Goal: Information Seeking & Learning: Learn about a topic

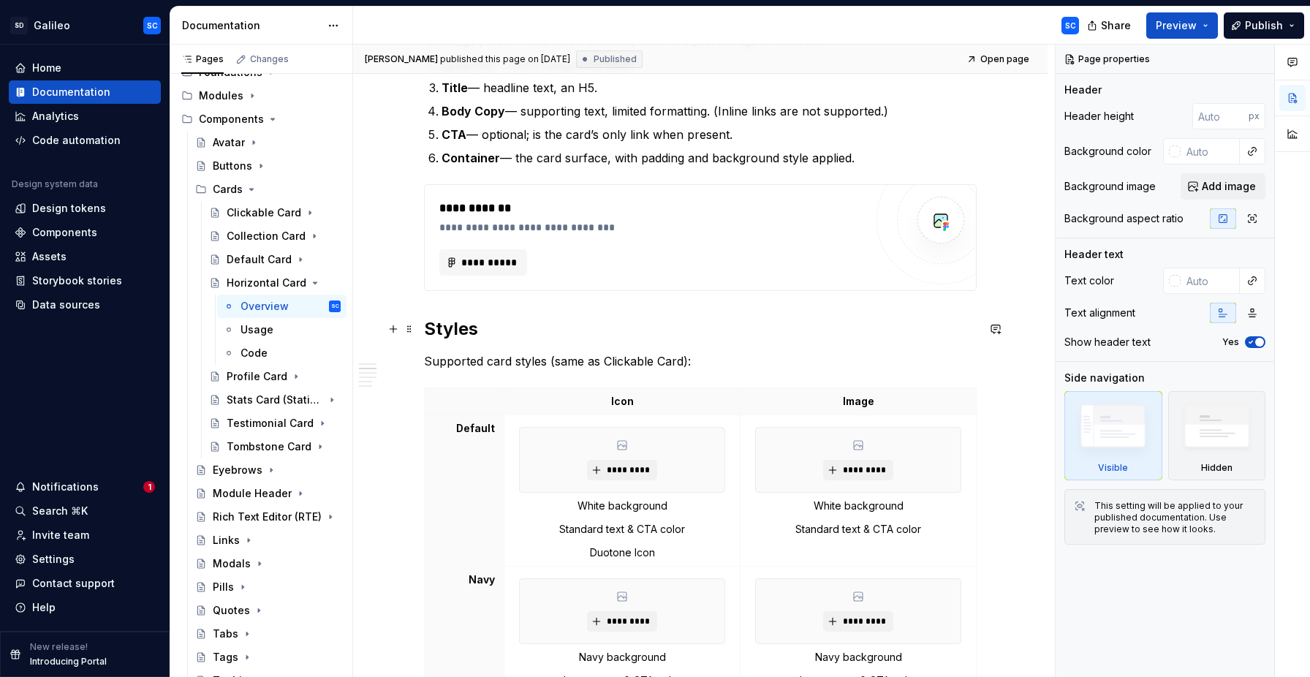
scroll to position [420, 0]
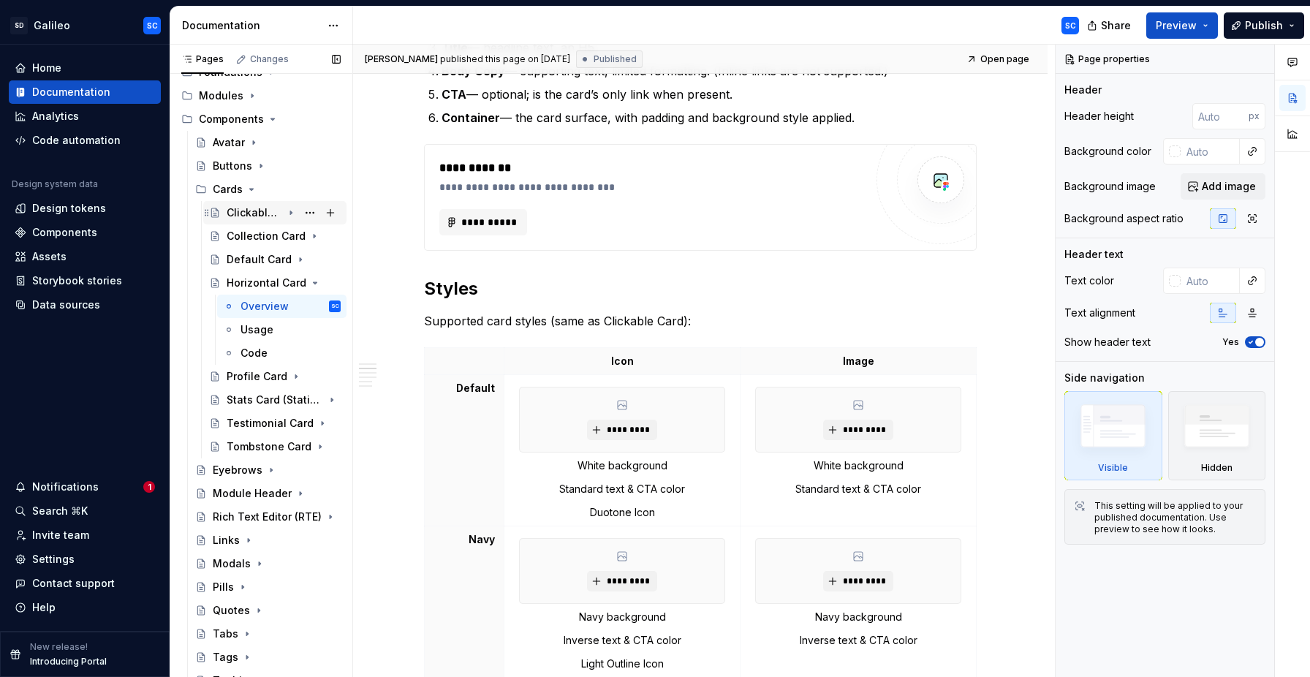
click at [259, 211] on div "Clickable Card" at bounding box center [255, 212] width 56 height 15
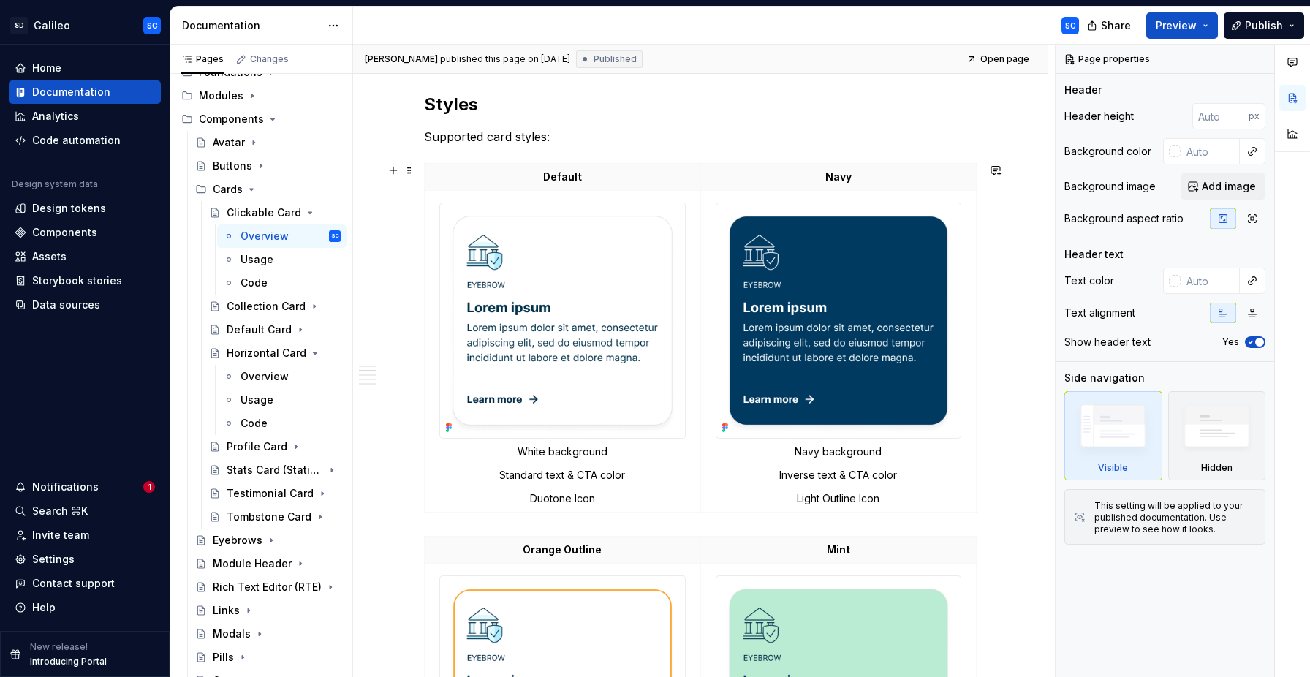
scroll to position [864, 0]
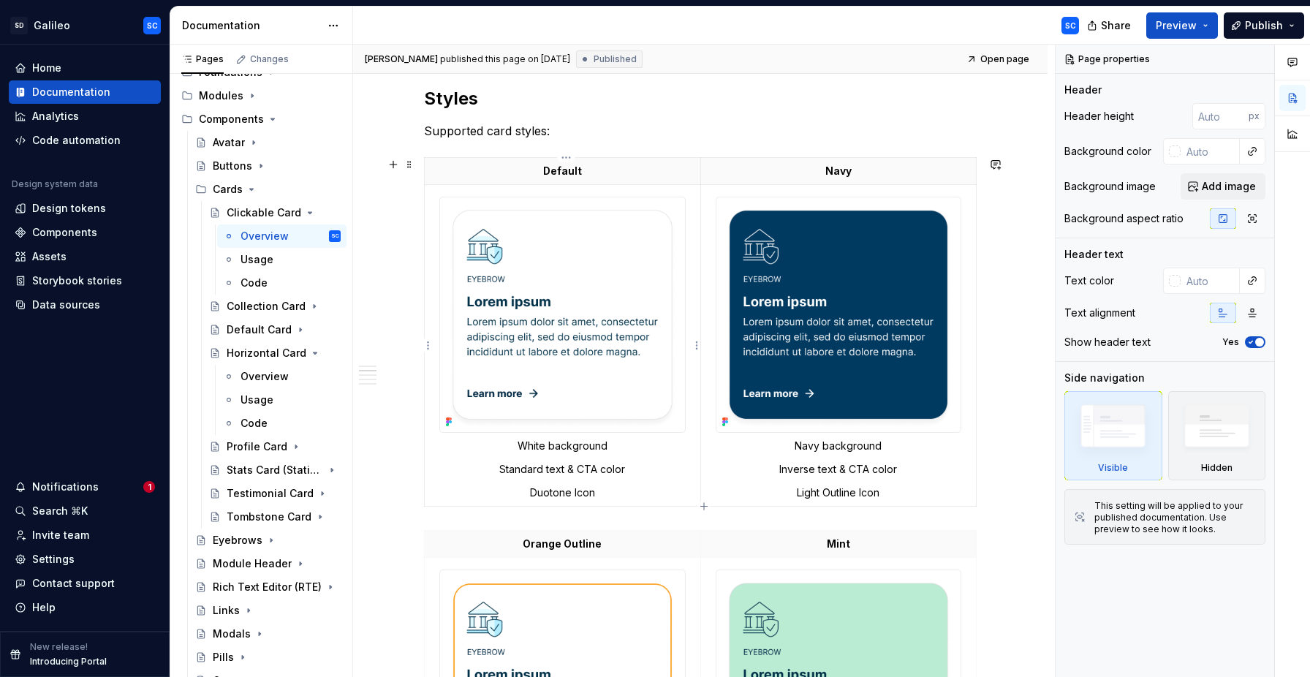
click at [549, 287] on img at bounding box center [562, 314] width 245 height 235
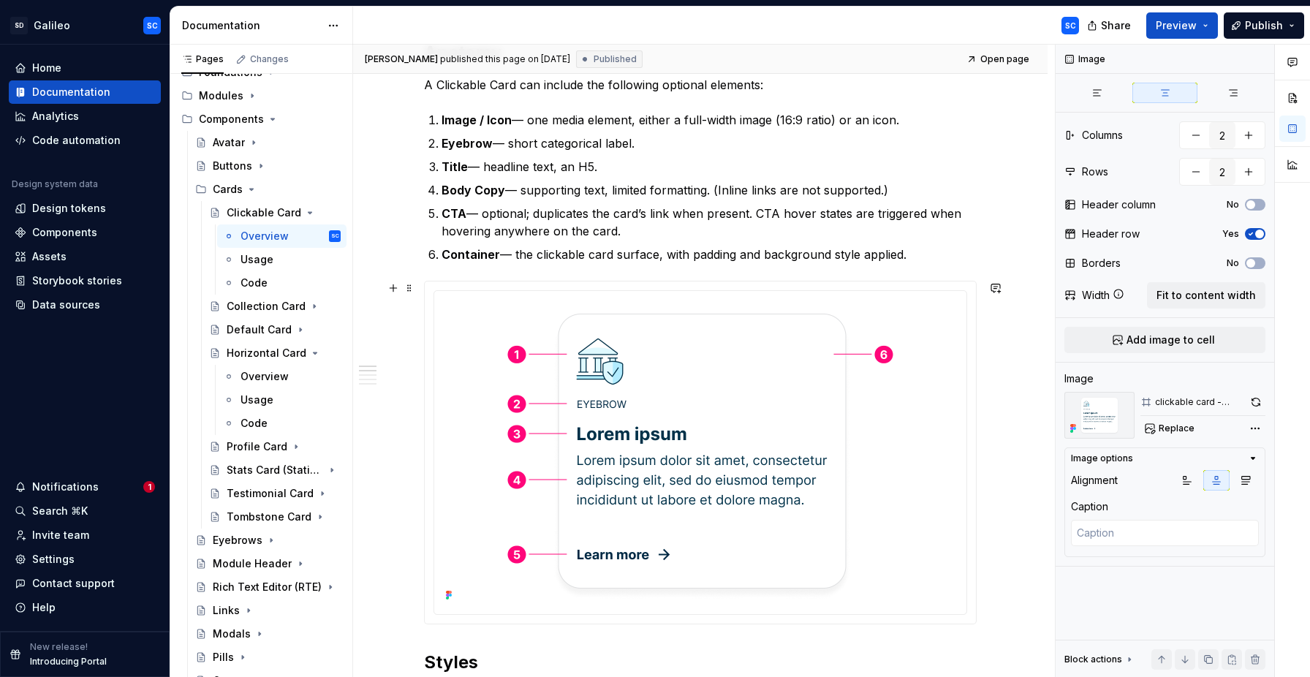
scroll to position [281, 0]
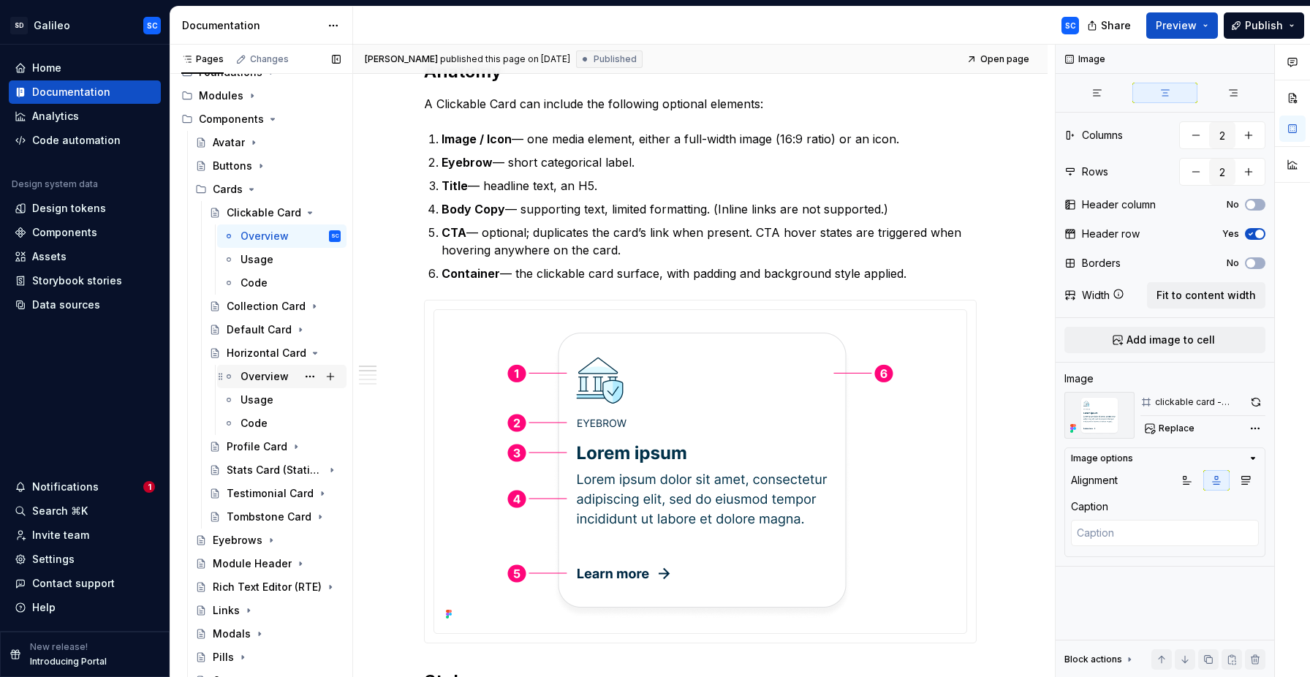
click at [257, 381] on div "Overview" at bounding box center [264, 376] width 48 height 15
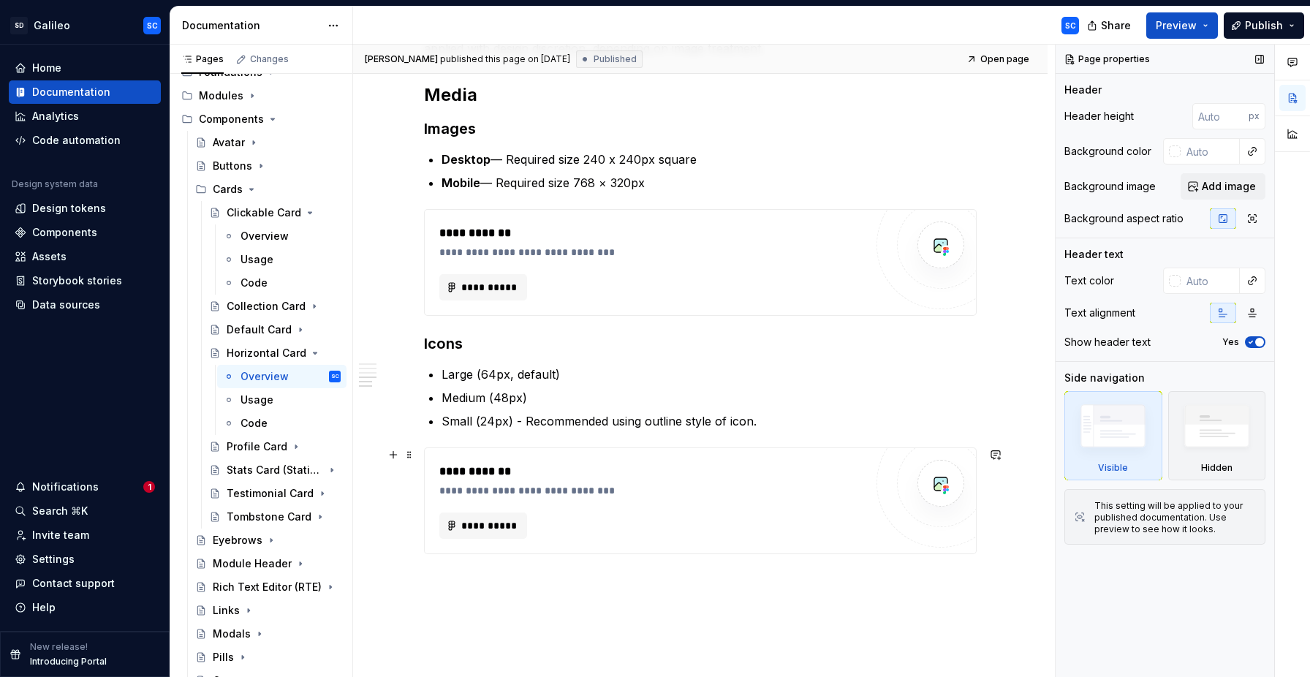
scroll to position [1954, 0]
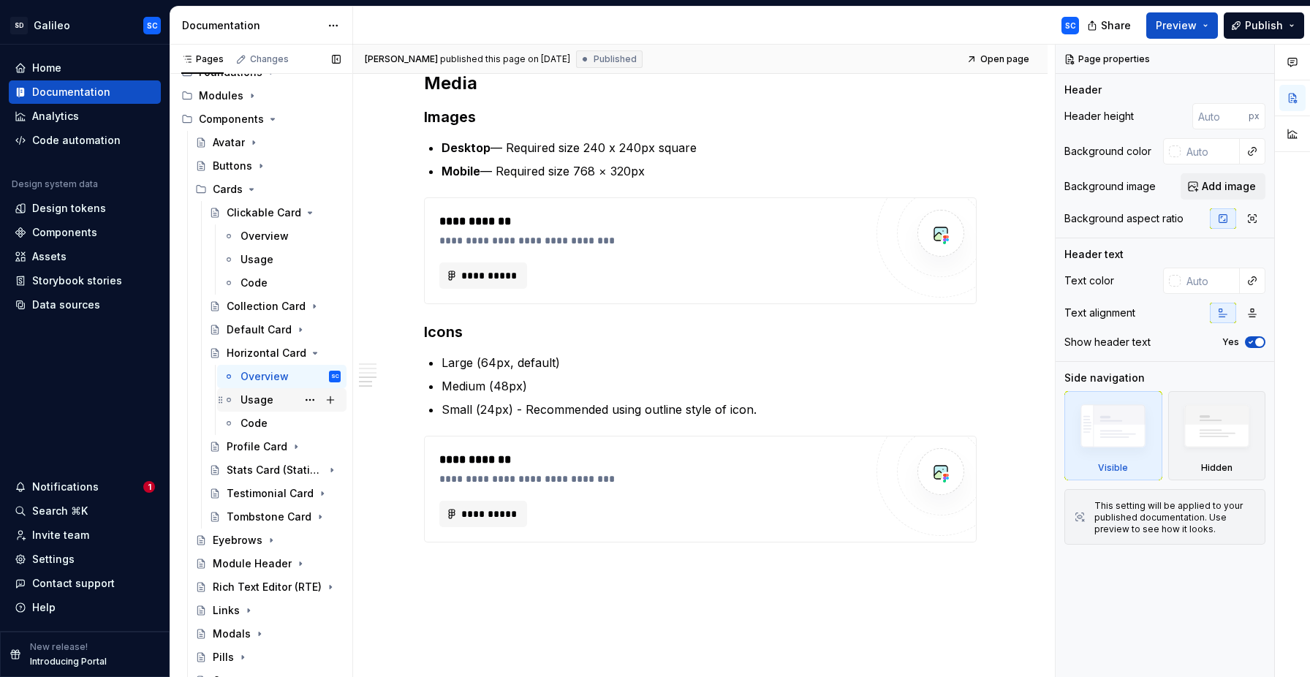
click at [257, 401] on div "Usage" at bounding box center [256, 399] width 33 height 15
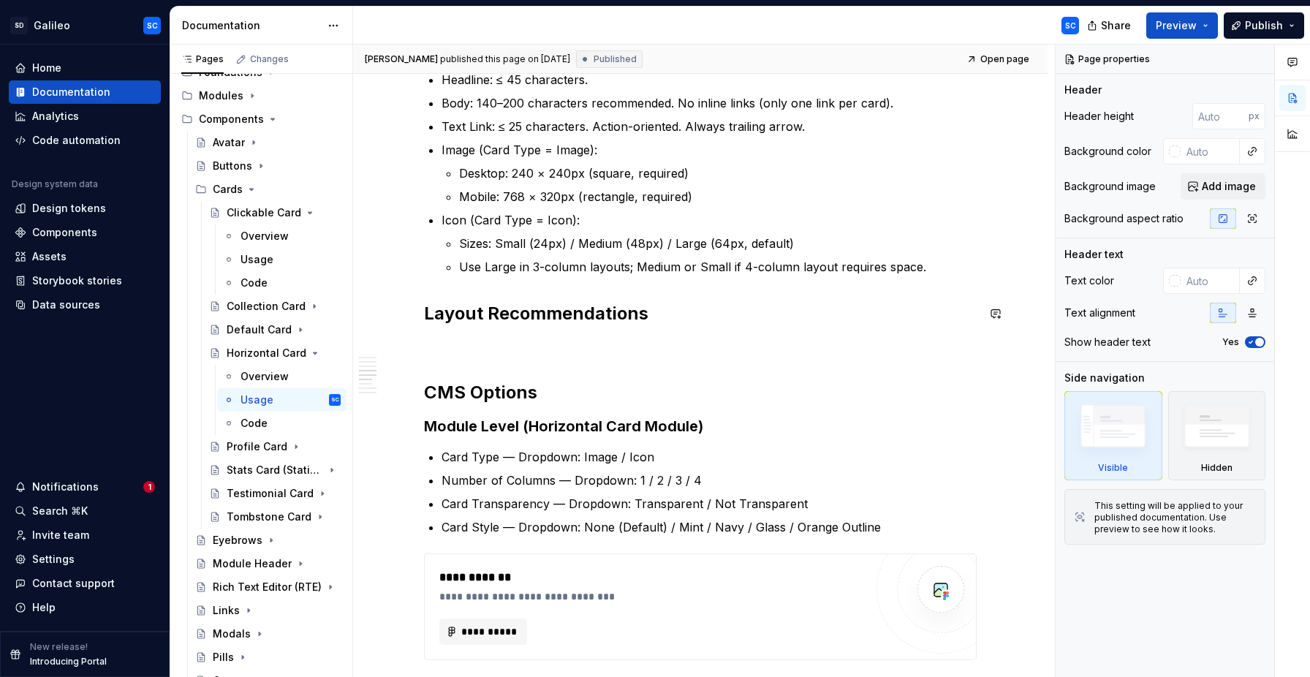
scroll to position [537, 0]
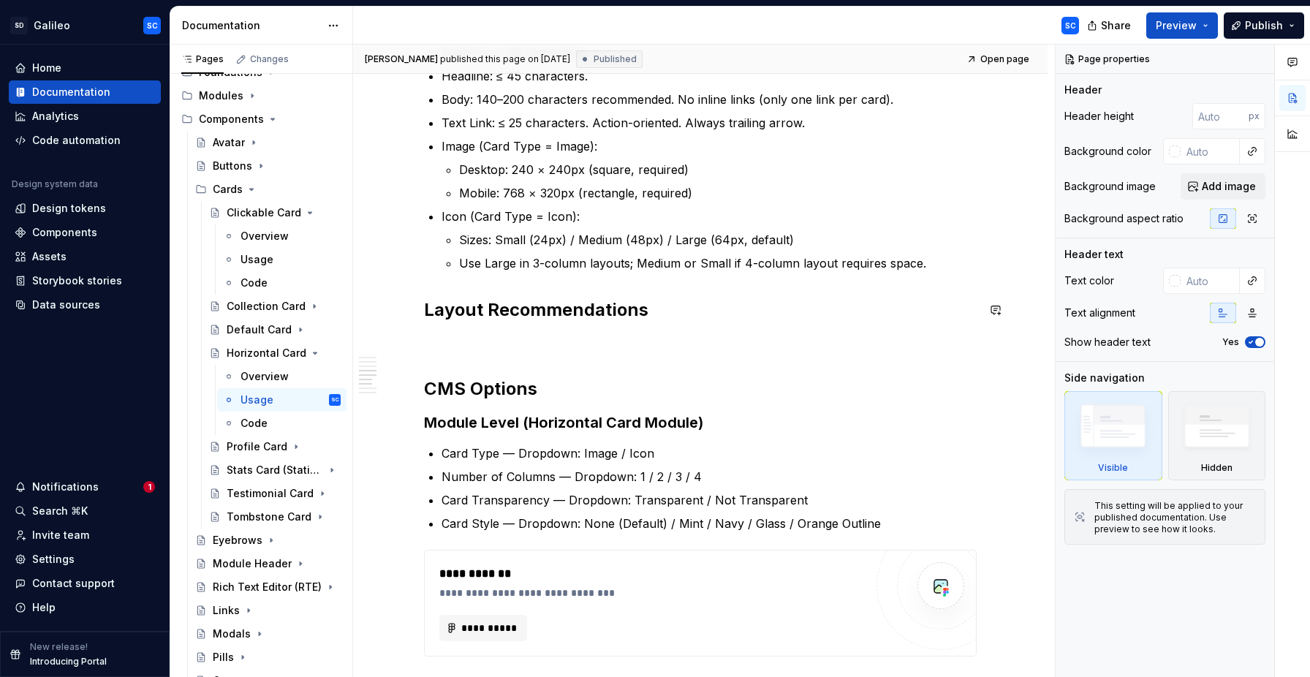
click at [487, 304] on h2 "Layout Recommendations" at bounding box center [700, 309] width 553 height 23
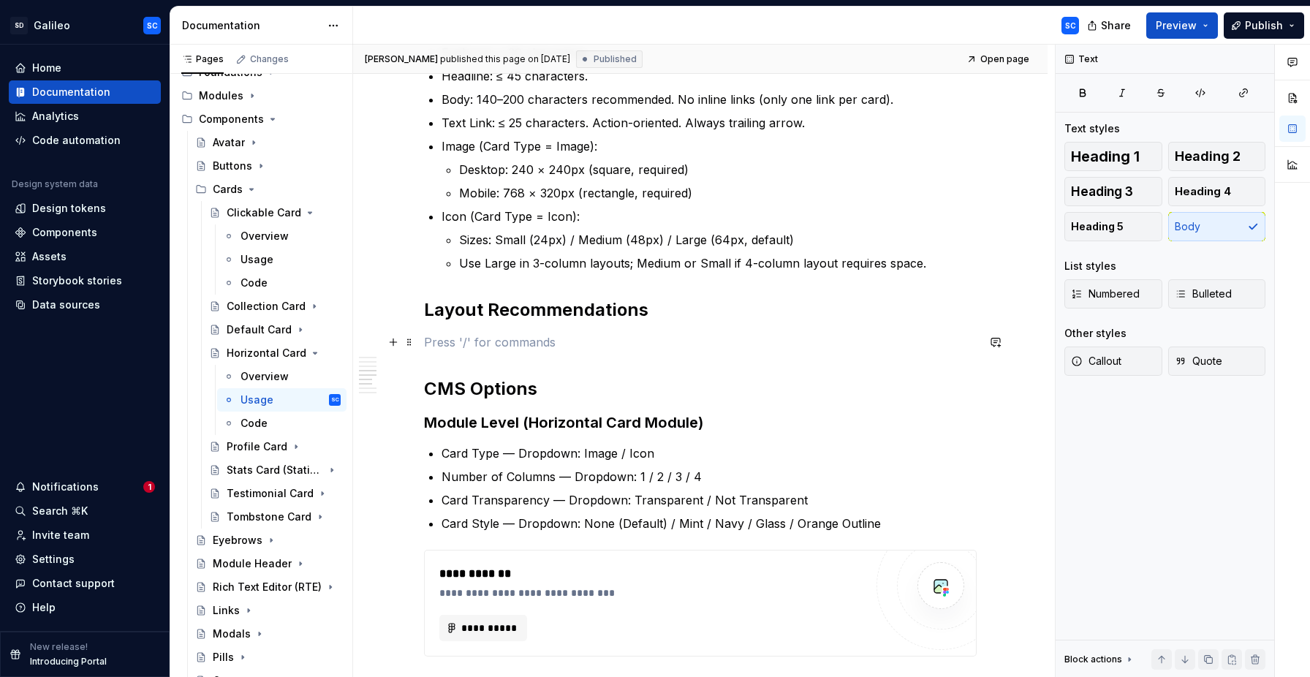
click at [460, 338] on p at bounding box center [700, 342] width 553 height 18
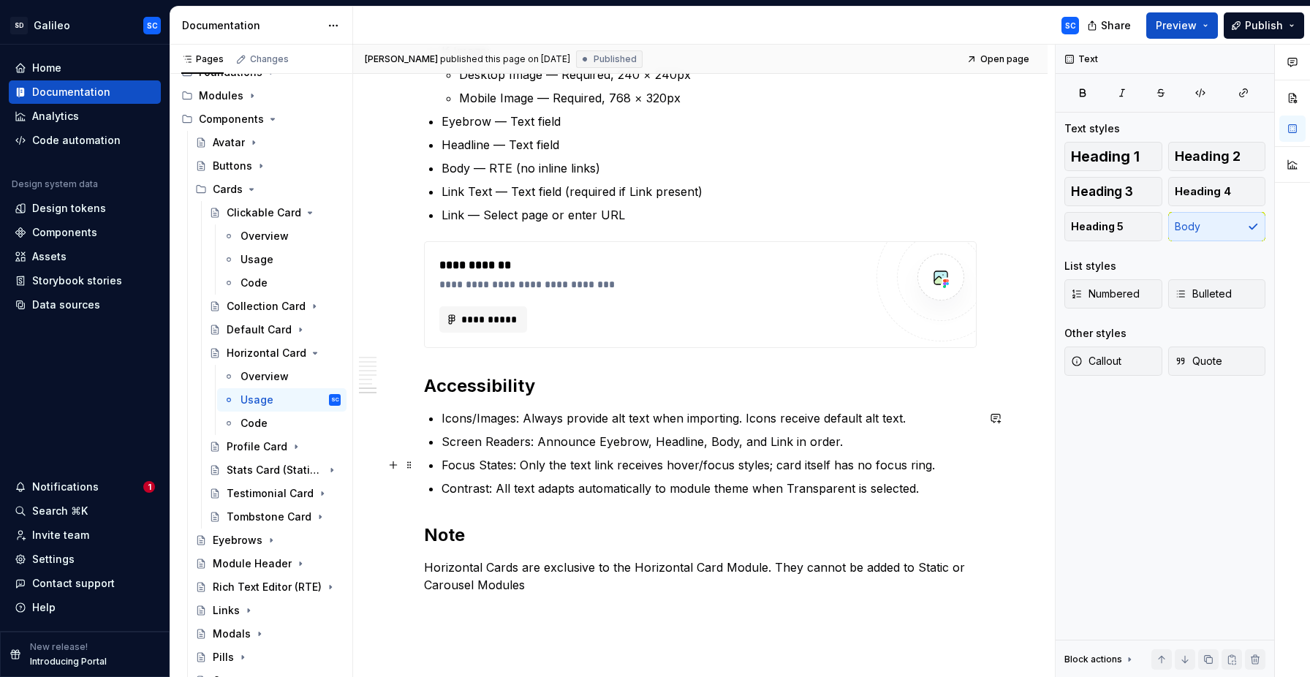
scroll to position [1294, 0]
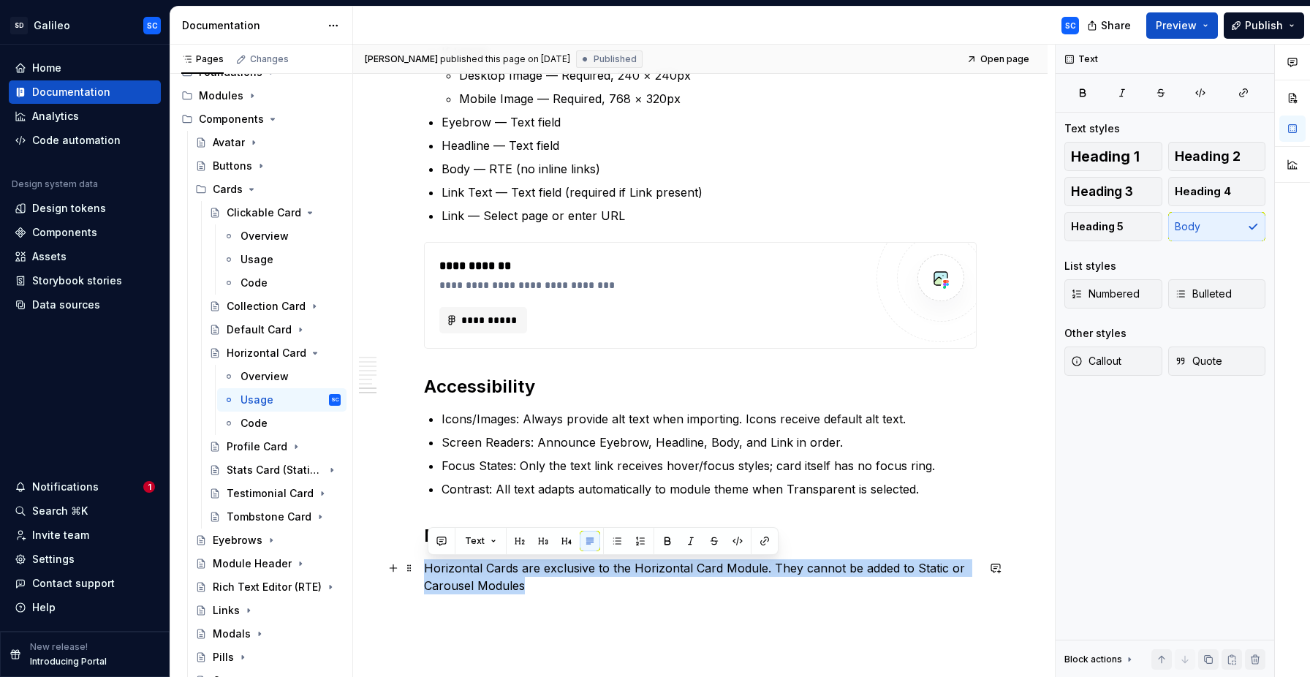
drag, startPoint x: 554, startPoint y: 585, endPoint x: 432, endPoint y: 564, distance: 123.8
click at [1080, 365] on icon "button" at bounding box center [1077, 361] width 12 height 12
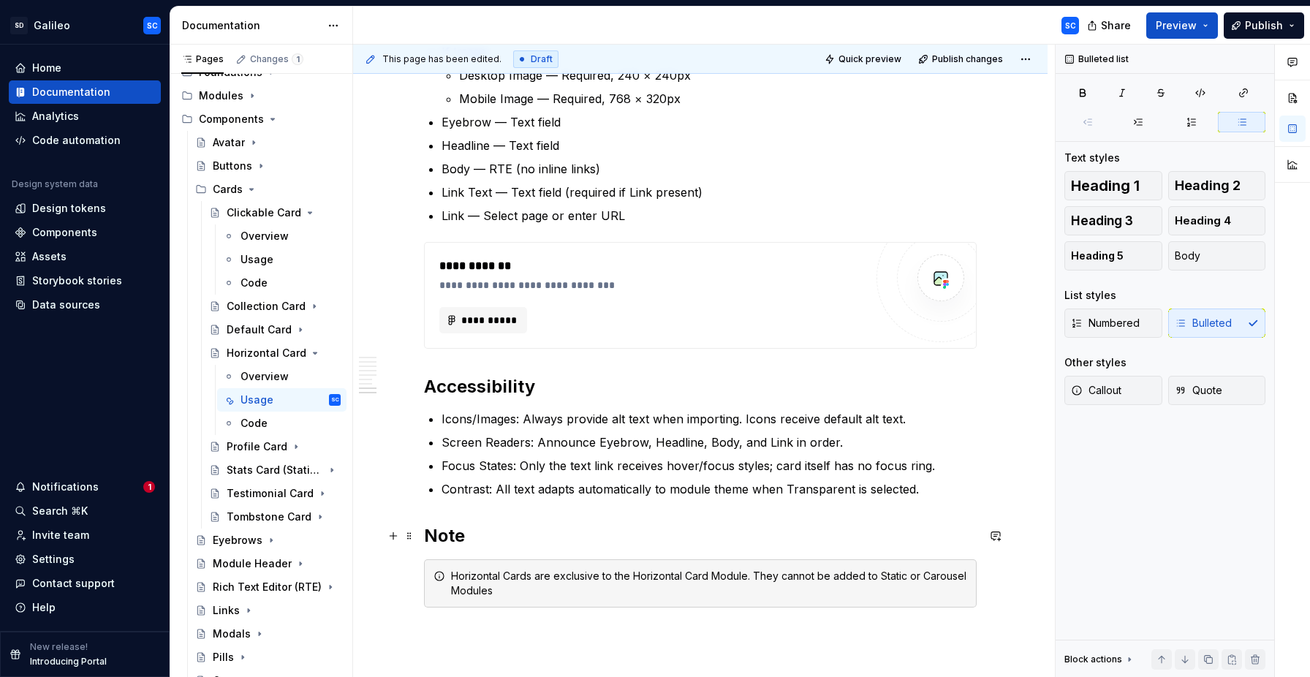
click at [445, 534] on h2 "Note" at bounding box center [700, 535] width 553 height 23
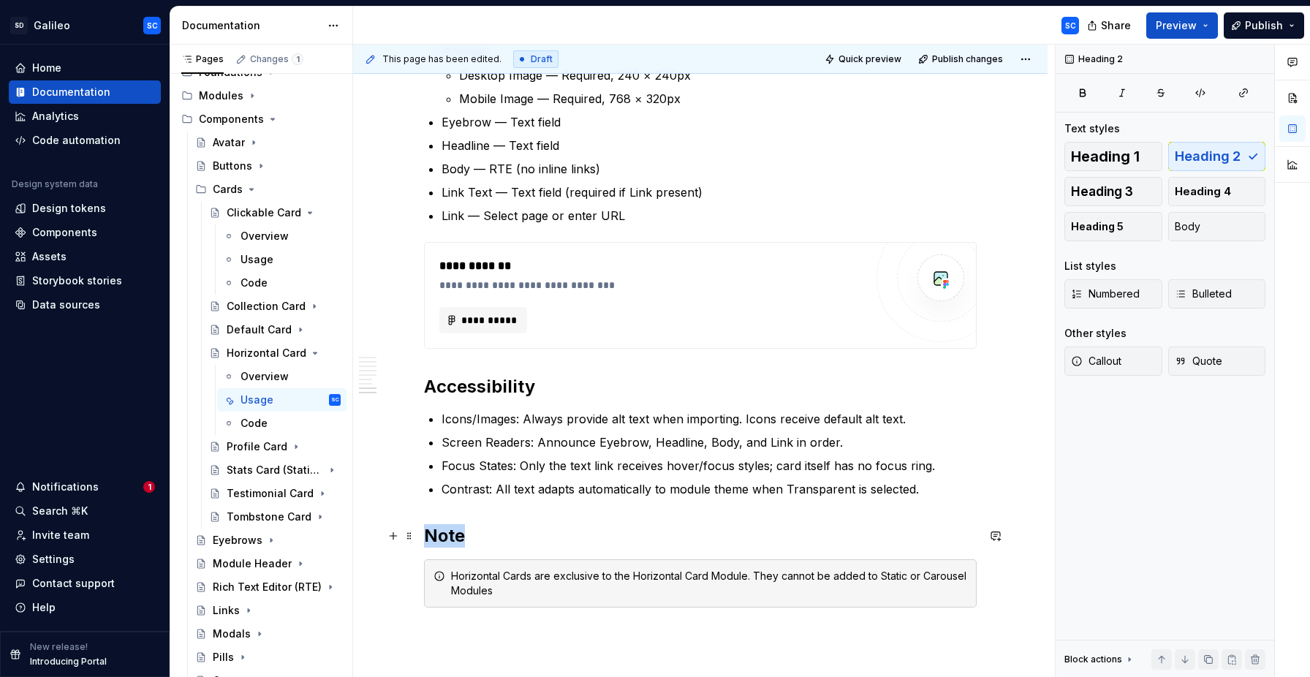
click at [445, 534] on h2 "Note" at bounding box center [700, 535] width 553 height 23
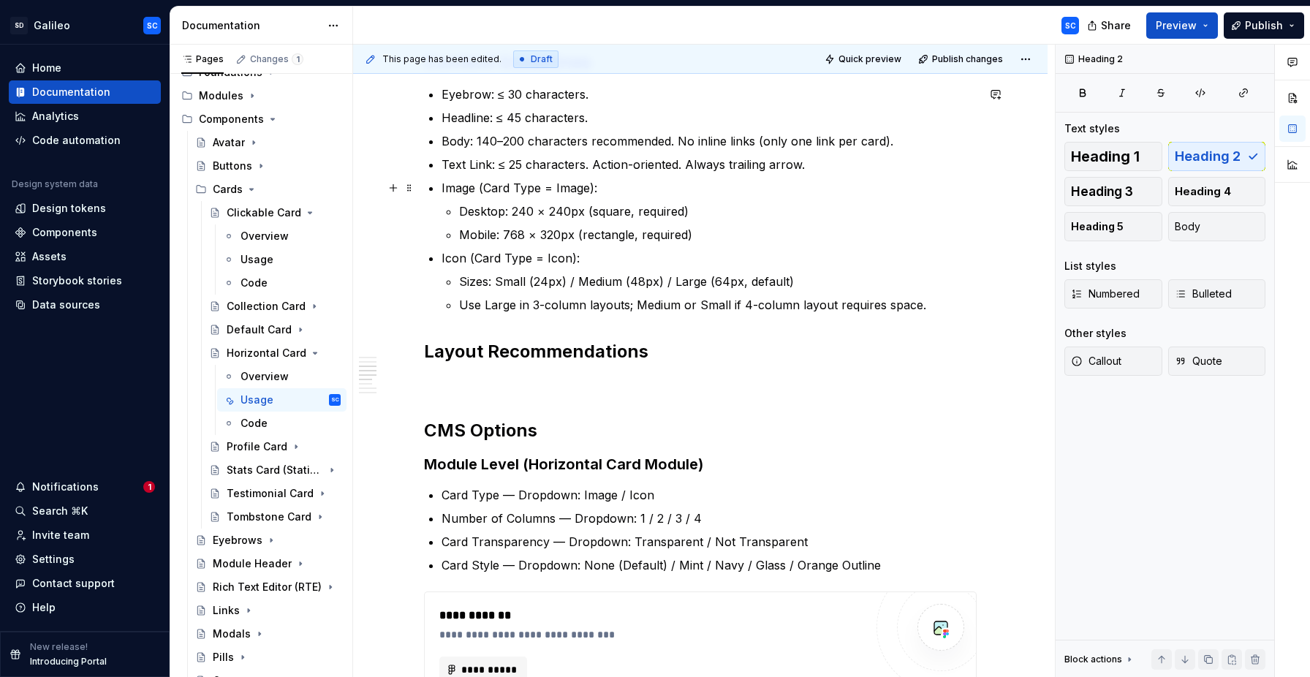
scroll to position [483, 0]
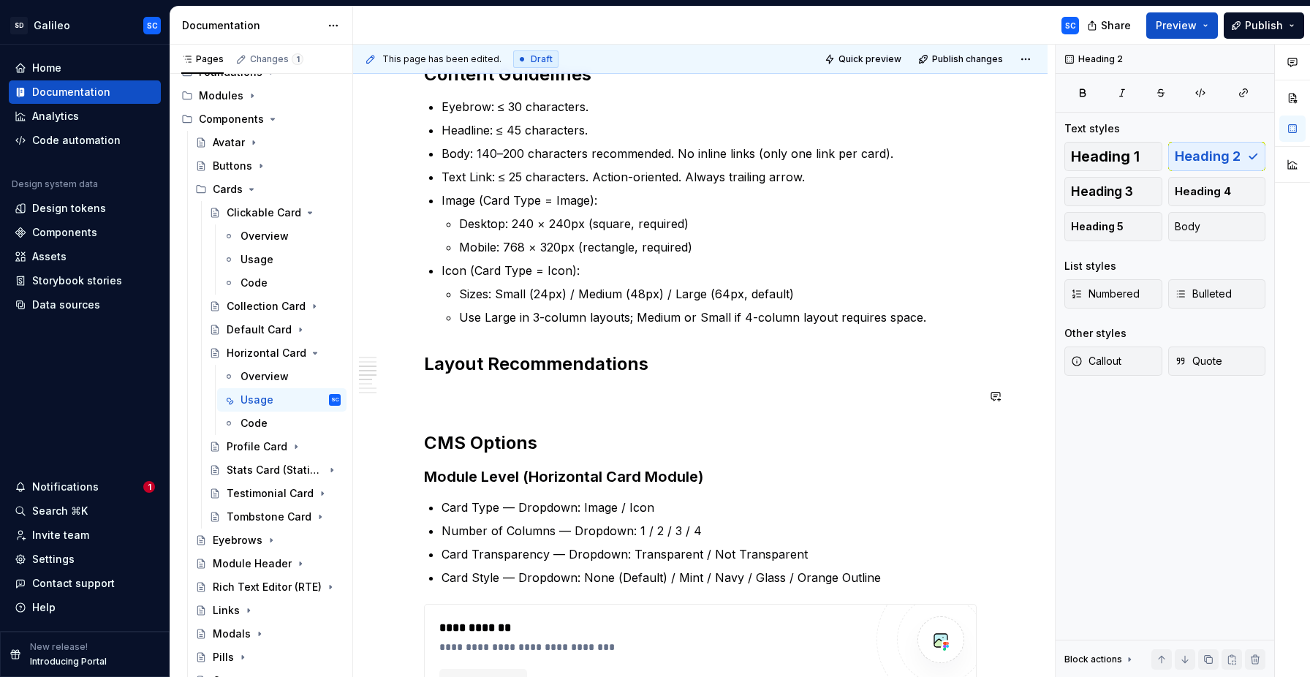
click at [468, 411] on div "**********" at bounding box center [700, 638] width 553 height 1560
click at [477, 395] on p at bounding box center [700, 396] width 553 height 18
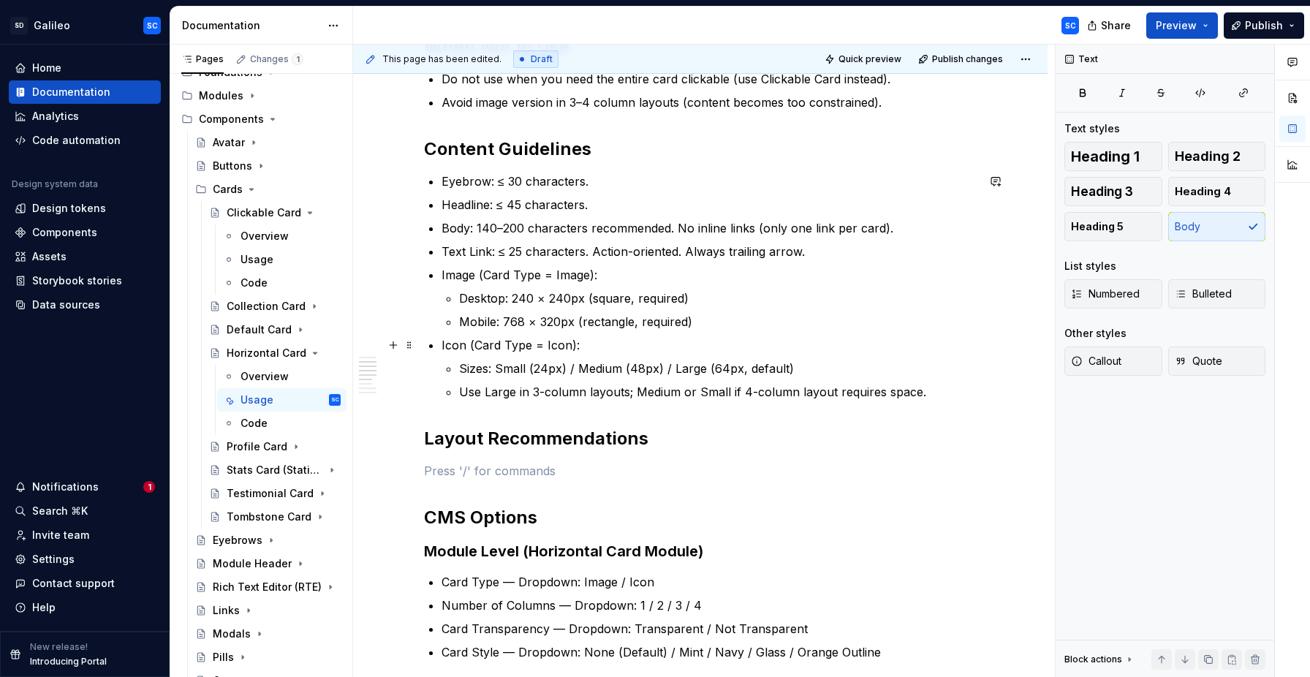
scroll to position [410, 0]
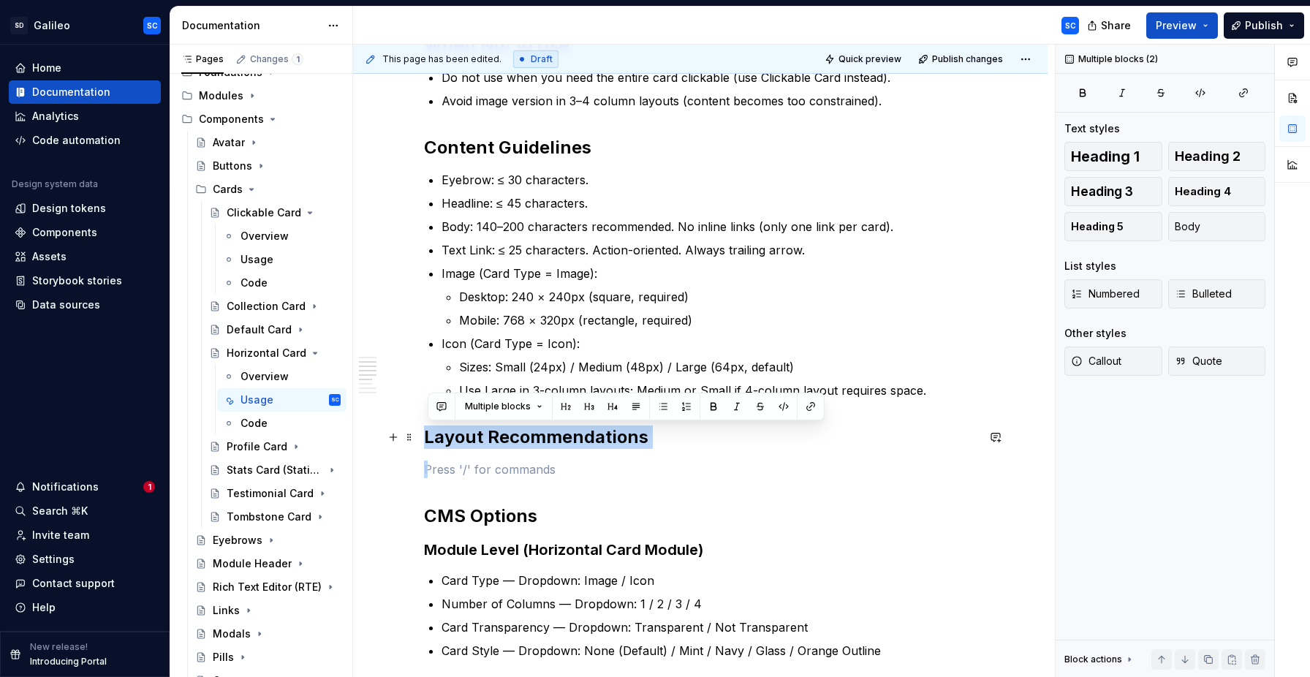
drag, startPoint x: 512, startPoint y: 473, endPoint x: 428, endPoint y: 439, distance: 90.8
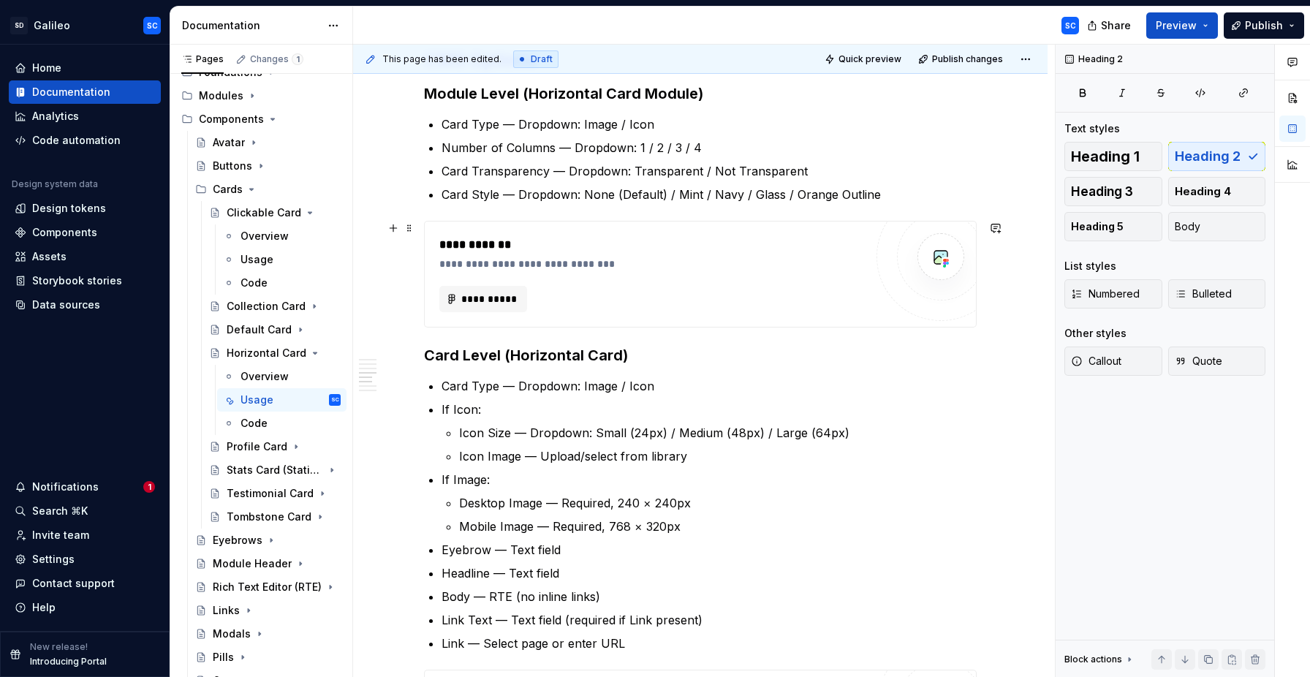
scroll to position [720, 0]
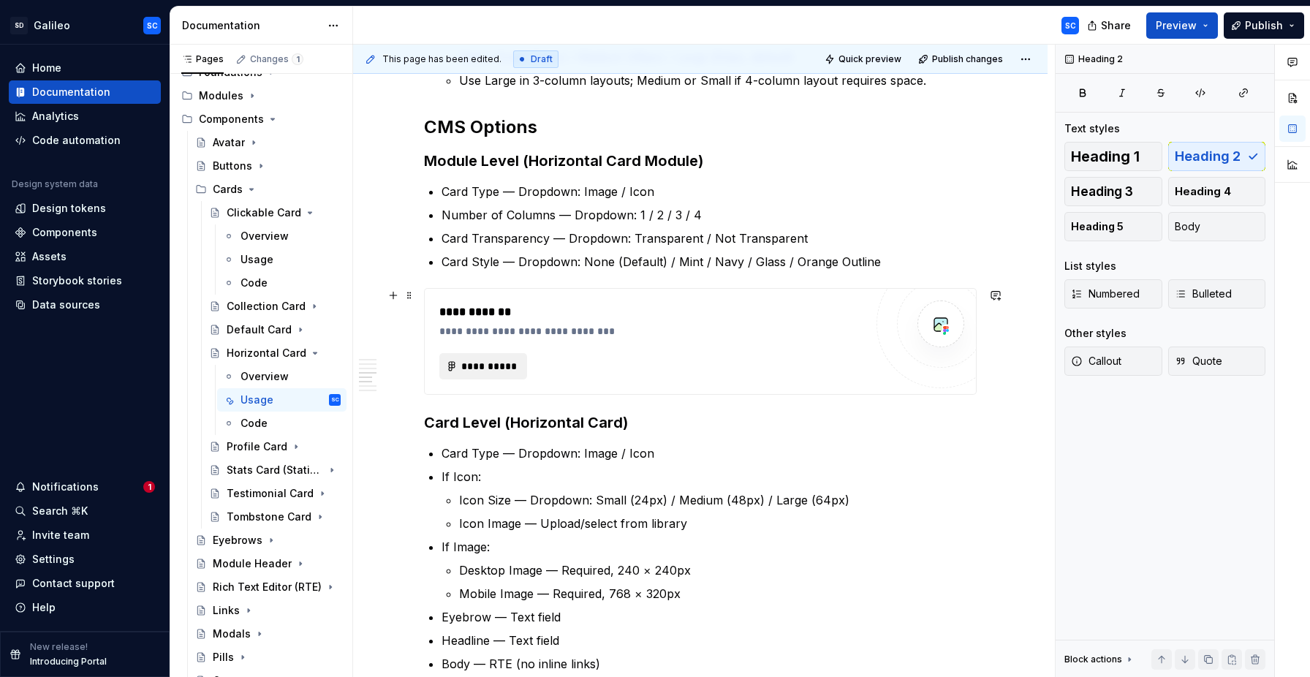
click at [493, 363] on span "**********" at bounding box center [488, 366] width 57 height 15
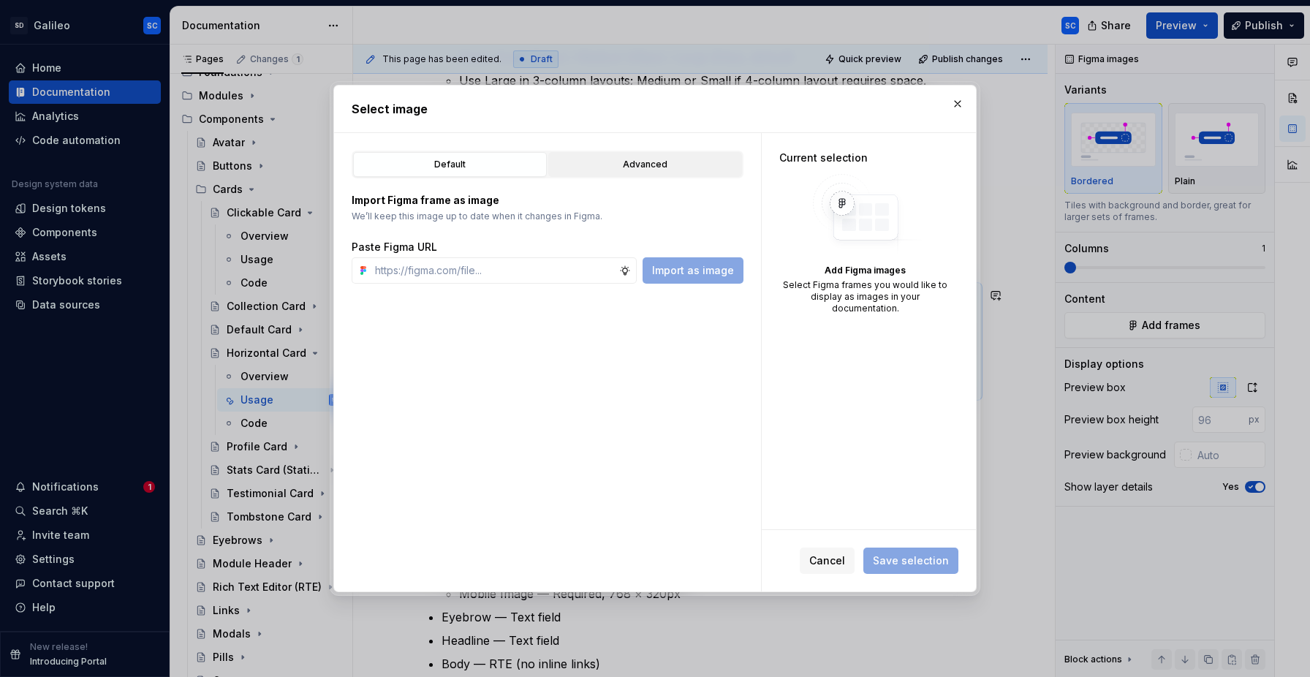
click at [653, 164] on div "Advanced" at bounding box center [644, 164] width 183 height 15
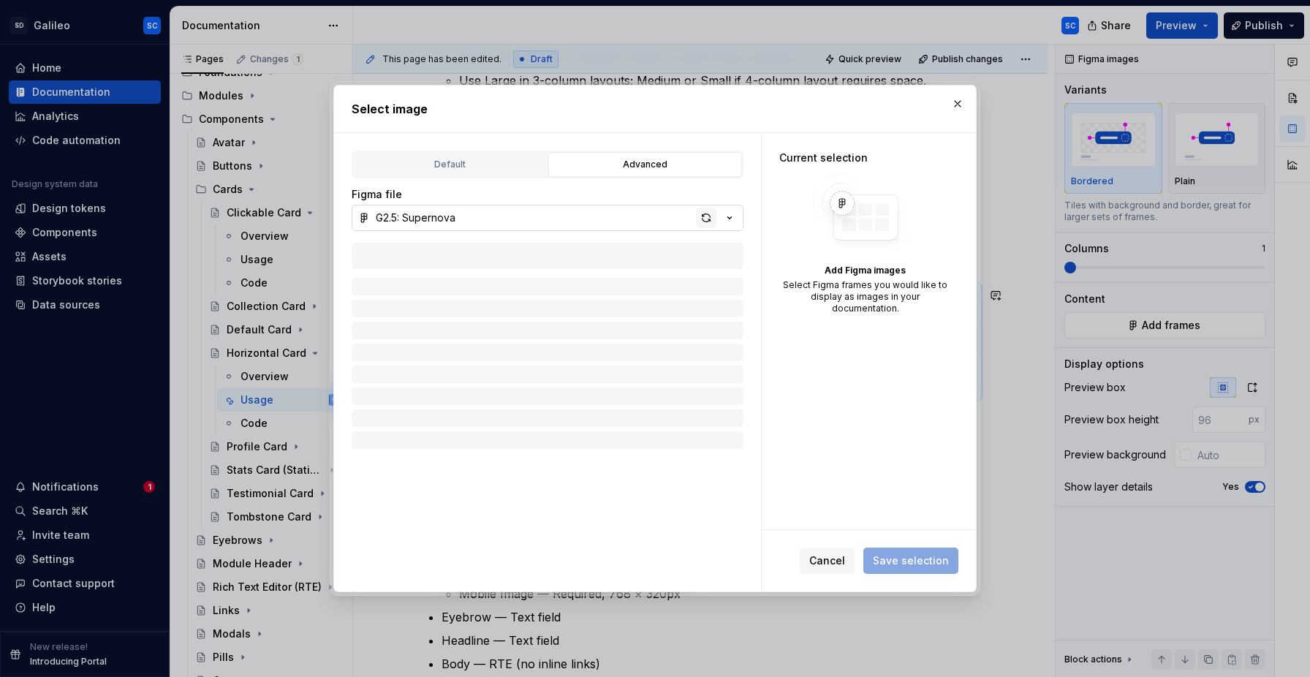
click at [707, 218] on div "button" at bounding box center [706, 218] width 20 height 20
click at [450, 458] on icon "button" at bounding box center [449, 458] width 12 height 12
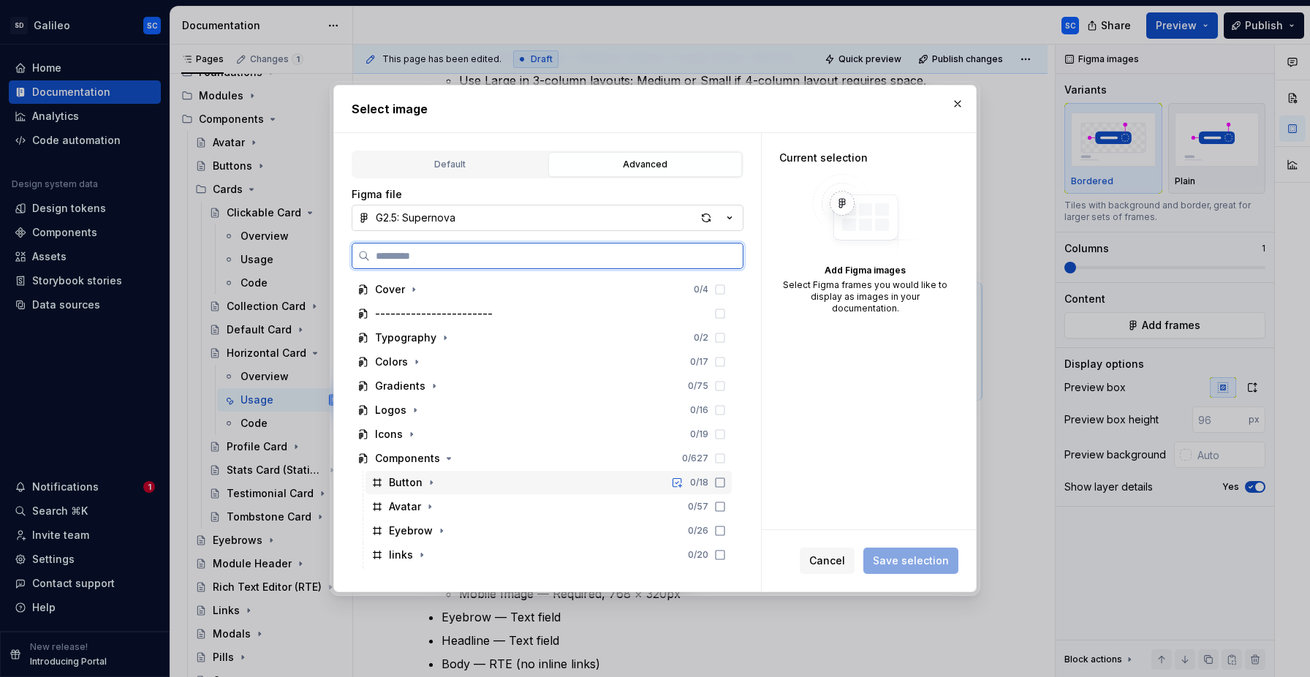
scroll to position [288, 0]
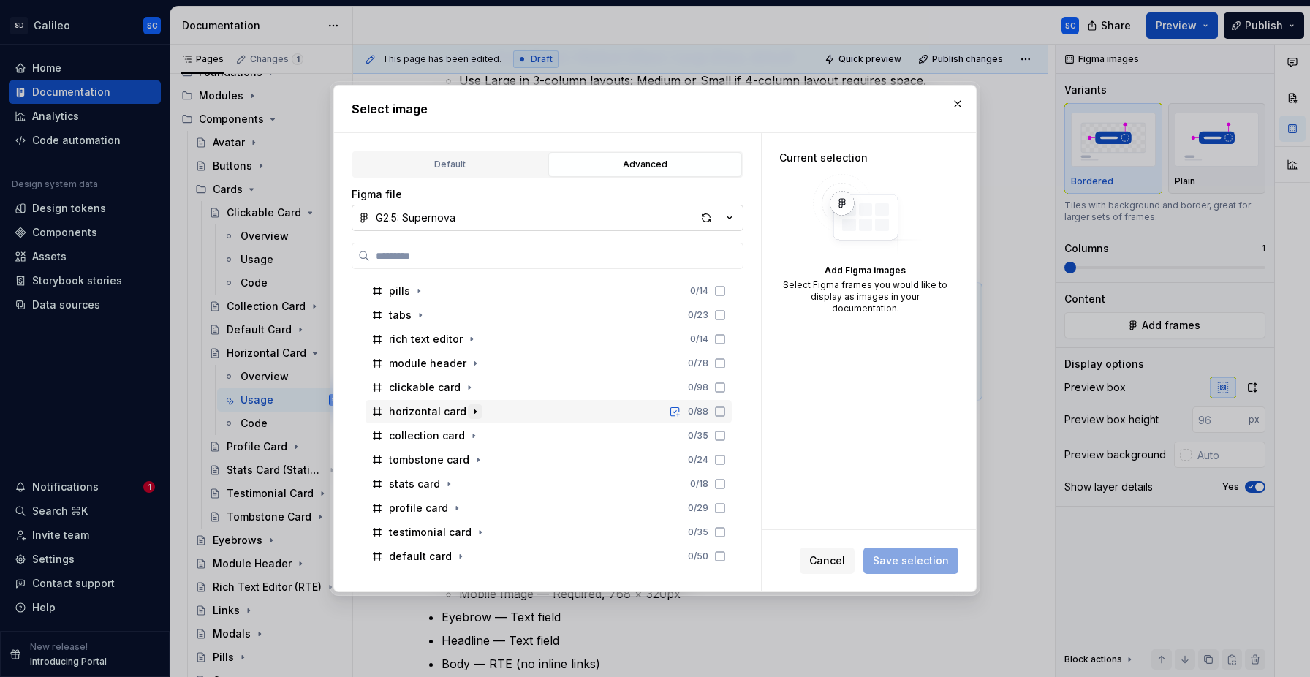
click at [474, 411] on icon "button" at bounding box center [474, 411] width 1 height 4
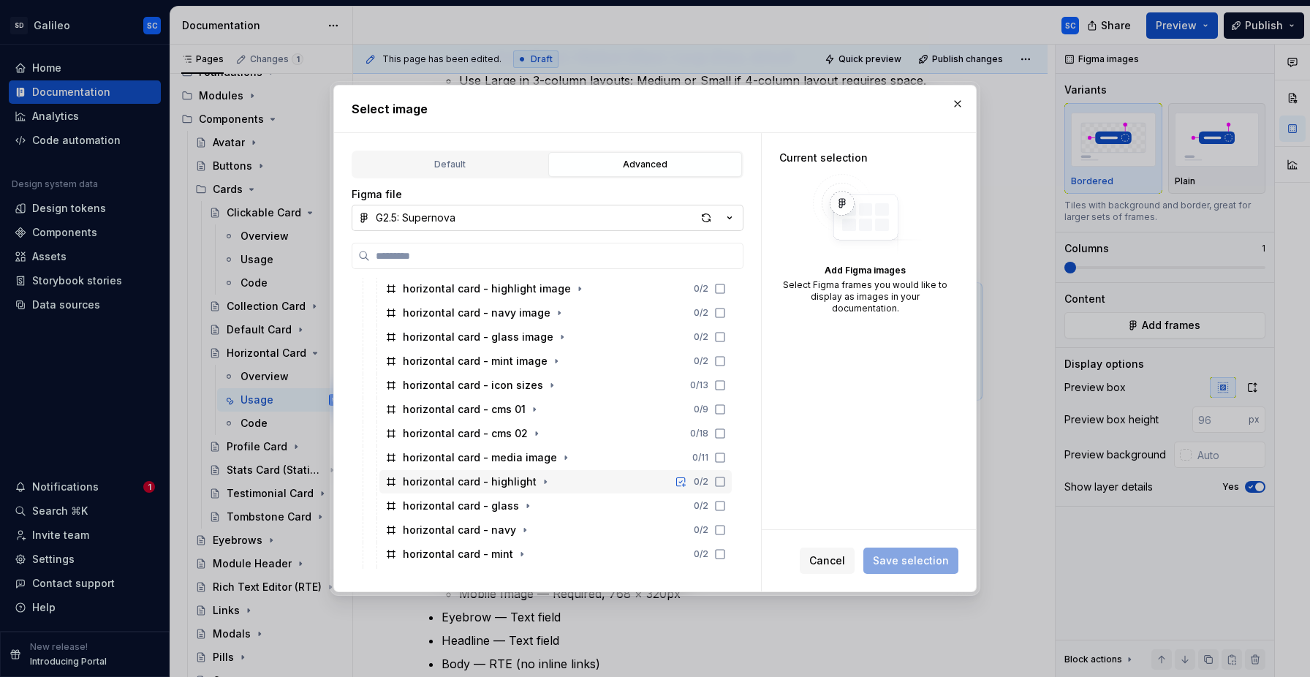
scroll to position [485, 0]
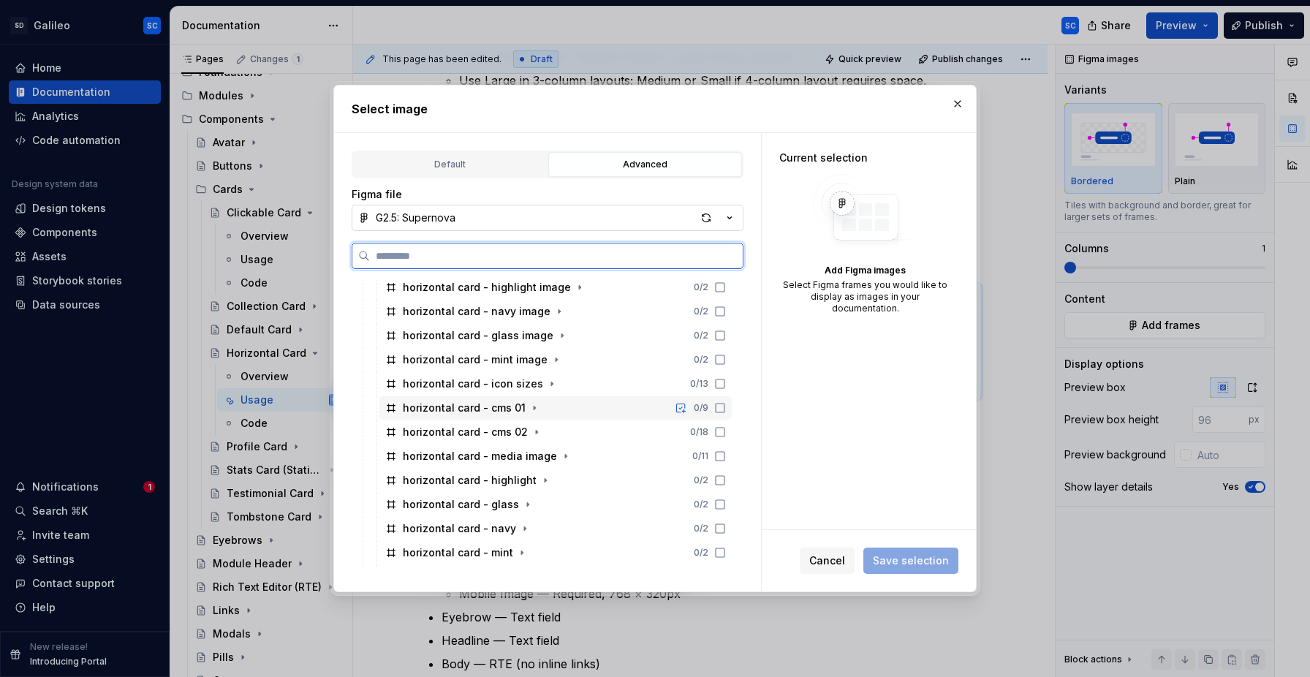
click at [726, 408] on icon at bounding box center [720, 408] width 12 height 12
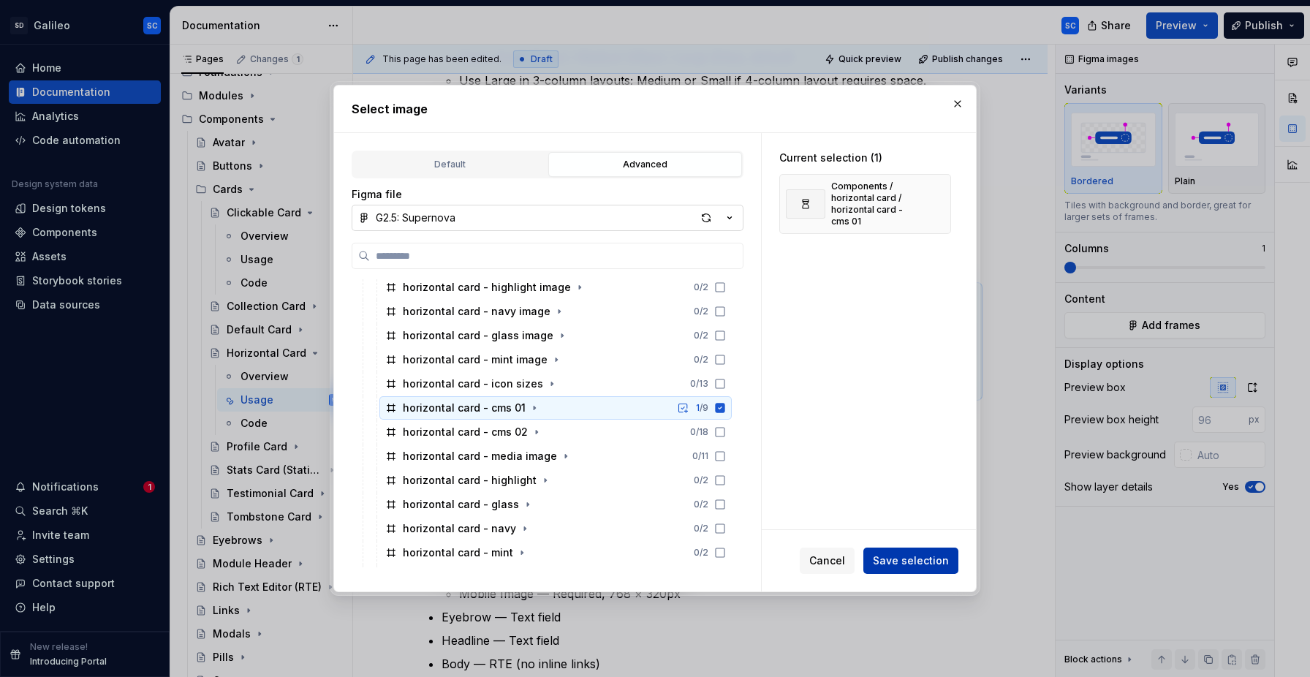
click at [912, 564] on span "Save selection" at bounding box center [911, 560] width 76 height 15
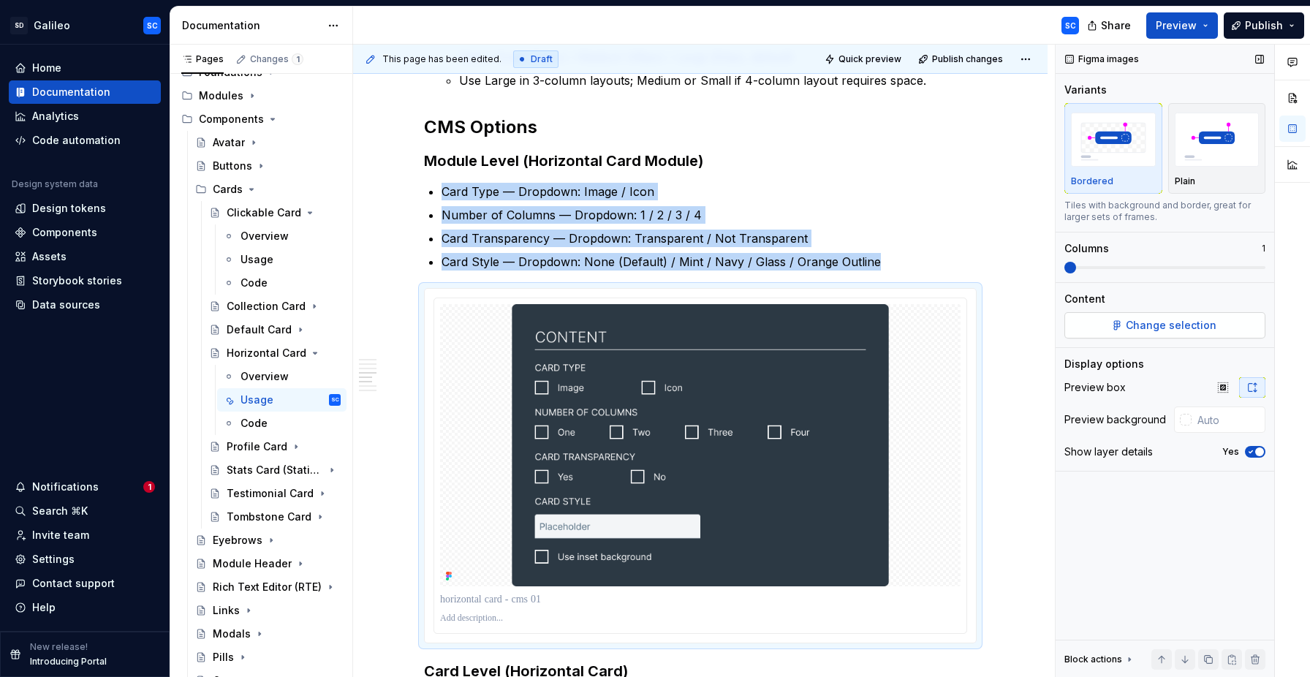
type textarea "*"
click at [1206, 147] on img "button" at bounding box center [1217, 139] width 85 height 53
click at [1249, 453] on icon "button" at bounding box center [1251, 451] width 12 height 9
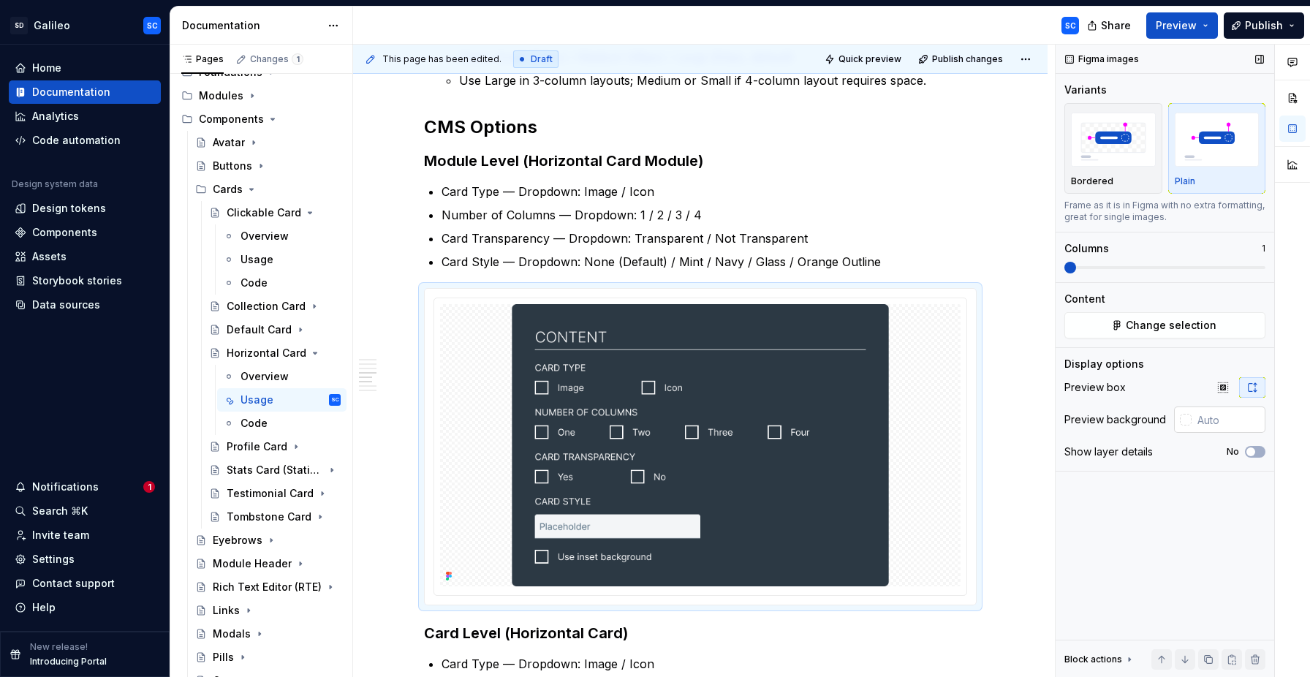
click at [1185, 421] on div at bounding box center [1186, 420] width 12 height 12
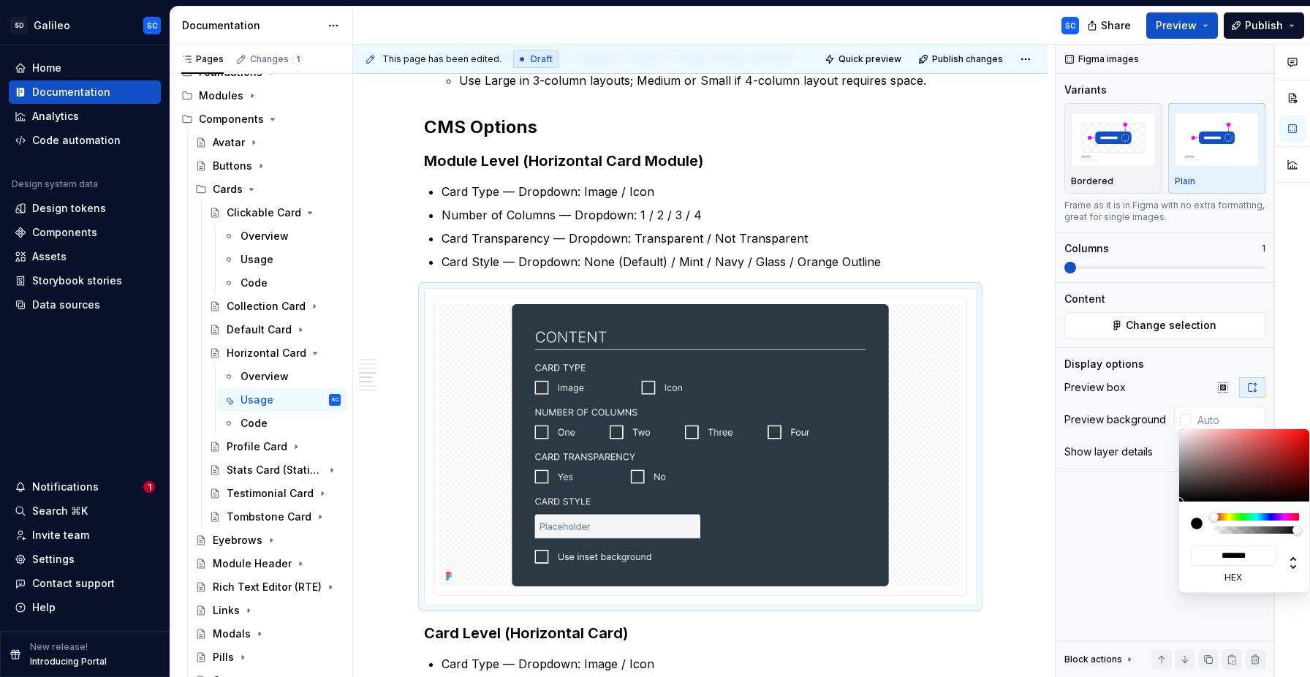
type input "#C4A5A5"
type input "*******"
type input "#C9ADAD"
type input "*******"
type input "#D3BCBC"
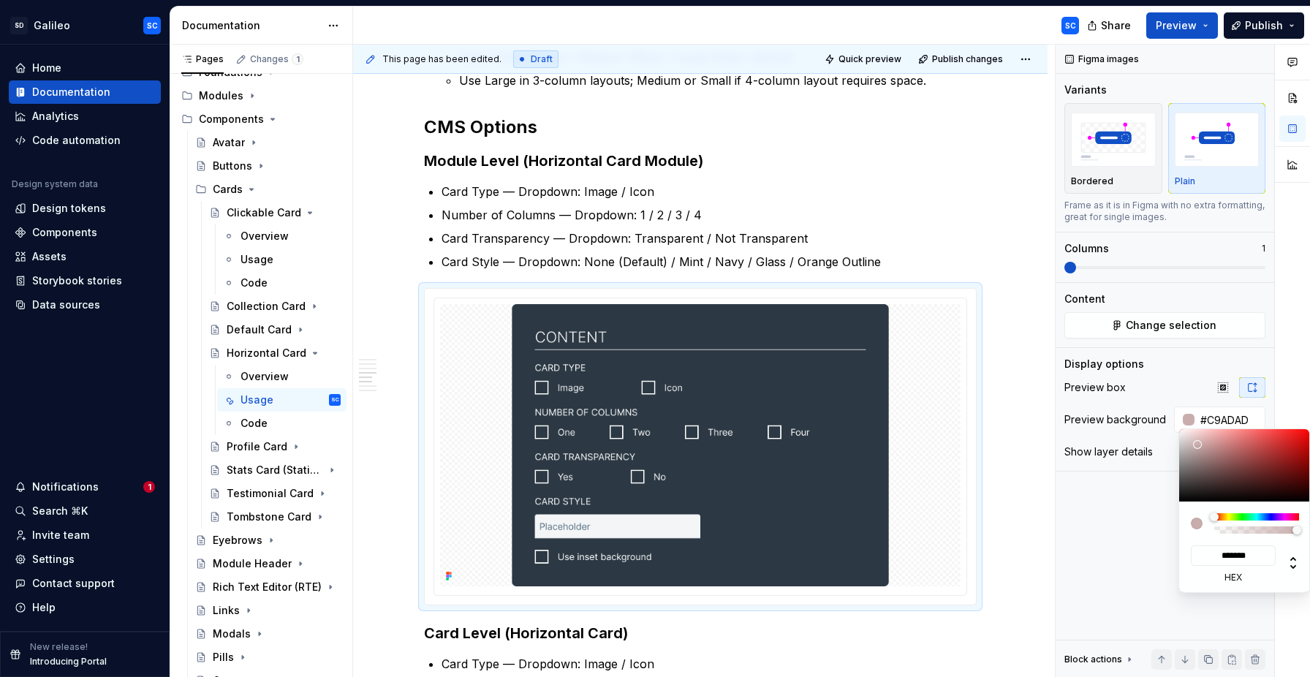
type input "*******"
type input "#DDCCCC"
type input "*******"
type input "#E3D5D5"
type input "*******"
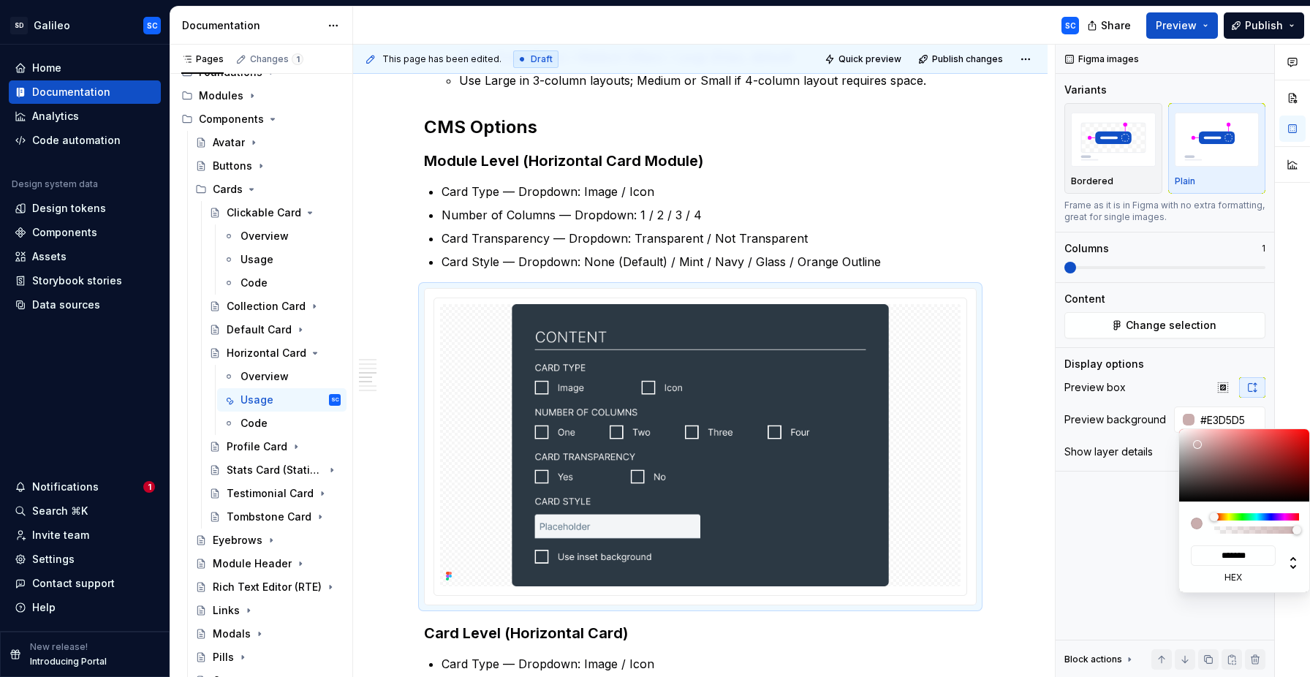
type input "#E5D8D8"
type input "*******"
type input "#F0E8E8"
type input "*******"
type input "#F2EBEB"
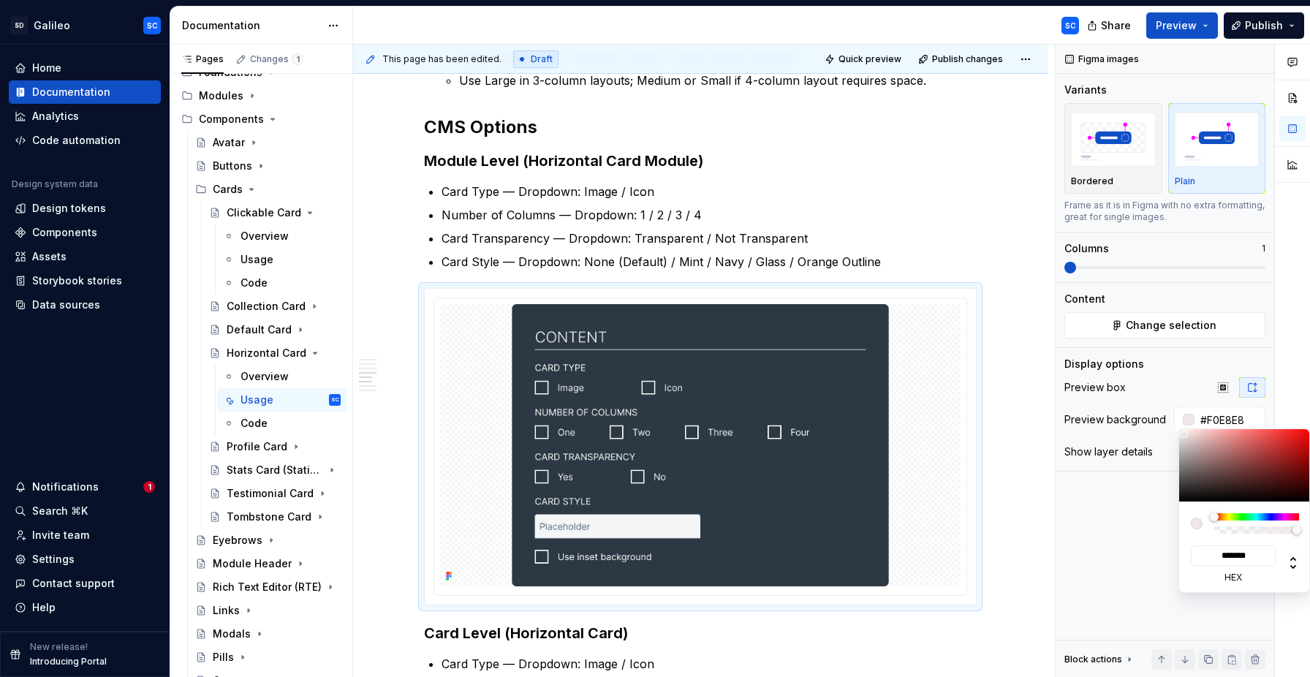
type input "*******"
type input "#FAF6F6"
type input "*******"
type input "#FFFEFE"
type input "*******"
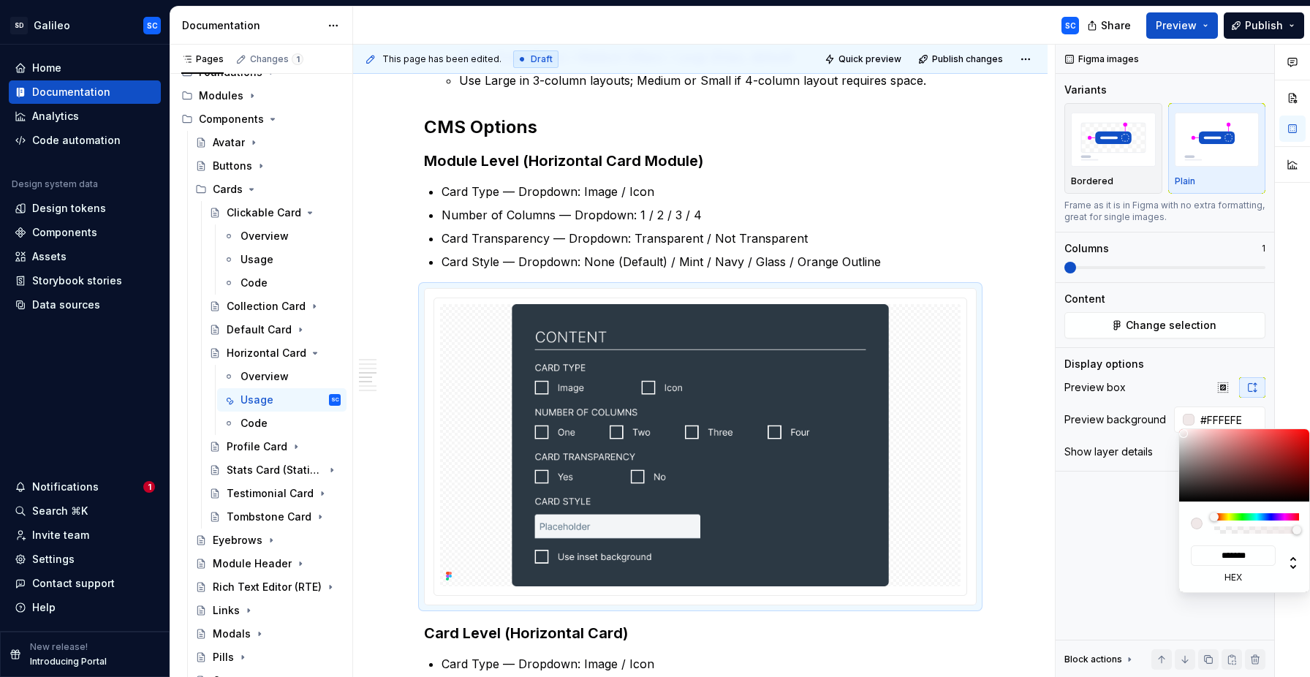
type input "#FFFFFF"
type input "*******"
drag, startPoint x: 1196, startPoint y: 443, endPoint x: 1176, endPoint y: 425, distance: 26.4
click at [1176, 425] on body "SD Galileo SC Home Documentation Analytics Code automation Design system data D…" at bounding box center [655, 338] width 1310 height 677
click at [1168, 369] on div "Comments Open comments No comments yet Select ‘Comment’ from the block context …" at bounding box center [1182, 361] width 254 height 633
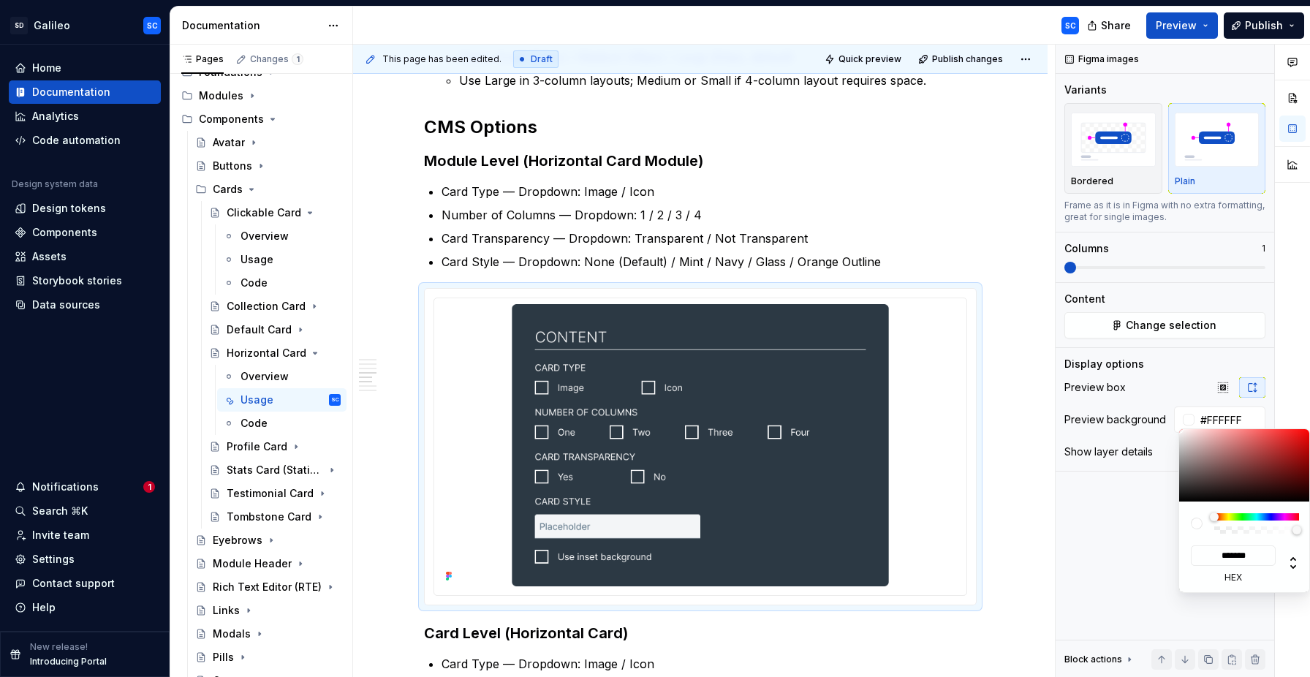
click at [1023, 342] on html "SD Galileo SC Home Documentation Analytics Code automation Design system data D…" at bounding box center [655, 338] width 1310 height 677
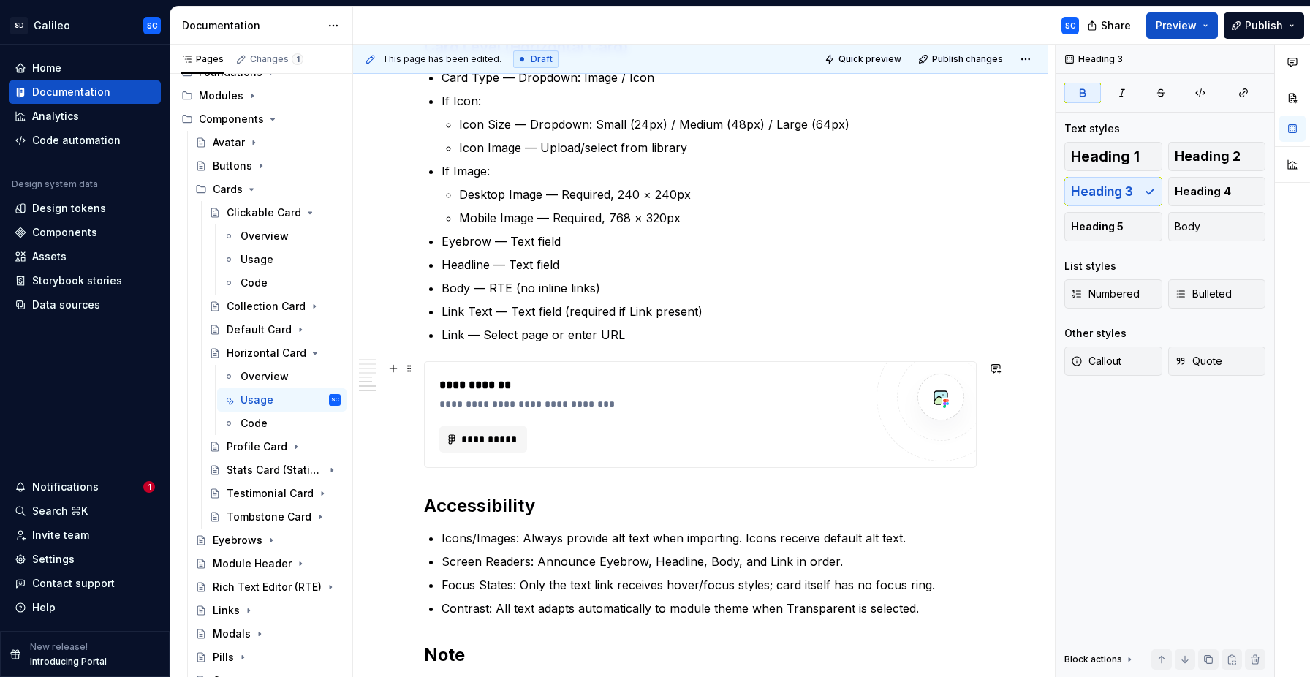
scroll to position [1303, 0]
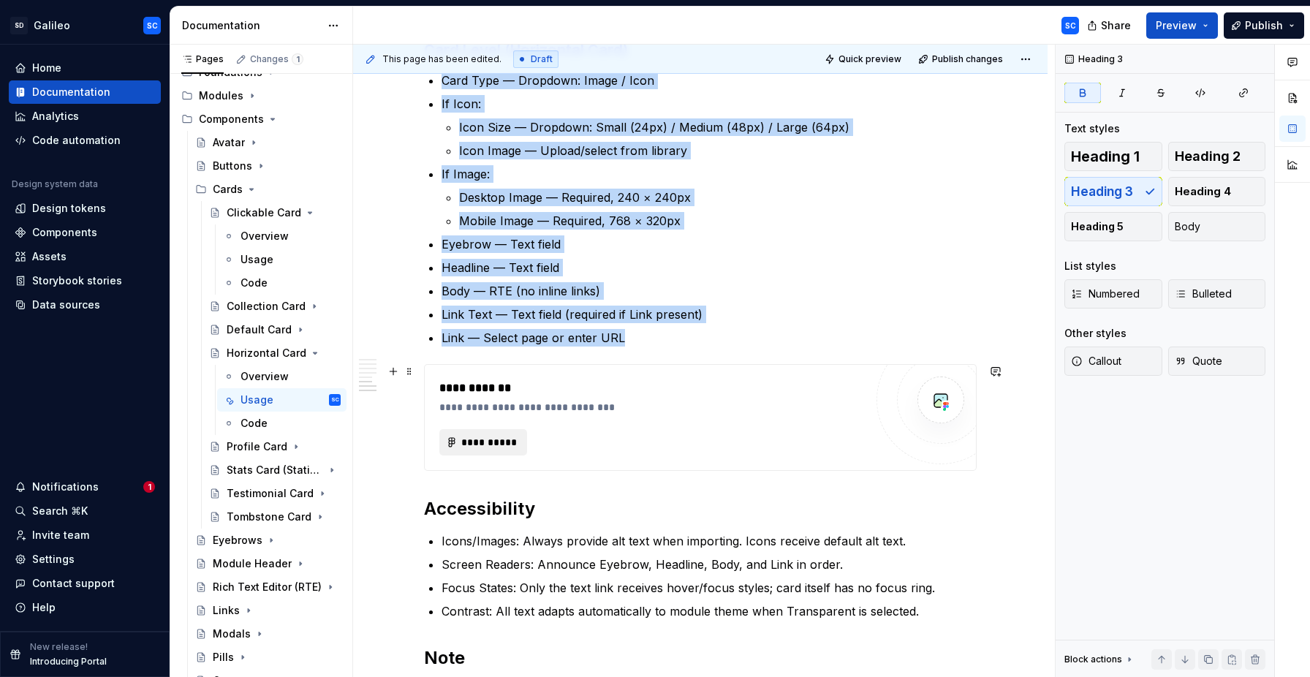
click at [498, 438] on span "**********" at bounding box center [488, 442] width 57 height 15
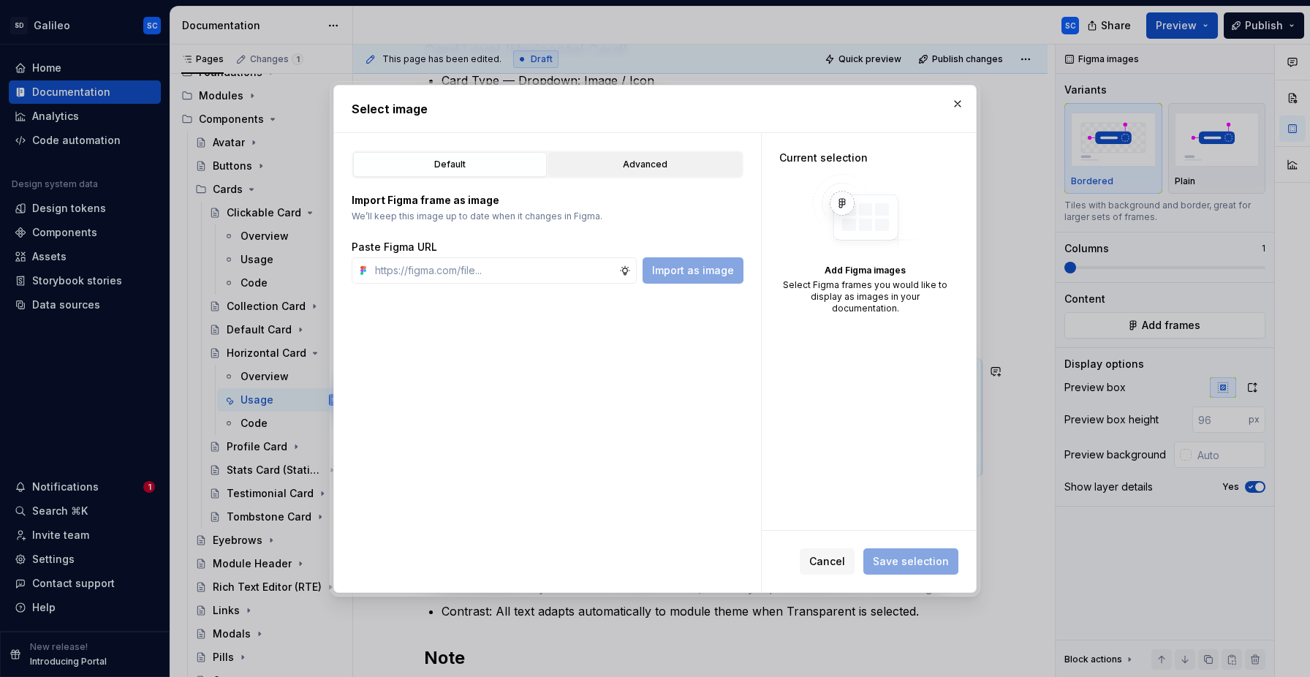
click at [659, 167] on div "Advanced" at bounding box center [644, 164] width 183 height 15
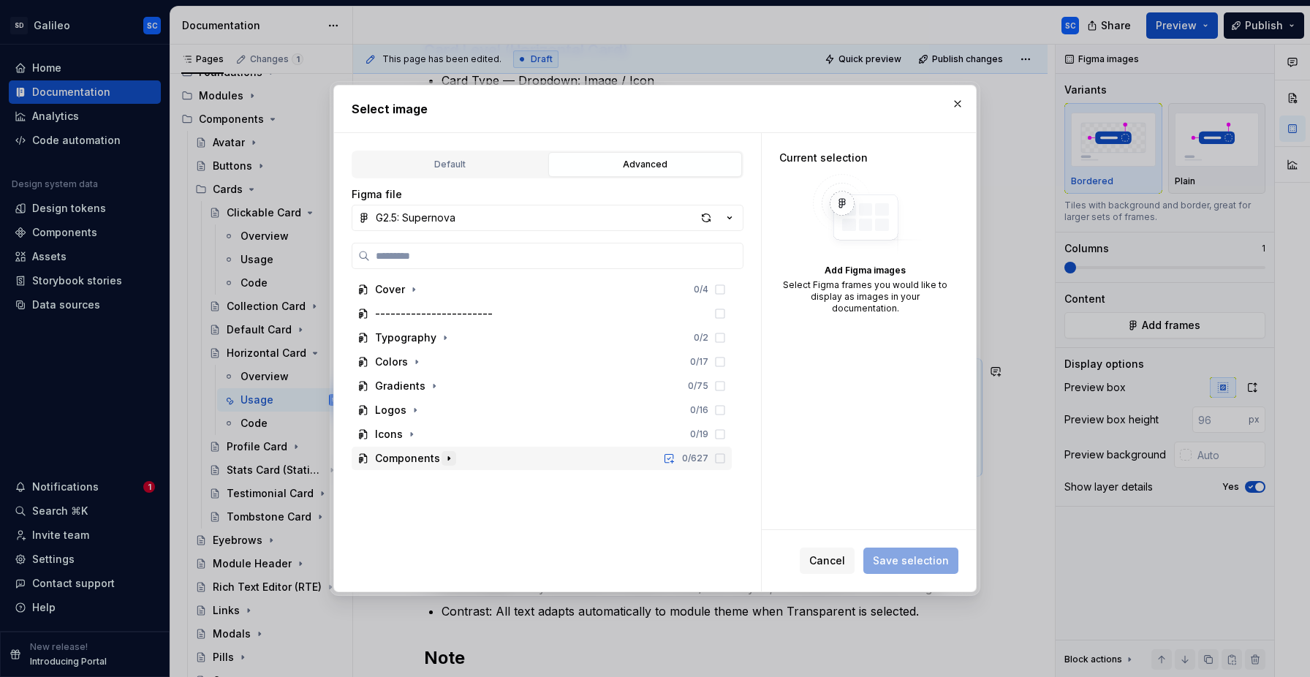
click at [447, 460] on icon "button" at bounding box center [449, 458] width 12 height 12
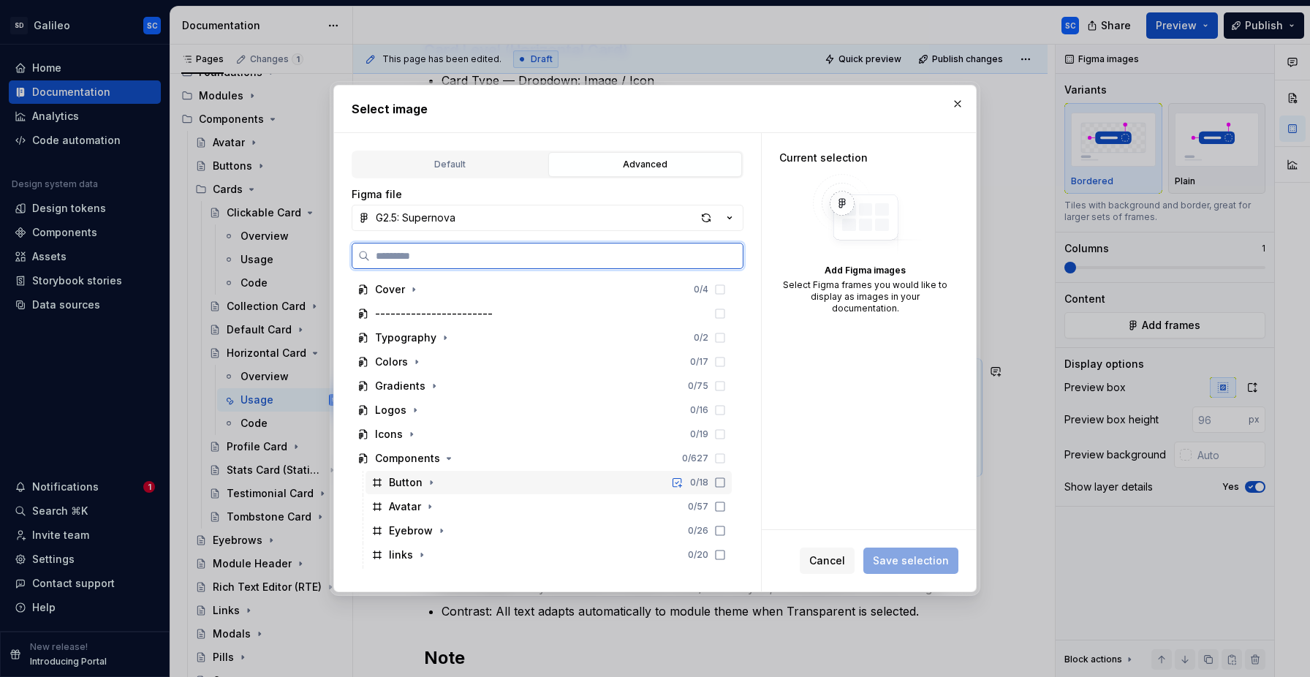
scroll to position [288, 0]
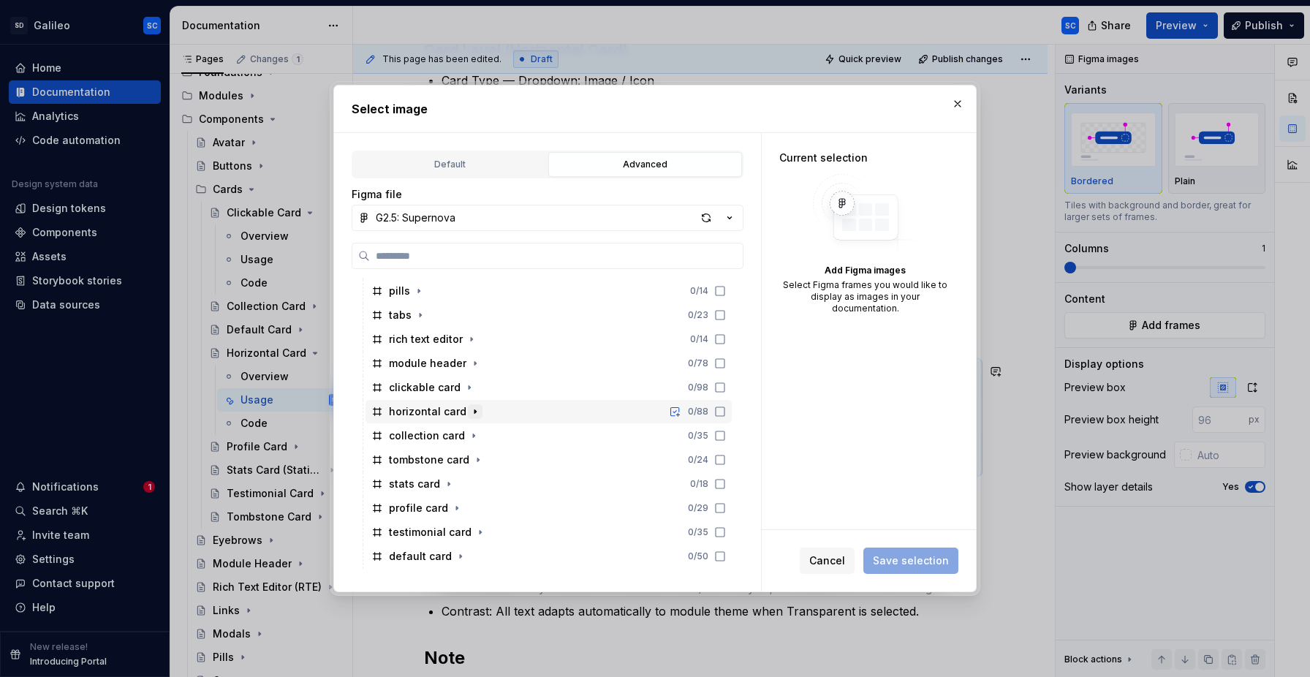
click at [474, 411] on icon "button" at bounding box center [474, 411] width 1 height 4
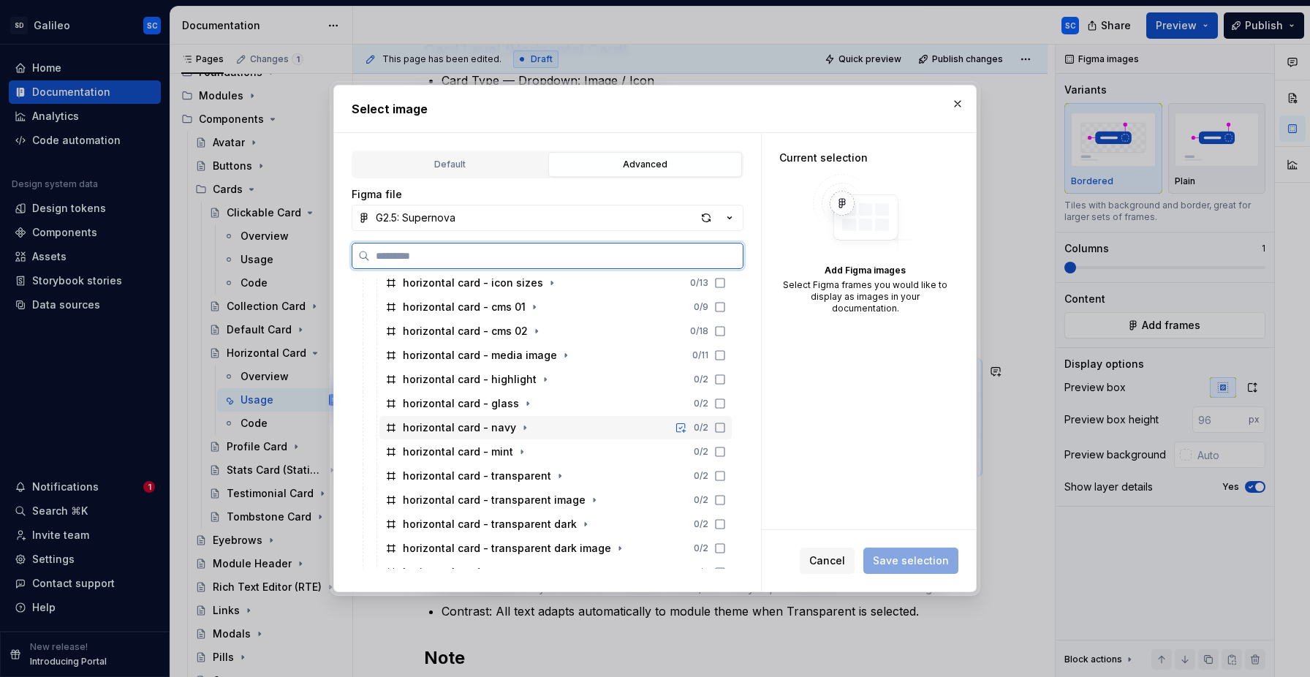
scroll to position [582, 0]
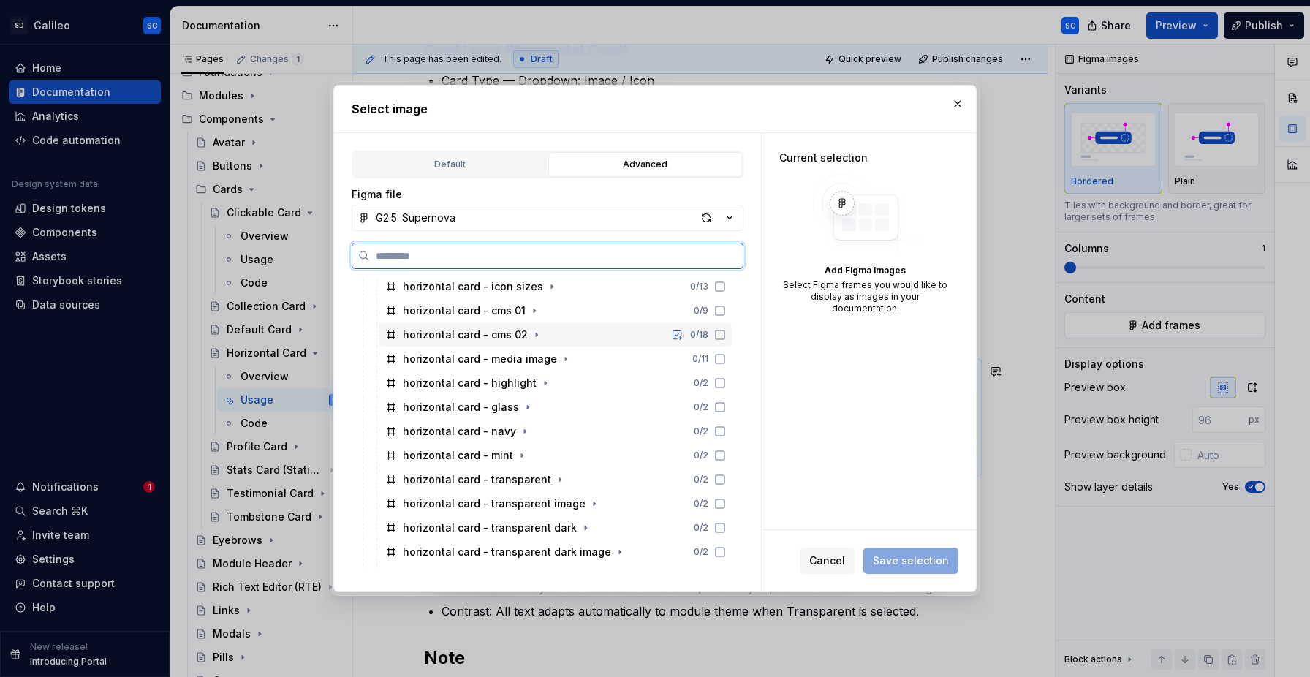
click at [726, 333] on icon at bounding box center [720, 335] width 12 height 12
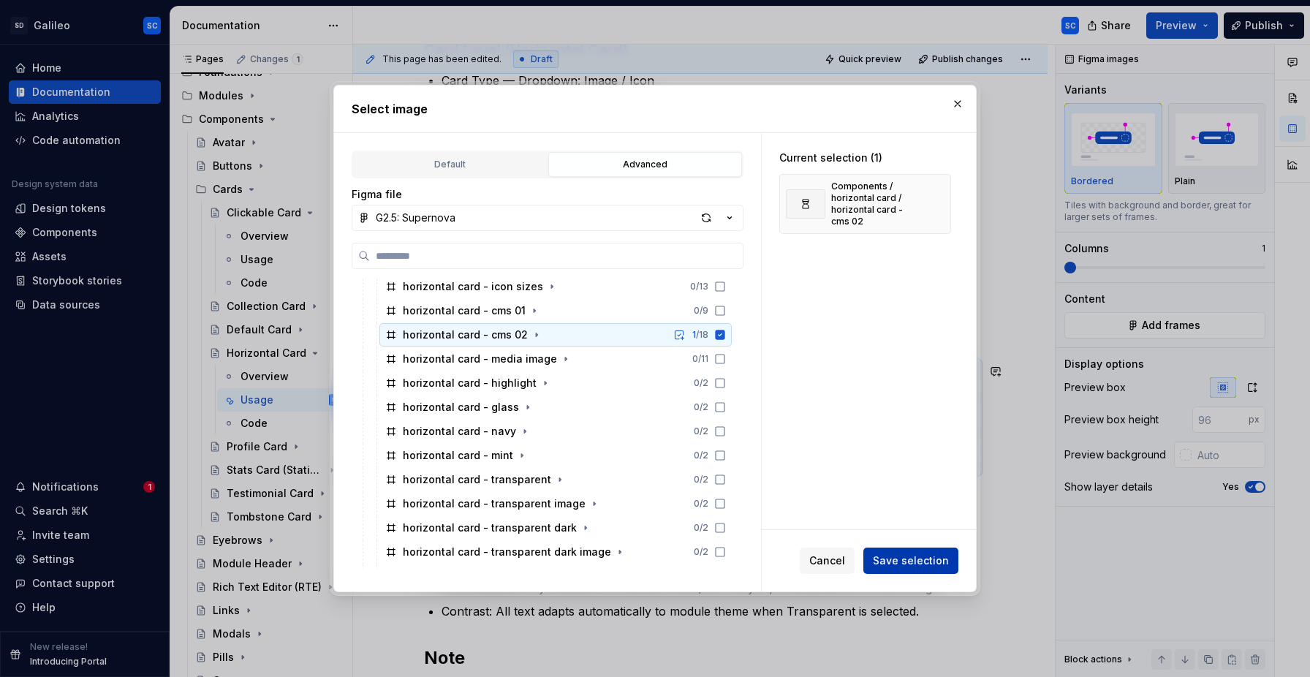
click at [917, 562] on span "Save selection" at bounding box center [911, 560] width 76 height 15
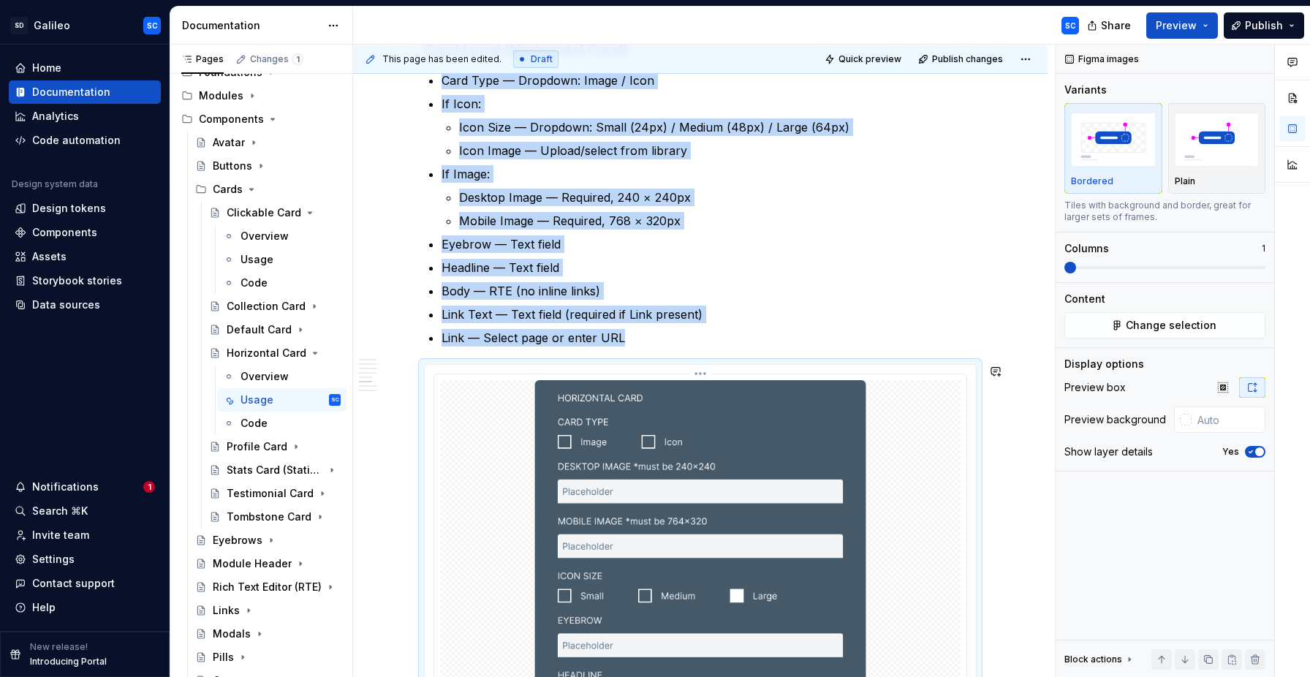
type textarea "*"
click at [1257, 454] on span "button" at bounding box center [1259, 451] width 9 height 9
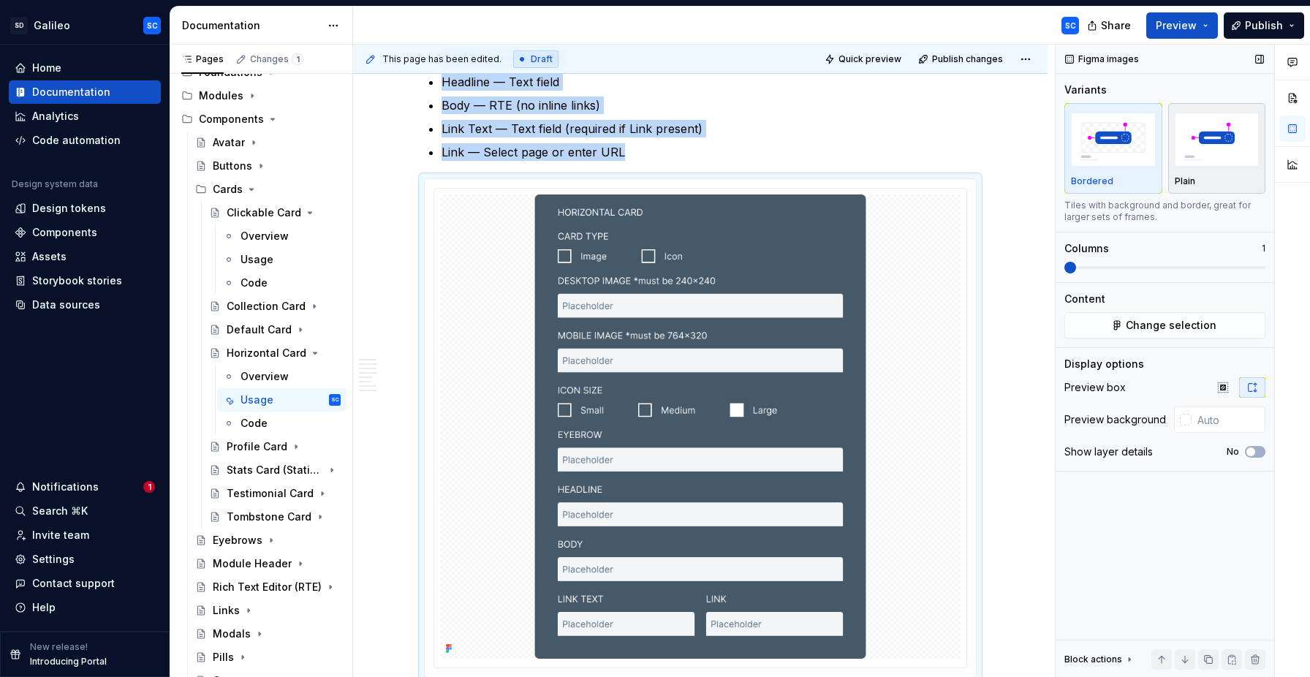
click at [1211, 134] on img "button" at bounding box center [1217, 139] width 85 height 53
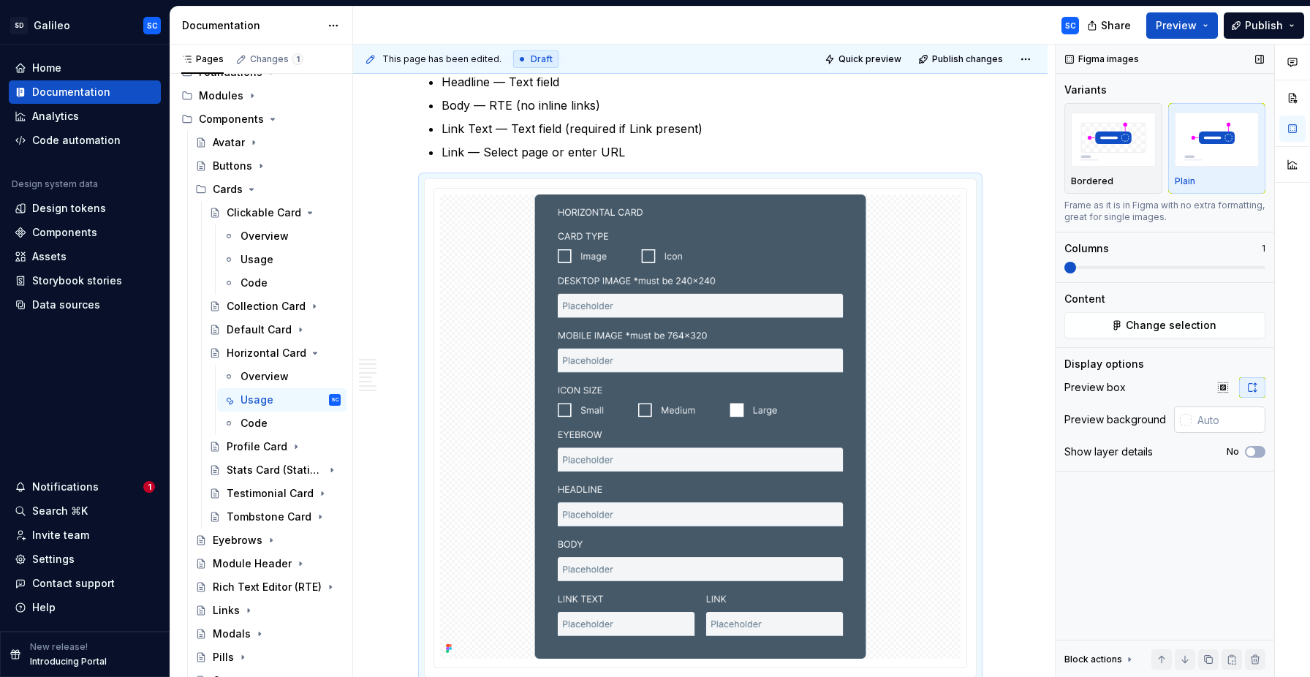
click at [1207, 417] on input "text" at bounding box center [1228, 419] width 74 height 26
type input "ffffff"
drag, startPoint x: 993, startPoint y: 378, endPoint x: 1022, endPoint y: 373, distance: 29.6
click at [994, 378] on div "This page has been edited. Draft Quick preview Publish changes Horizontal Card …" at bounding box center [704, 361] width 702 height 633
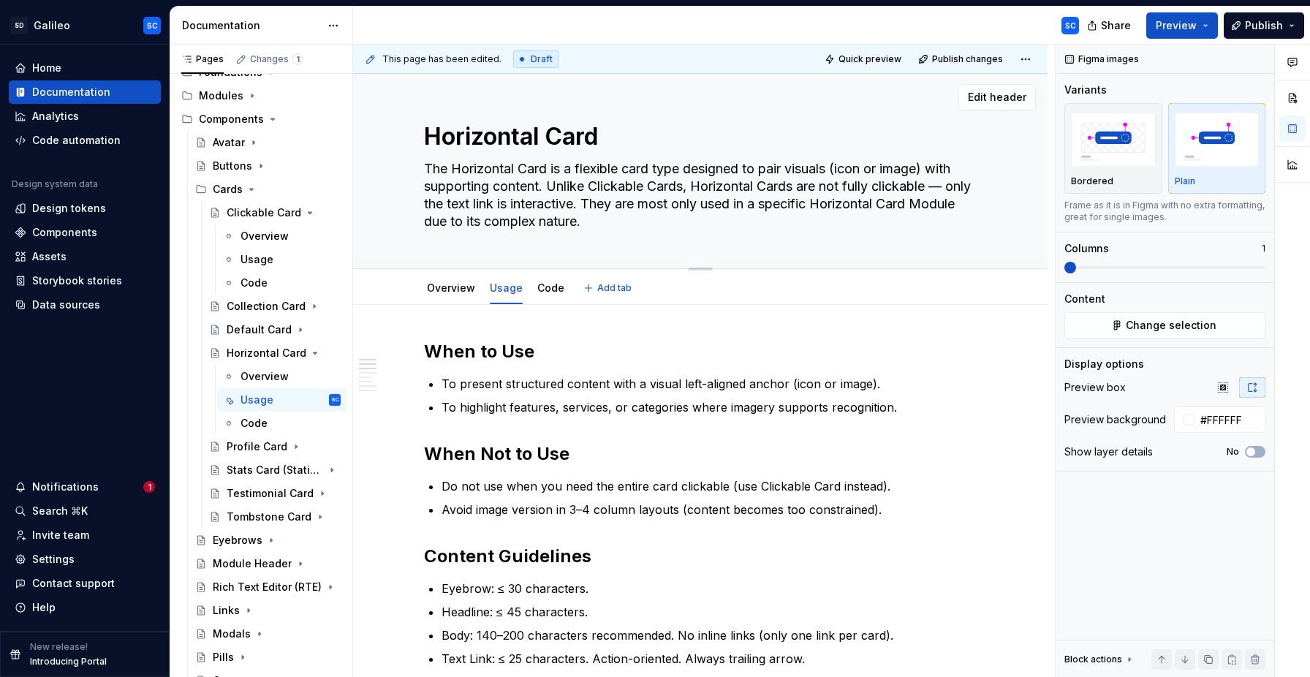
scroll to position [0, 0]
click at [446, 291] on link "Overview" at bounding box center [451, 289] width 48 height 12
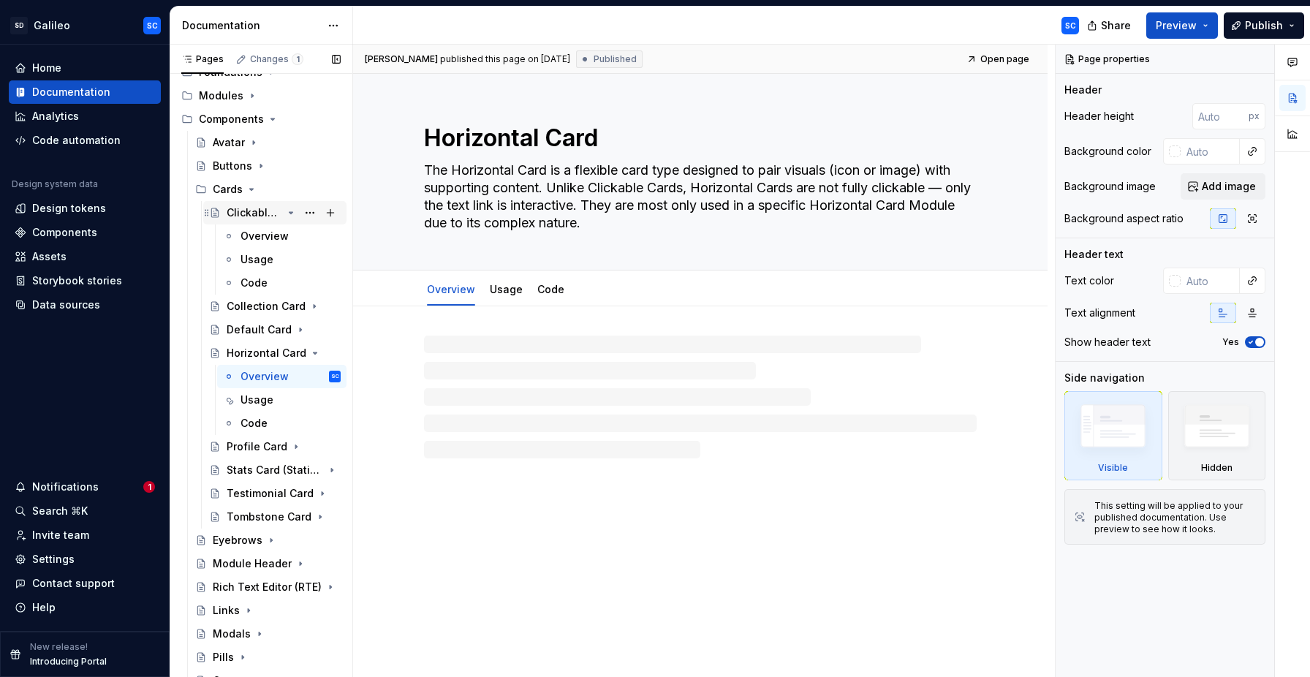
click at [291, 213] on icon "Page tree" at bounding box center [291, 212] width 4 height 1
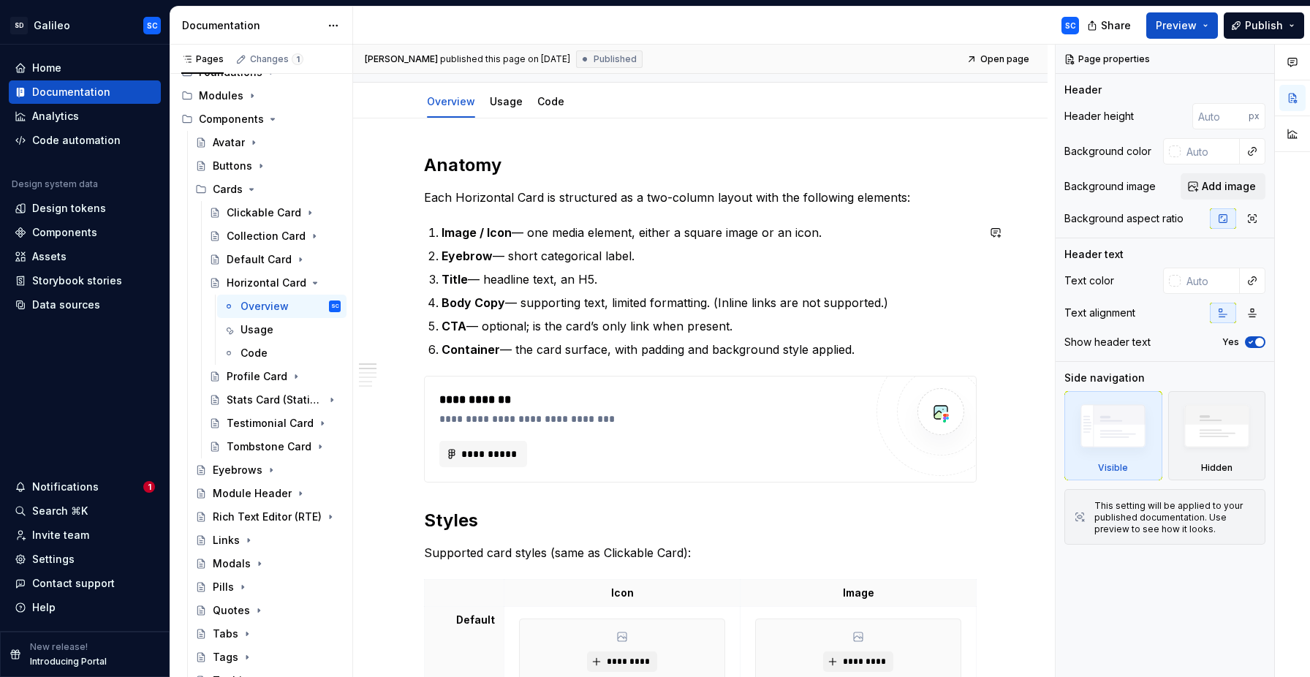
scroll to position [205, 0]
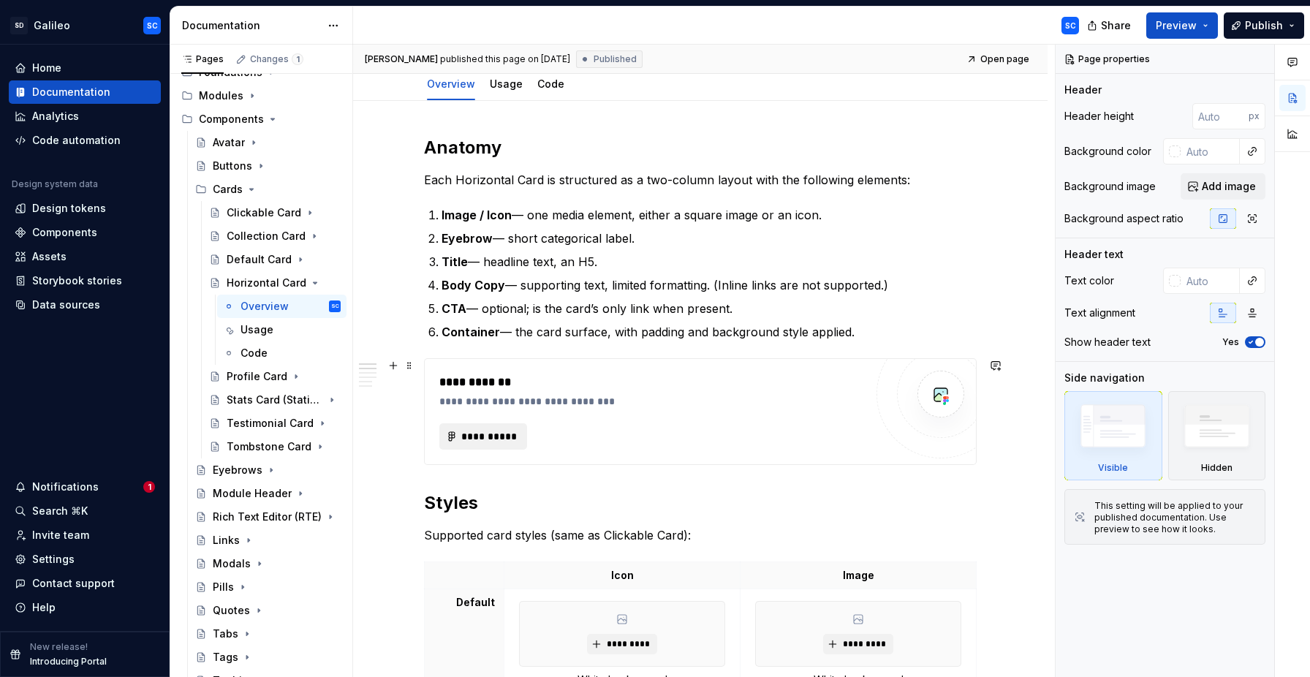
click at [498, 433] on span "**********" at bounding box center [488, 436] width 57 height 15
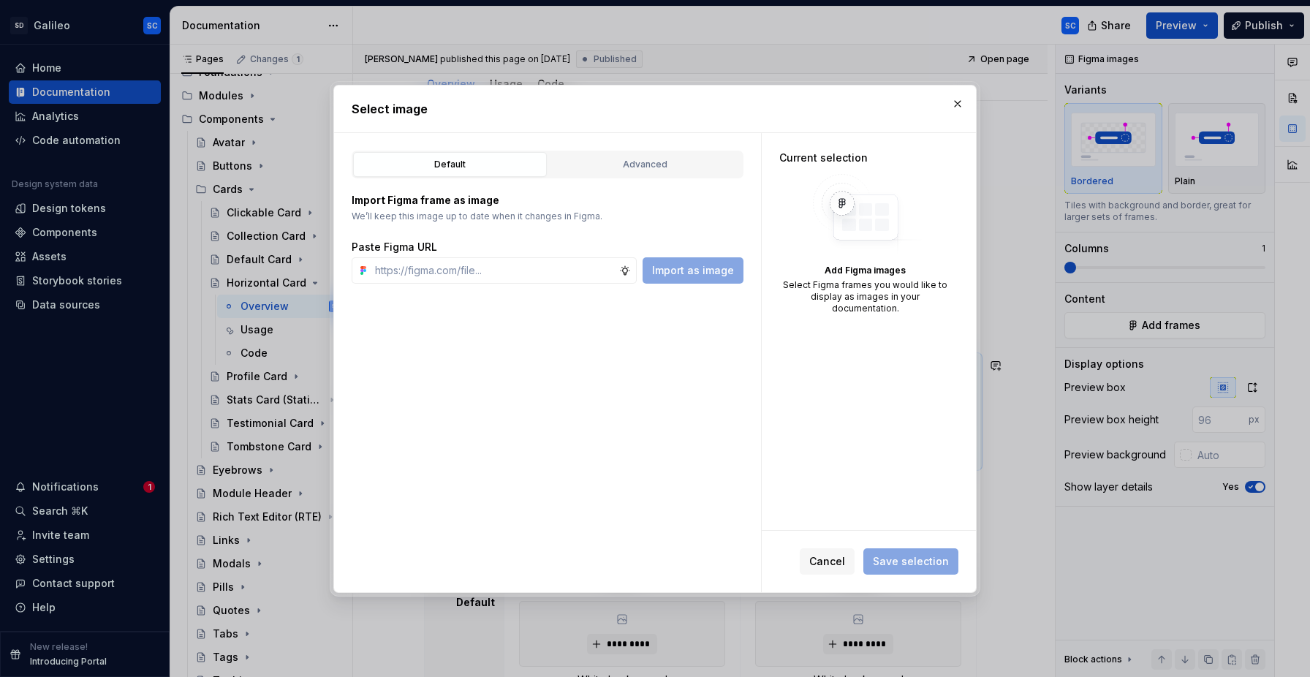
type textarea "*"
click at [652, 155] on button "Advanced" at bounding box center [645, 164] width 194 height 25
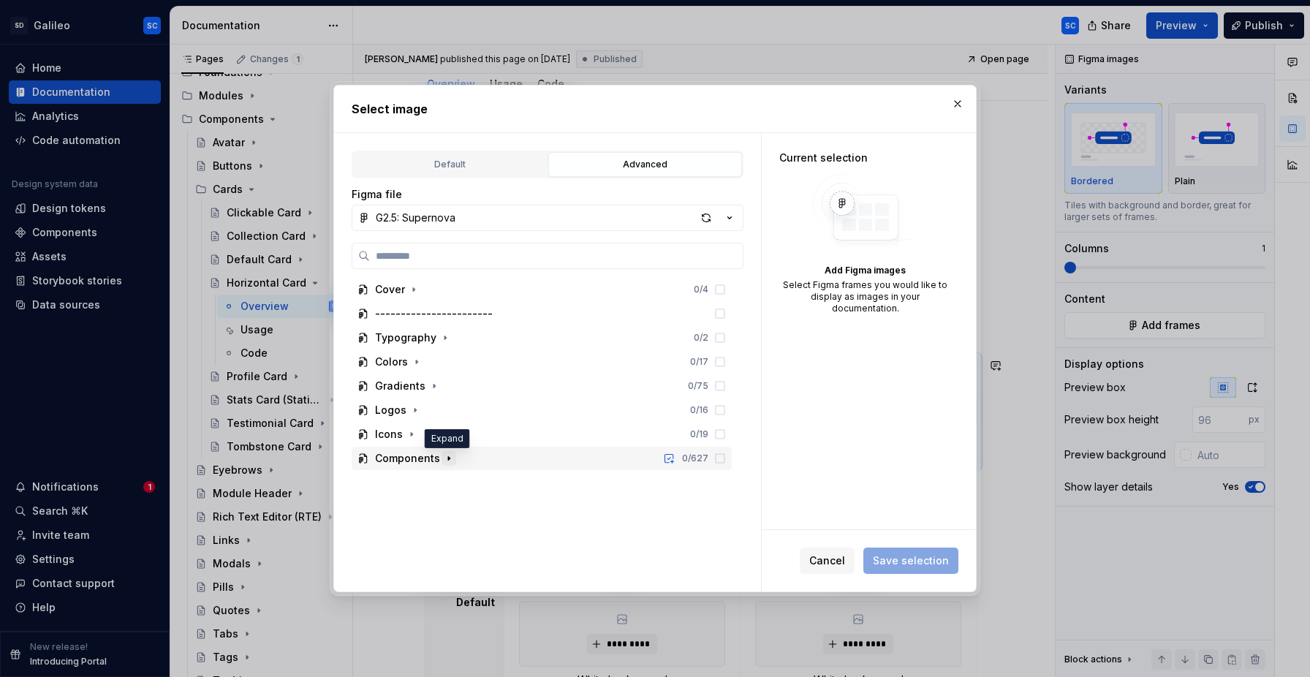
click at [448, 460] on icon "button" at bounding box center [449, 458] width 12 height 12
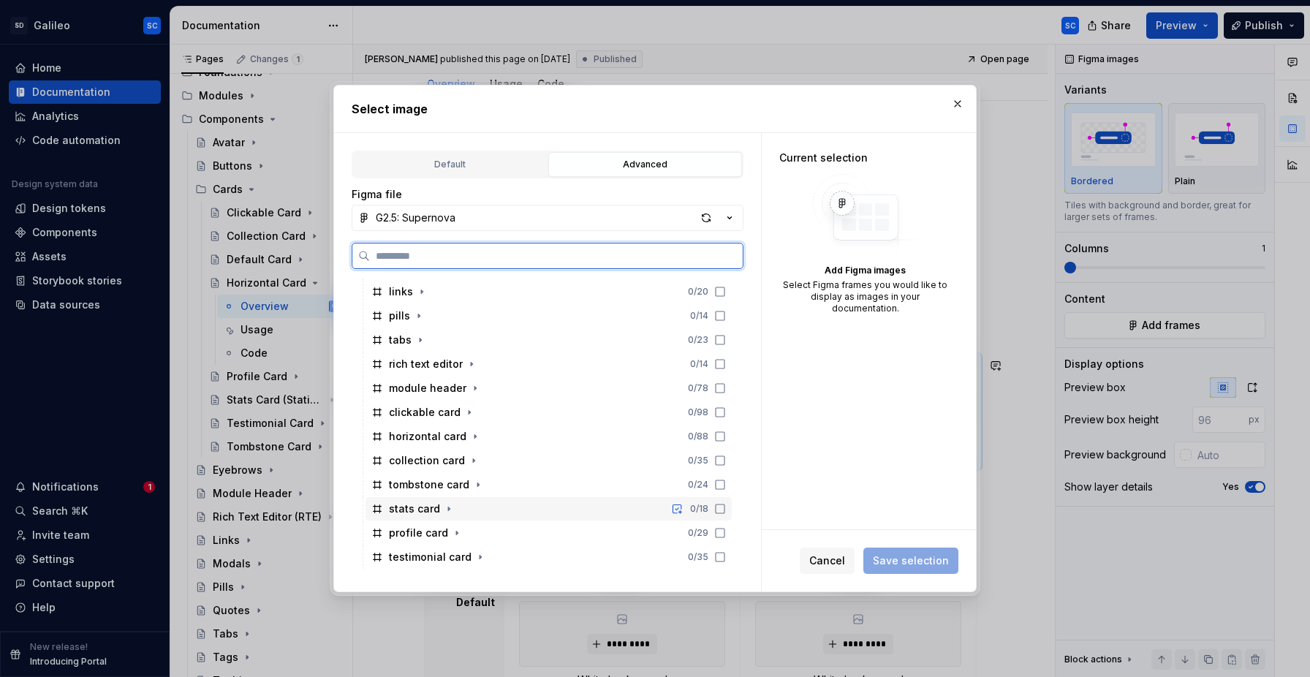
scroll to position [262, 0]
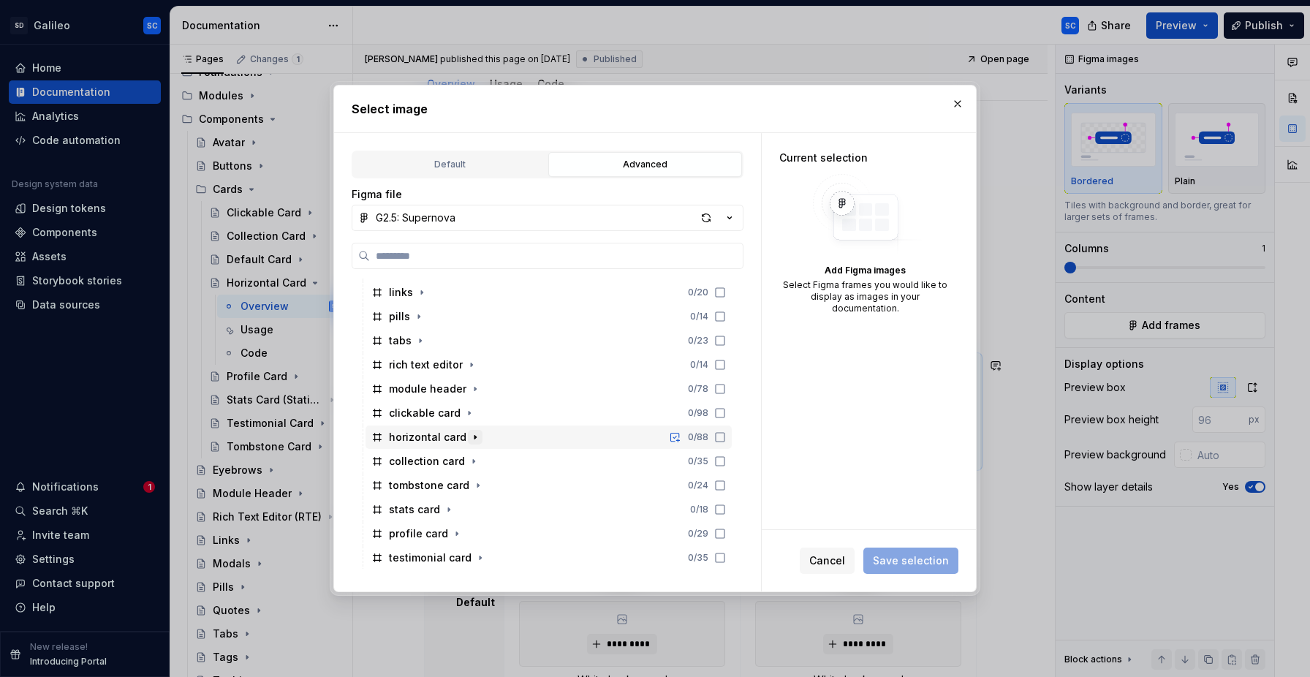
click at [471, 439] on icon "button" at bounding box center [475, 437] width 12 height 12
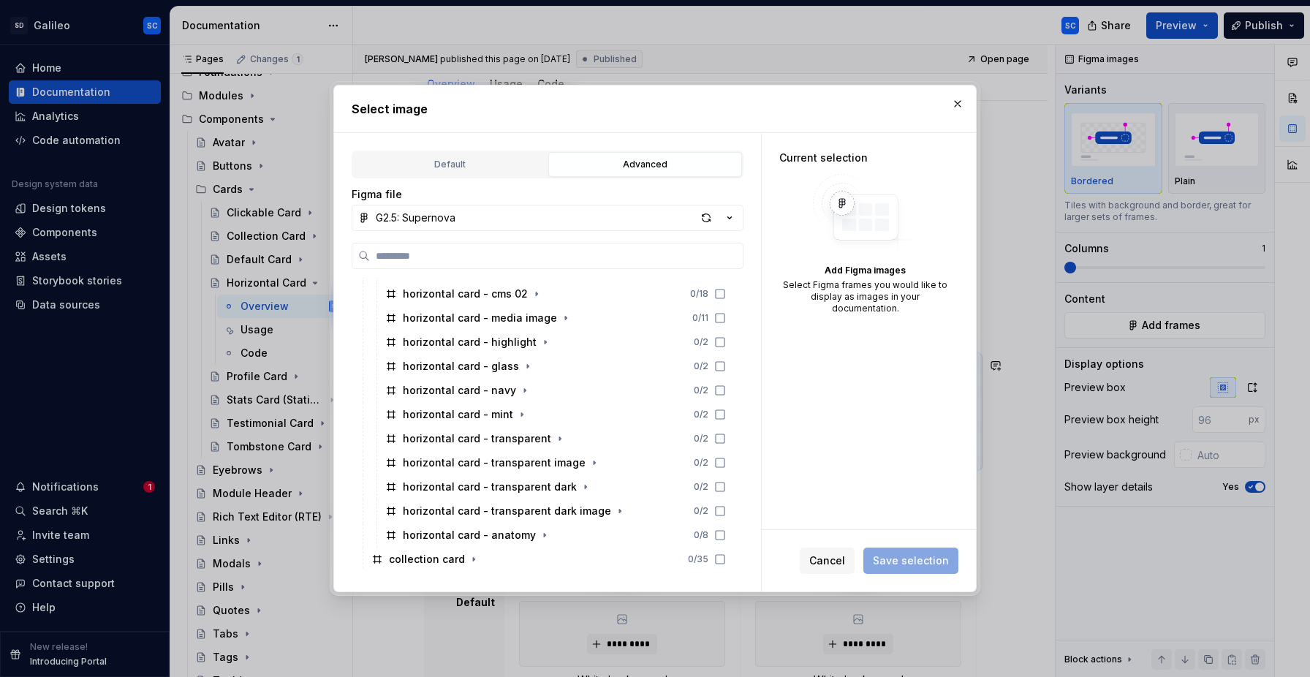
scroll to position [623, 0]
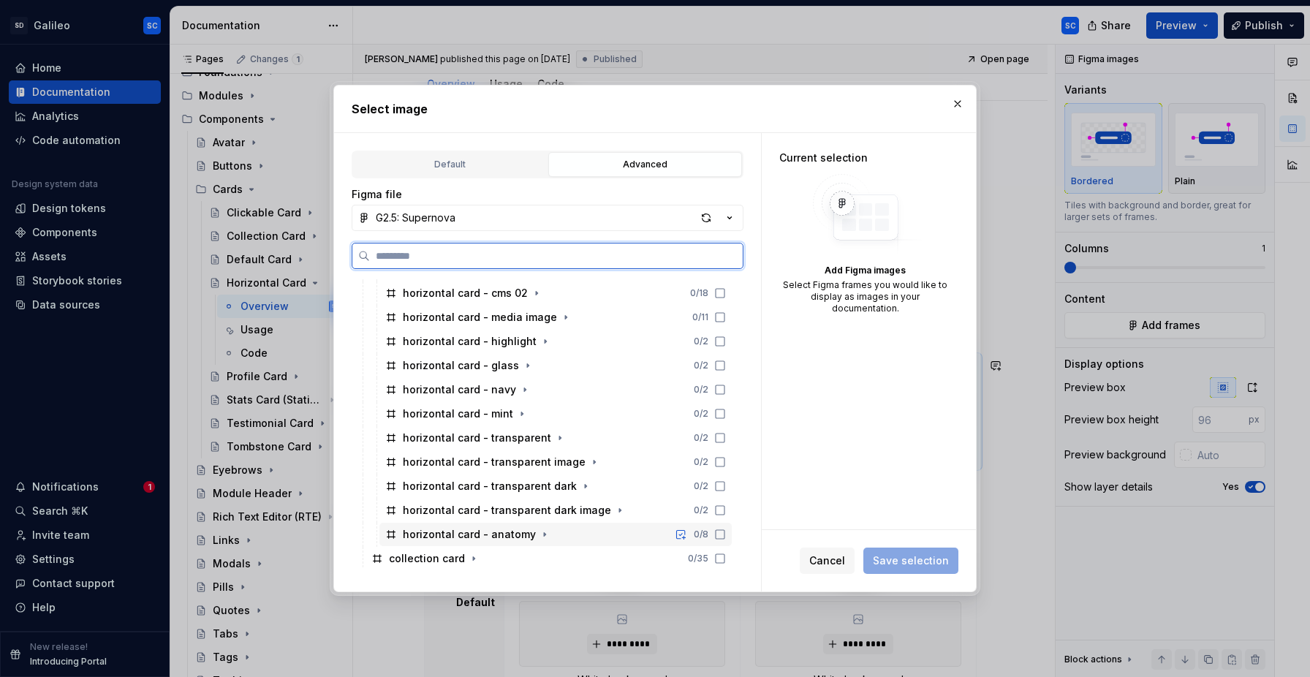
click at [726, 534] on icon at bounding box center [720, 534] width 12 height 12
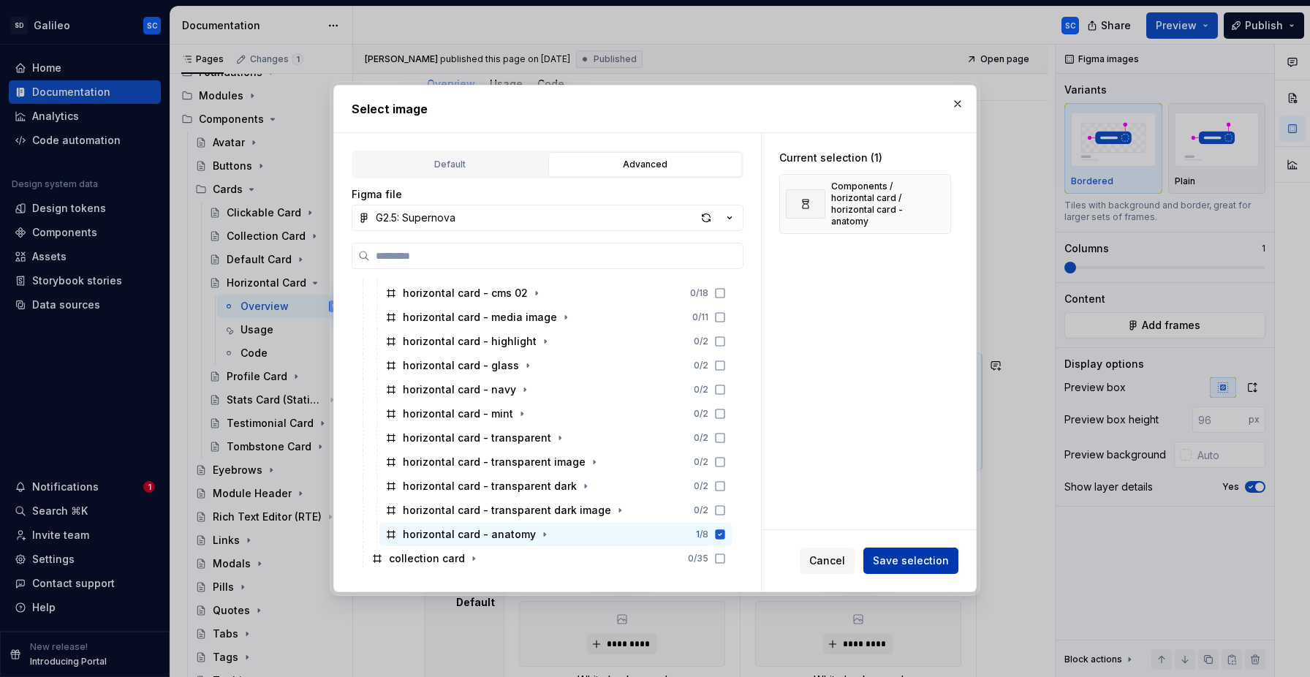
click at [903, 565] on span "Save selection" at bounding box center [911, 560] width 76 height 15
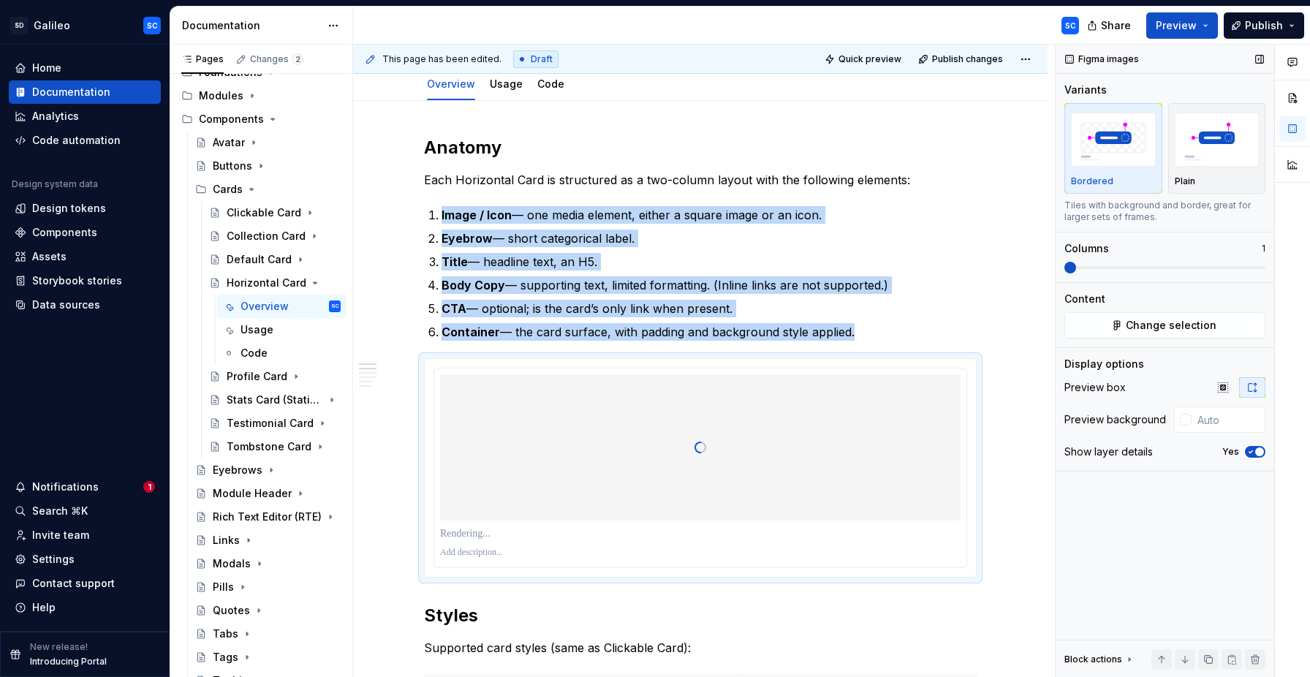
click at [1253, 452] on icon "button" at bounding box center [1251, 451] width 12 height 9
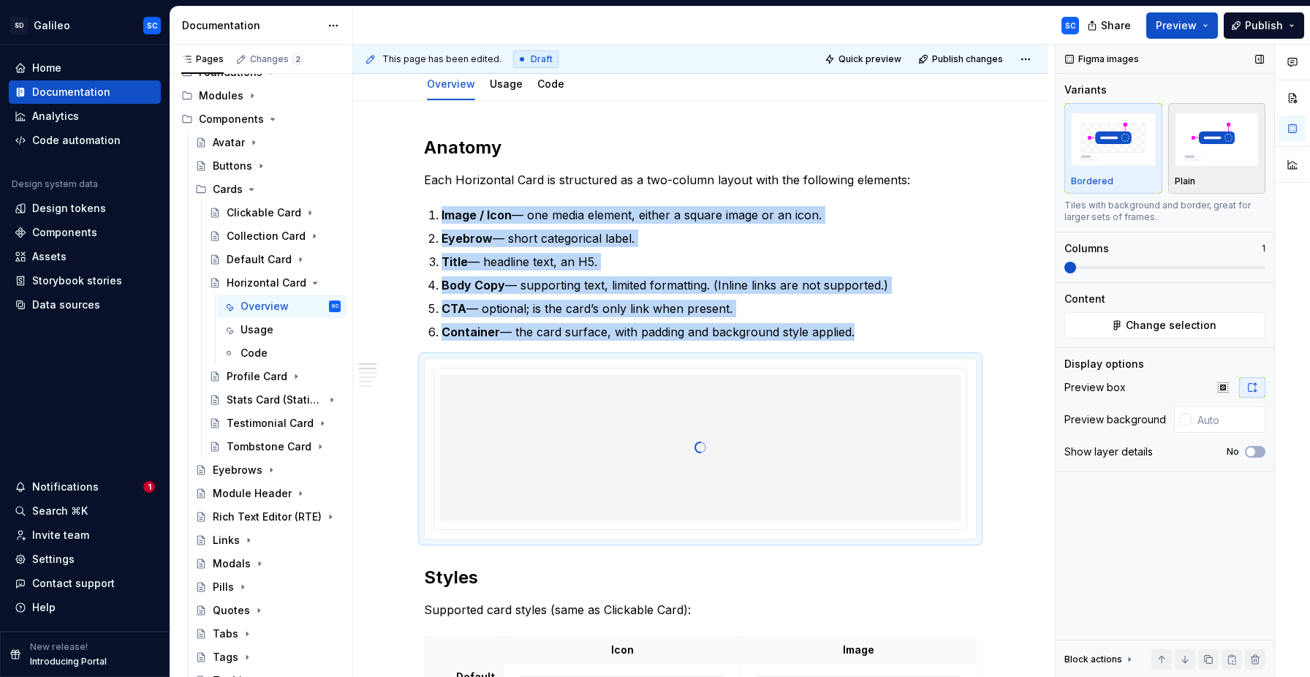
click at [1213, 169] on div "button" at bounding box center [1217, 140] width 85 height 60
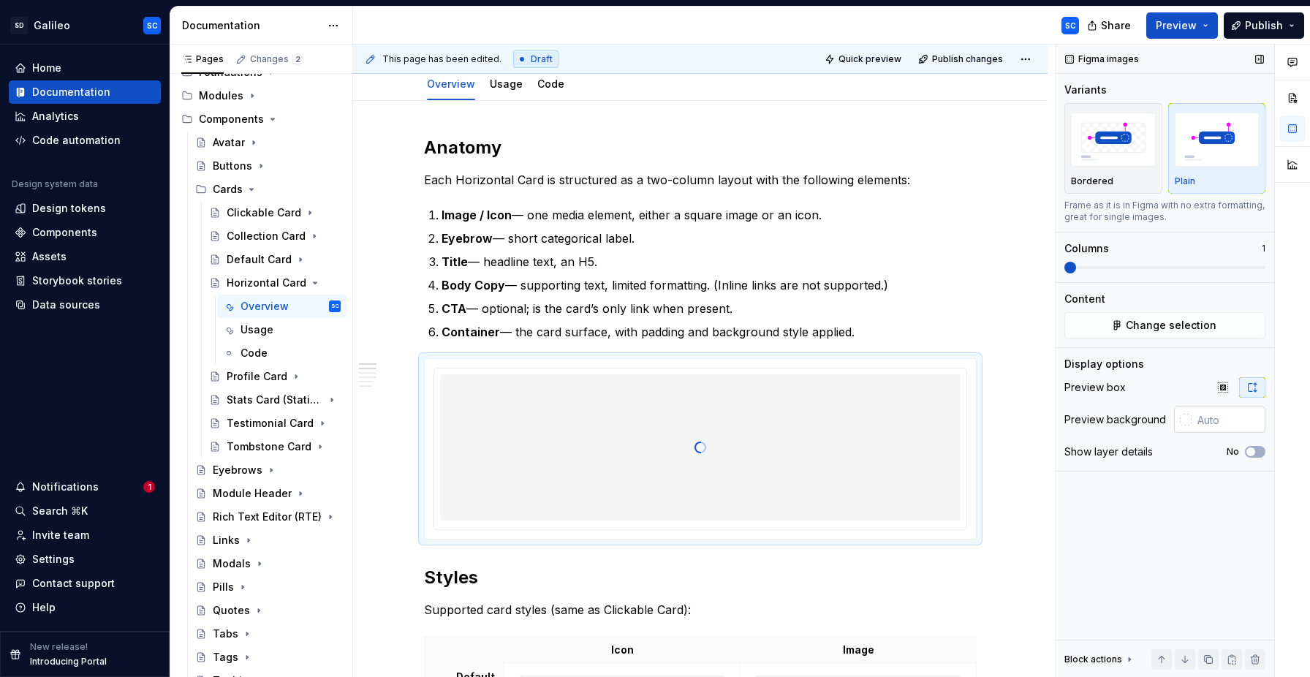
click at [1221, 422] on input "text" at bounding box center [1228, 419] width 74 height 26
click at [1213, 420] on input "ffffff" at bounding box center [1229, 419] width 71 height 26
type input "#FFFFFF"
click at [1291, 386] on div at bounding box center [1292, 361] width 35 height 633
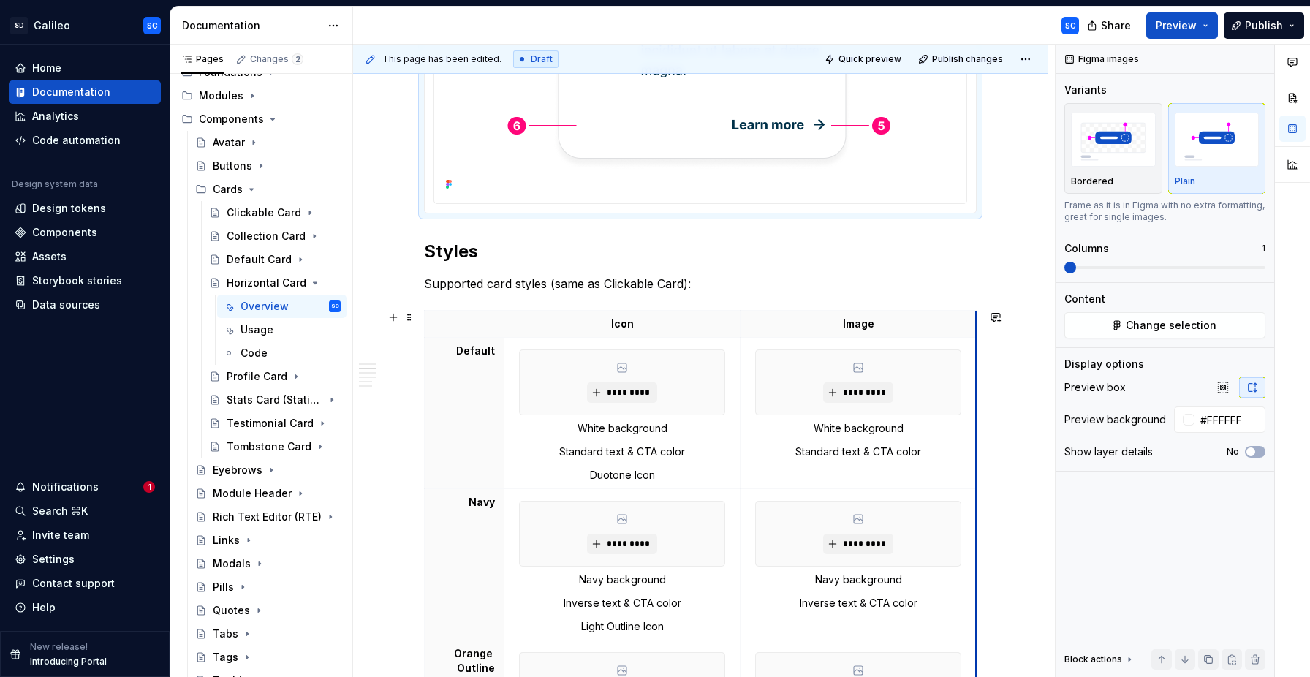
scroll to position [696, 0]
click at [638, 391] on span "*********" at bounding box center [627, 390] width 45 height 12
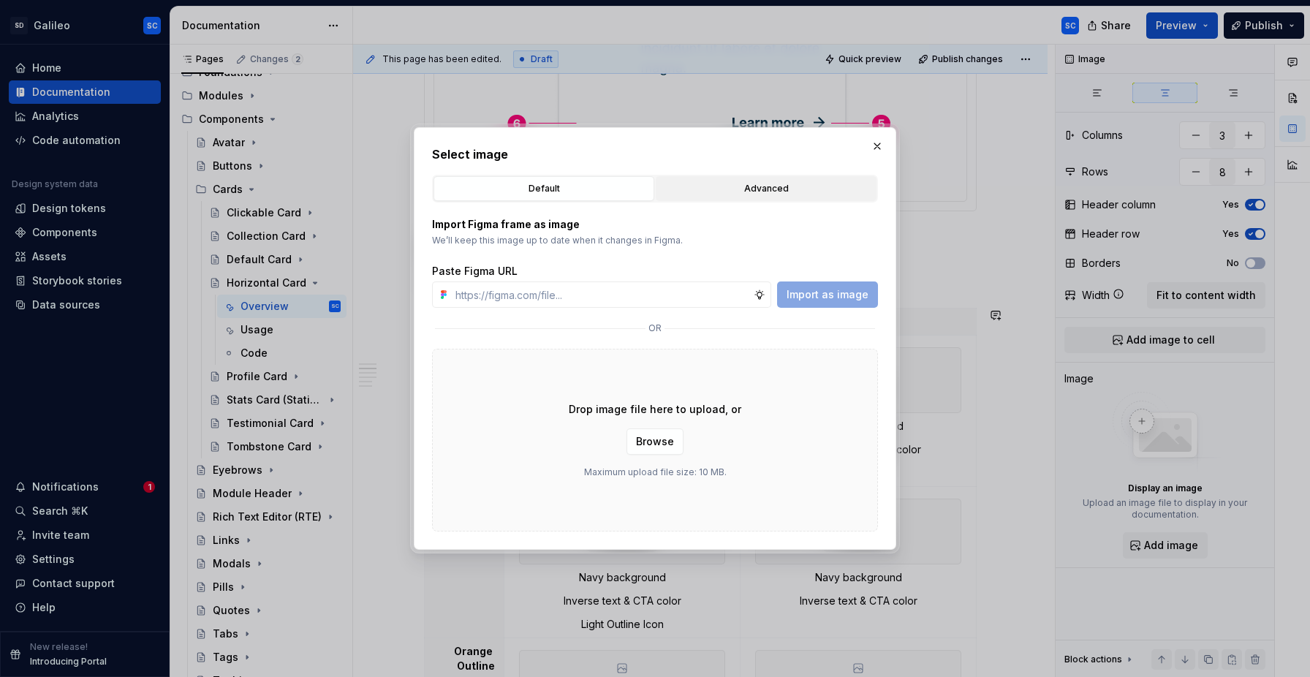
click at [781, 191] on div "Advanced" at bounding box center [766, 188] width 210 height 15
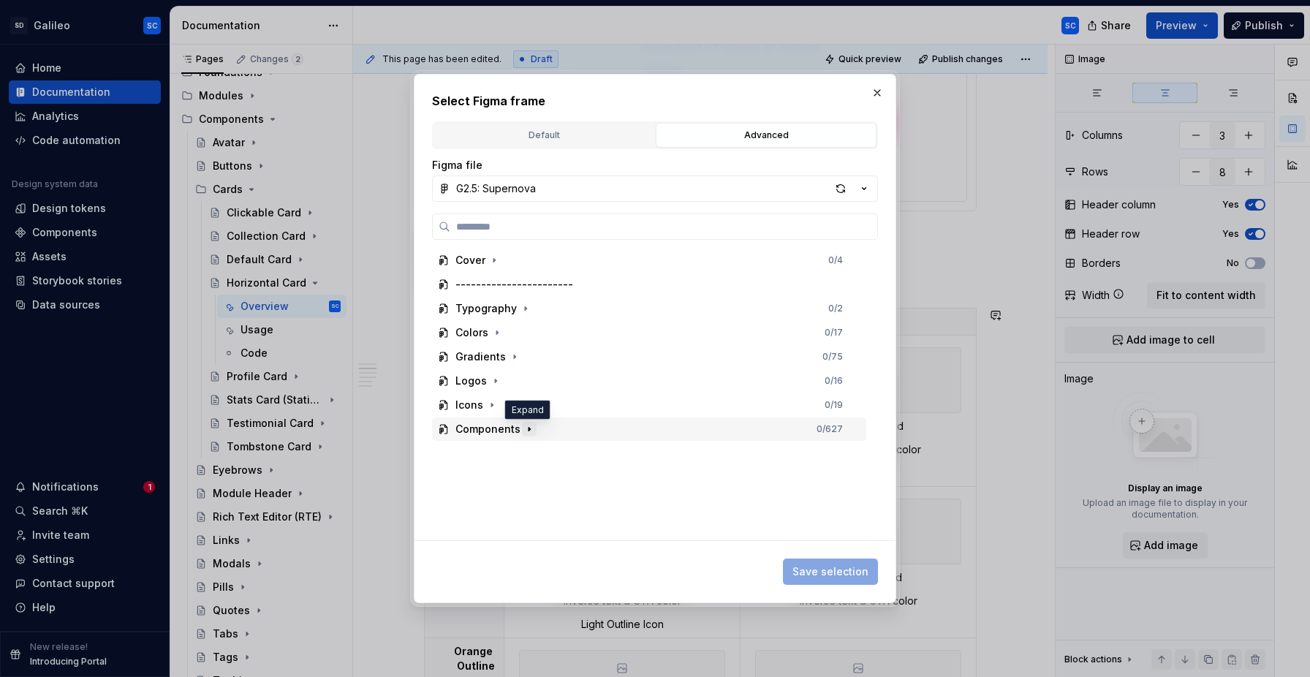
click at [530, 432] on icon "button" at bounding box center [529, 429] width 12 height 12
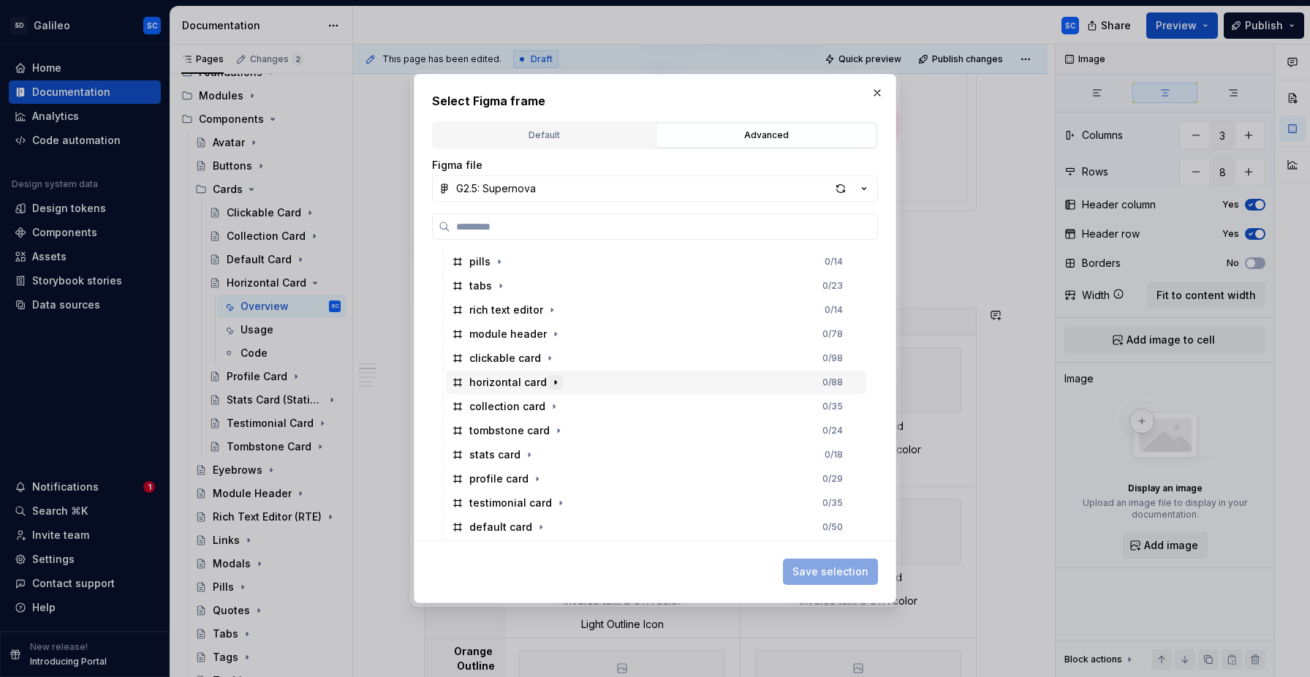
click at [555, 385] on icon "button" at bounding box center [556, 382] width 12 height 12
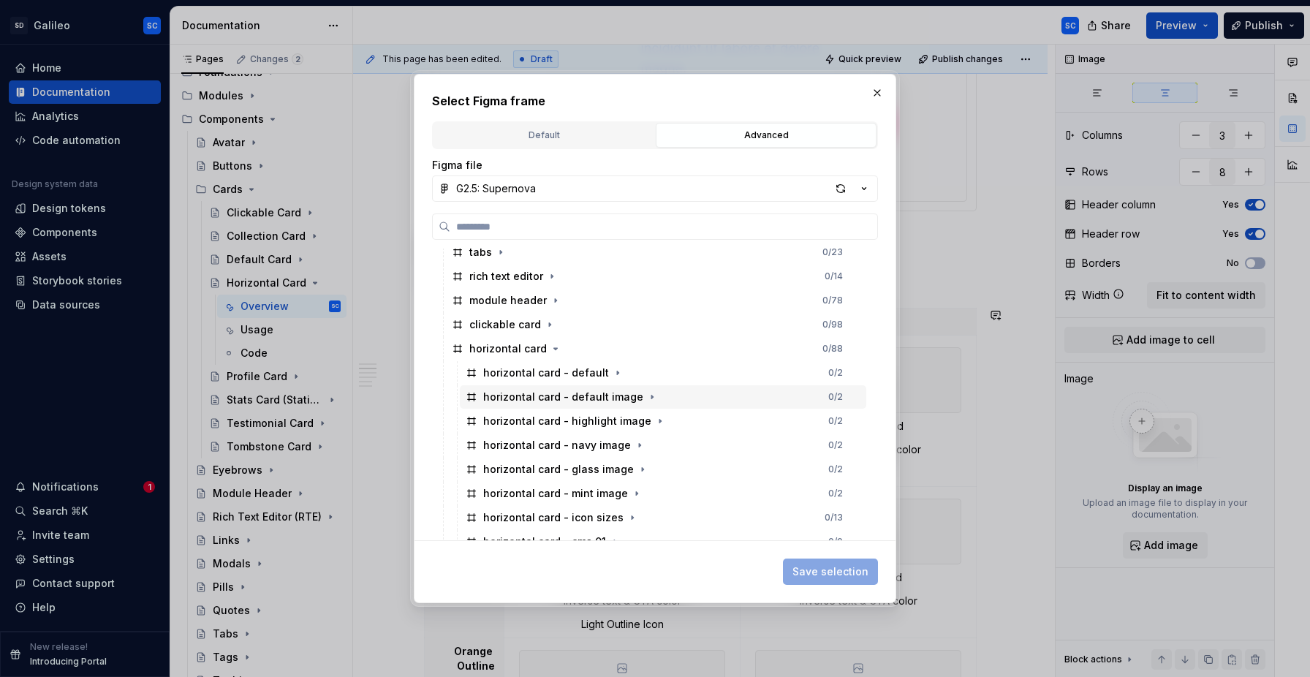
scroll to position [323, 0]
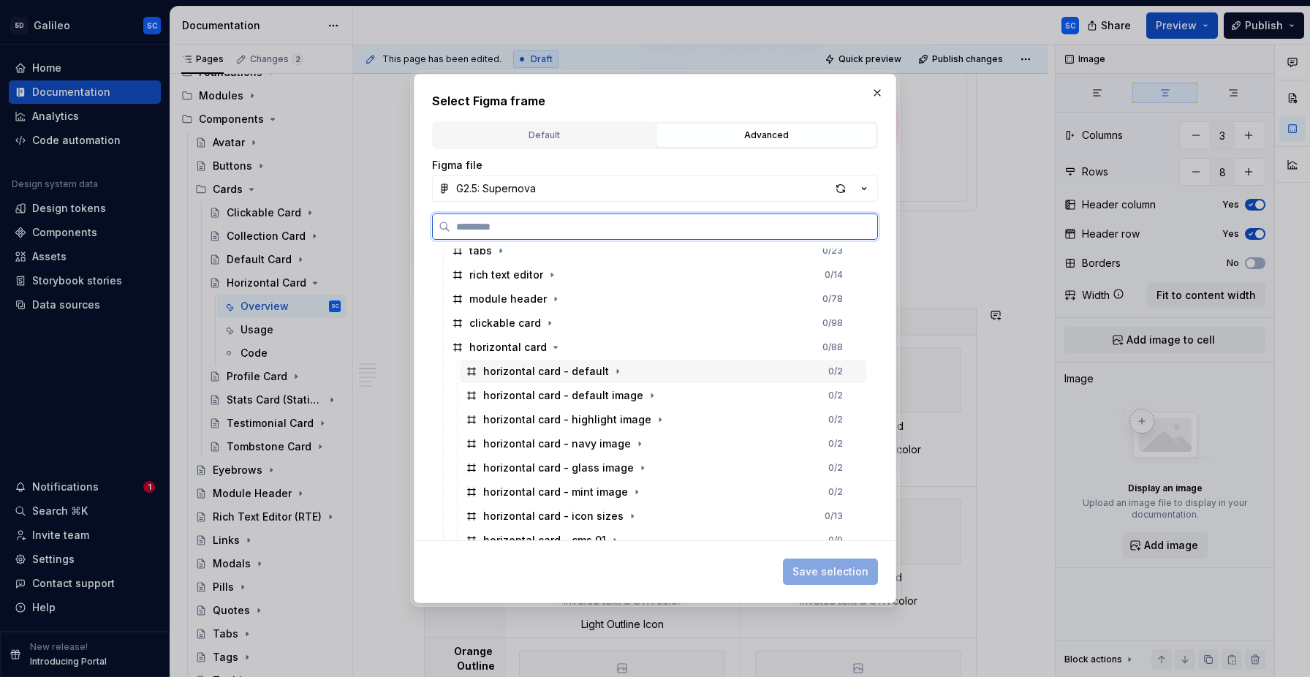
click at [797, 372] on div "horizontal card - default 0 / 2" at bounding box center [663, 371] width 406 height 23
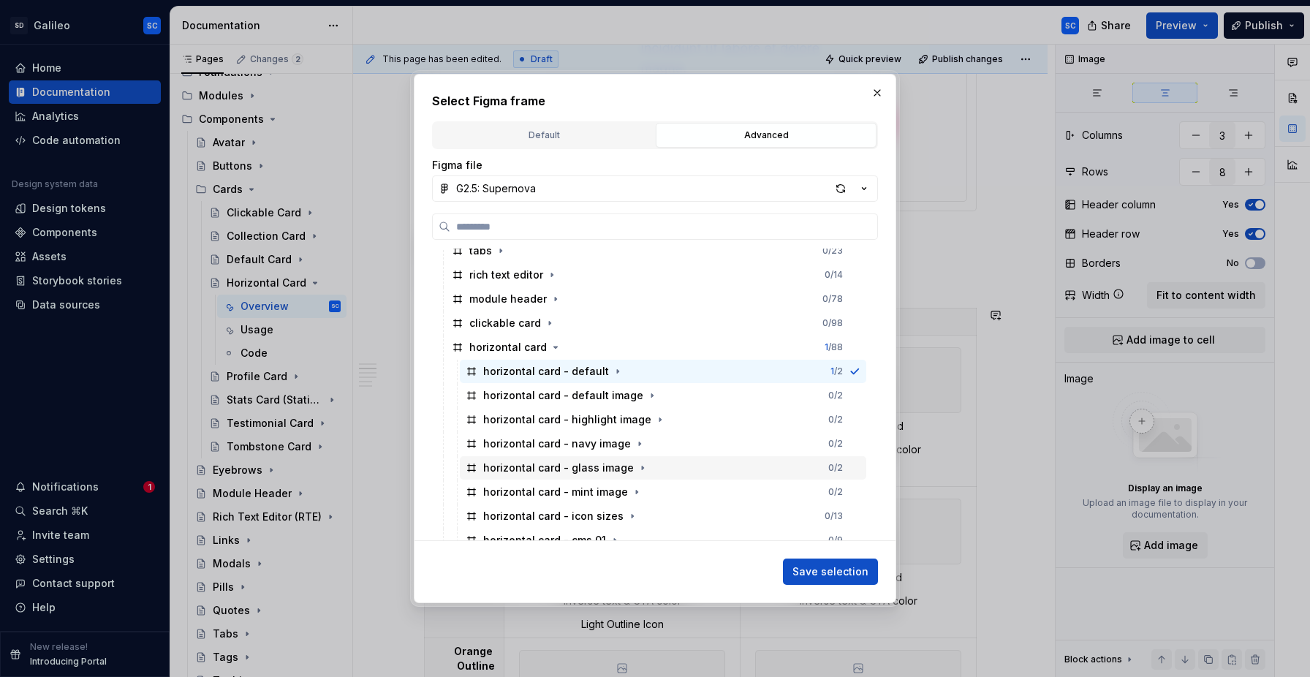
scroll to position [0, 6]
click at [829, 571] on span "Save selection" at bounding box center [830, 571] width 76 height 15
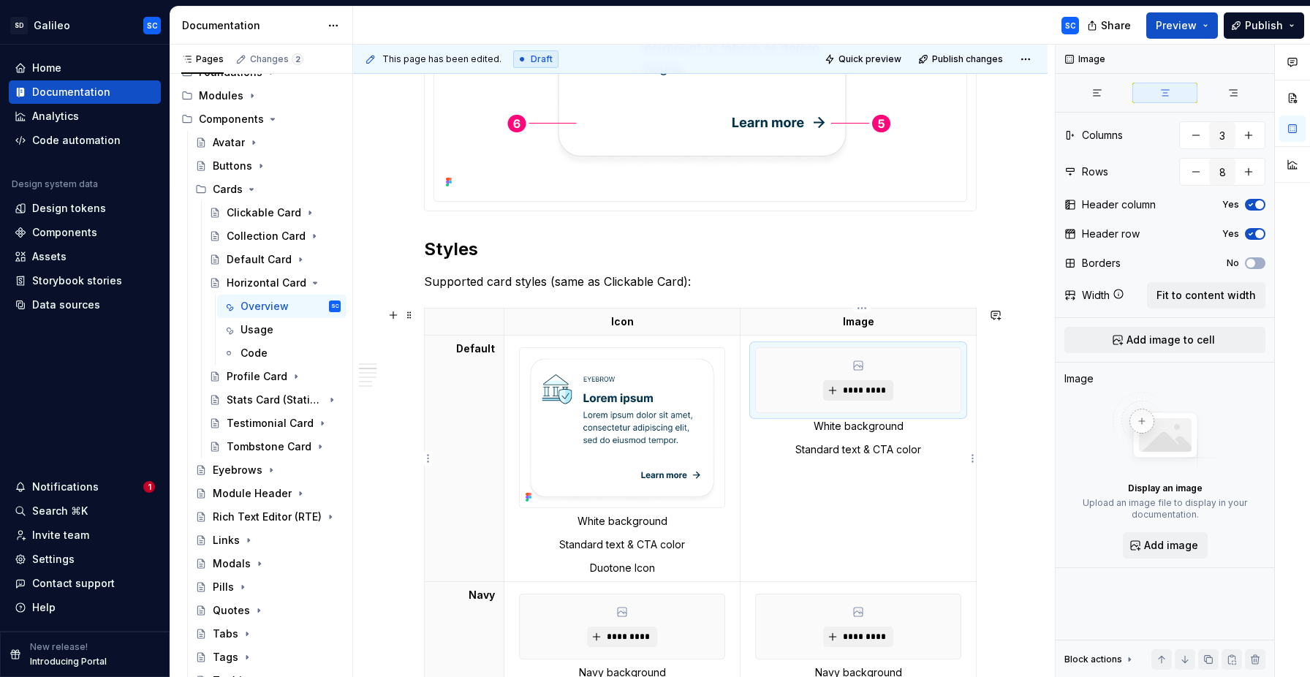
click at [862, 393] on span "*********" at bounding box center [863, 390] width 45 height 12
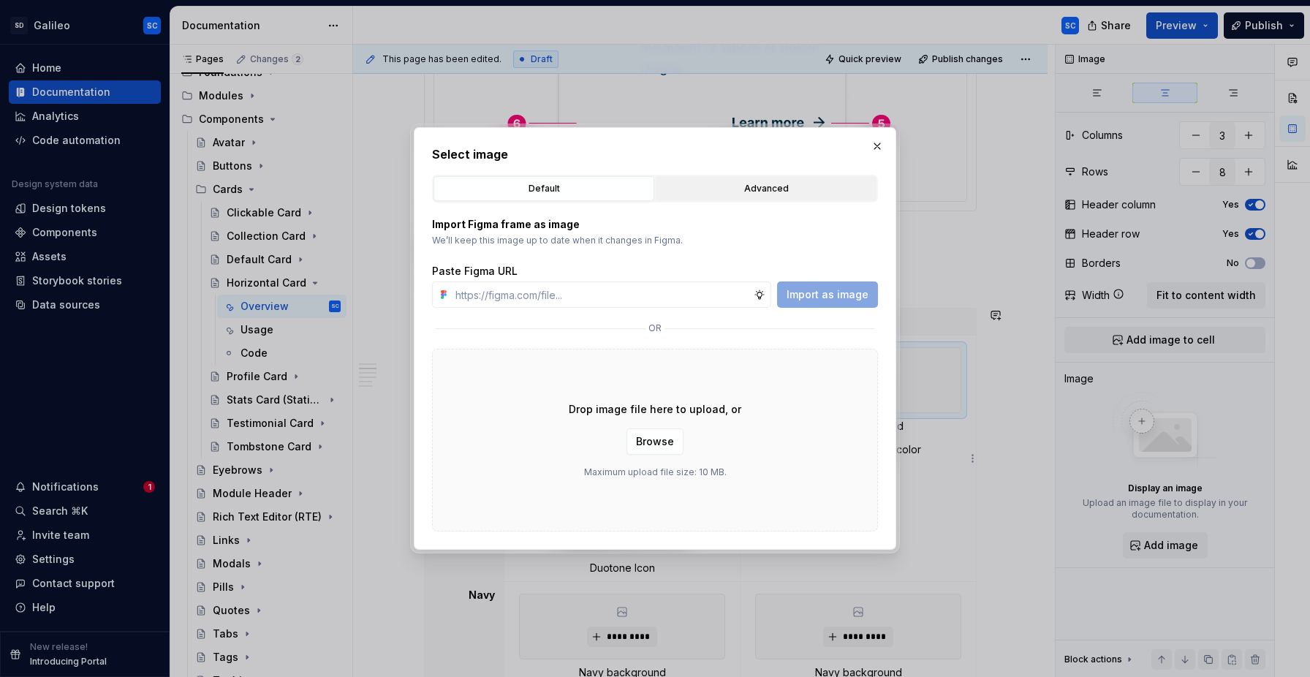
click at [779, 191] on div "Advanced" at bounding box center [766, 188] width 210 height 15
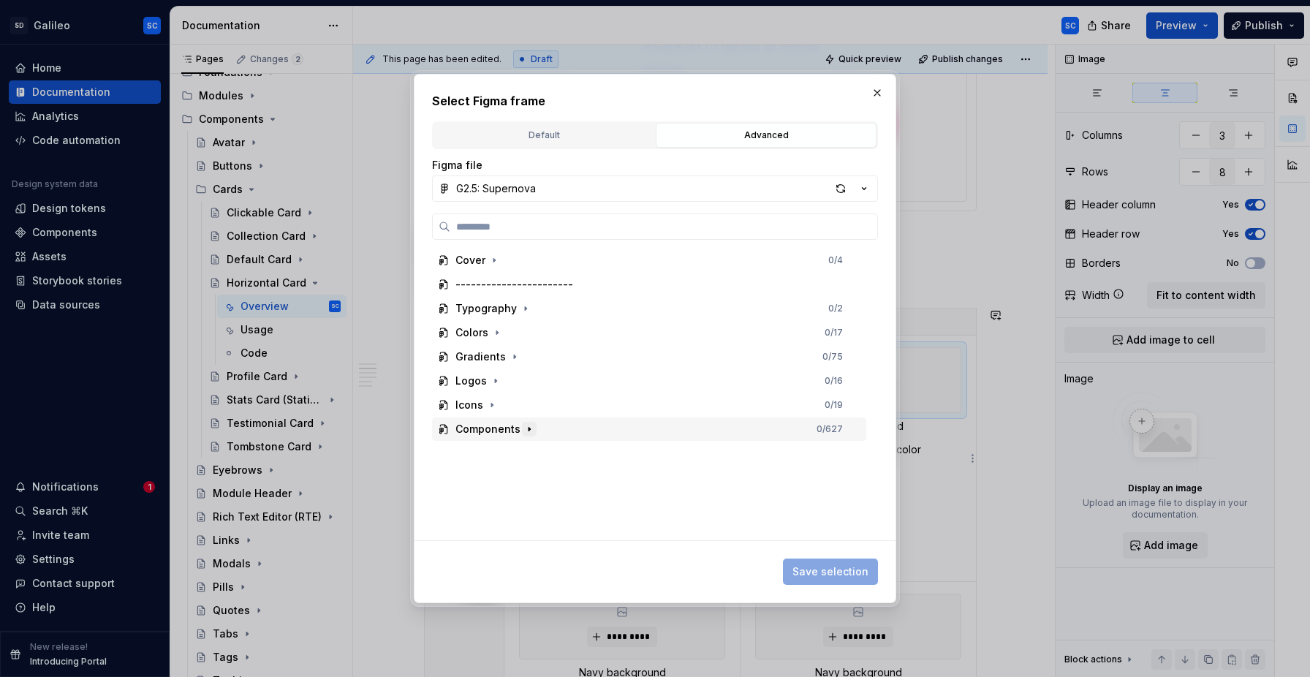
click at [528, 429] on icon "button" at bounding box center [528, 430] width 1 height 4
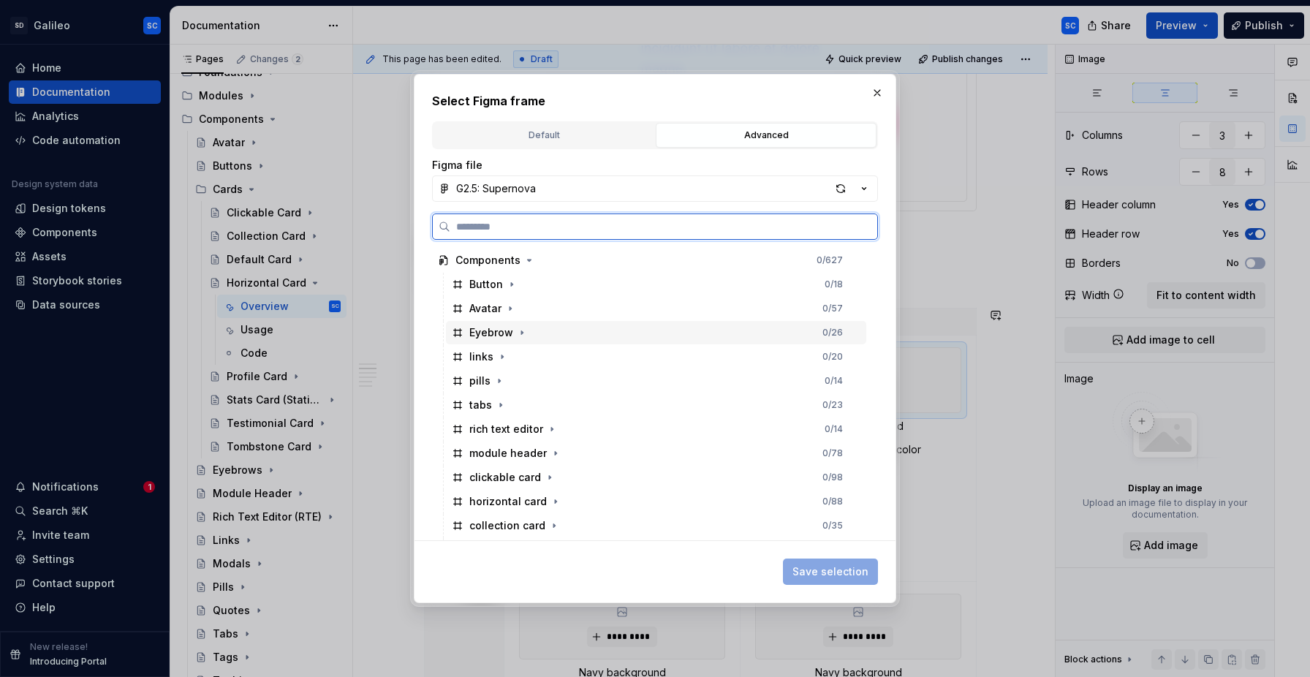
scroll to position [231, 0]
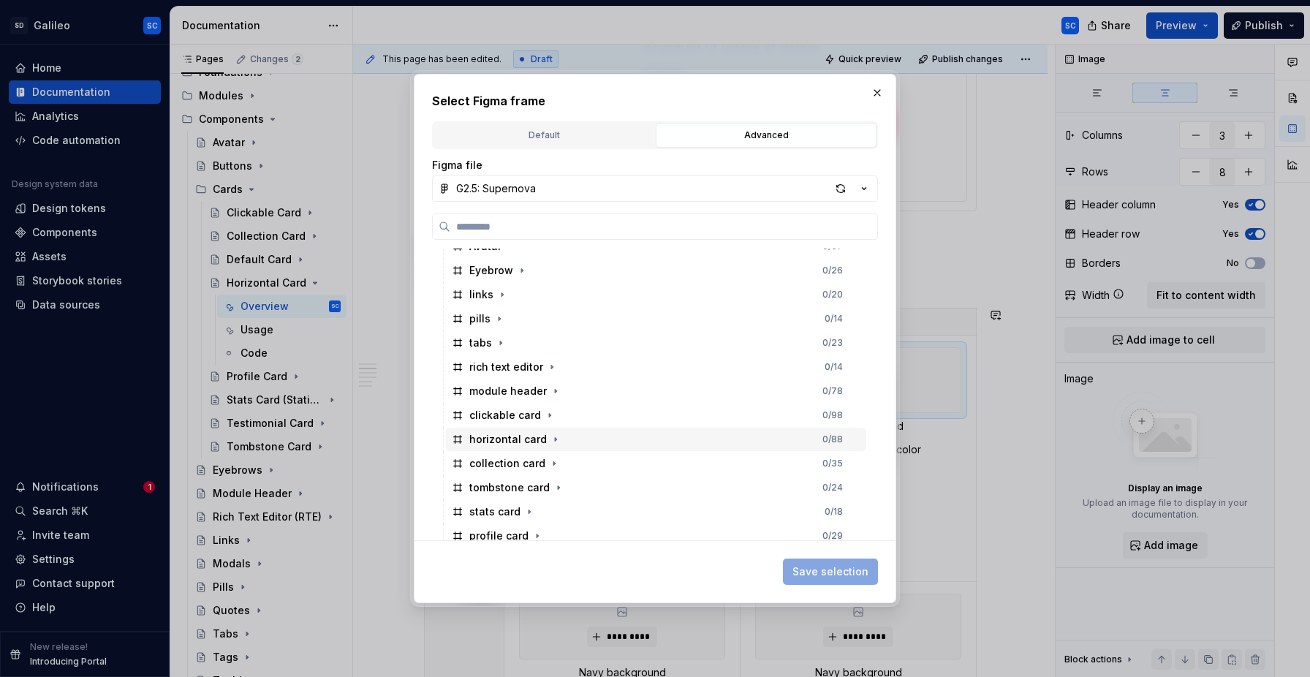
drag, startPoint x: 553, startPoint y: 439, endPoint x: 566, endPoint y: 447, distance: 16.0
click at [554, 440] on icon "button" at bounding box center [556, 439] width 12 height 12
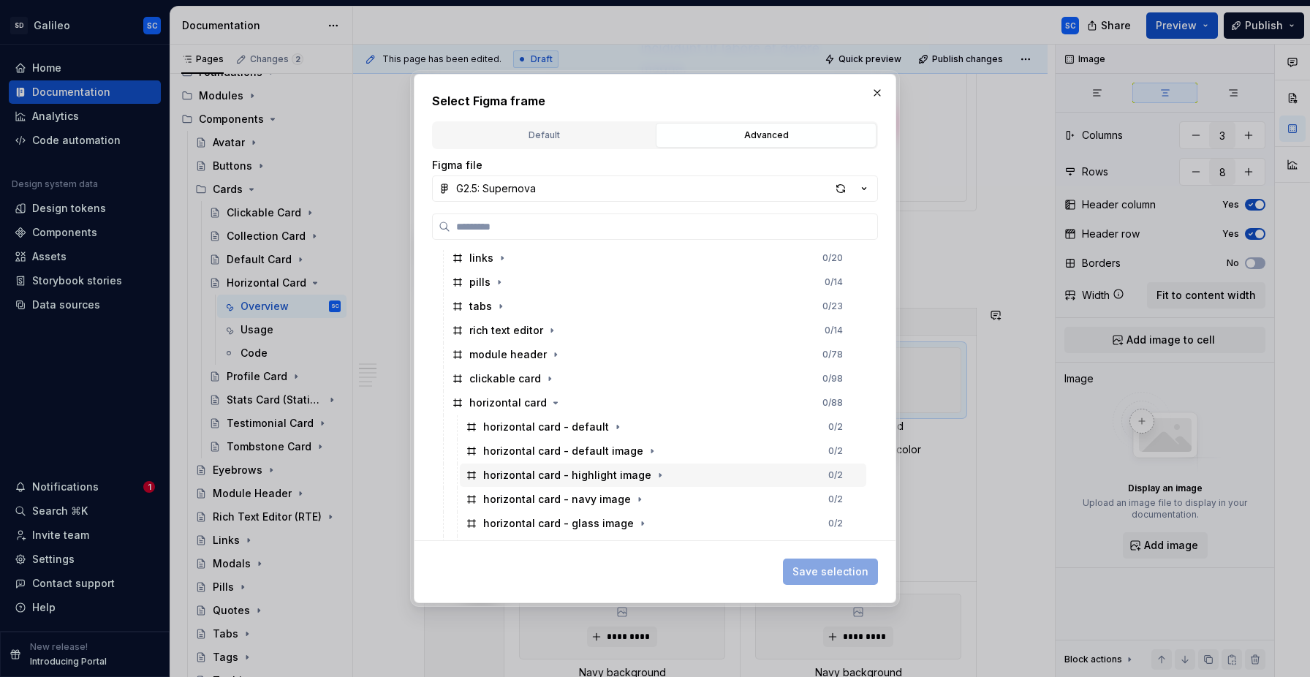
scroll to position [268, 0]
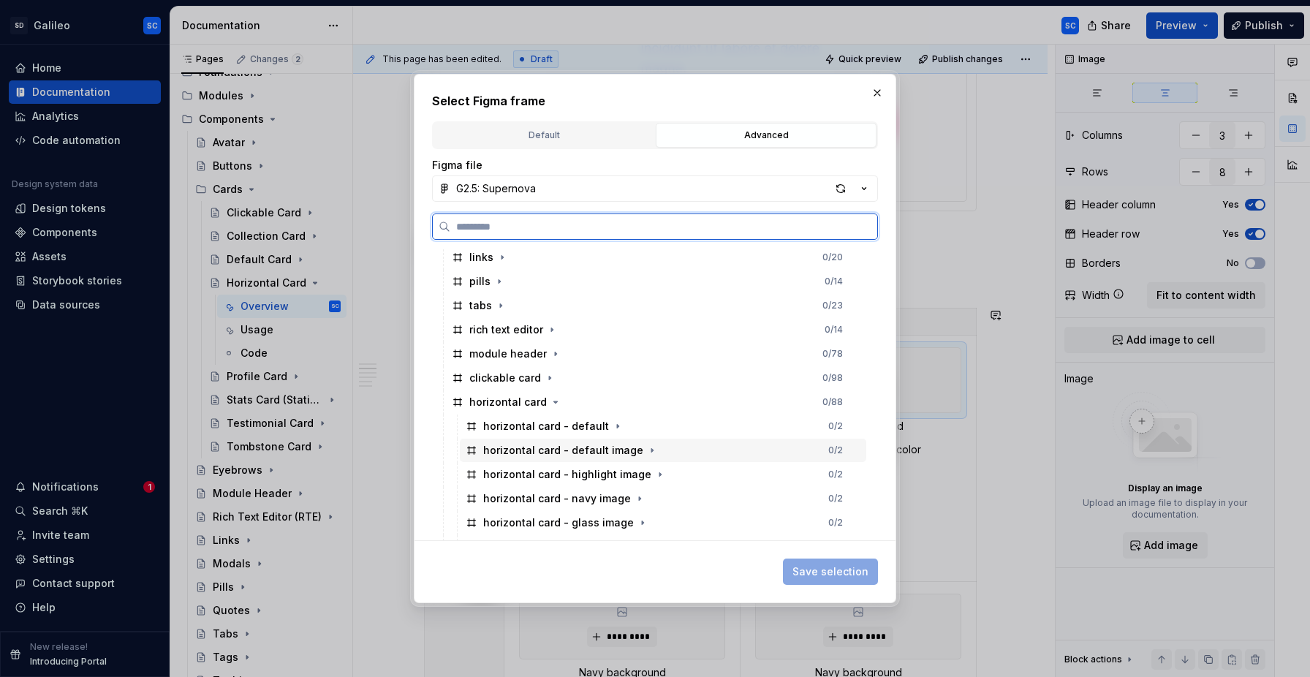
click at [726, 447] on div "horizontal card - default image 0 / 2" at bounding box center [663, 450] width 406 height 23
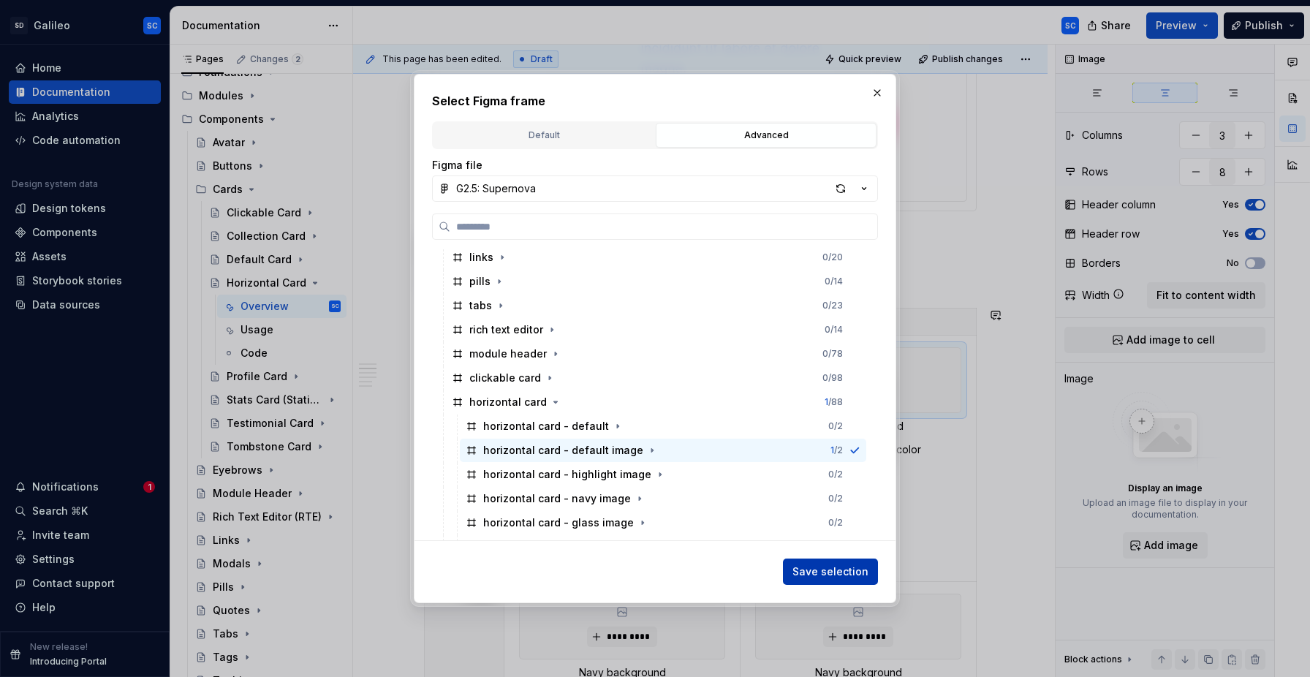
click at [830, 572] on span "Save selection" at bounding box center [830, 571] width 76 height 15
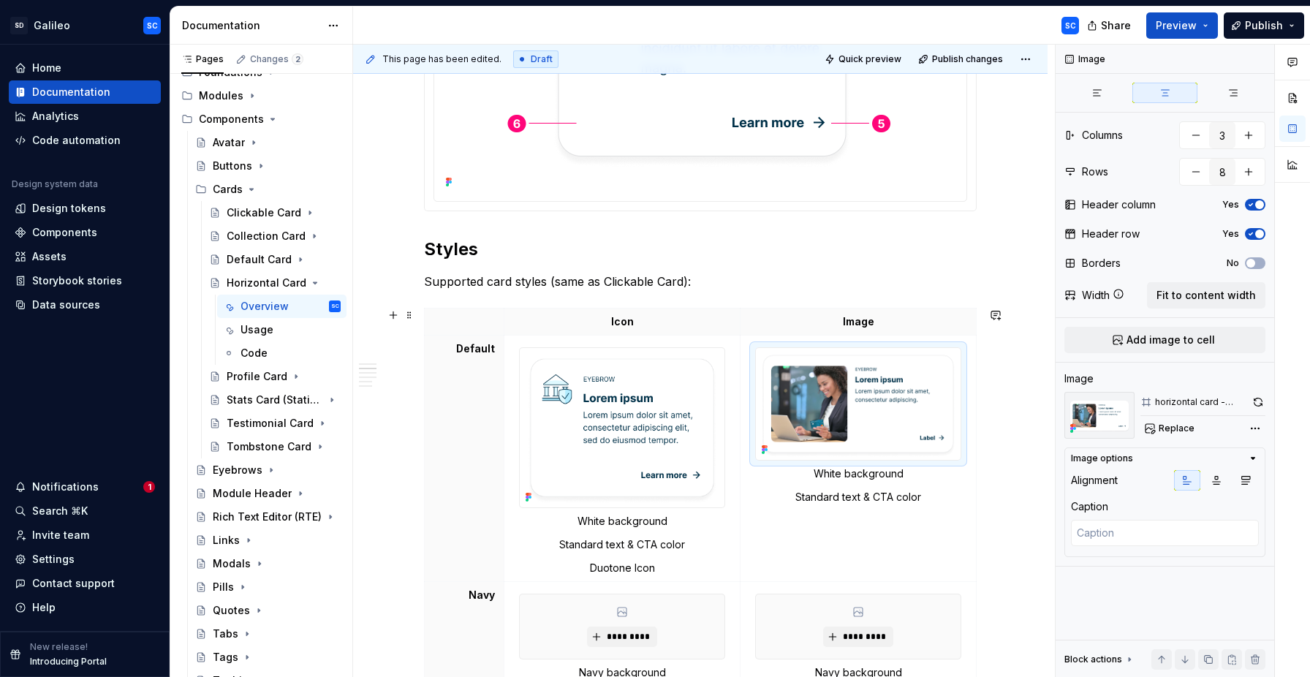
click at [914, 409] on img at bounding box center [858, 404] width 205 height 112
click at [881, 405] on img at bounding box center [858, 404] width 205 height 112
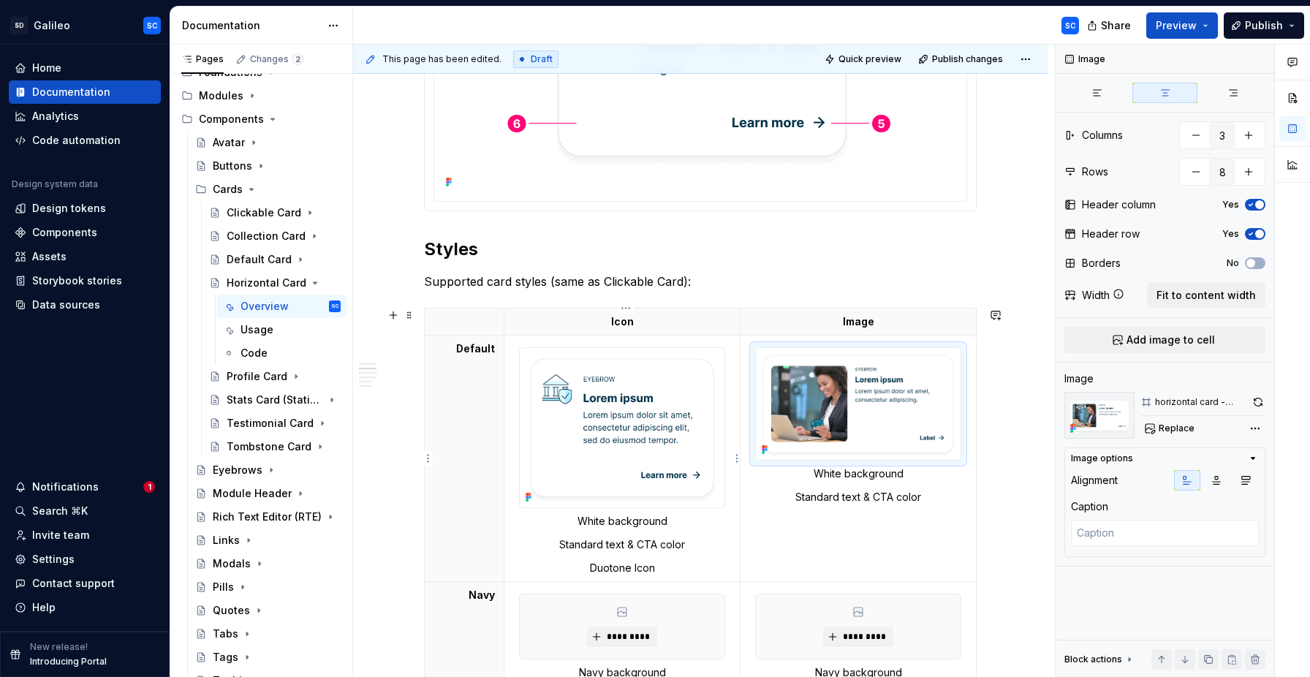
click at [707, 411] on img at bounding box center [622, 427] width 205 height 159
click at [854, 412] on img at bounding box center [858, 404] width 205 height 112
drag, startPoint x: 644, startPoint y: 428, endPoint x: 683, endPoint y: 429, distance: 39.5
click at [644, 428] on img at bounding box center [622, 427] width 205 height 159
click at [779, 413] on img at bounding box center [858, 404] width 205 height 112
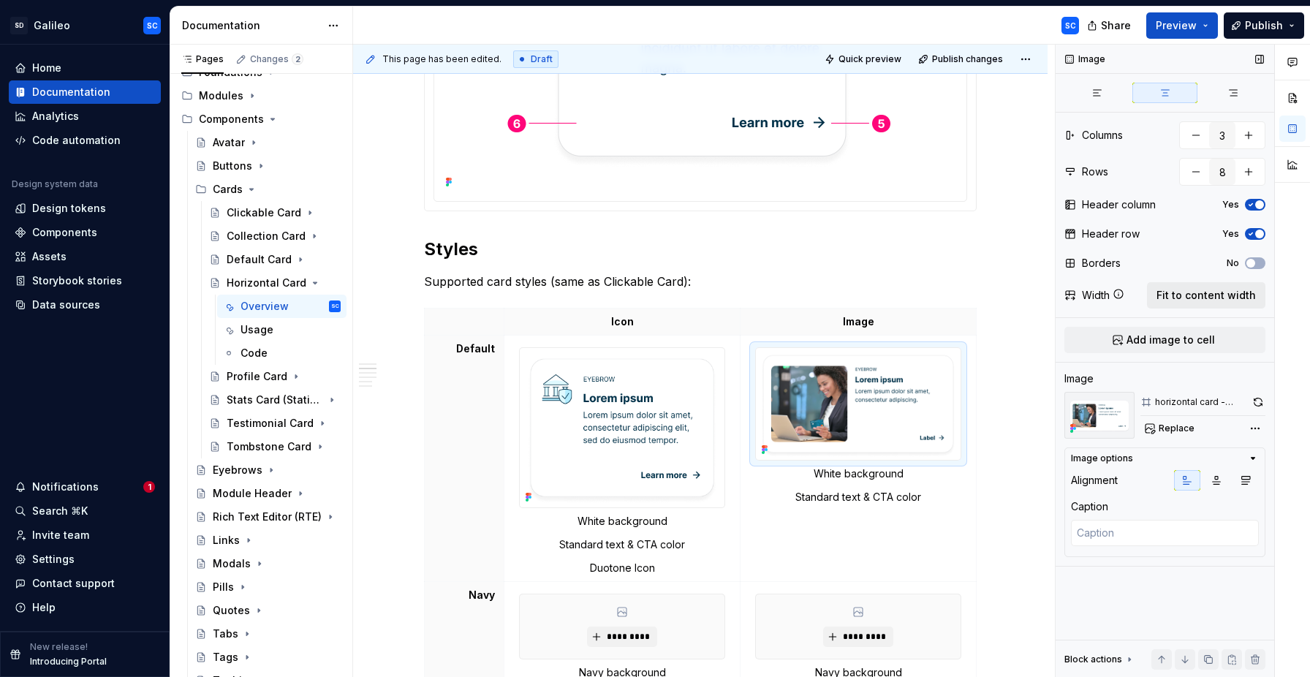
click at [1186, 295] on span "Fit to content width" at bounding box center [1205, 295] width 99 height 15
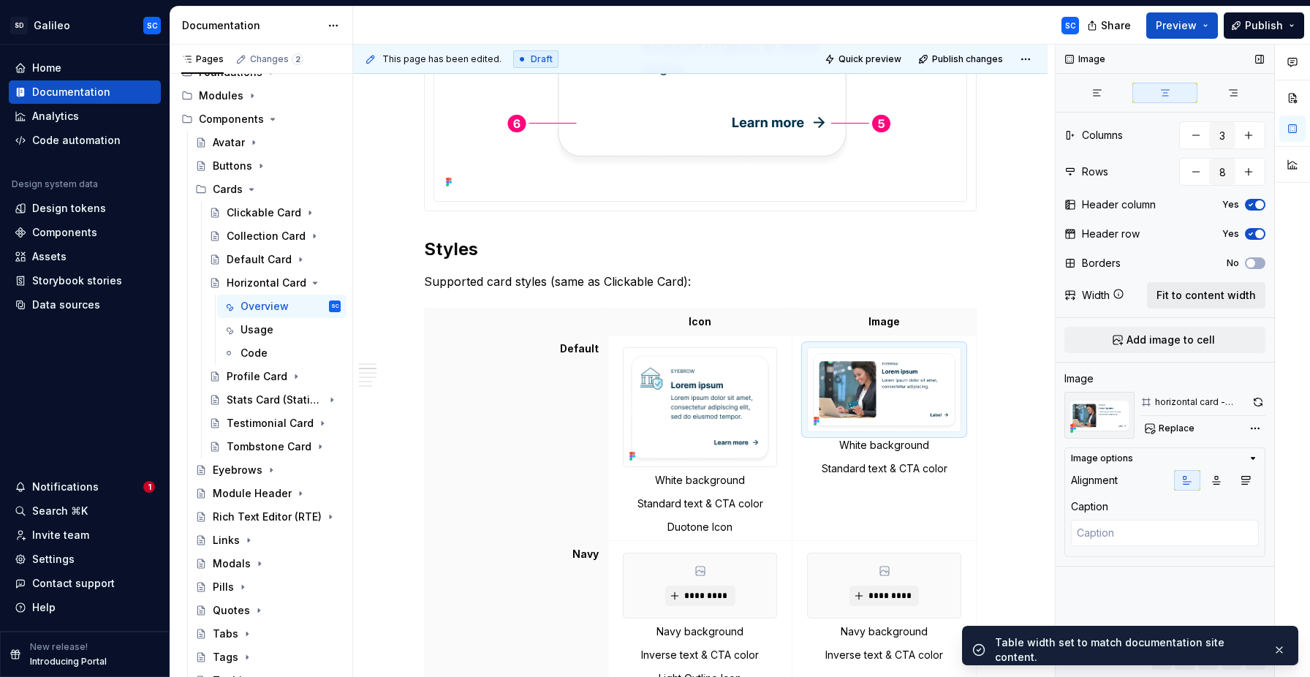
click at [1186, 295] on span "Fit to content width" at bounding box center [1205, 295] width 99 height 15
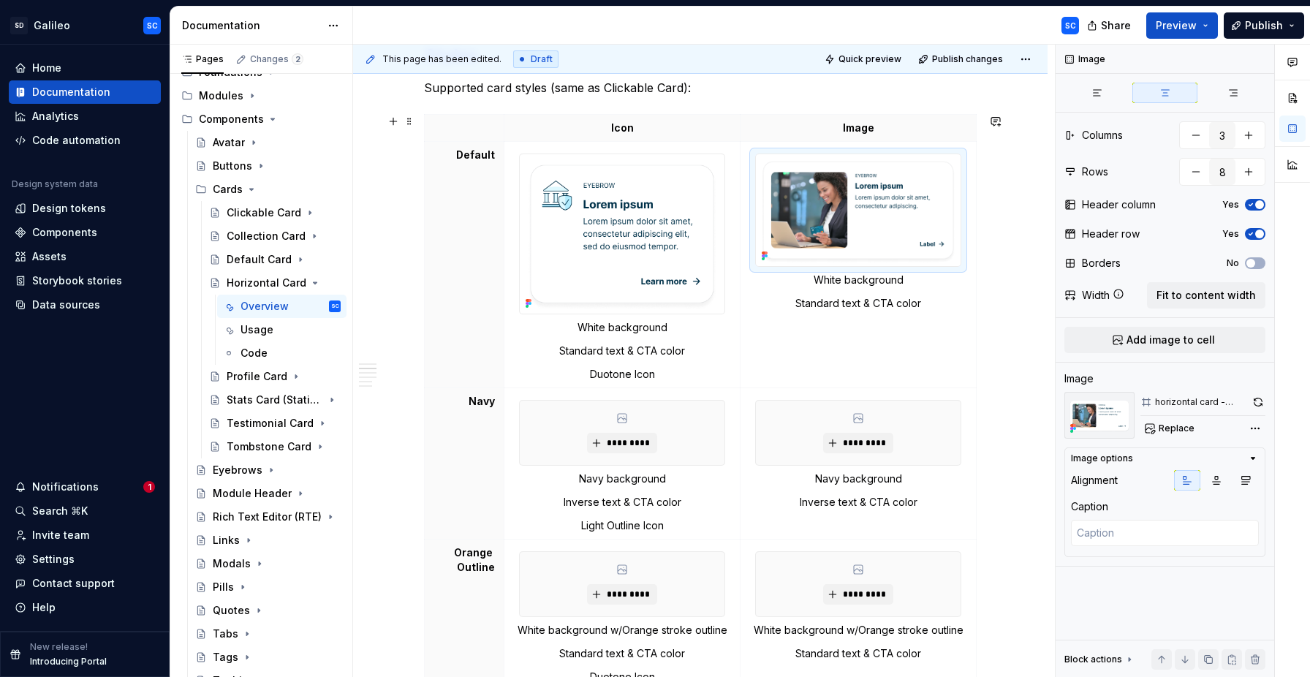
scroll to position [889, 0]
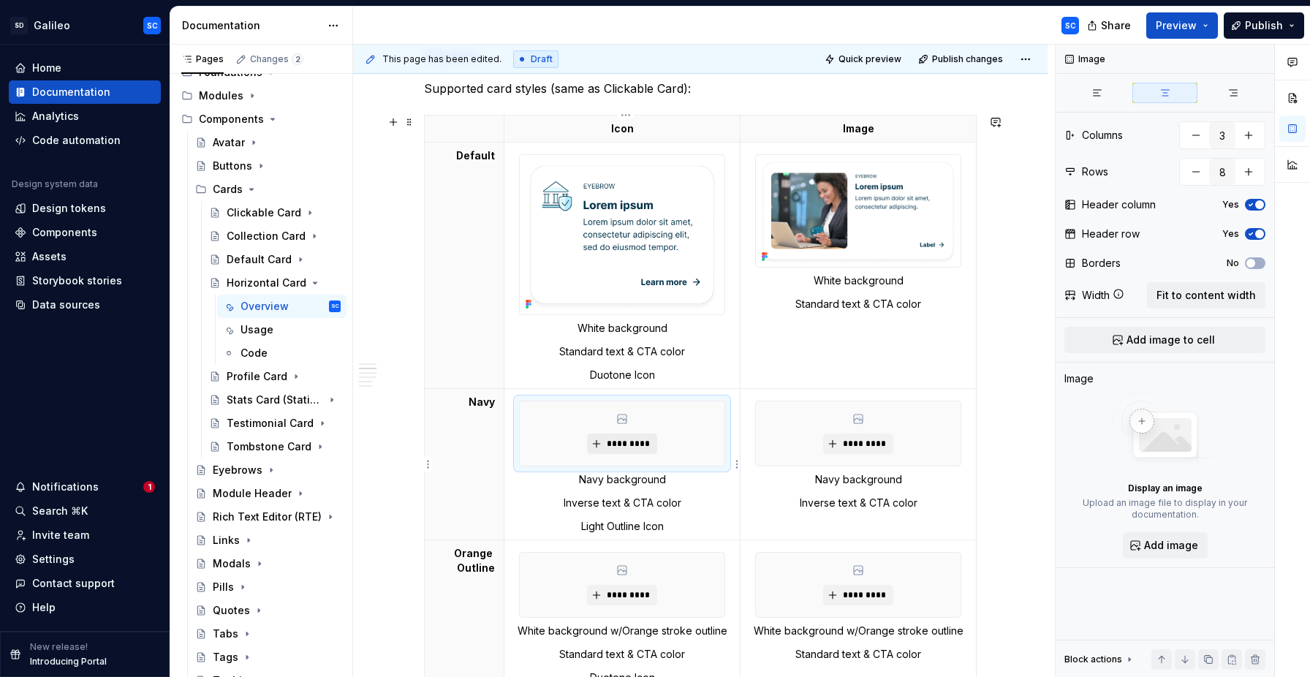
click at [623, 445] on span "*********" at bounding box center [627, 444] width 45 height 12
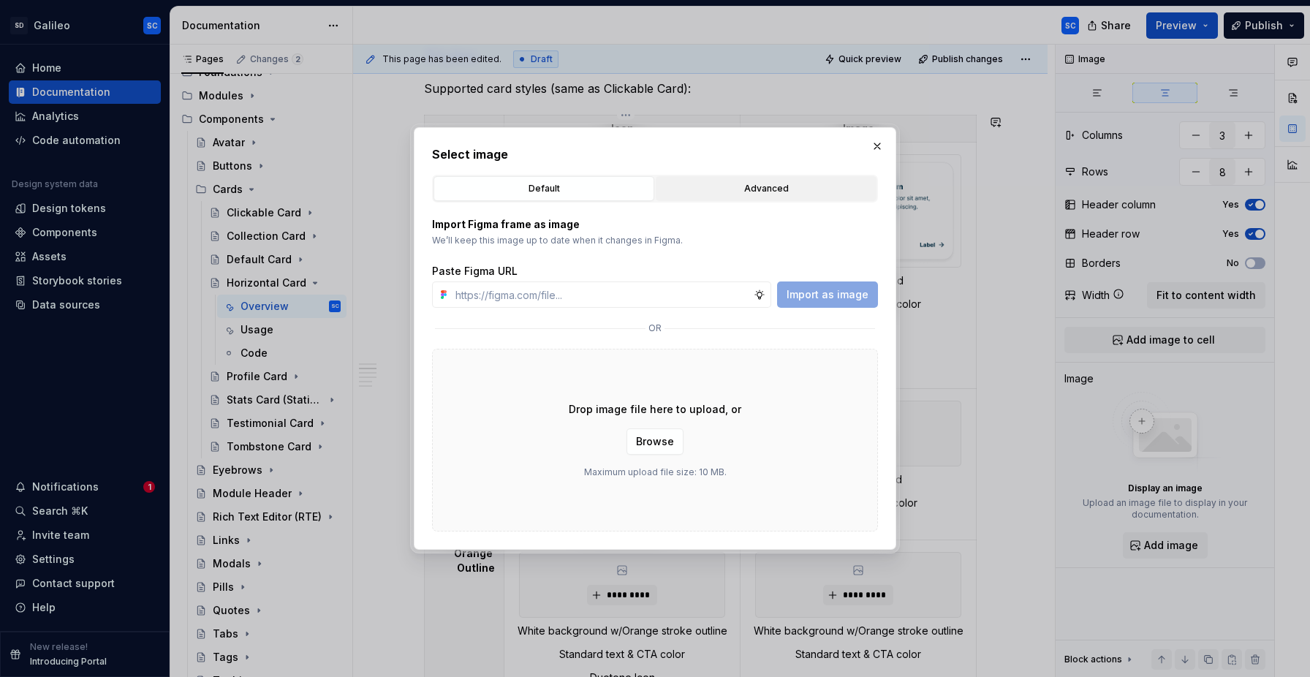
click at [784, 195] on div "Advanced" at bounding box center [766, 188] width 210 height 15
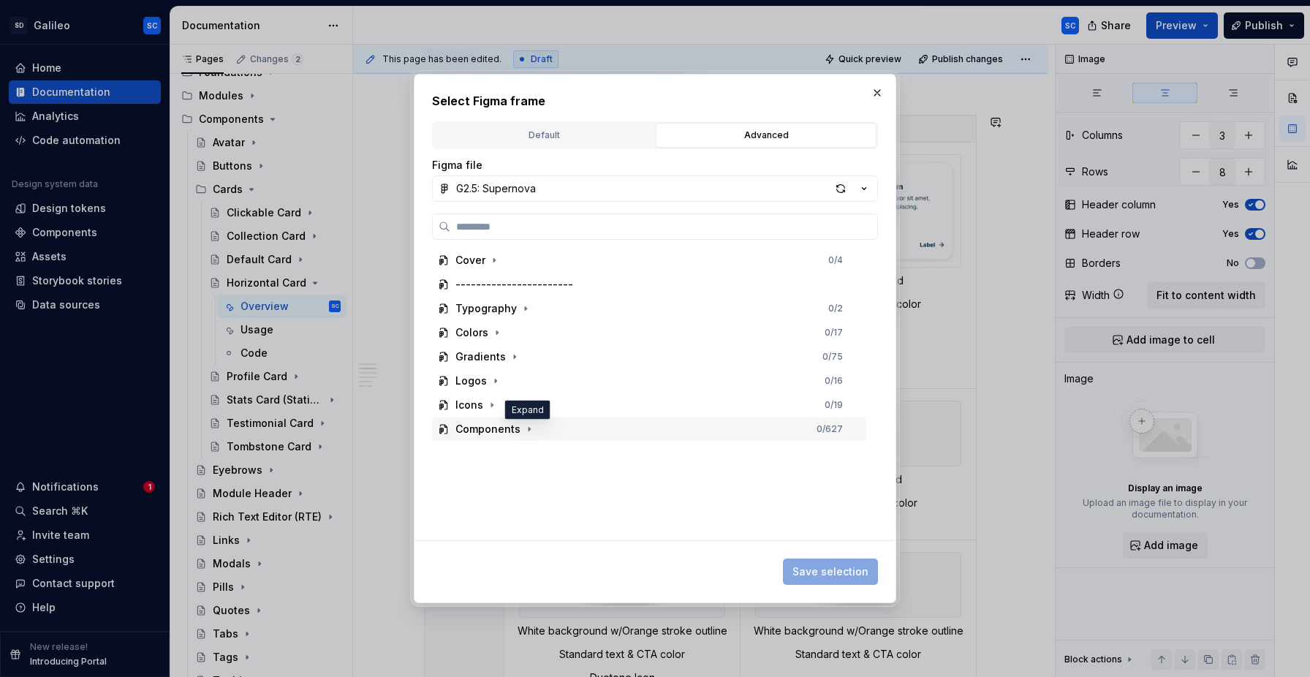
drag, startPoint x: 531, startPoint y: 430, endPoint x: 538, endPoint y: 439, distance: 11.4
click at [531, 431] on icon "button" at bounding box center [529, 429] width 12 height 12
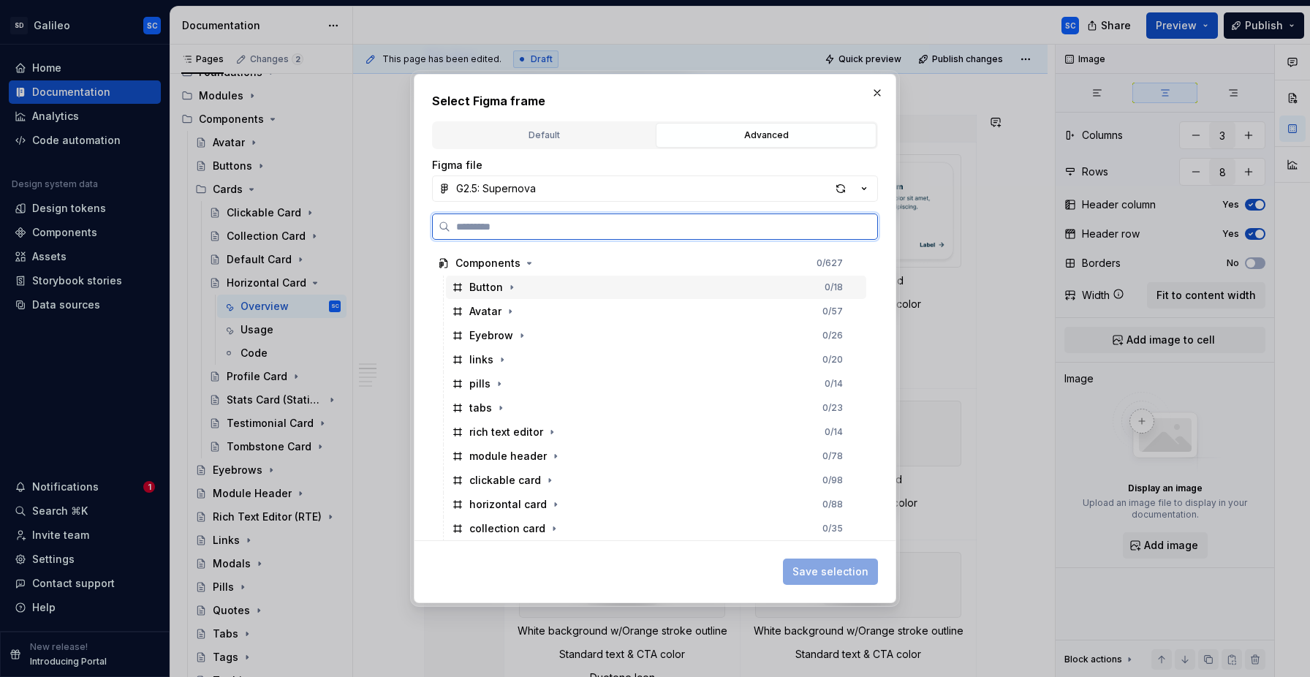
scroll to position [173, 0]
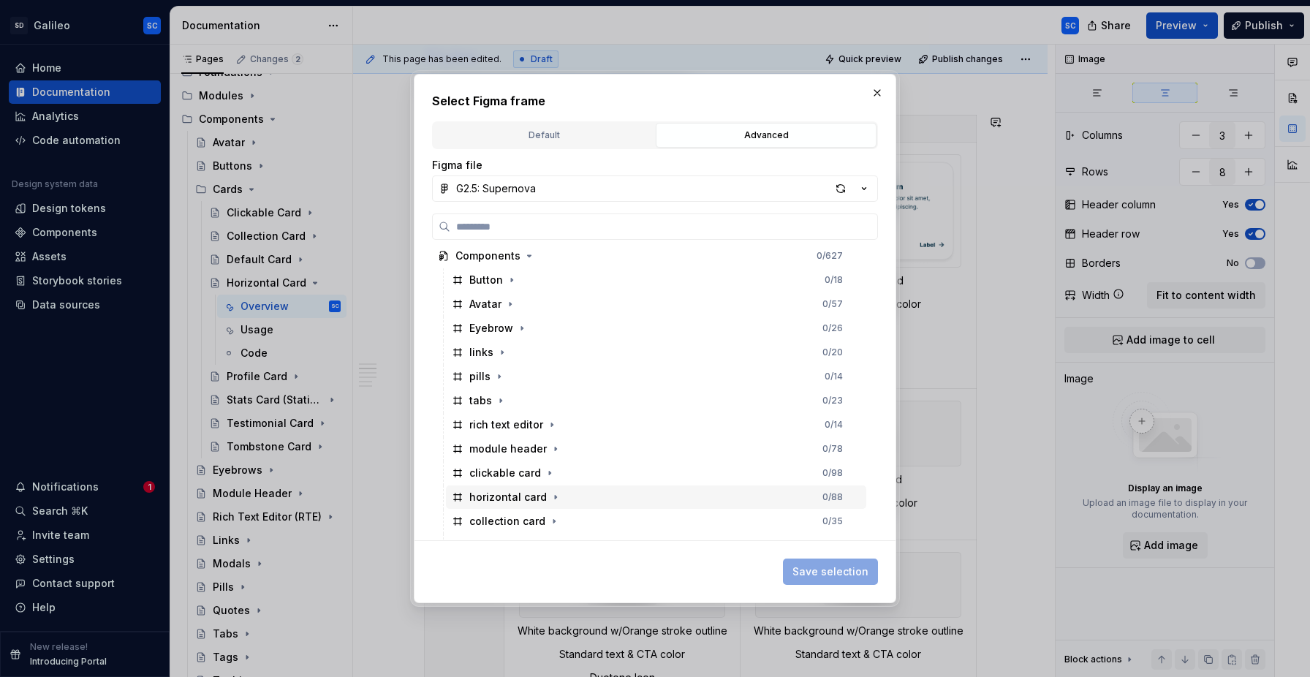
drag, startPoint x: 554, startPoint y: 498, endPoint x: 638, endPoint y: 501, distance: 84.1
click at [555, 498] on icon "button" at bounding box center [556, 497] width 12 height 12
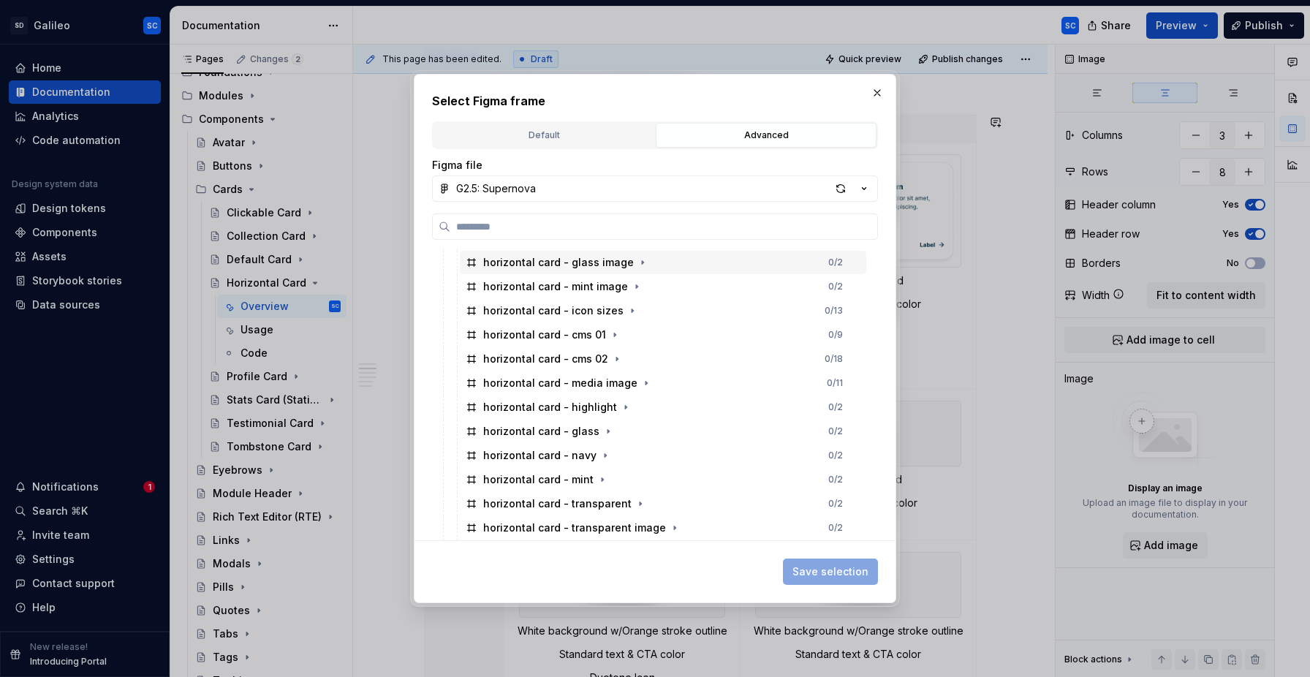
scroll to position [533, 0]
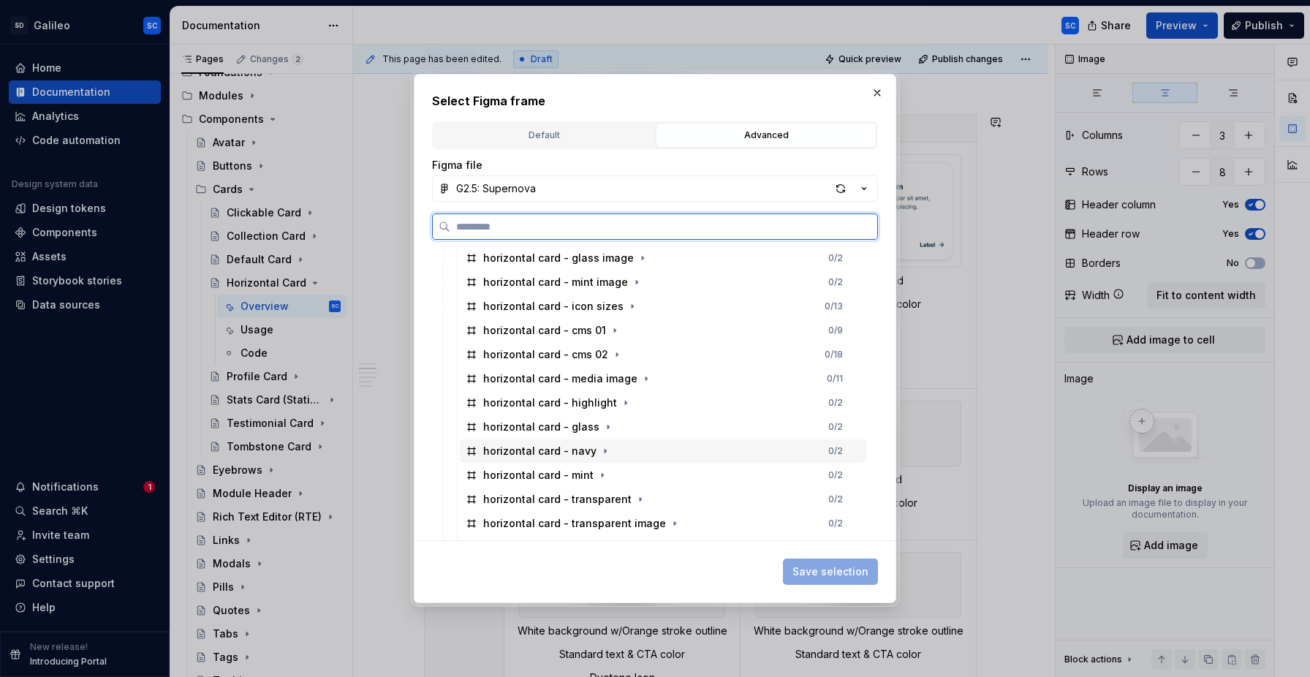
click at [658, 454] on div "horizontal card - navy 0 / 2" at bounding box center [663, 450] width 406 height 23
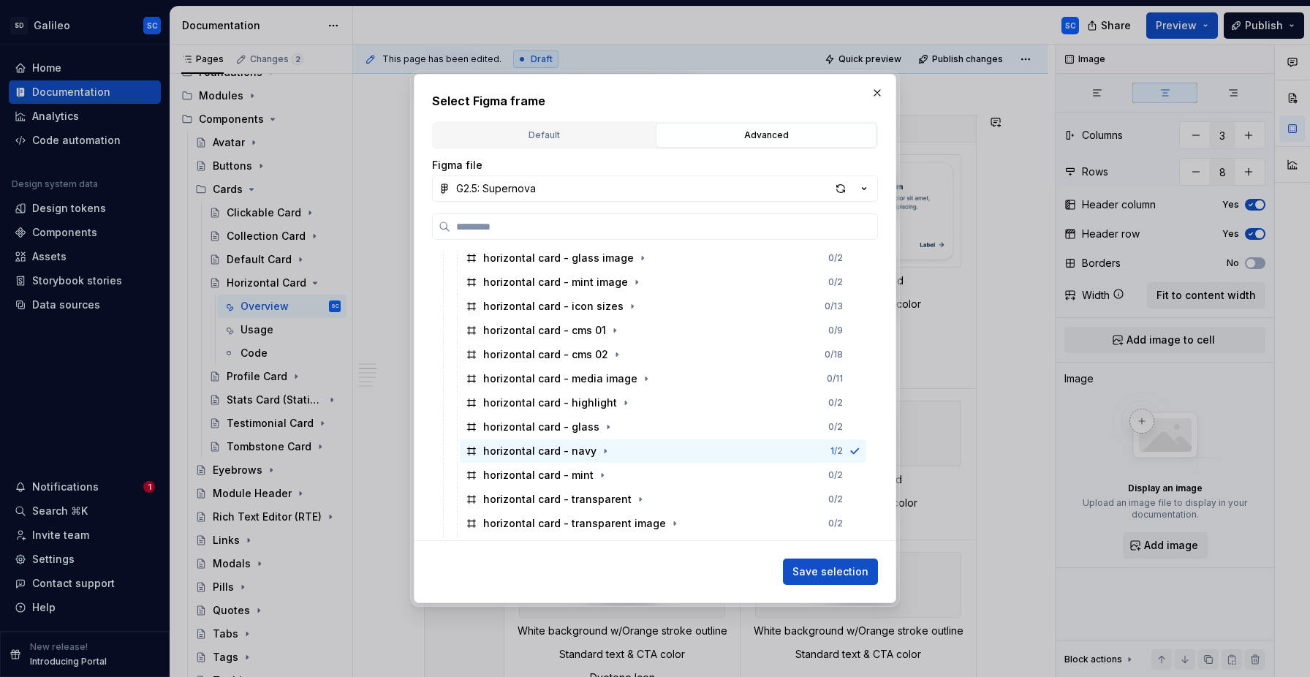
click at [826, 574] on span "Save selection" at bounding box center [830, 571] width 76 height 15
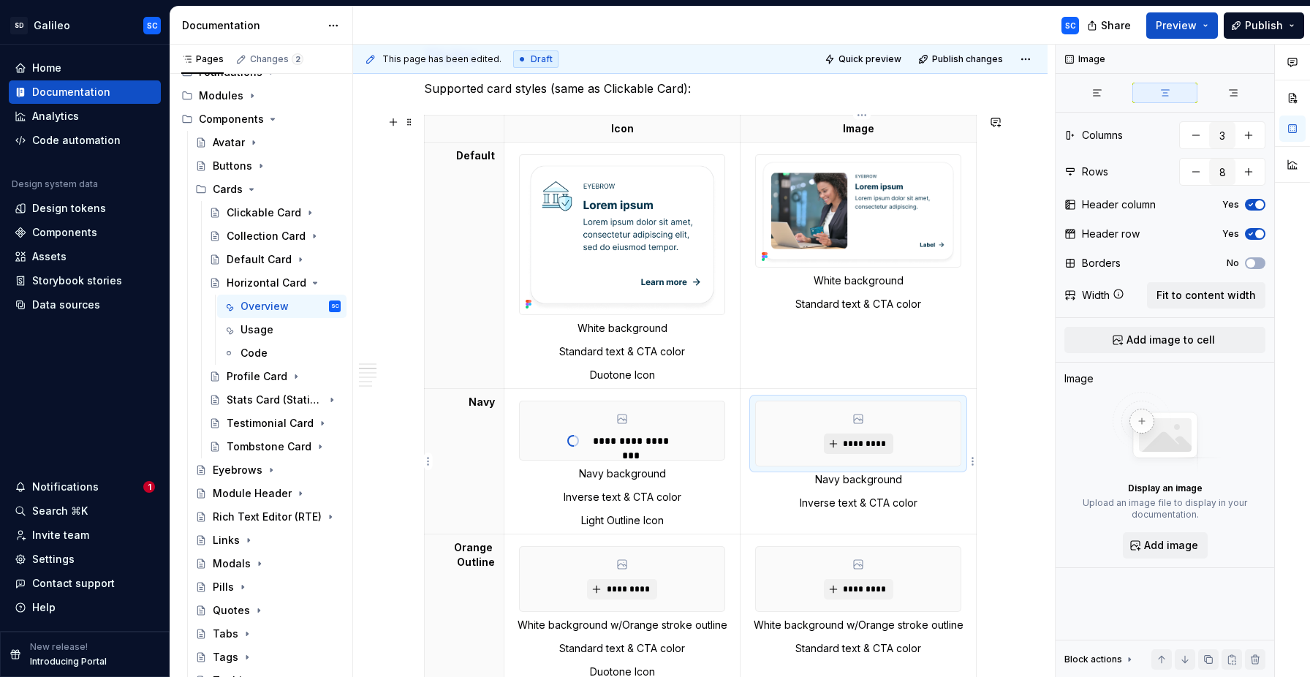
click at [870, 447] on span "*********" at bounding box center [864, 444] width 45 height 12
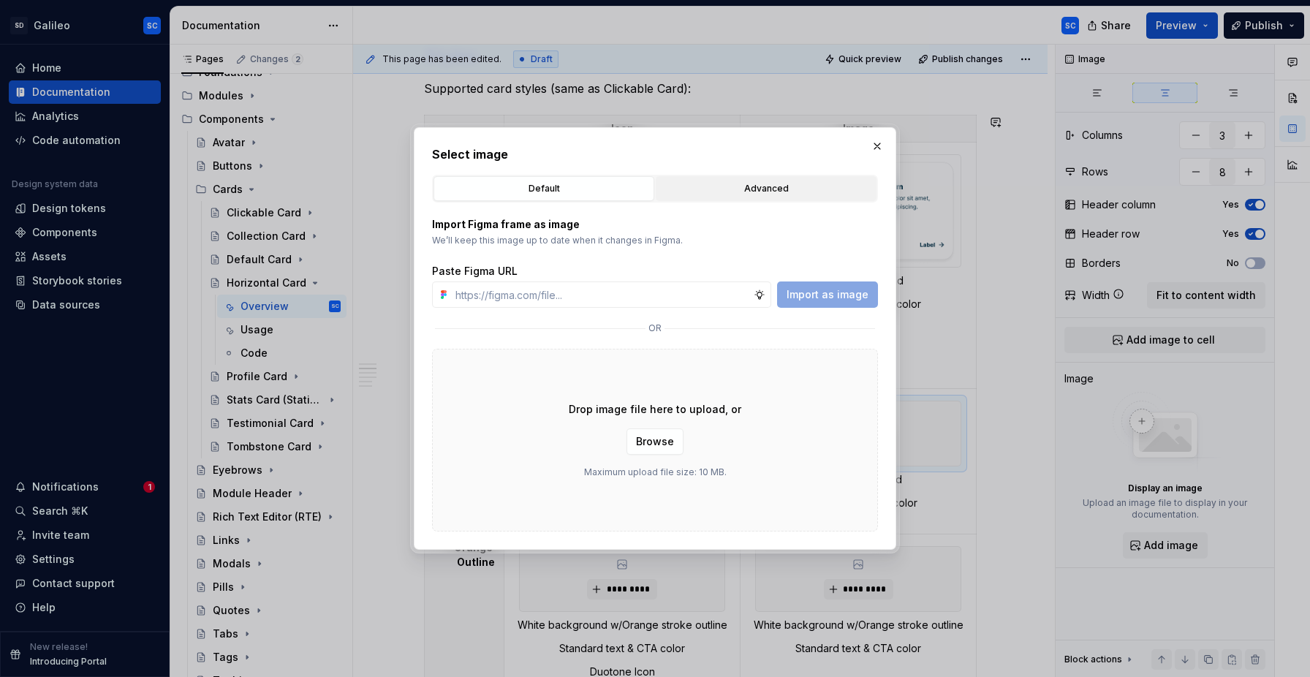
click at [774, 183] on div "Advanced" at bounding box center [766, 188] width 210 height 15
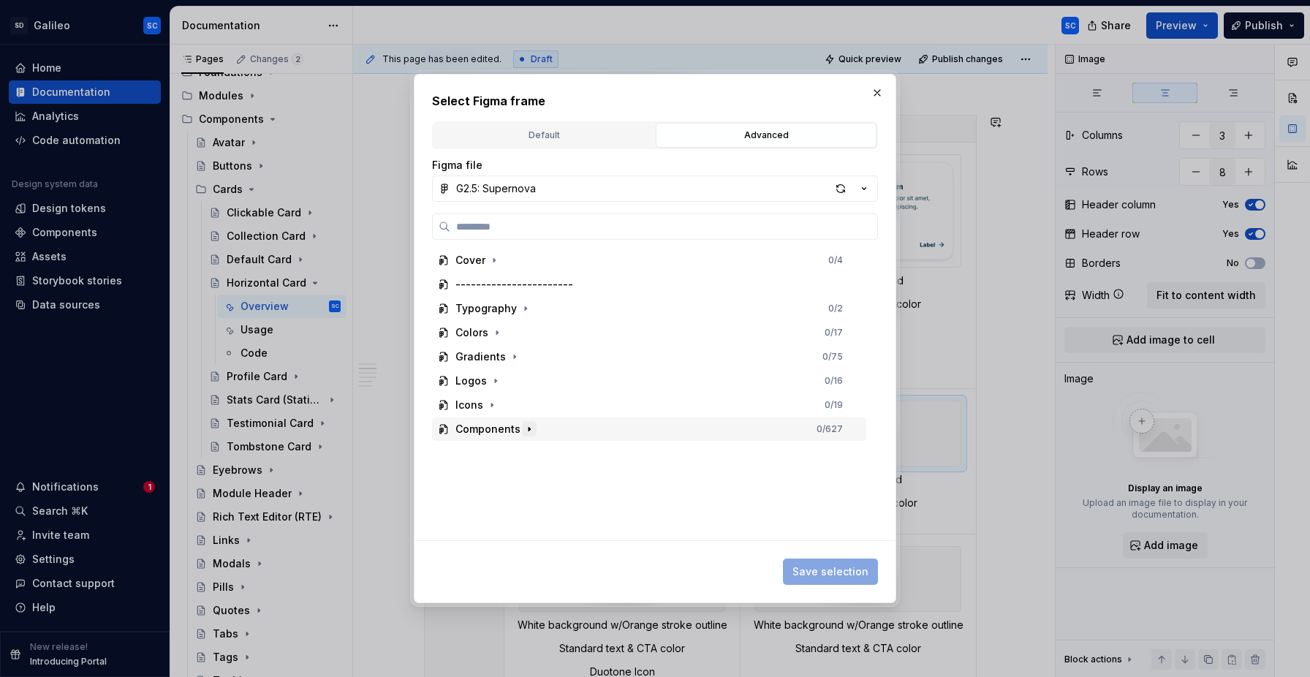
click at [528, 431] on icon "button" at bounding box center [529, 429] width 12 height 12
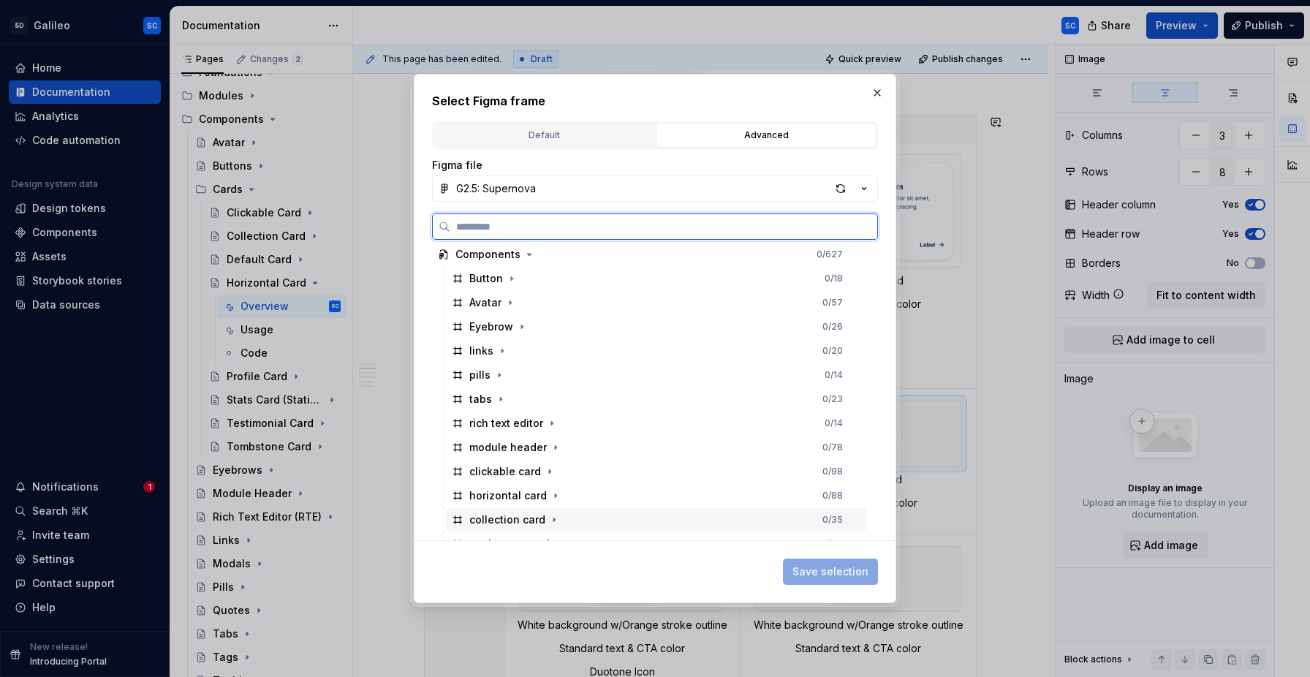
scroll to position [186, 0]
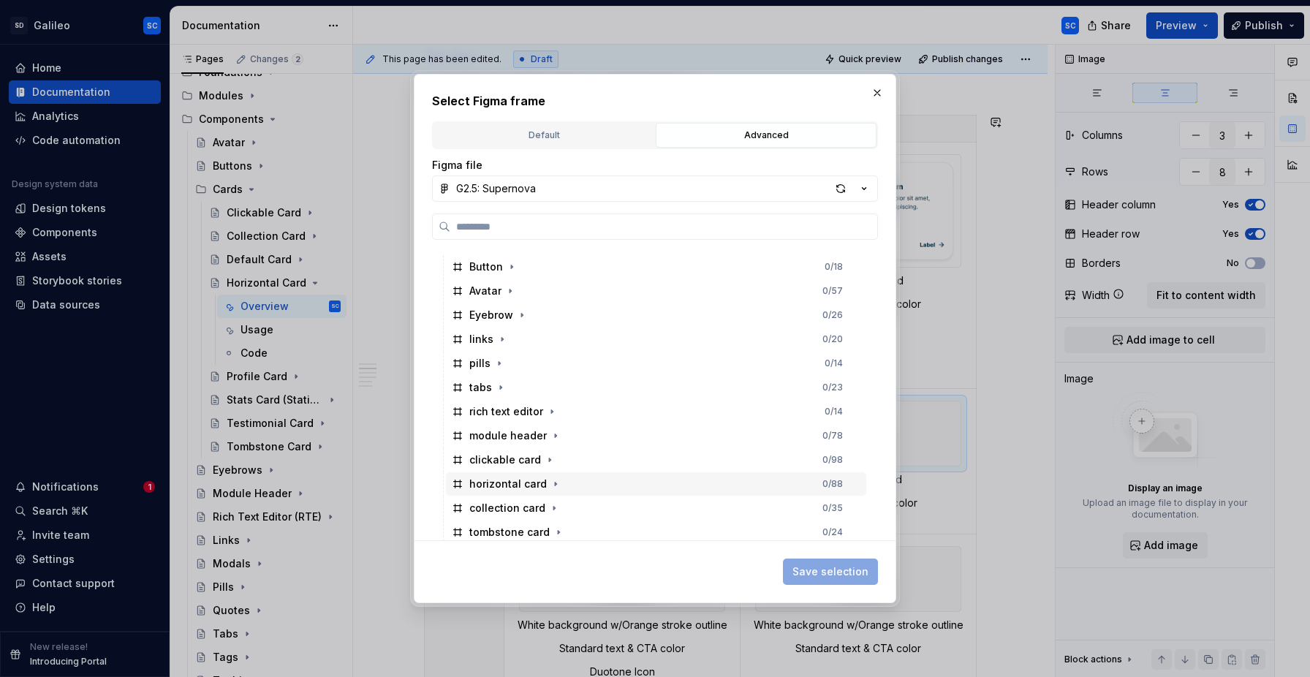
drag, startPoint x: 553, startPoint y: 484, endPoint x: 621, endPoint y: 485, distance: 67.3
click at [553, 485] on icon "button" at bounding box center [556, 484] width 12 height 12
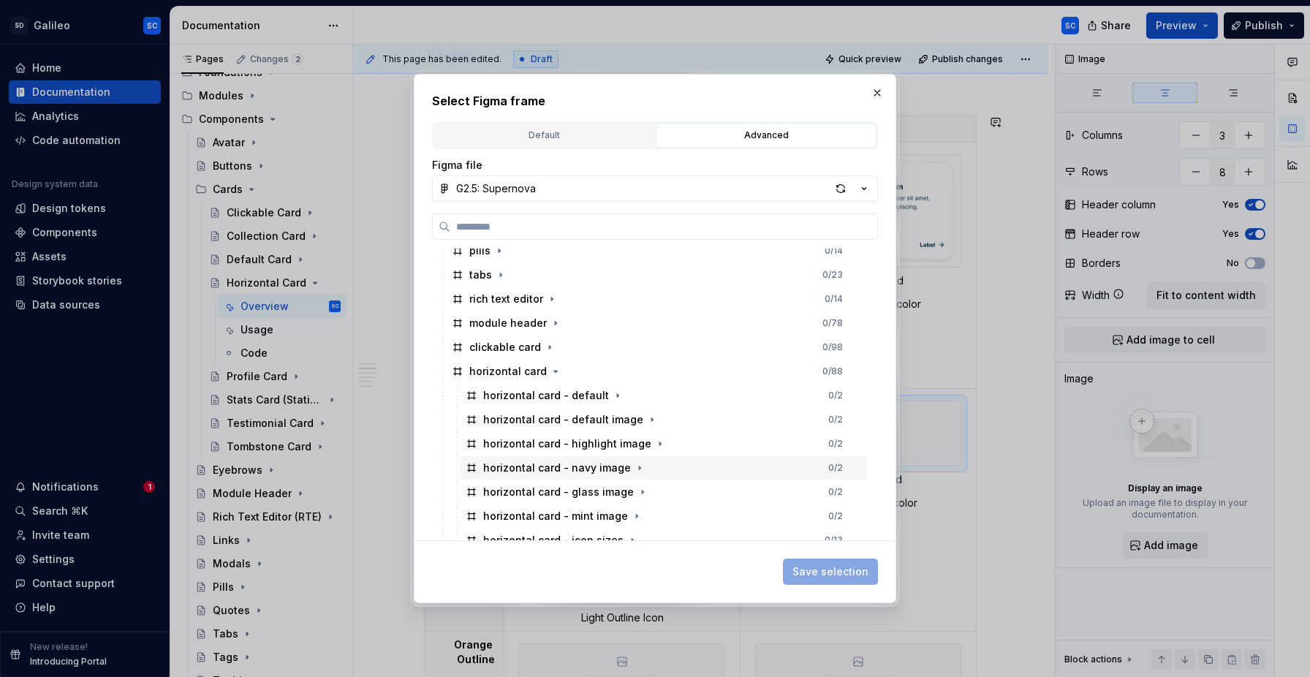
scroll to position [308, 0]
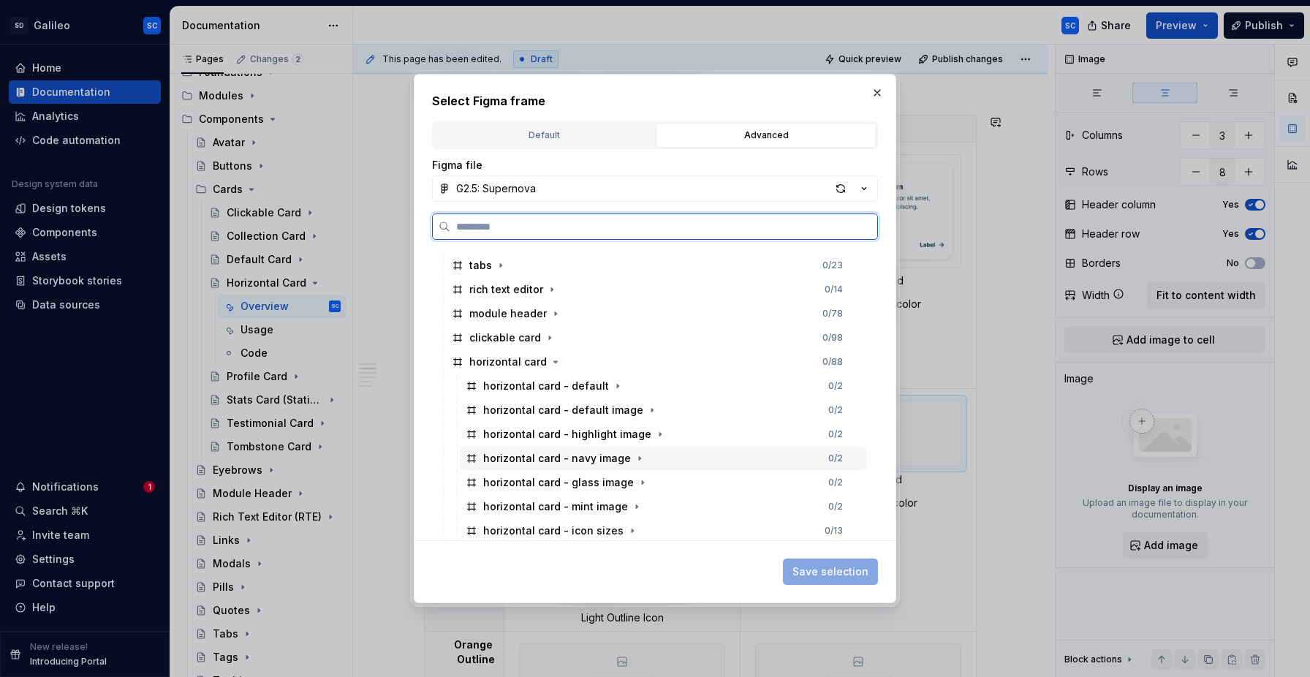
click at [666, 460] on div "horizontal card - navy image 0 / 2" at bounding box center [663, 458] width 406 height 23
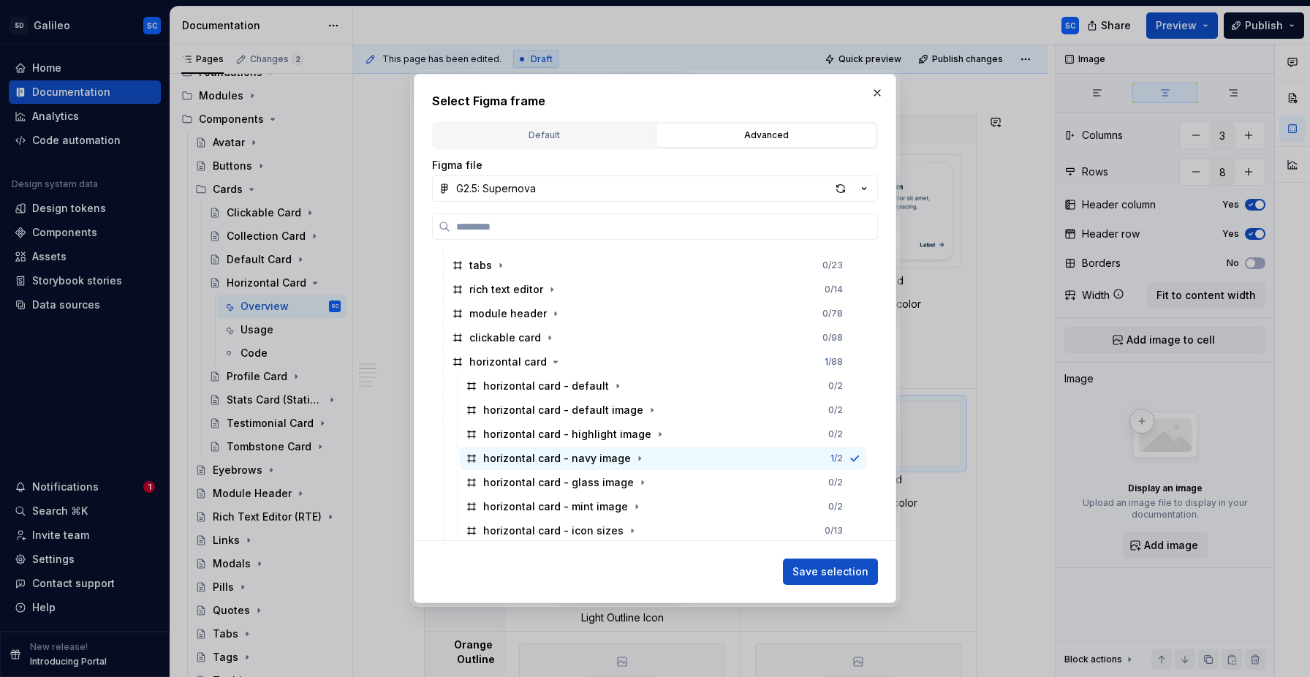
click at [809, 570] on span "Save selection" at bounding box center [830, 571] width 76 height 15
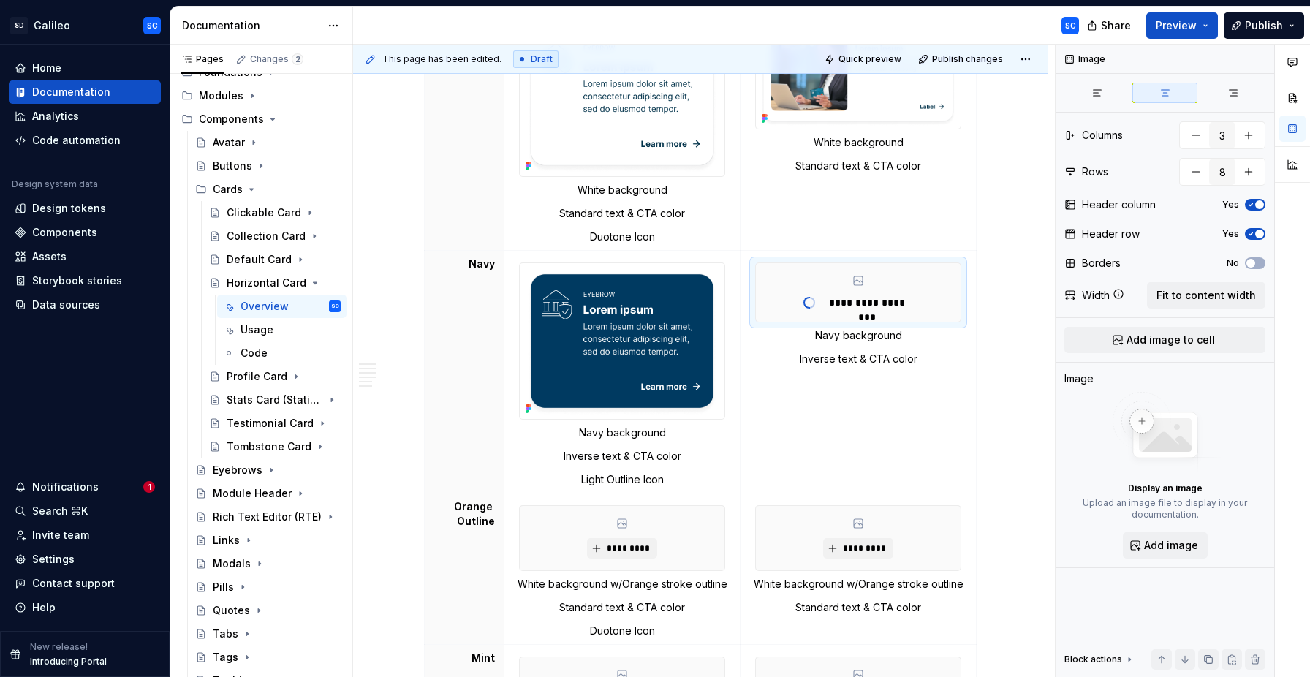
scroll to position [1032, 0]
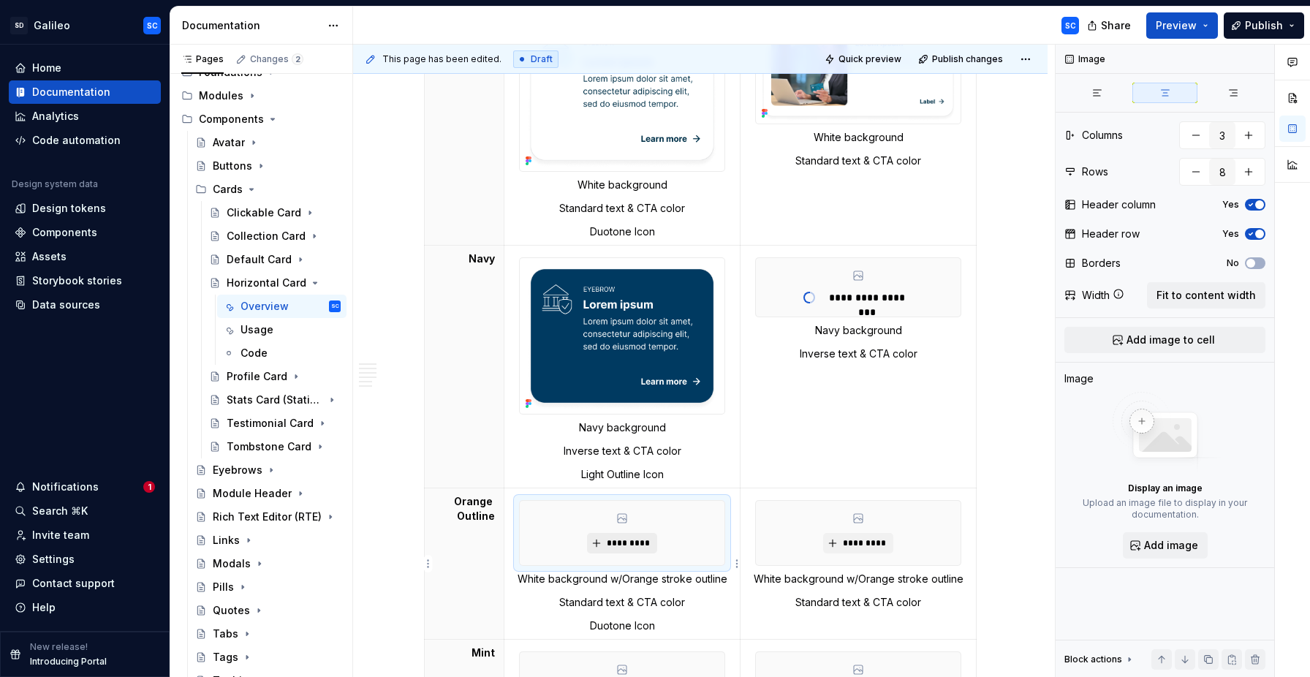
click at [636, 543] on span "*********" at bounding box center [627, 543] width 45 height 12
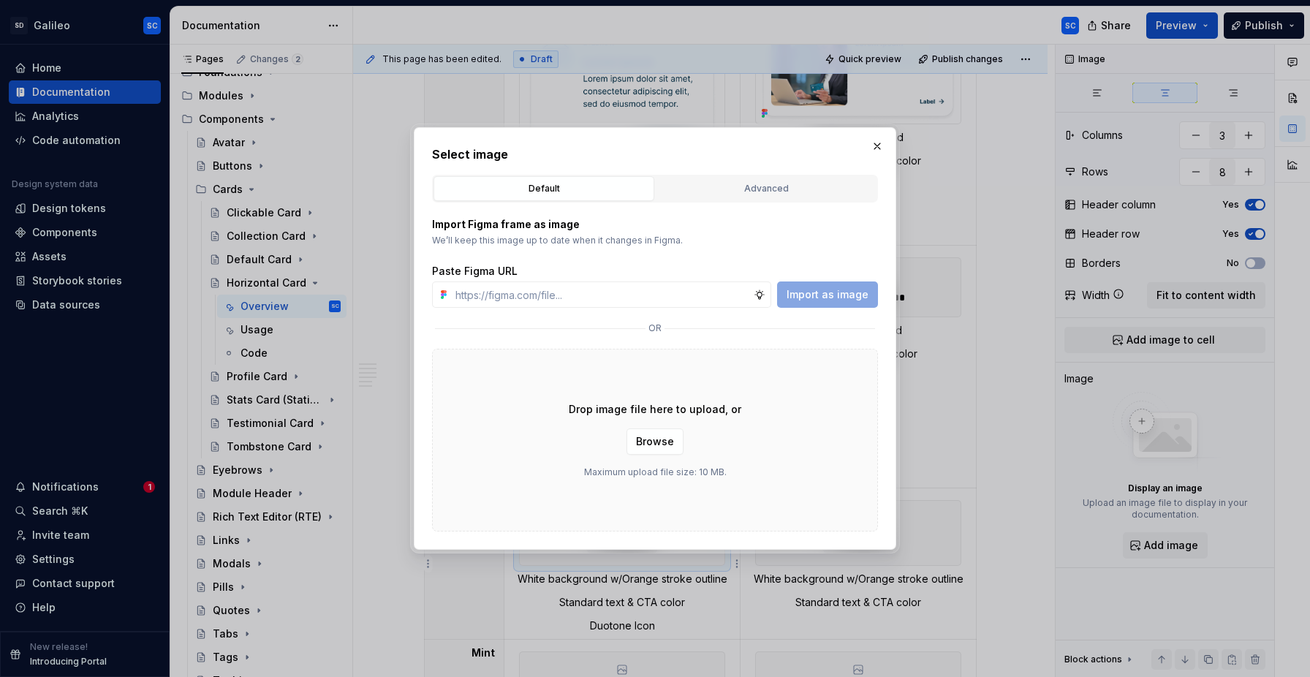
drag, startPoint x: 764, startPoint y: 186, endPoint x: 751, endPoint y: 191, distance: 13.4
click at [762, 187] on div "Advanced" at bounding box center [766, 188] width 210 height 15
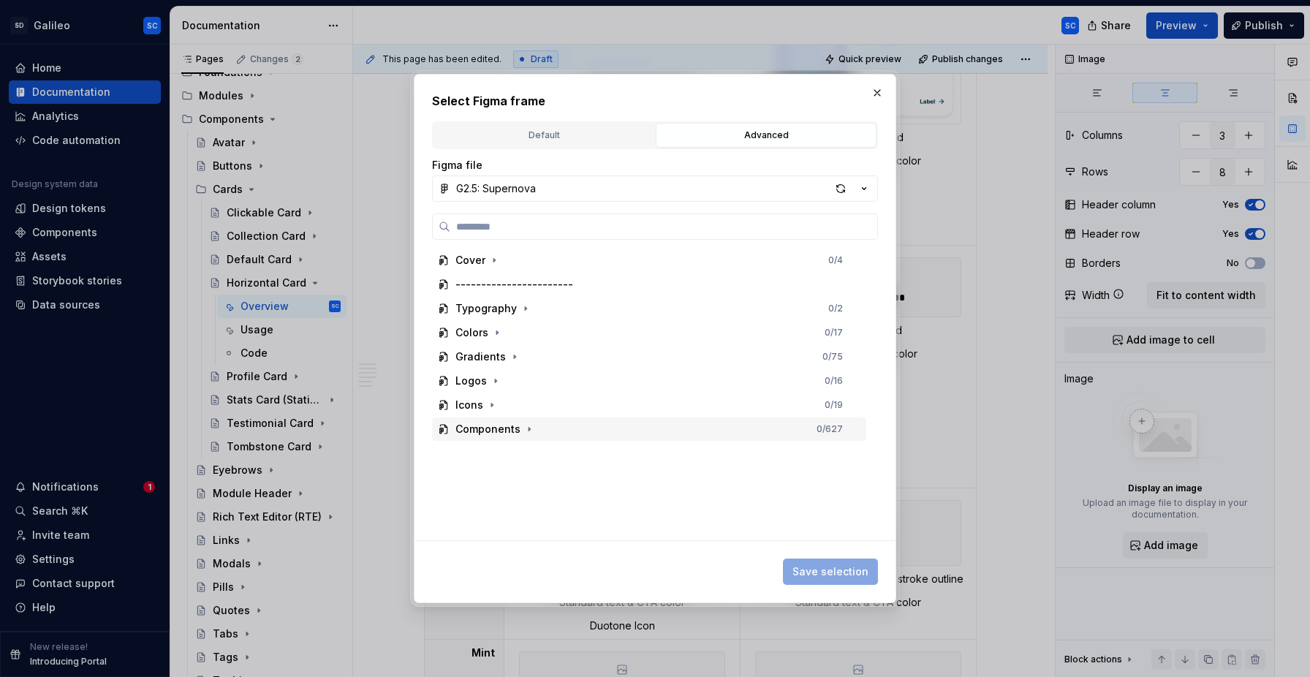
drag, startPoint x: 529, startPoint y: 431, endPoint x: 536, endPoint y: 435, distance: 7.5
click at [530, 431] on icon "button" at bounding box center [529, 429] width 12 height 12
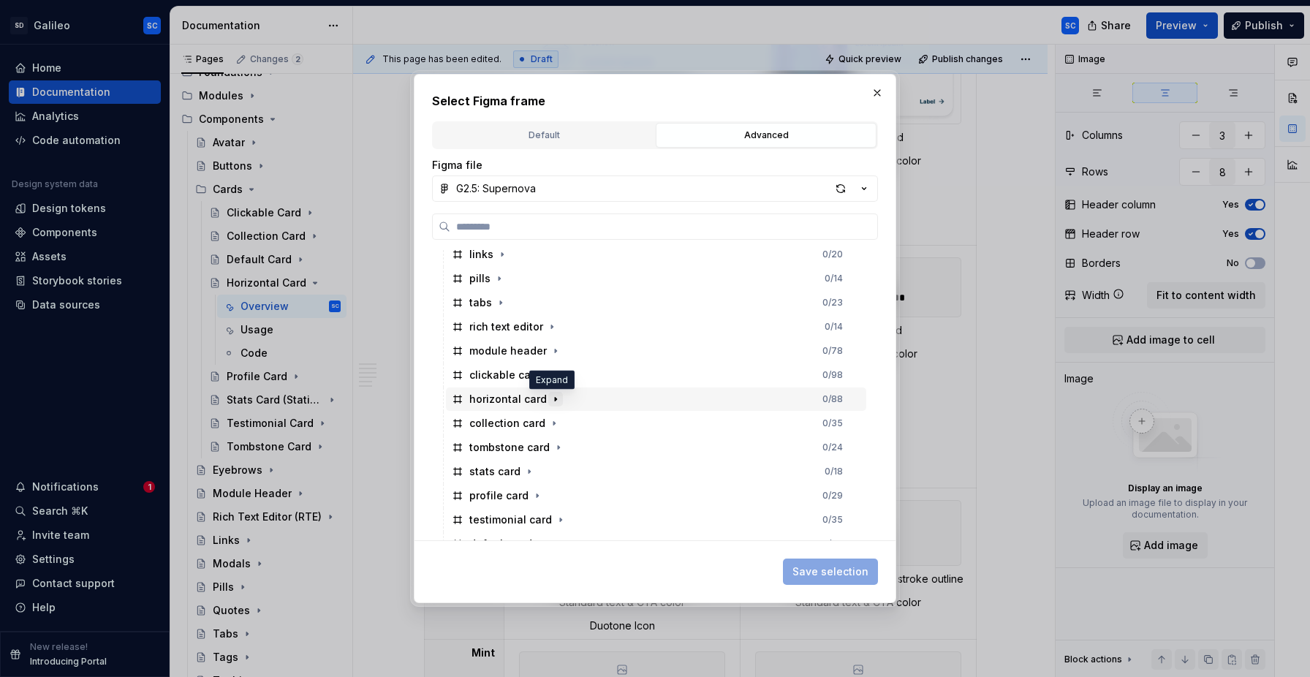
click at [553, 402] on icon "button" at bounding box center [556, 399] width 12 height 12
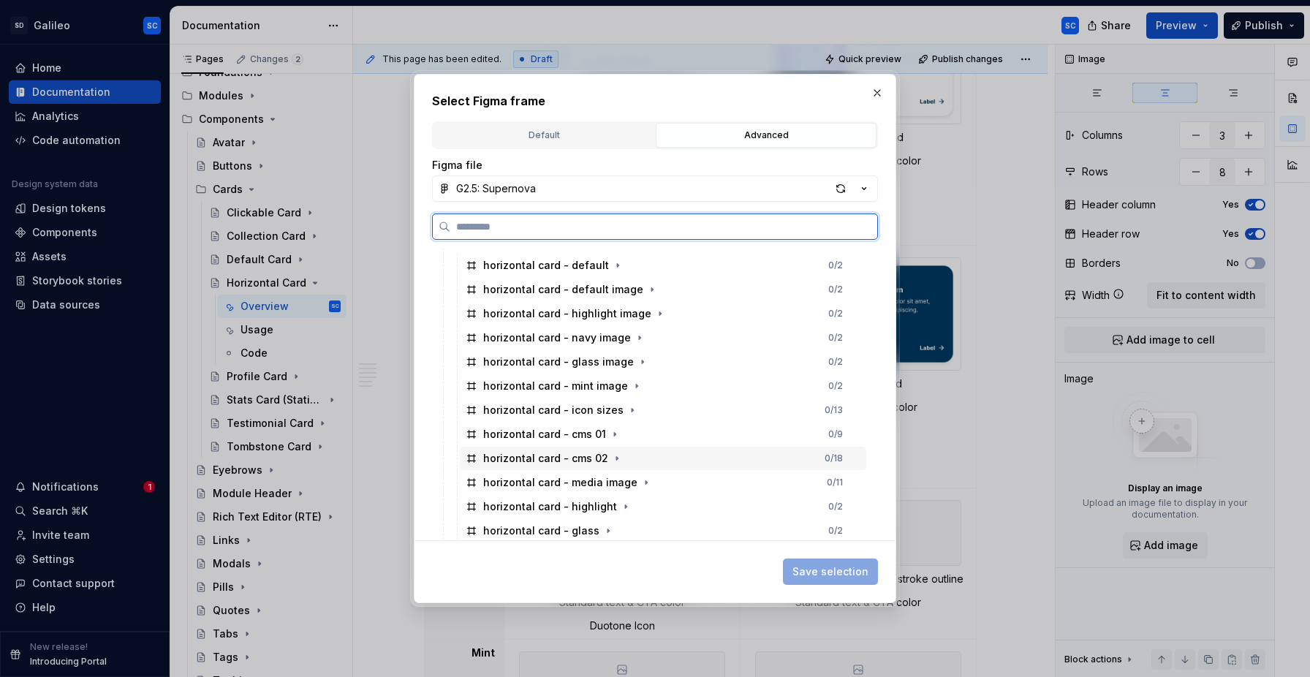
scroll to position [501, 0]
click at [669, 434] on div "horizontal card - highlight 0 / 2" at bounding box center [663, 433] width 406 height 23
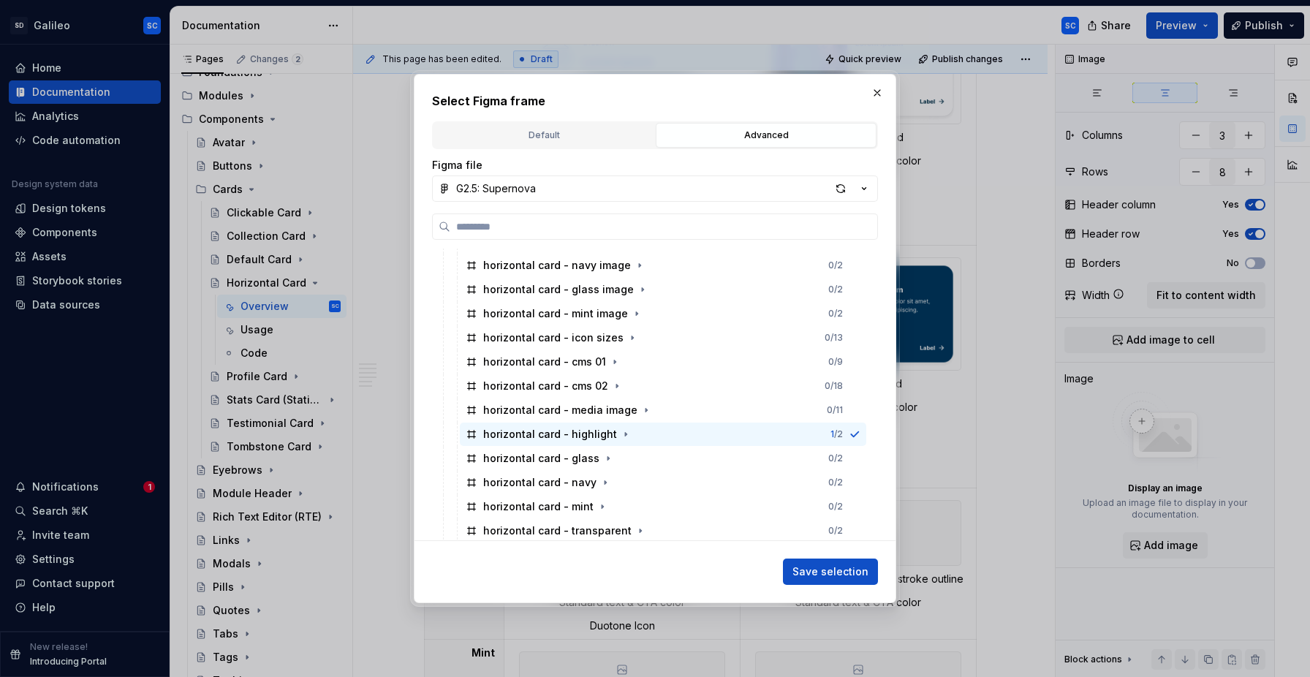
click at [843, 569] on span "Save selection" at bounding box center [830, 571] width 76 height 15
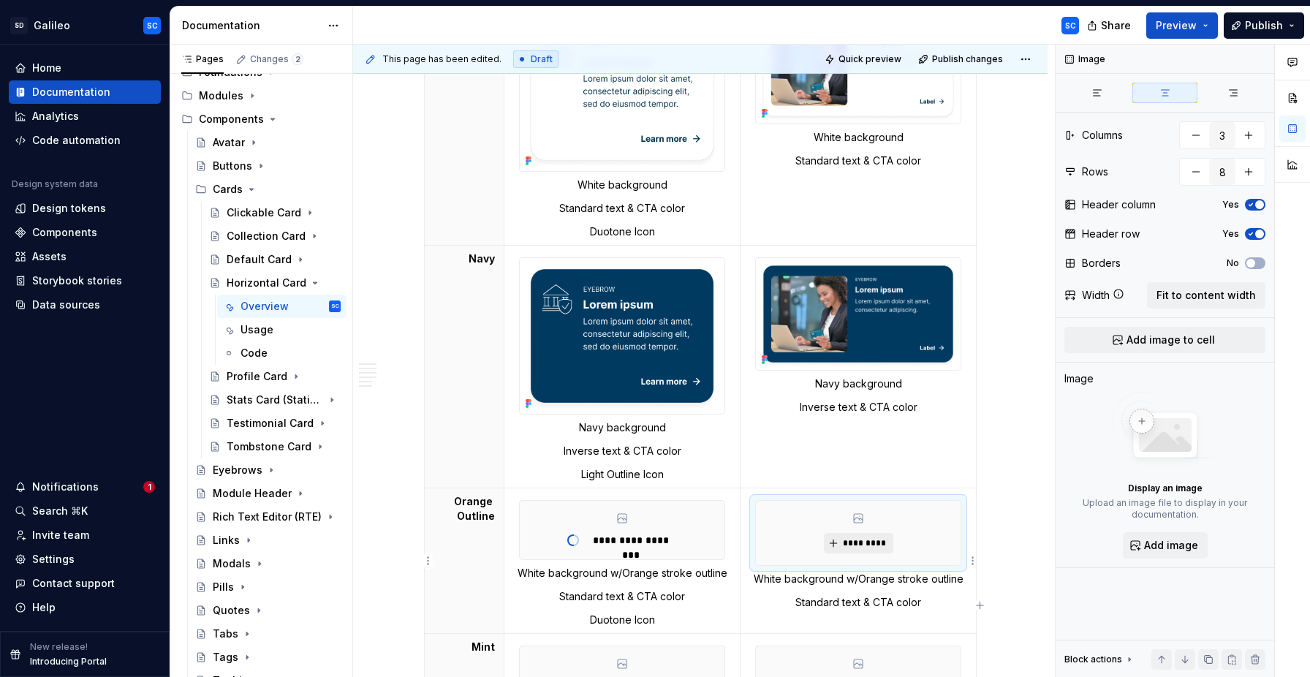
click at [865, 545] on span "*********" at bounding box center [864, 543] width 45 height 12
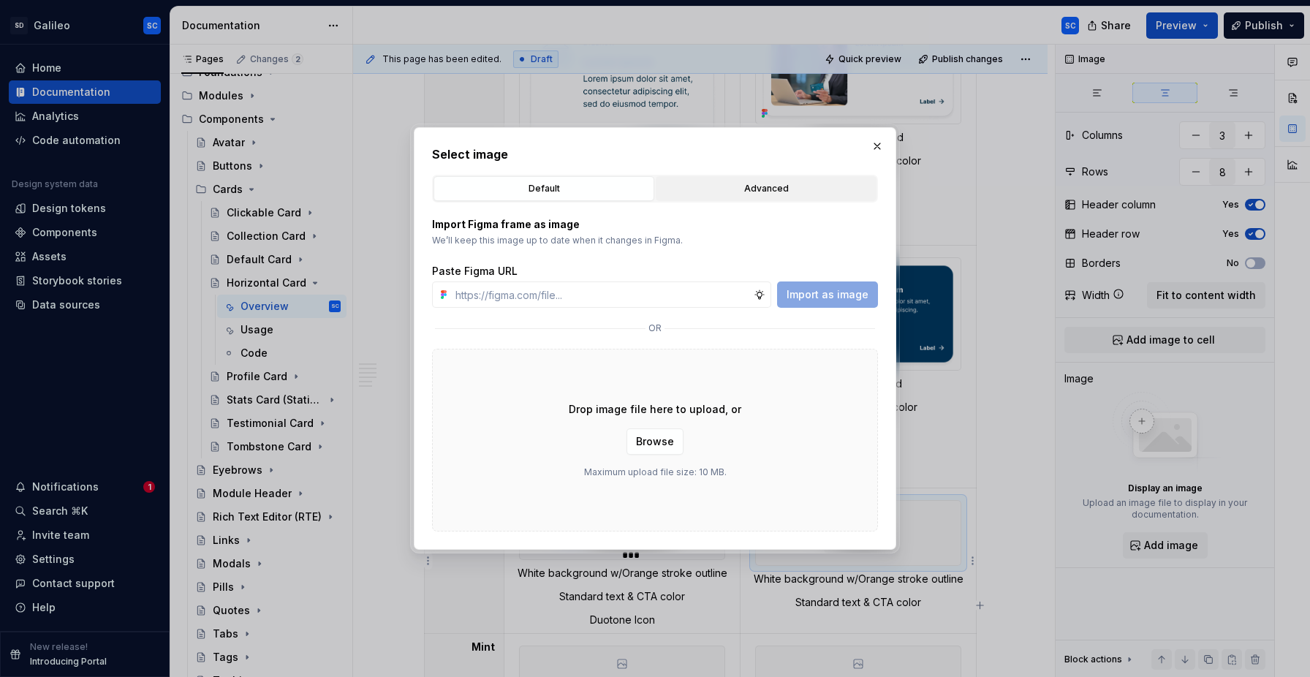
click at [758, 189] on div "Advanced" at bounding box center [766, 188] width 210 height 15
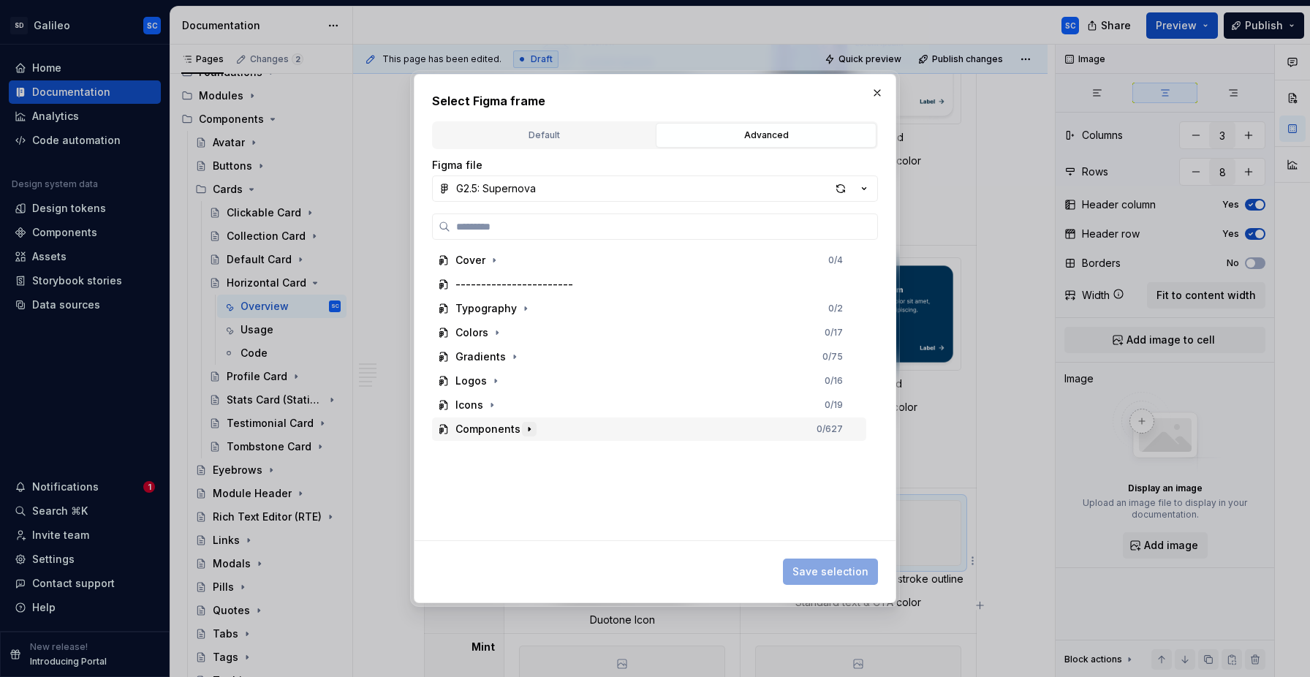
click at [526, 430] on icon "button" at bounding box center [529, 429] width 12 height 12
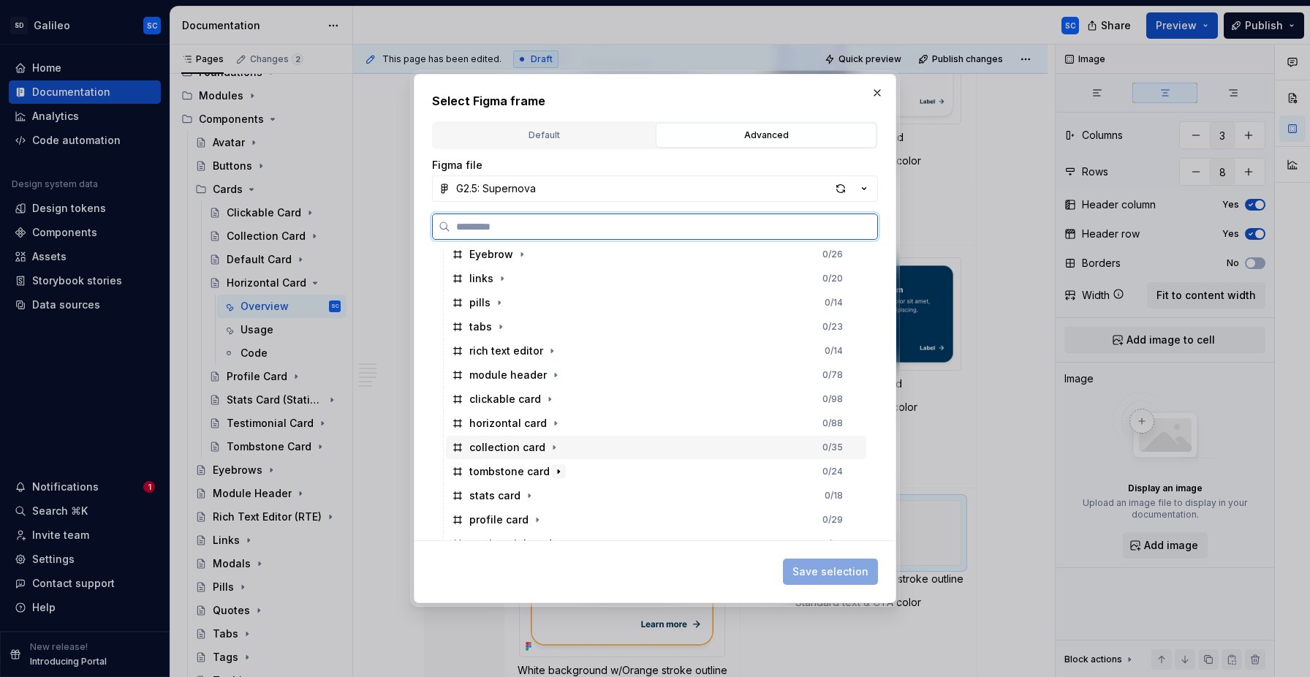
scroll to position [254, 0]
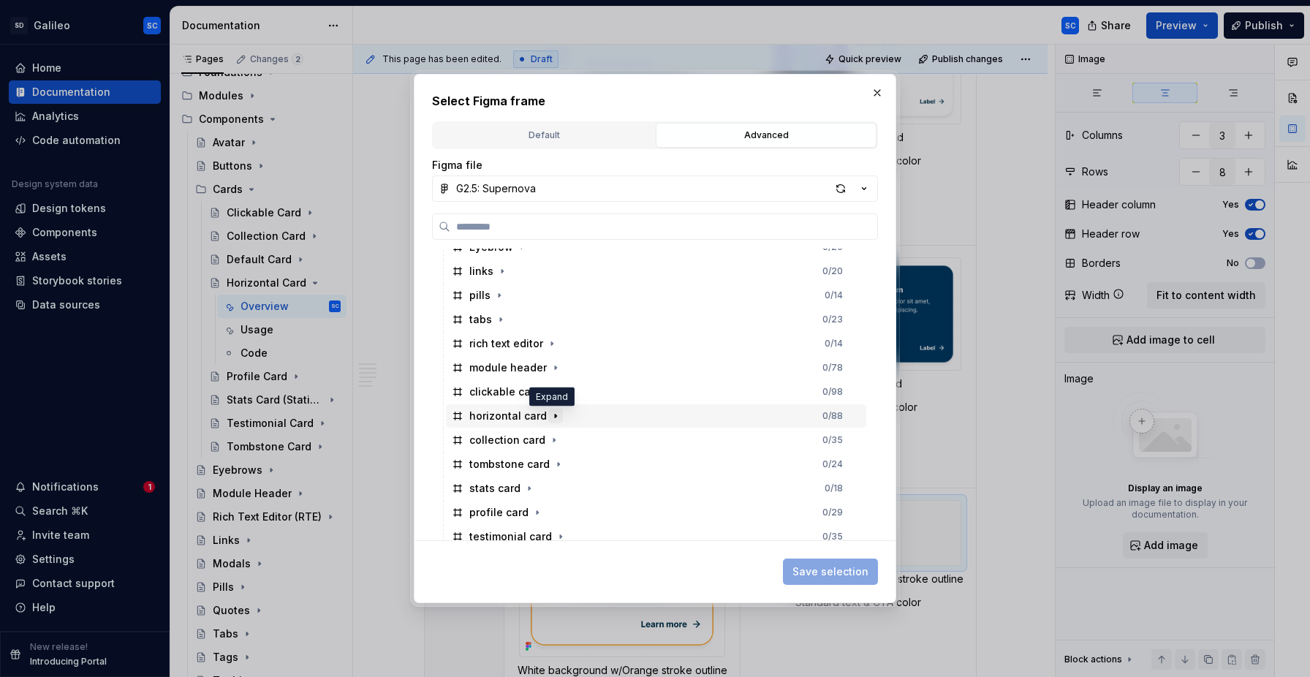
click at [553, 420] on icon "button" at bounding box center [556, 416] width 12 height 12
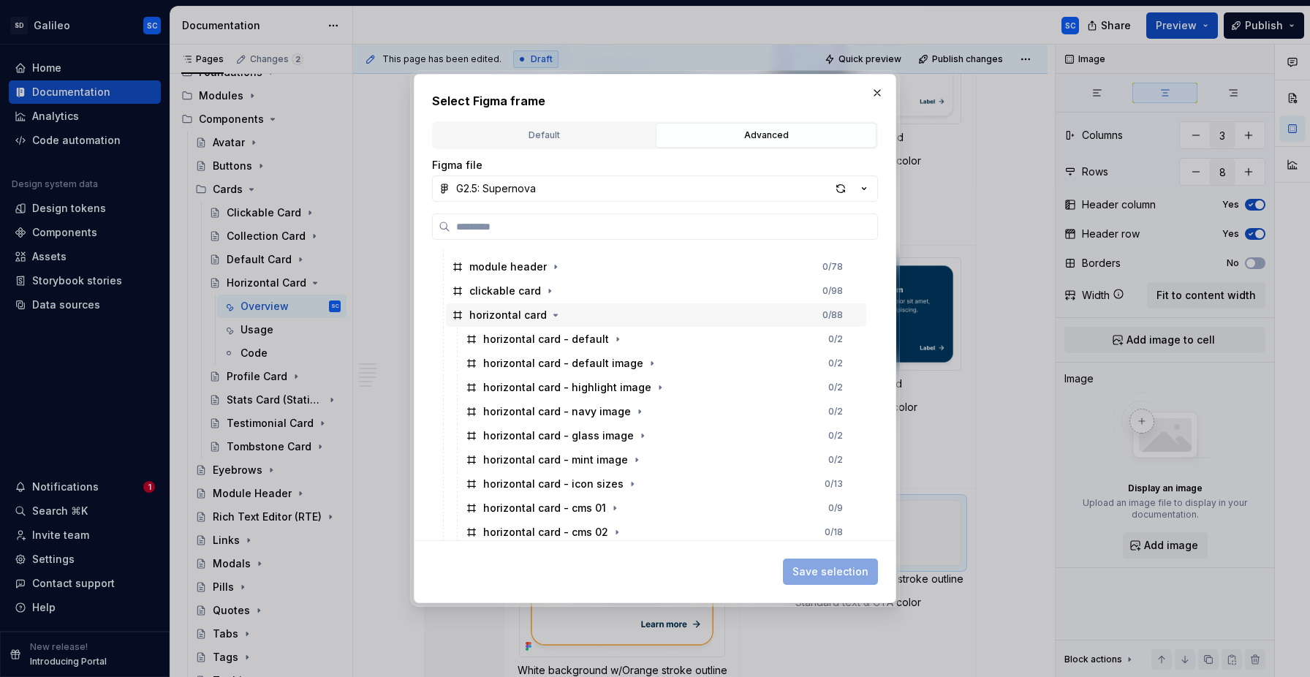
scroll to position [357, 0]
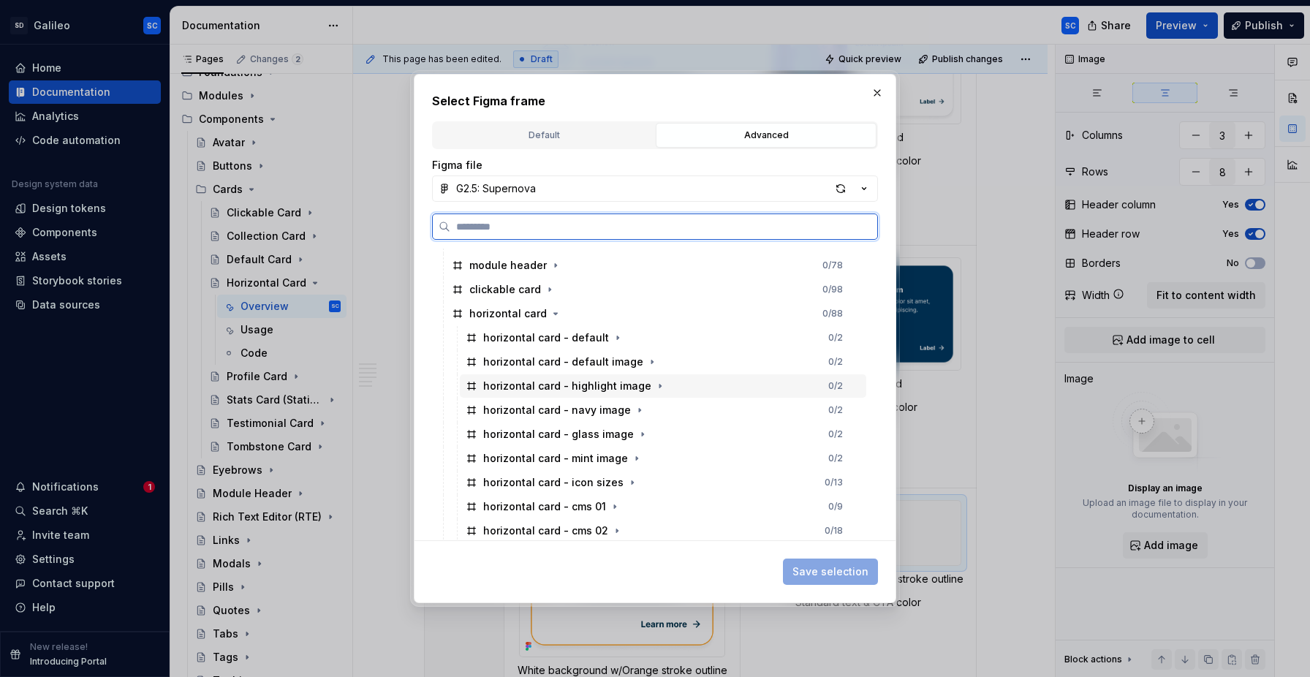
click at [694, 386] on div "horizontal card - highlight image 0 / 2" at bounding box center [663, 385] width 406 height 23
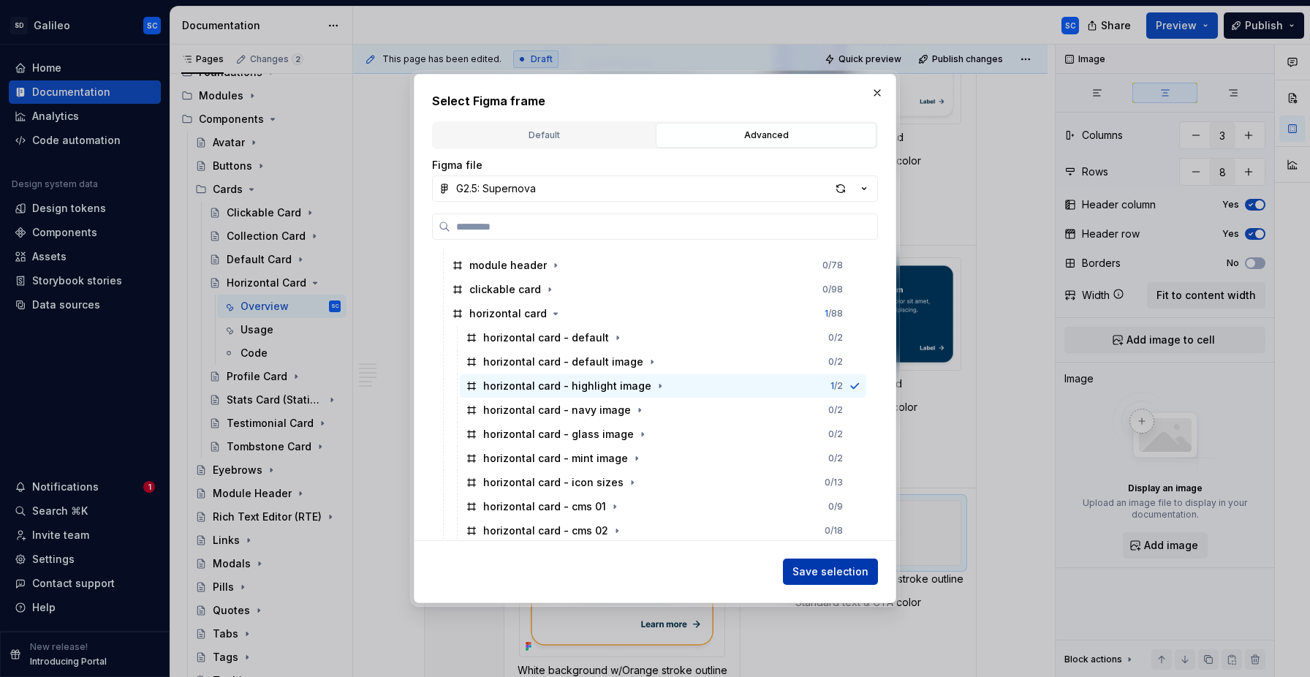
click at [839, 568] on span "Save selection" at bounding box center [830, 571] width 76 height 15
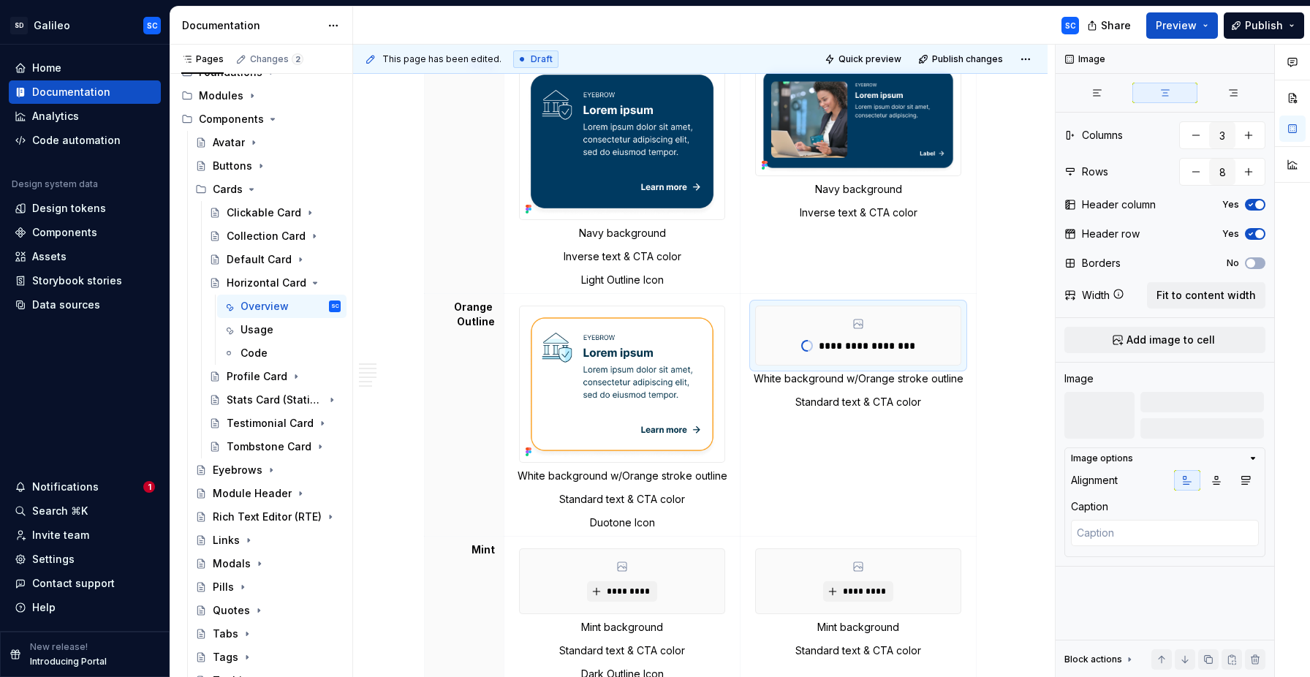
scroll to position [1358, 0]
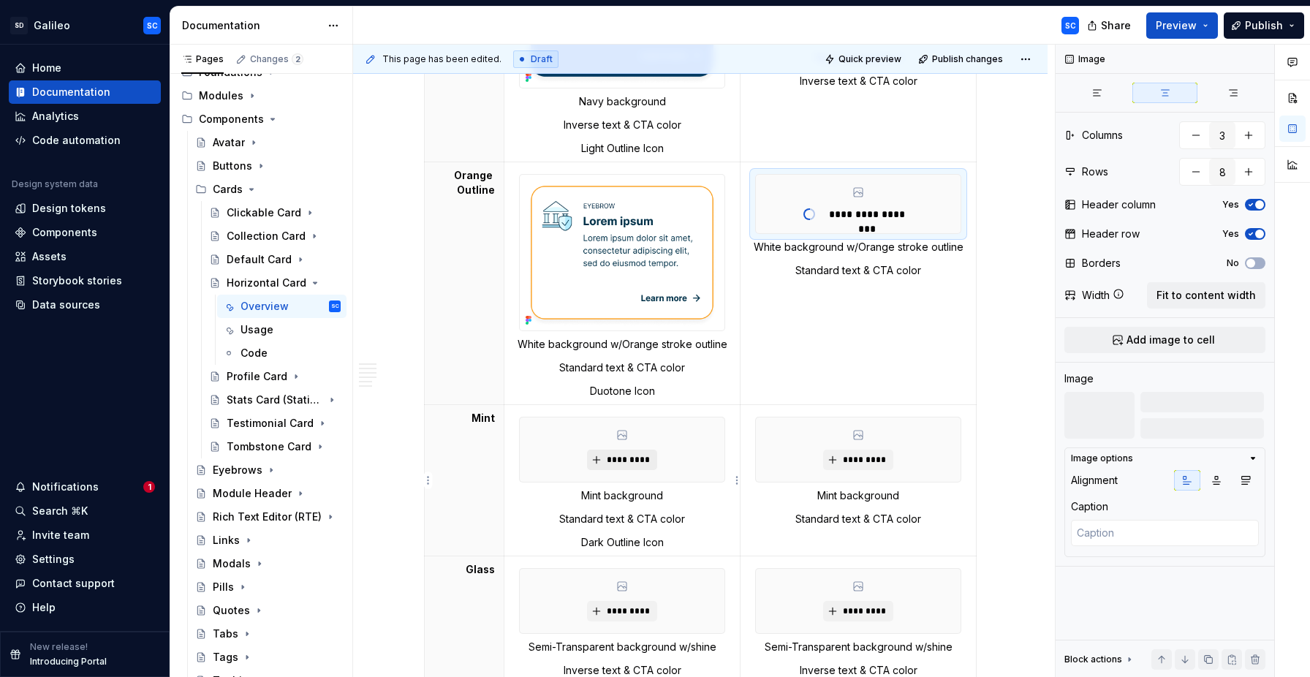
click at [633, 458] on span "*********" at bounding box center [627, 460] width 45 height 12
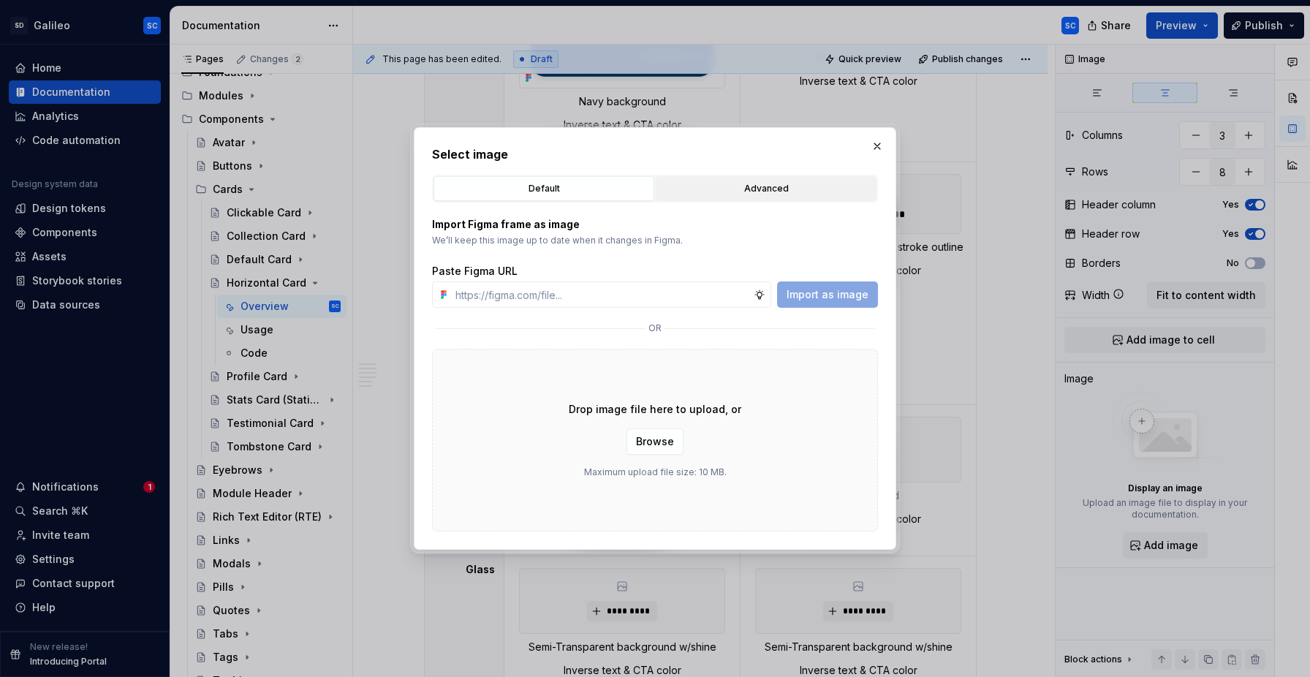
click at [784, 181] on div "Advanced" at bounding box center [766, 188] width 210 height 15
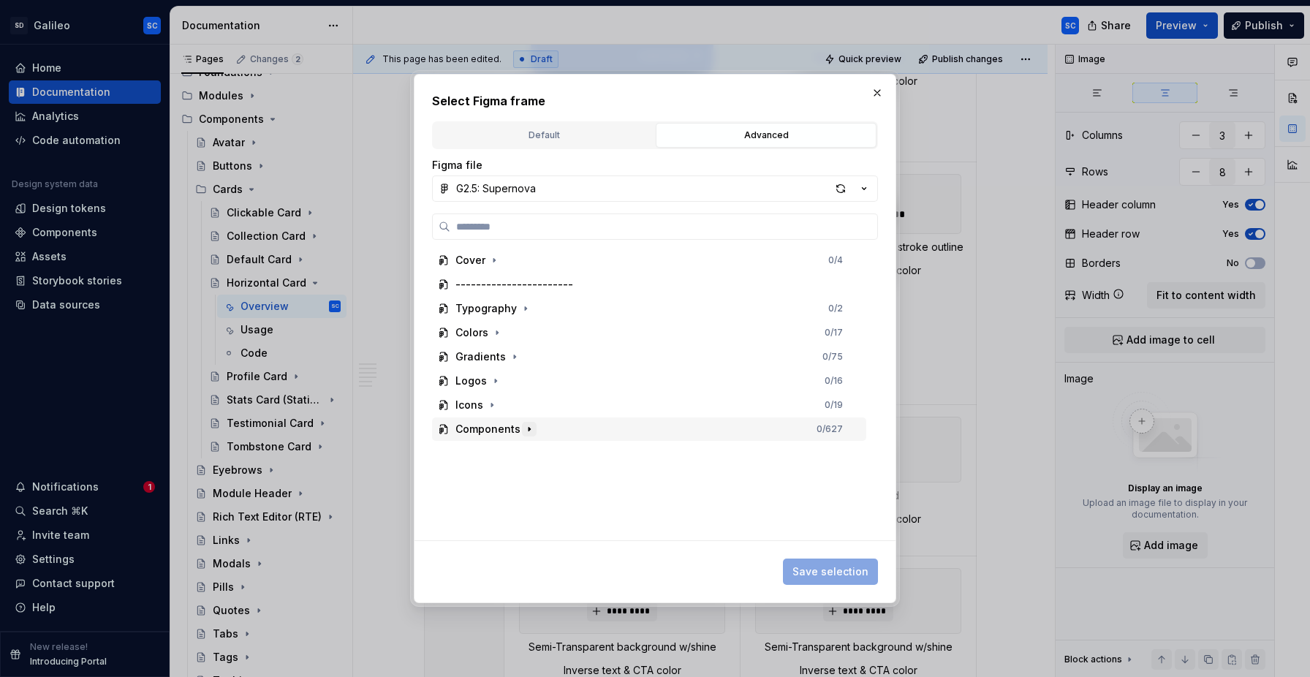
click at [528, 433] on icon "button" at bounding box center [529, 429] width 12 height 12
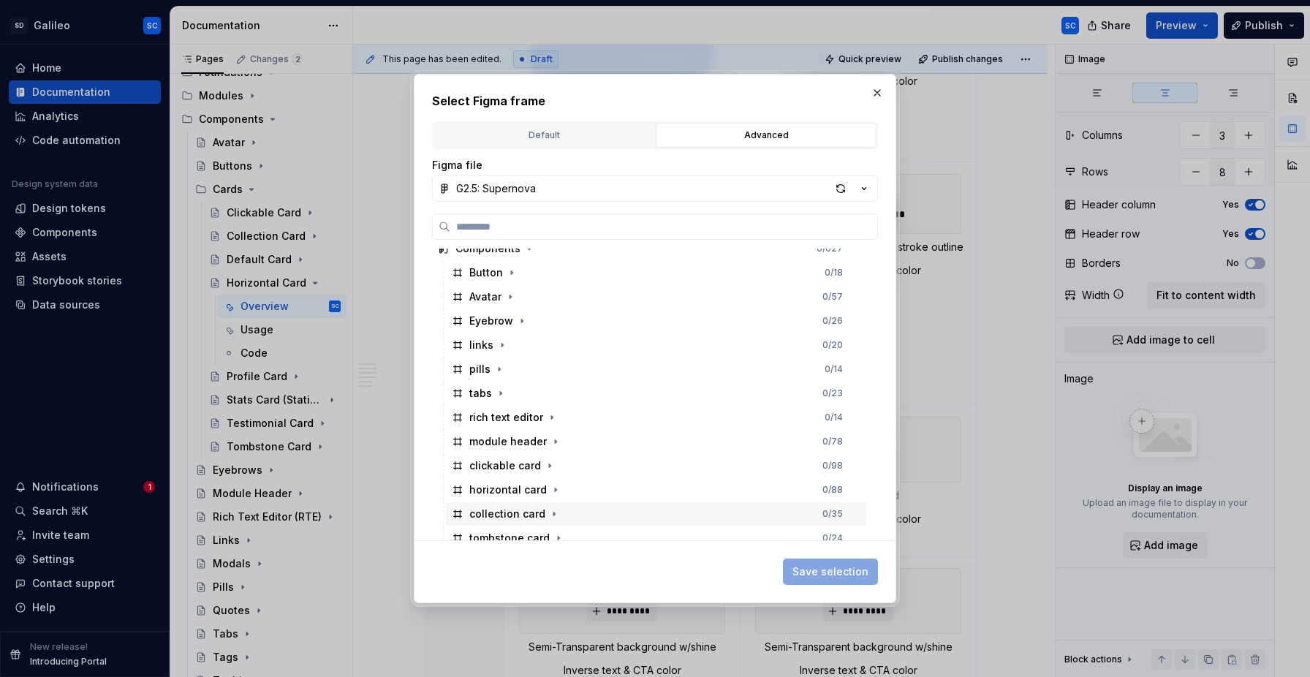
scroll to position [202, 0]
drag, startPoint x: 555, startPoint y: 471, endPoint x: 564, endPoint y: 474, distance: 9.2
click at [554, 471] on icon "button" at bounding box center [556, 468] width 12 height 12
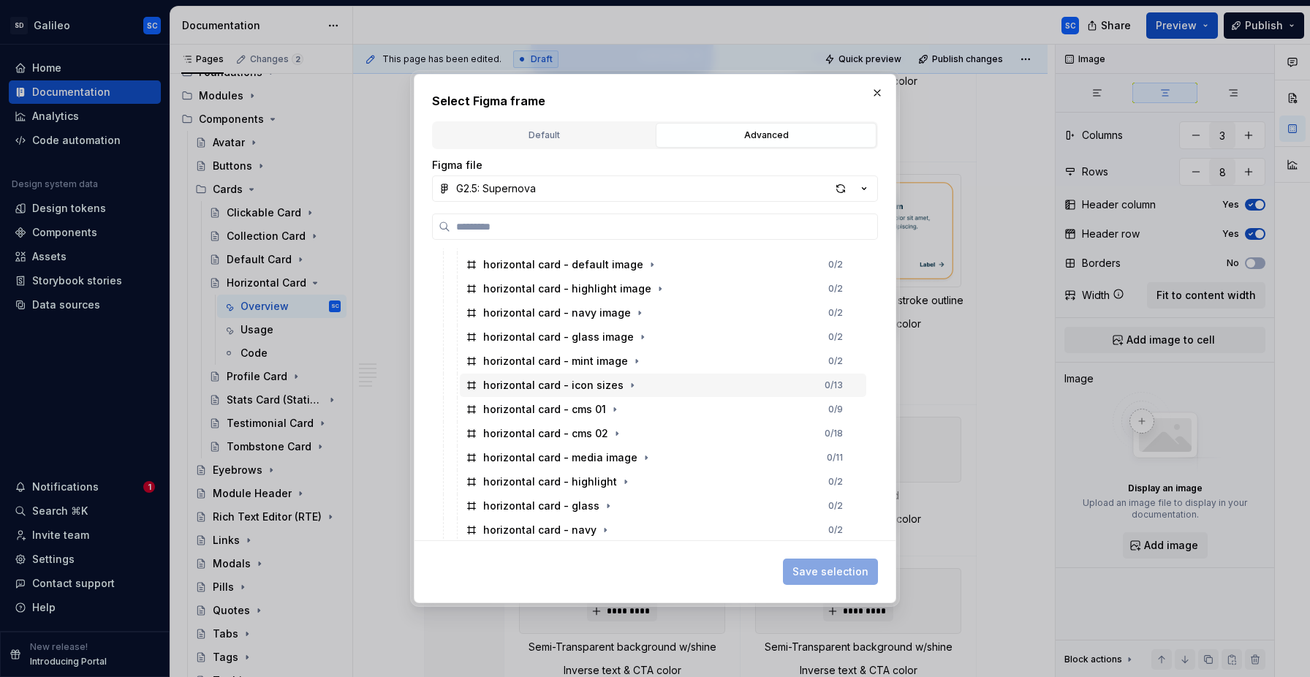
scroll to position [474, 0]
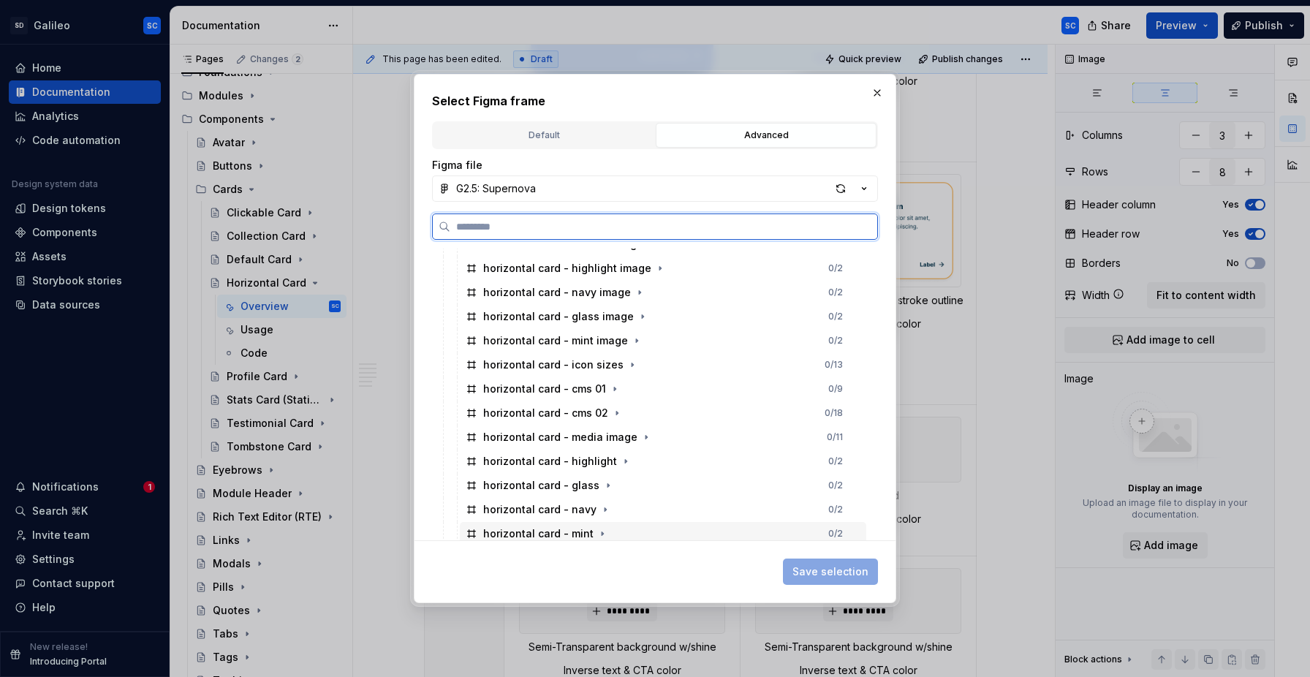
click at [635, 529] on div "horizontal card - mint 0 / 2" at bounding box center [663, 533] width 406 height 23
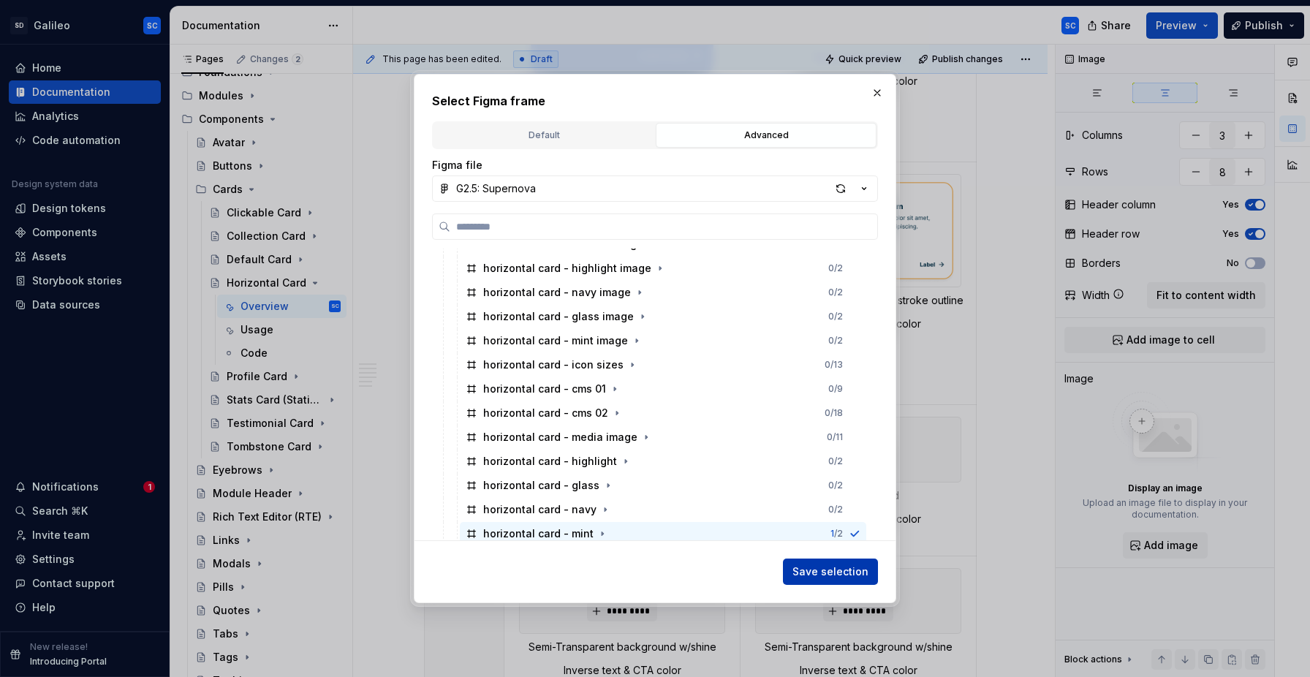
click at [811, 567] on span "Save selection" at bounding box center [830, 571] width 76 height 15
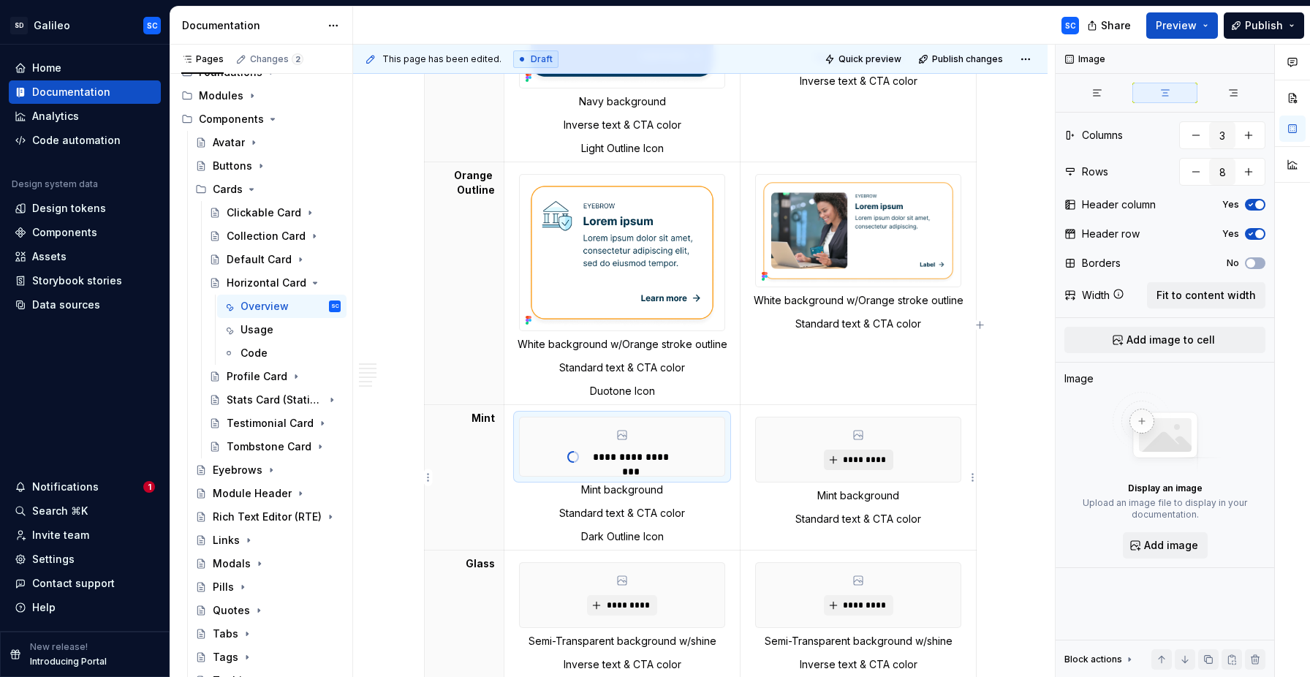
click at [860, 460] on span "*********" at bounding box center [864, 460] width 45 height 12
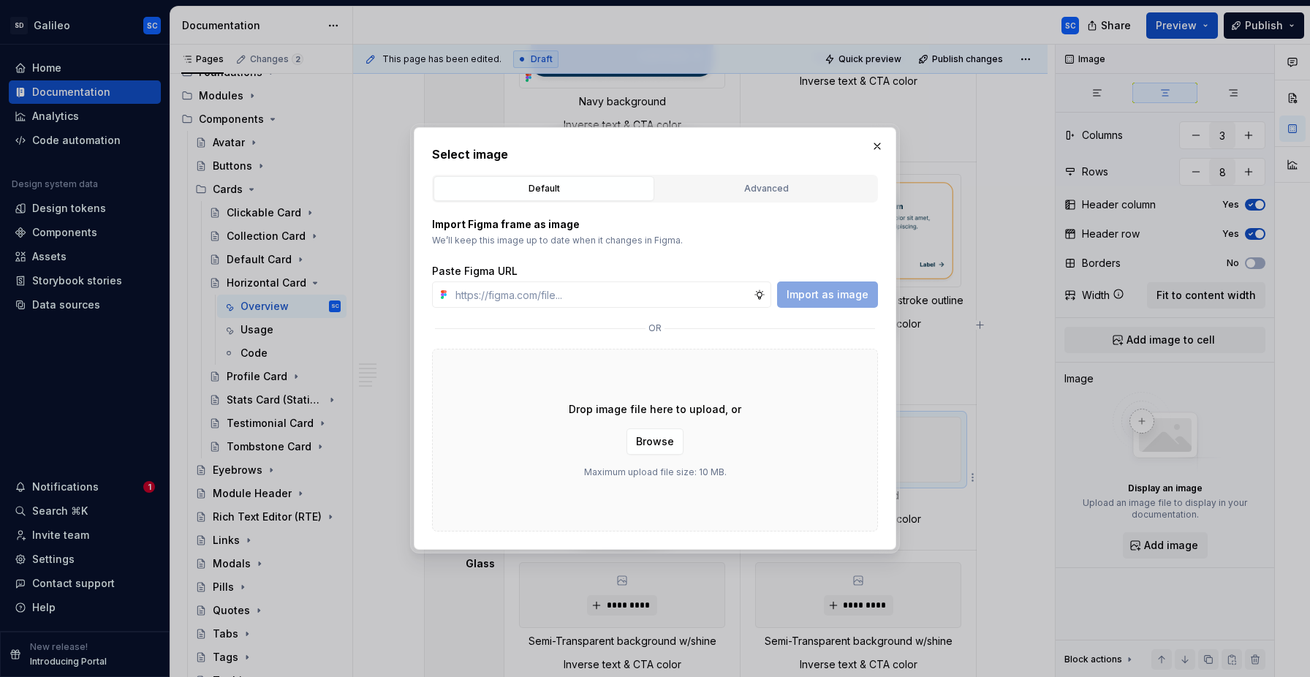
click at [756, 191] on div "Advanced" at bounding box center [766, 188] width 210 height 15
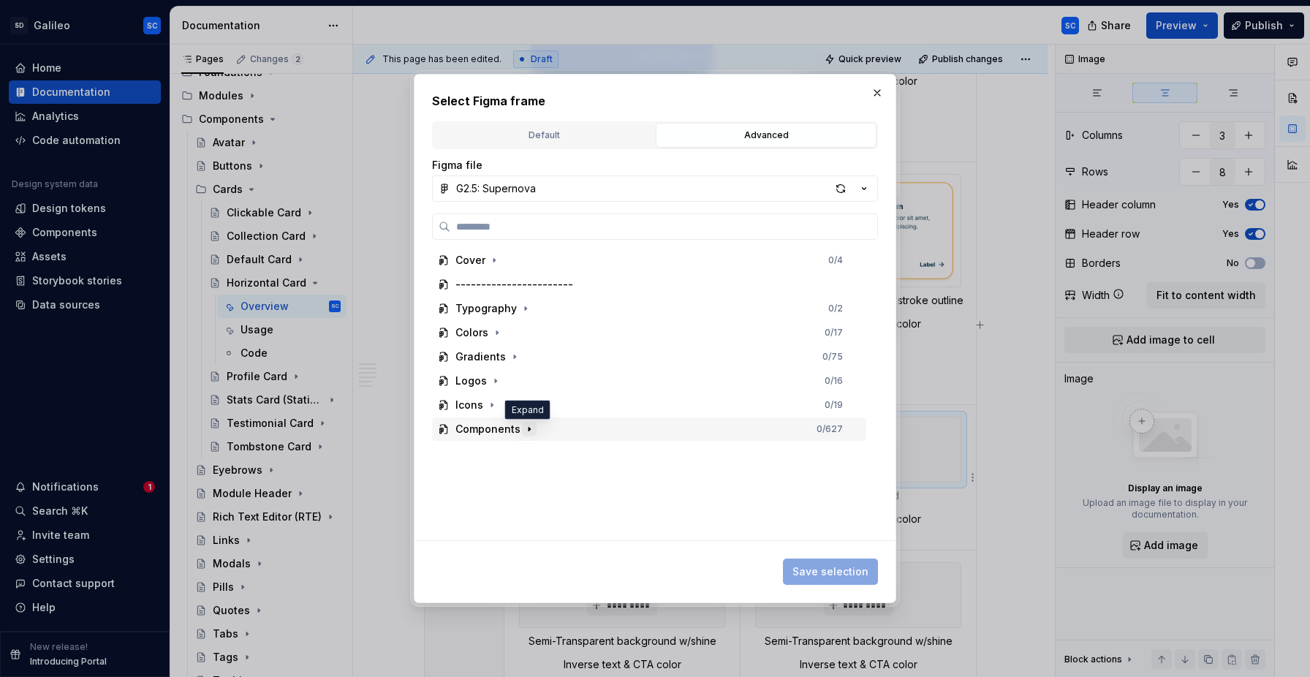
click at [531, 431] on icon "button" at bounding box center [529, 429] width 12 height 12
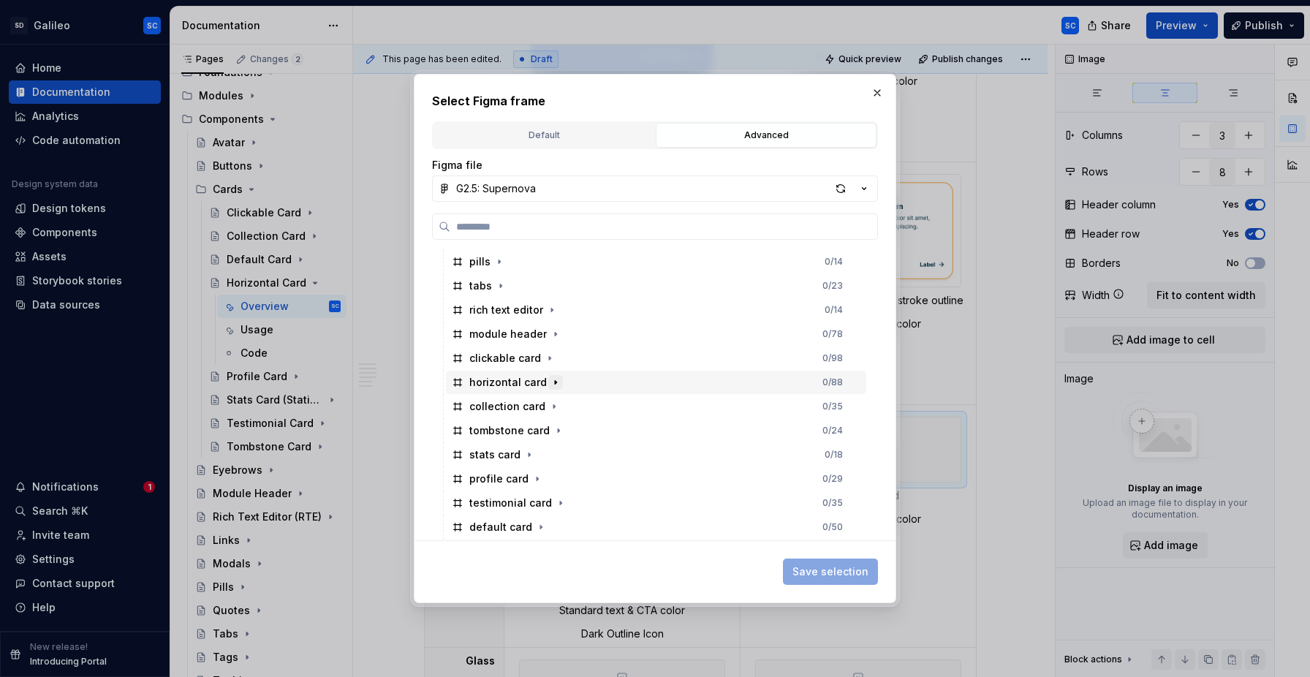
click at [550, 384] on icon "button" at bounding box center [556, 382] width 12 height 12
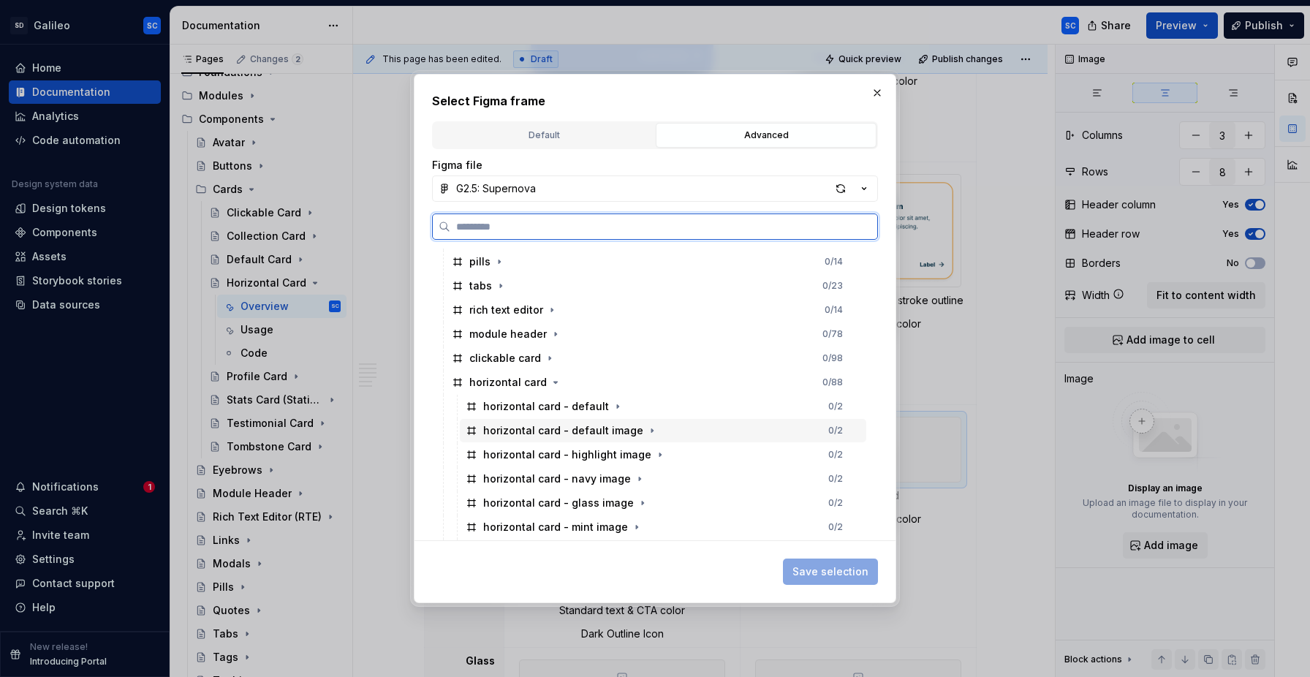
scroll to position [335, 0]
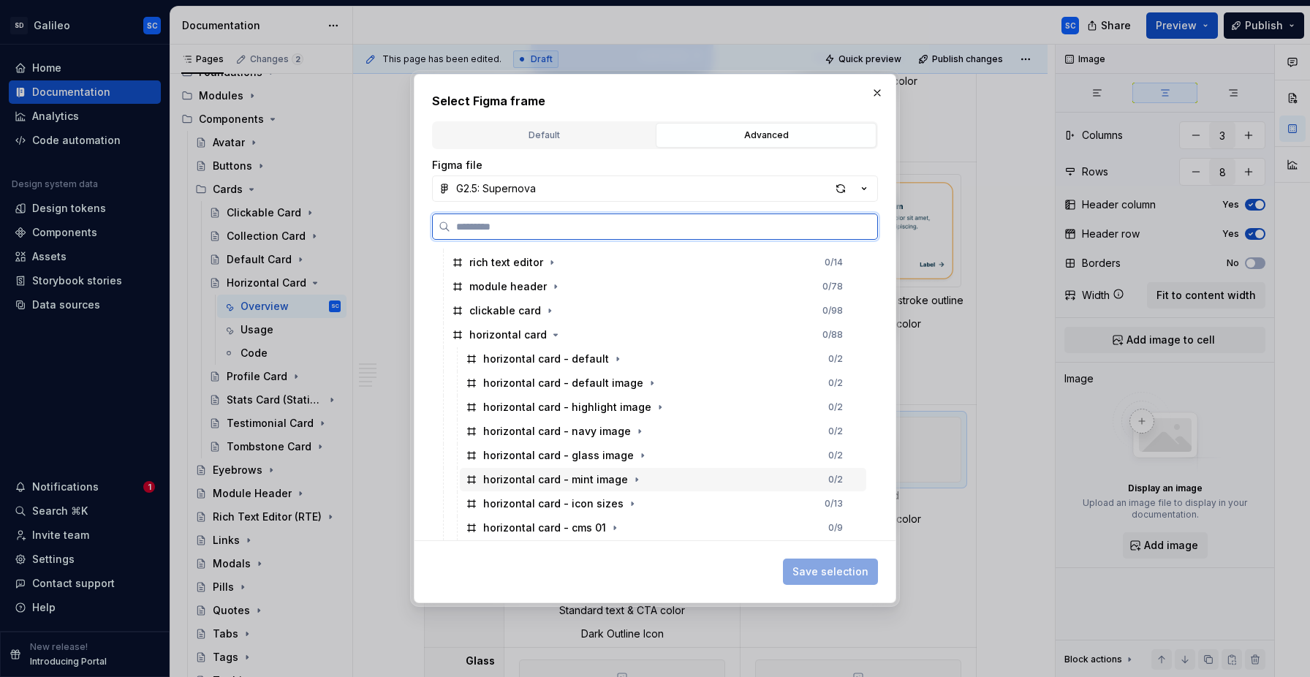
click at [674, 482] on div "horizontal card - mint image 0 / 2" at bounding box center [663, 479] width 406 height 23
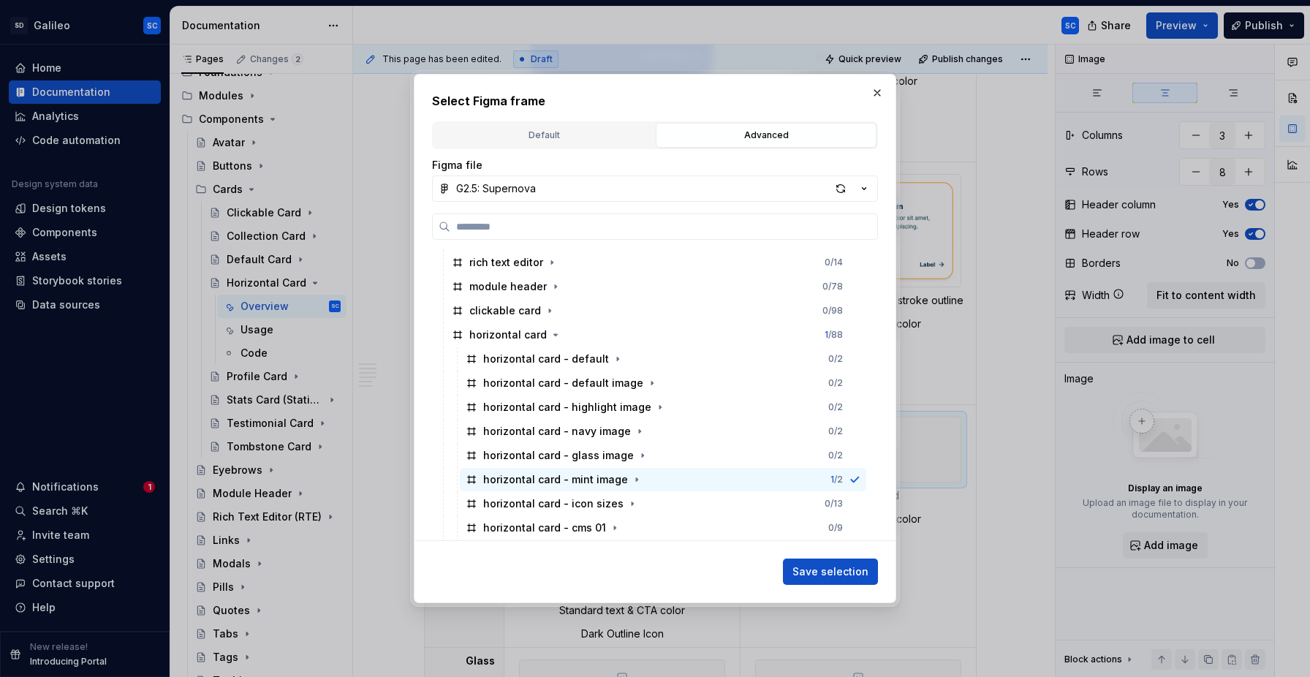
drag, startPoint x: 819, startPoint y: 567, endPoint x: 807, endPoint y: 568, distance: 11.7
click at [819, 567] on span "Save selection" at bounding box center [830, 571] width 76 height 15
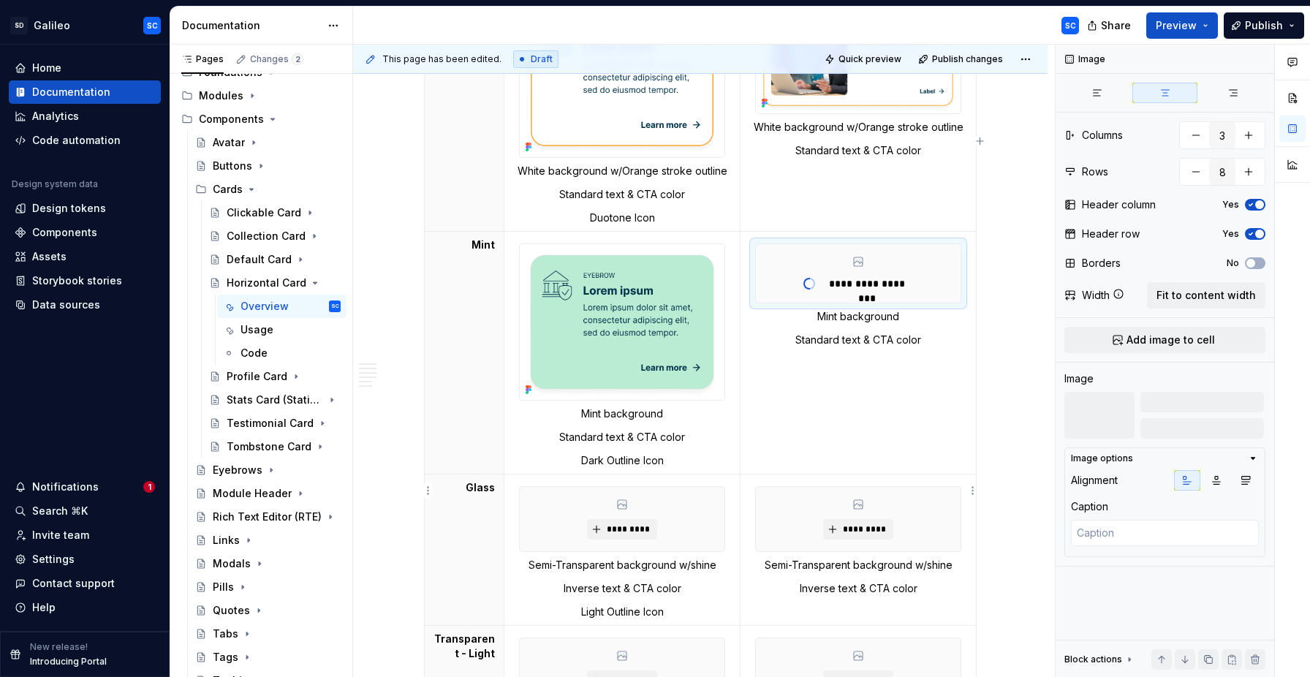
scroll to position [1590, 0]
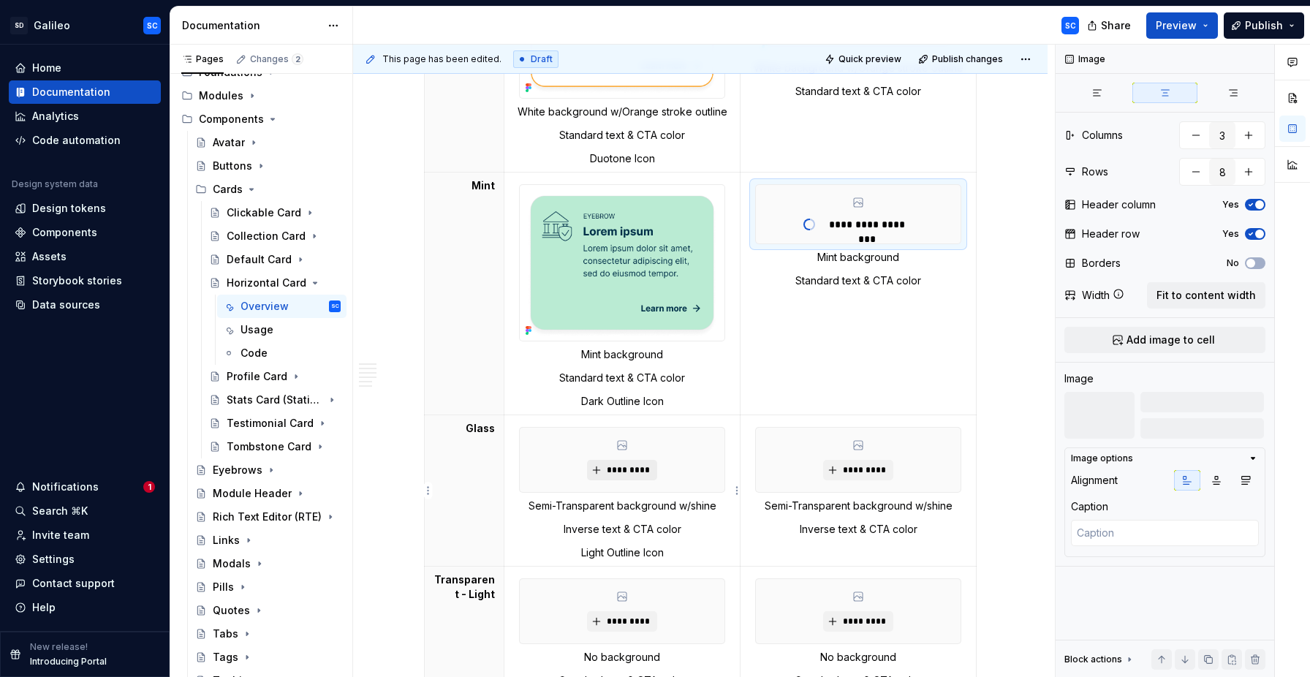
click at [635, 469] on span "*********" at bounding box center [627, 470] width 45 height 12
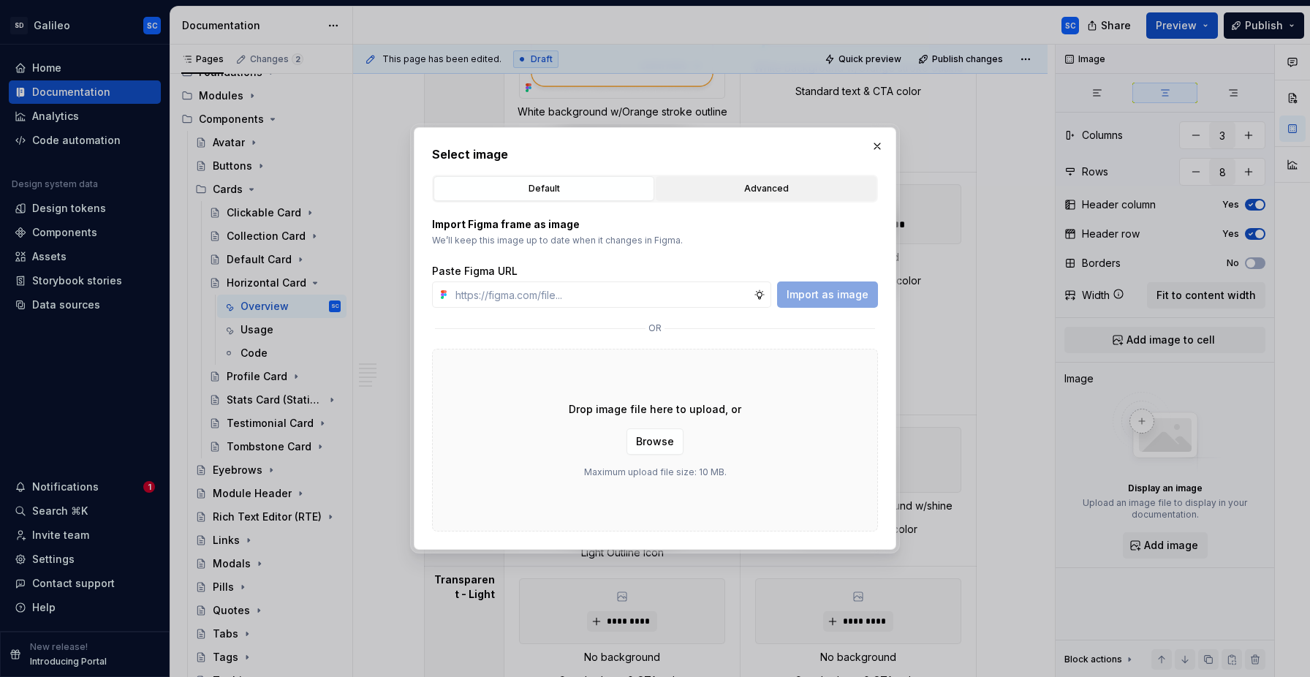
click at [759, 192] on div "Advanced" at bounding box center [766, 188] width 210 height 15
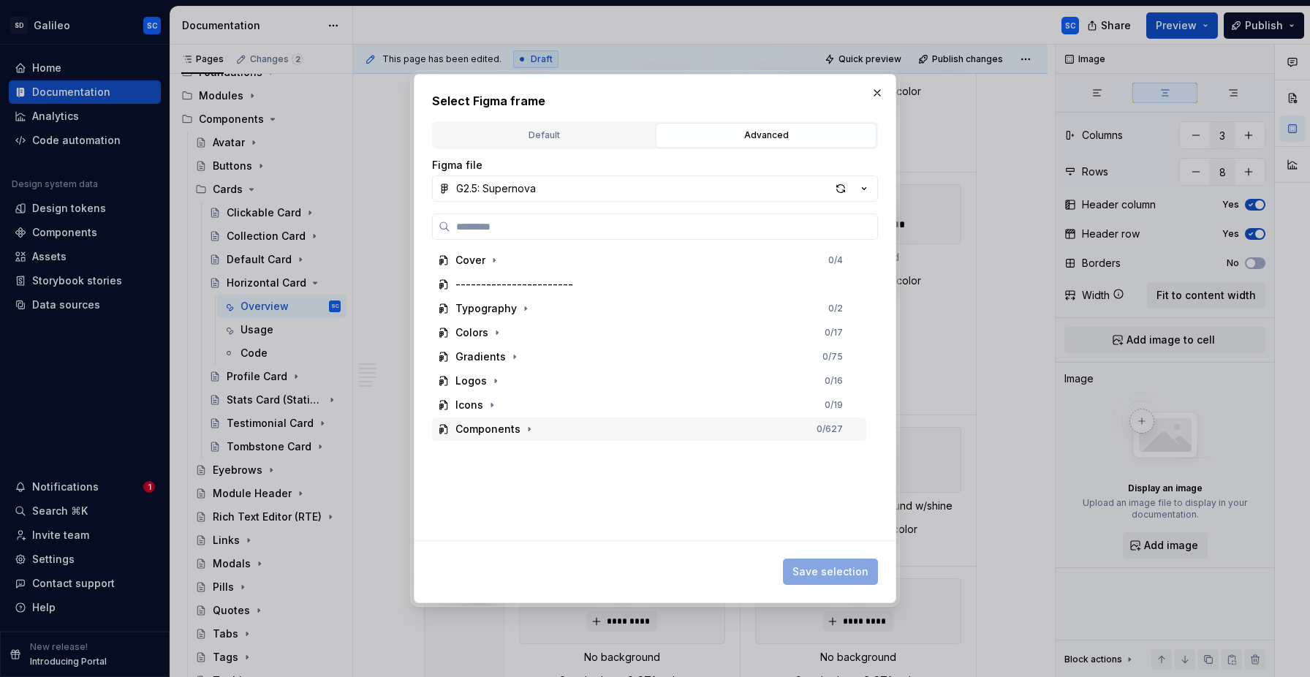
drag, startPoint x: 528, startPoint y: 431, endPoint x: 549, endPoint y: 441, distance: 23.2
click at [531, 433] on icon "button" at bounding box center [529, 429] width 12 height 12
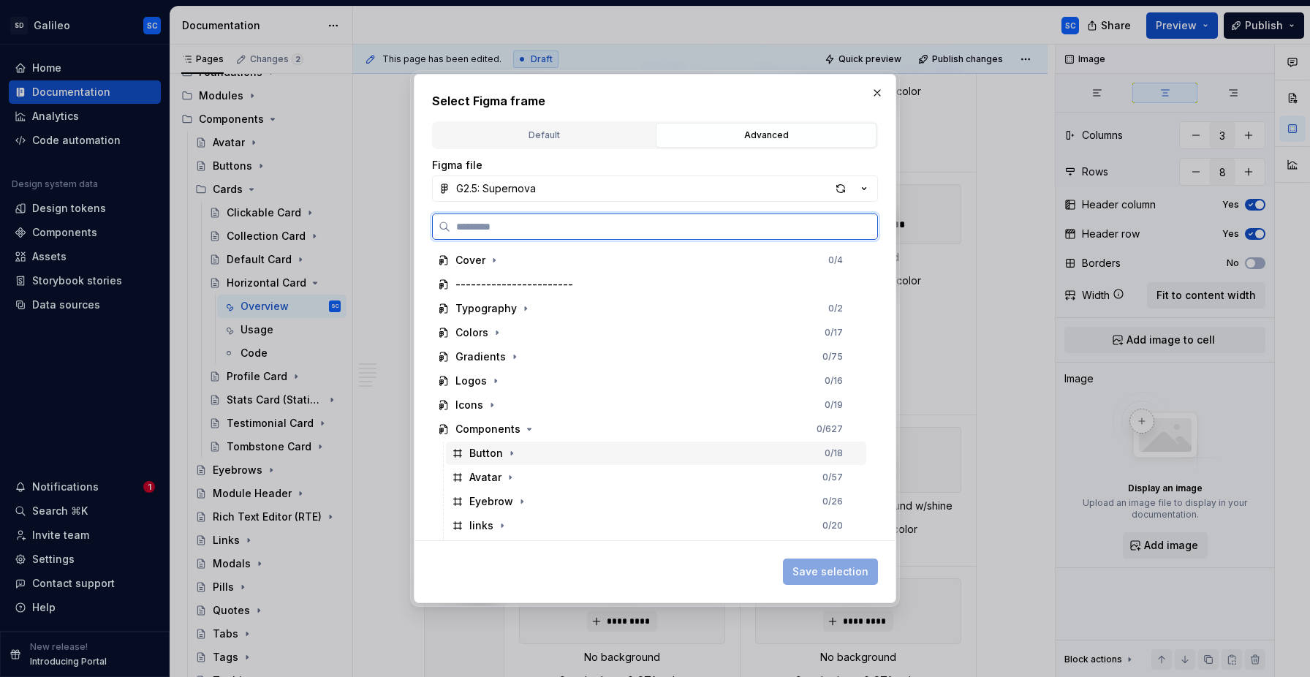
scroll to position [288, 0]
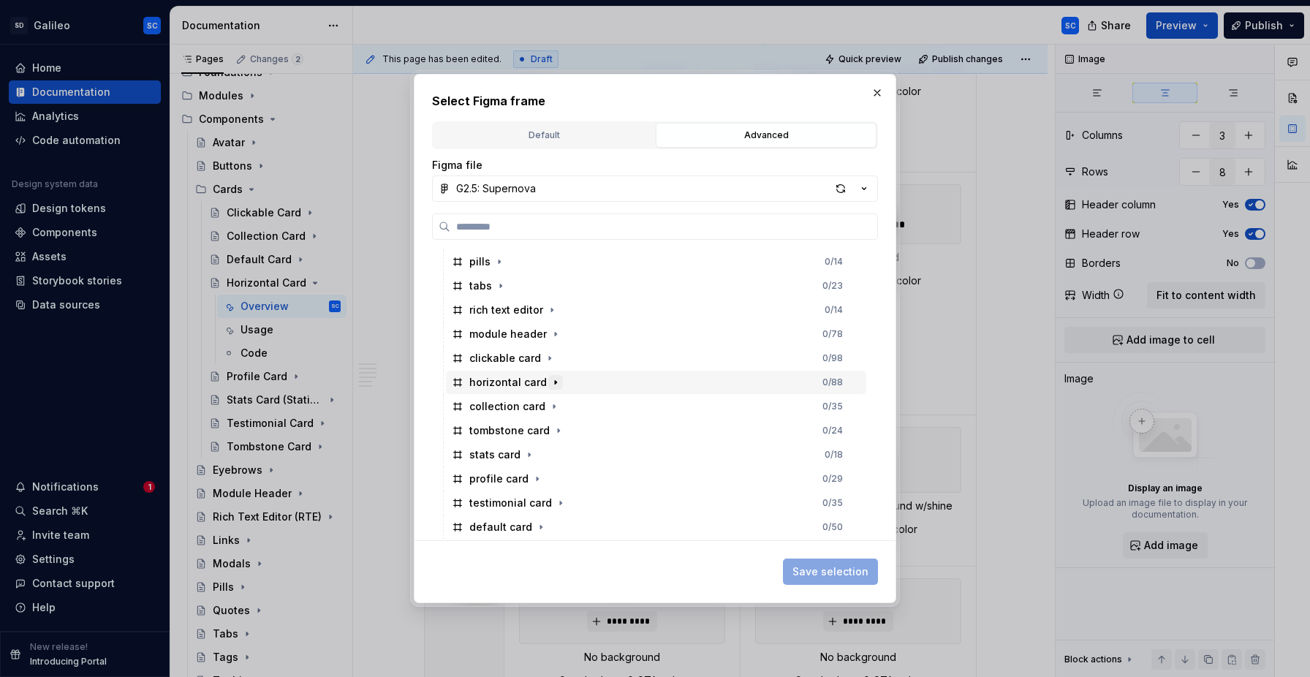
click at [556, 383] on icon "button" at bounding box center [556, 382] width 12 height 12
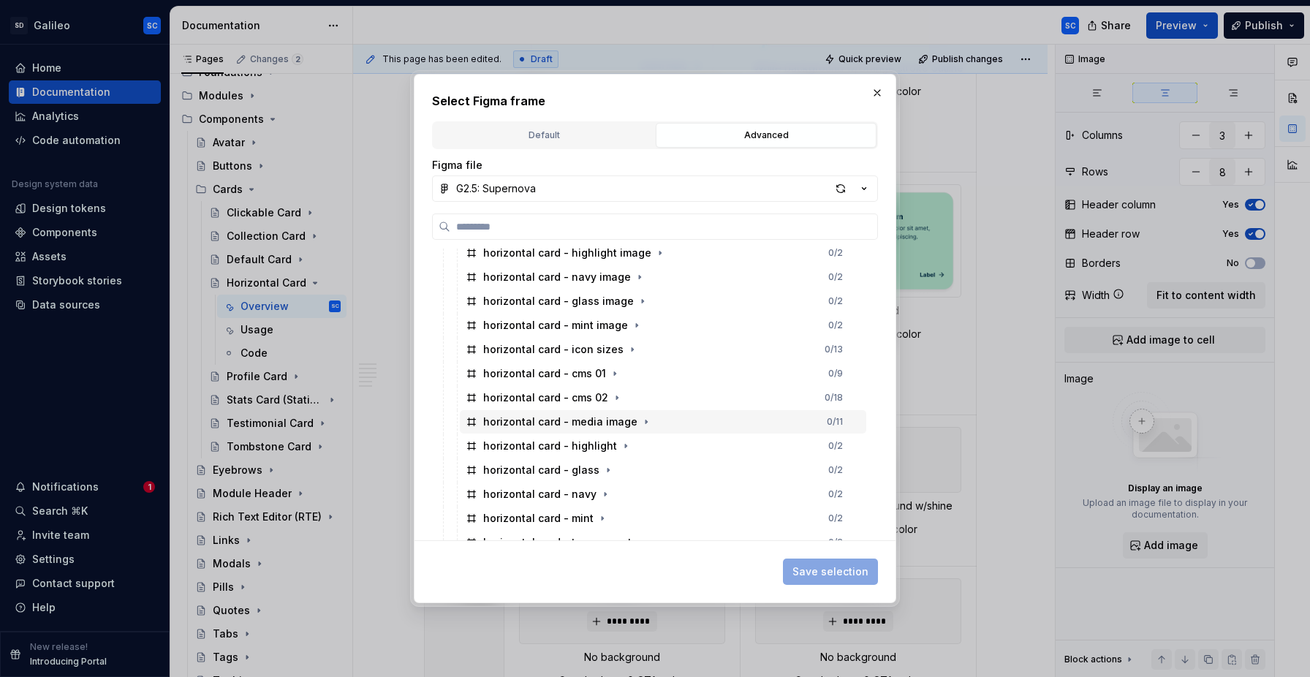
scroll to position [494, 0]
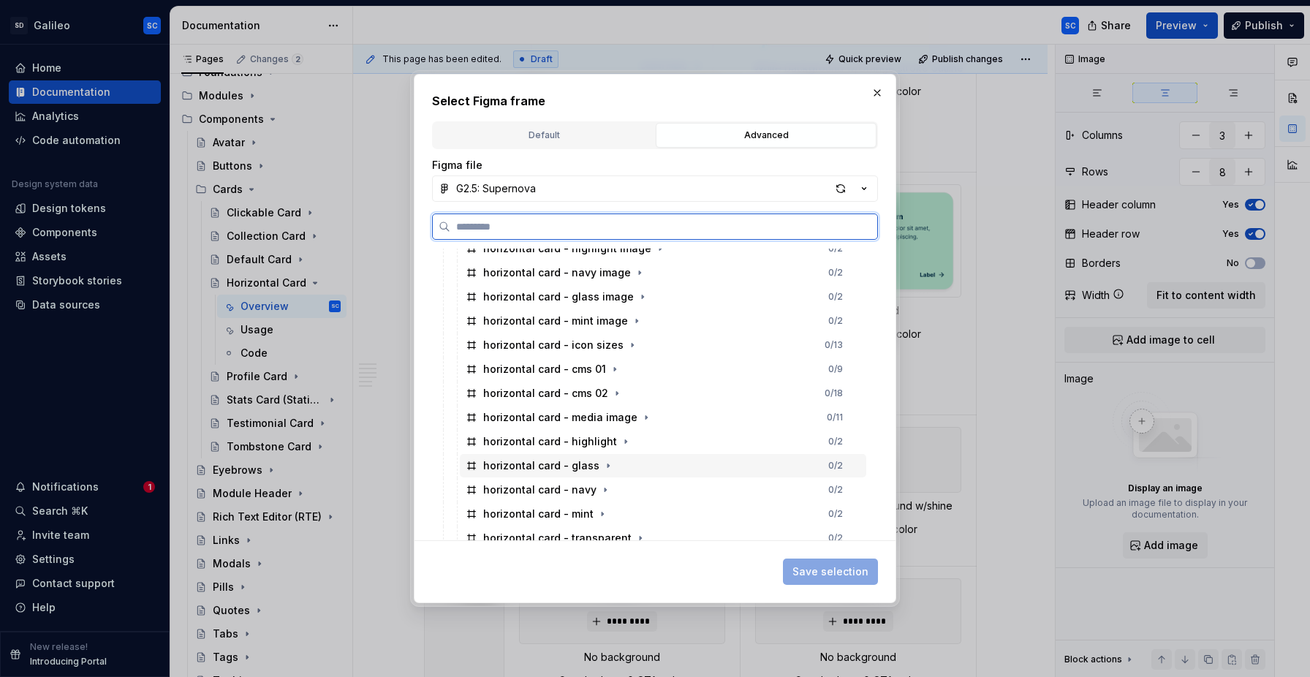
click at [686, 467] on div "horizontal card - glass 0 / 2" at bounding box center [663, 465] width 406 height 23
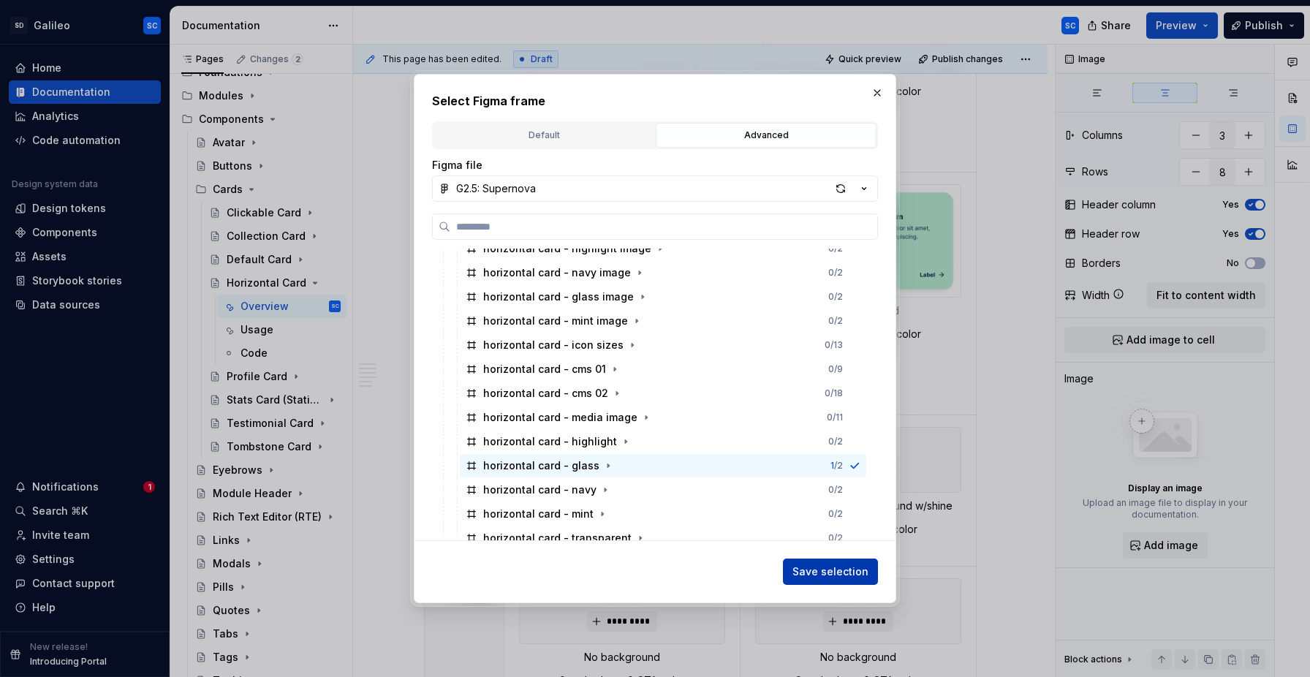
click at [843, 576] on span "Save selection" at bounding box center [830, 571] width 76 height 15
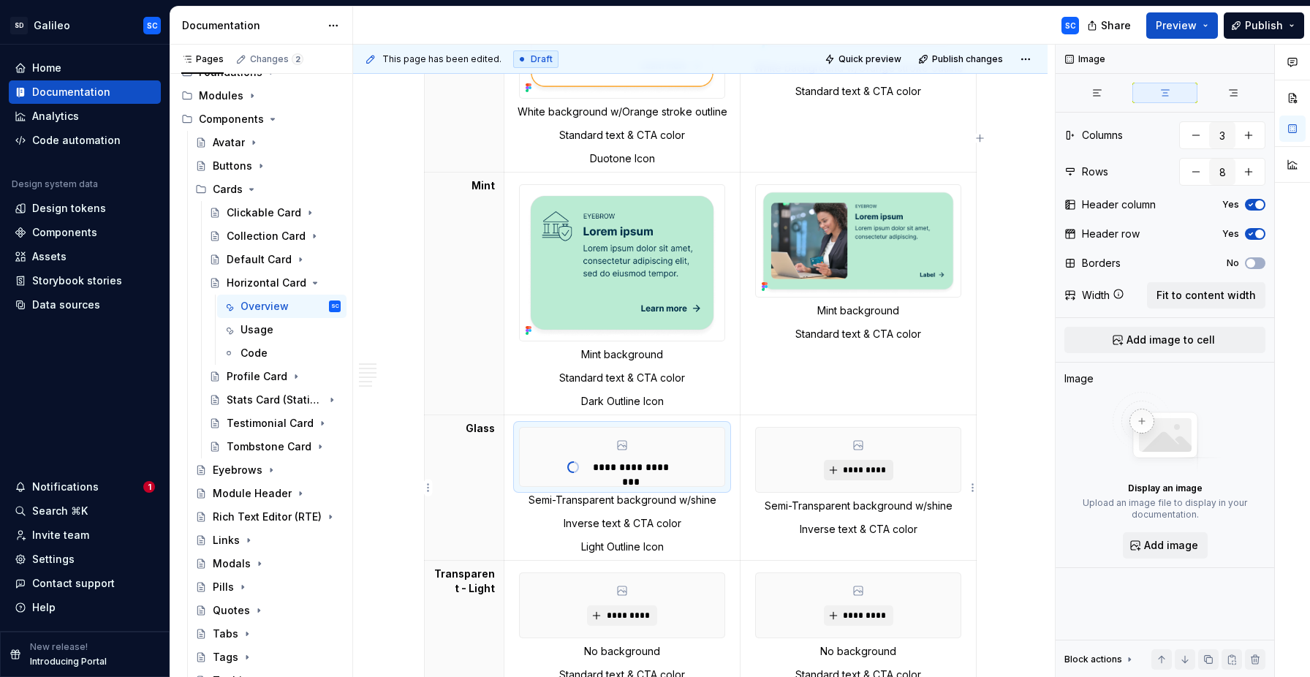
click at [869, 469] on span "*********" at bounding box center [864, 470] width 45 height 12
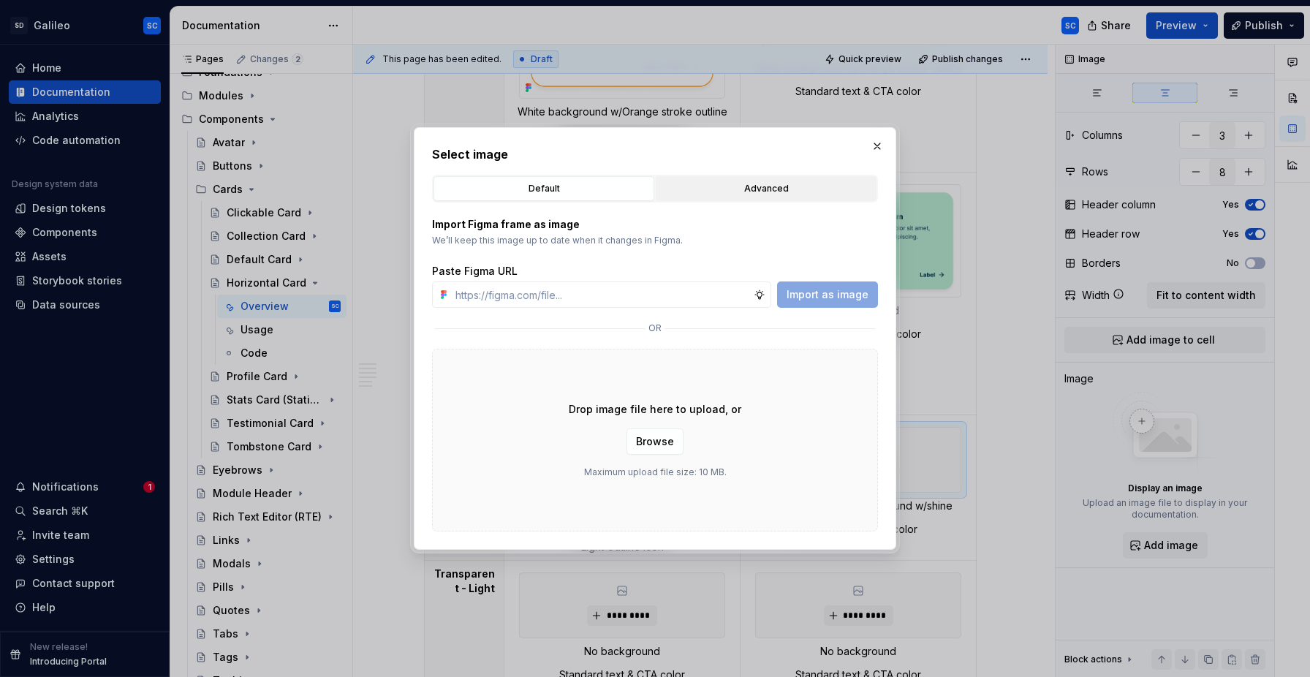
click at [781, 191] on div "Advanced" at bounding box center [766, 188] width 210 height 15
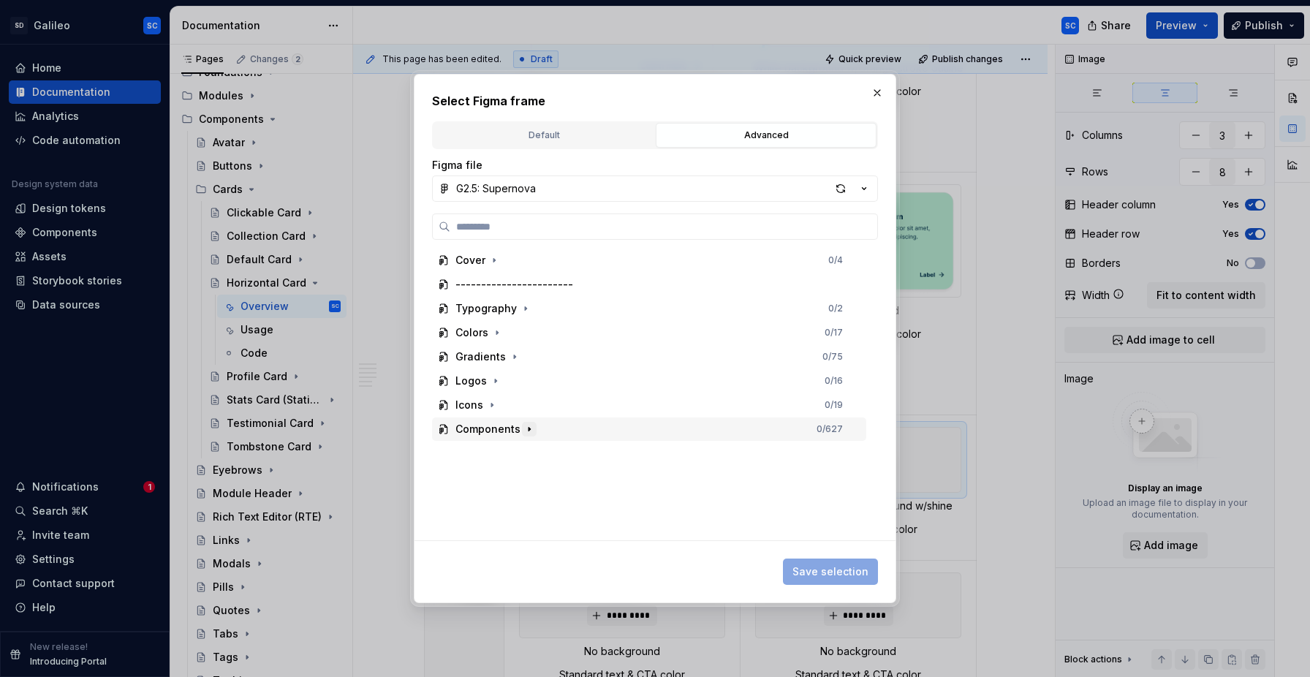
click at [528, 433] on icon "button" at bounding box center [529, 429] width 12 height 12
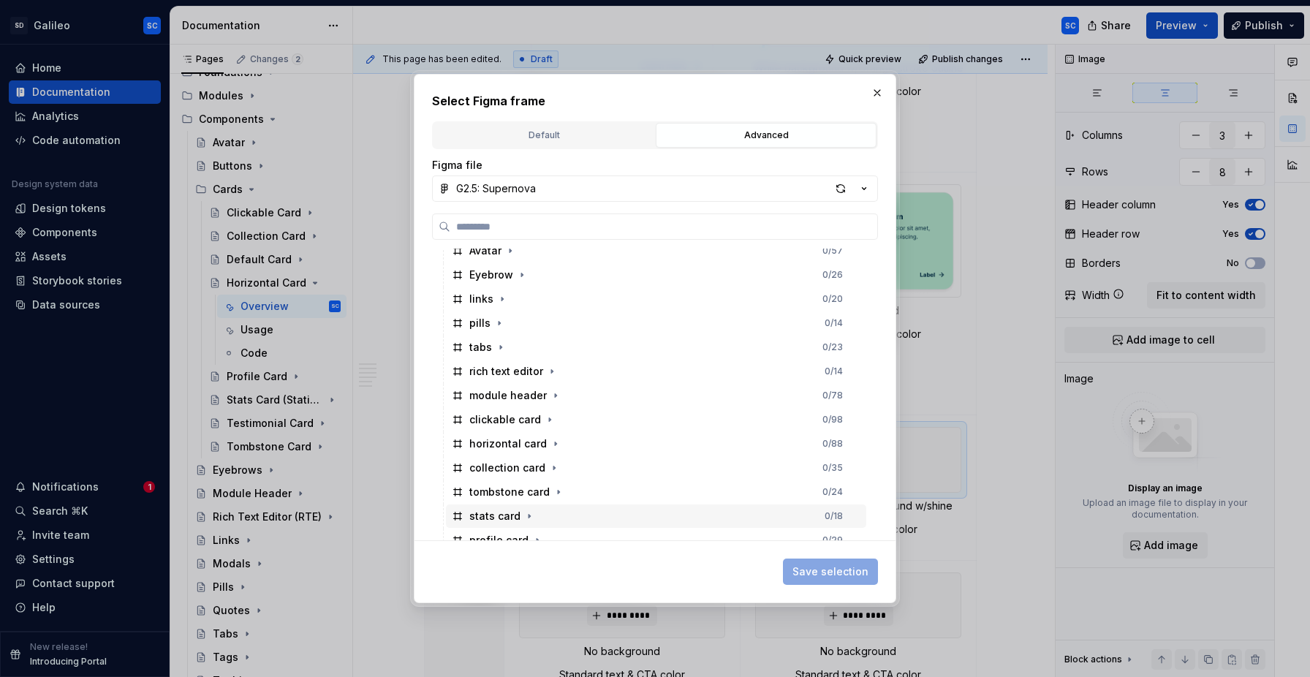
scroll to position [288, 0]
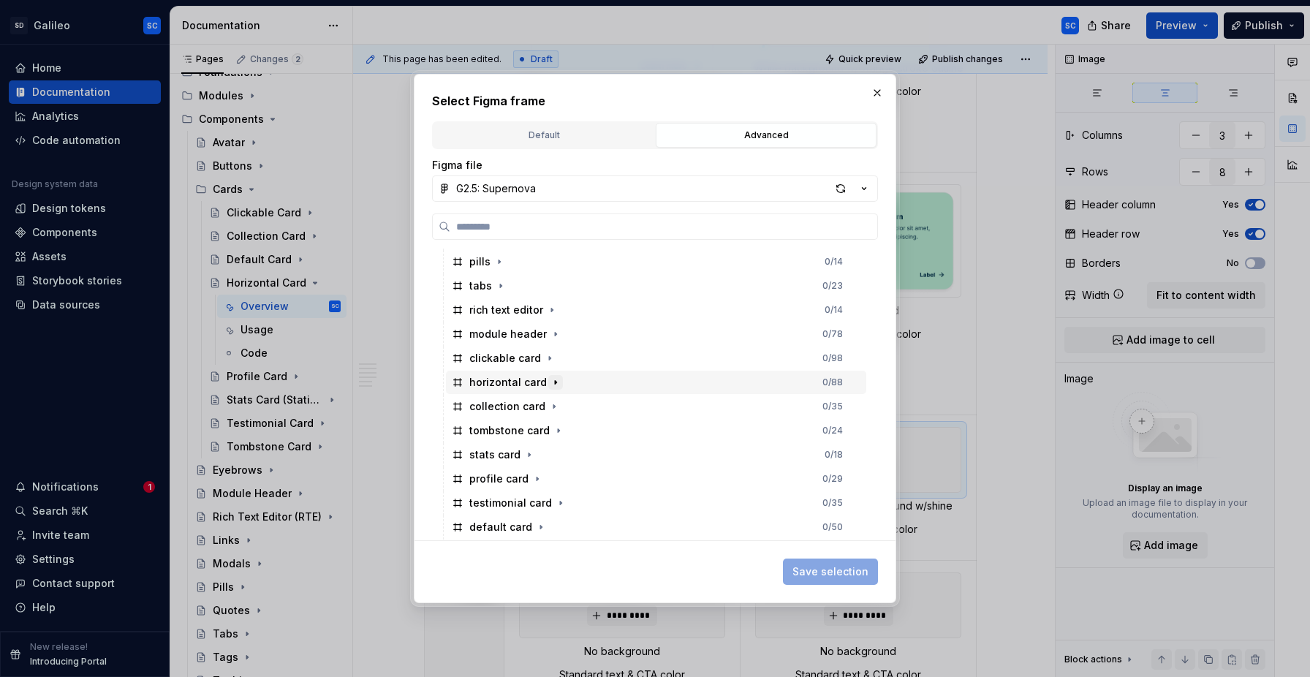
click at [552, 384] on icon "button" at bounding box center [556, 382] width 12 height 12
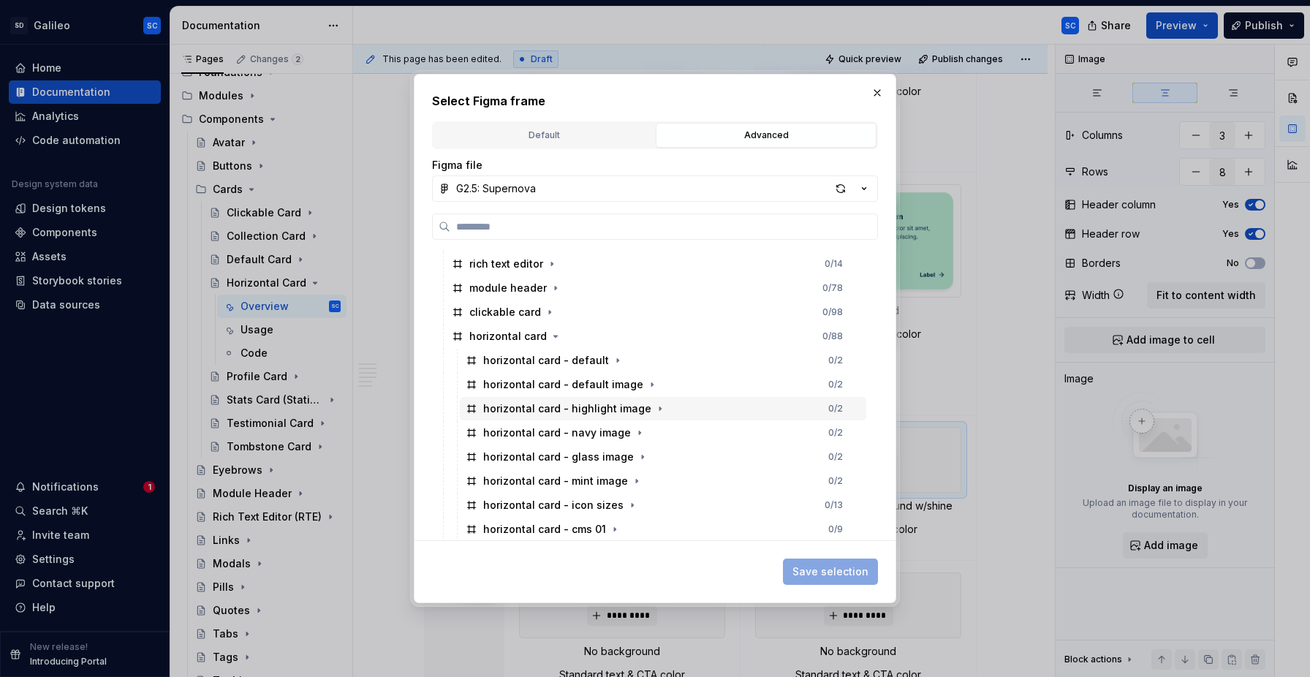
scroll to position [338, 0]
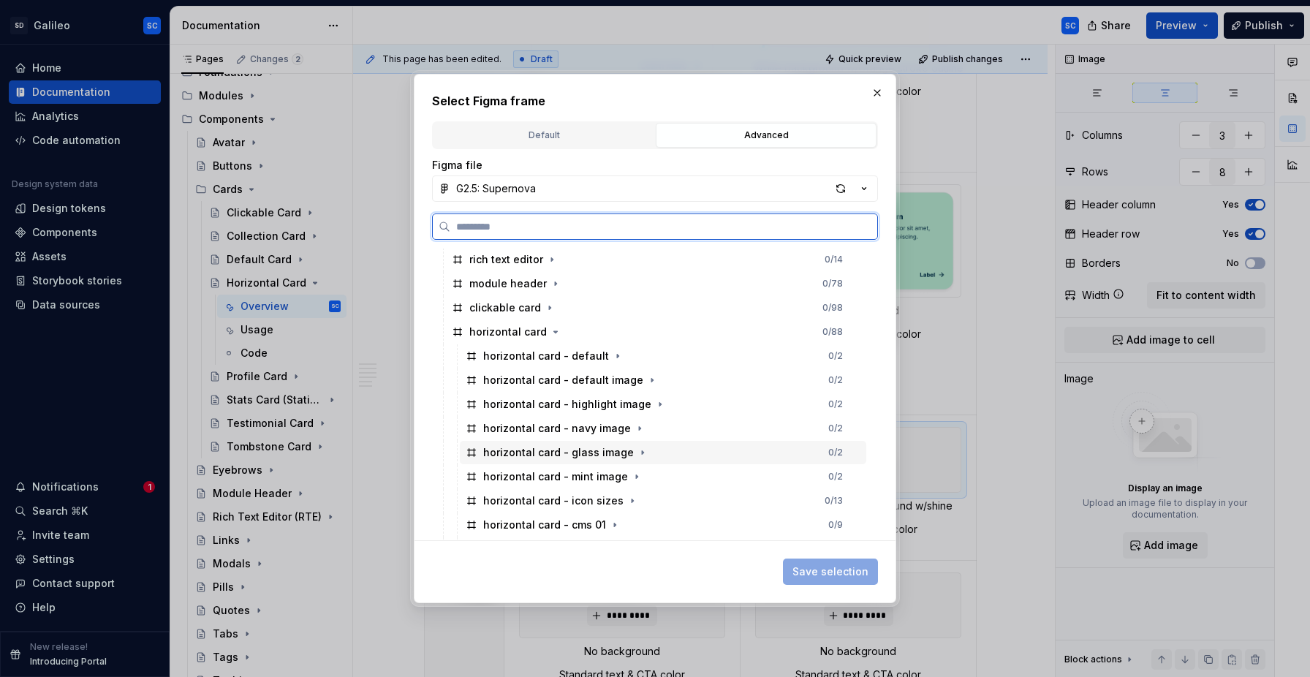
click at [679, 455] on div "horizontal card - glass image 0 / 2" at bounding box center [663, 452] width 406 height 23
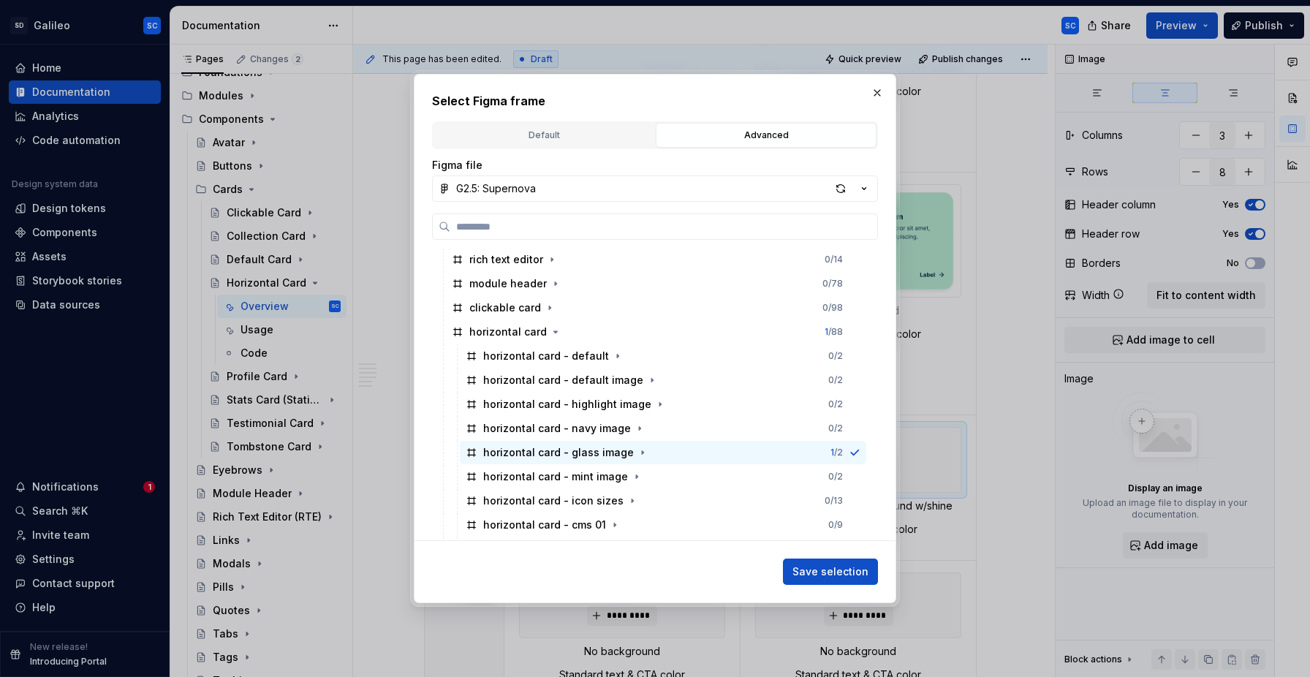
click at [811, 568] on span "Save selection" at bounding box center [830, 571] width 76 height 15
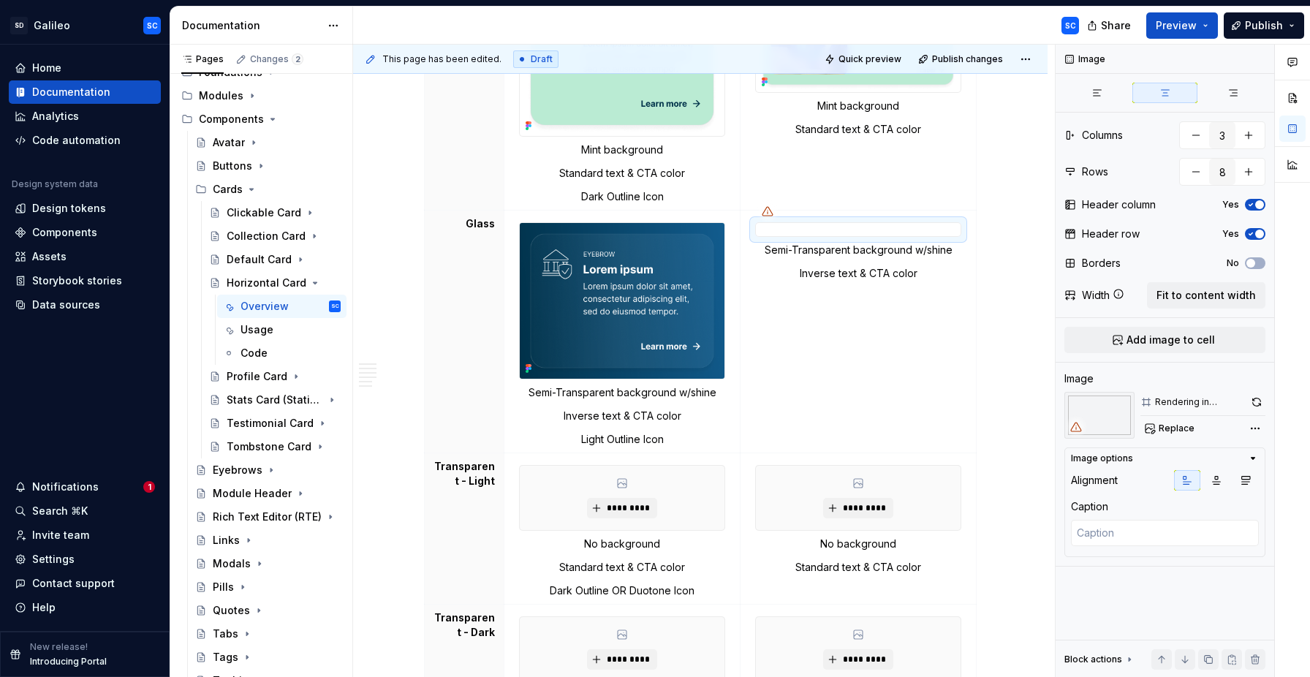
scroll to position [1796, 0]
click at [628, 509] on span "*********" at bounding box center [627, 507] width 45 height 12
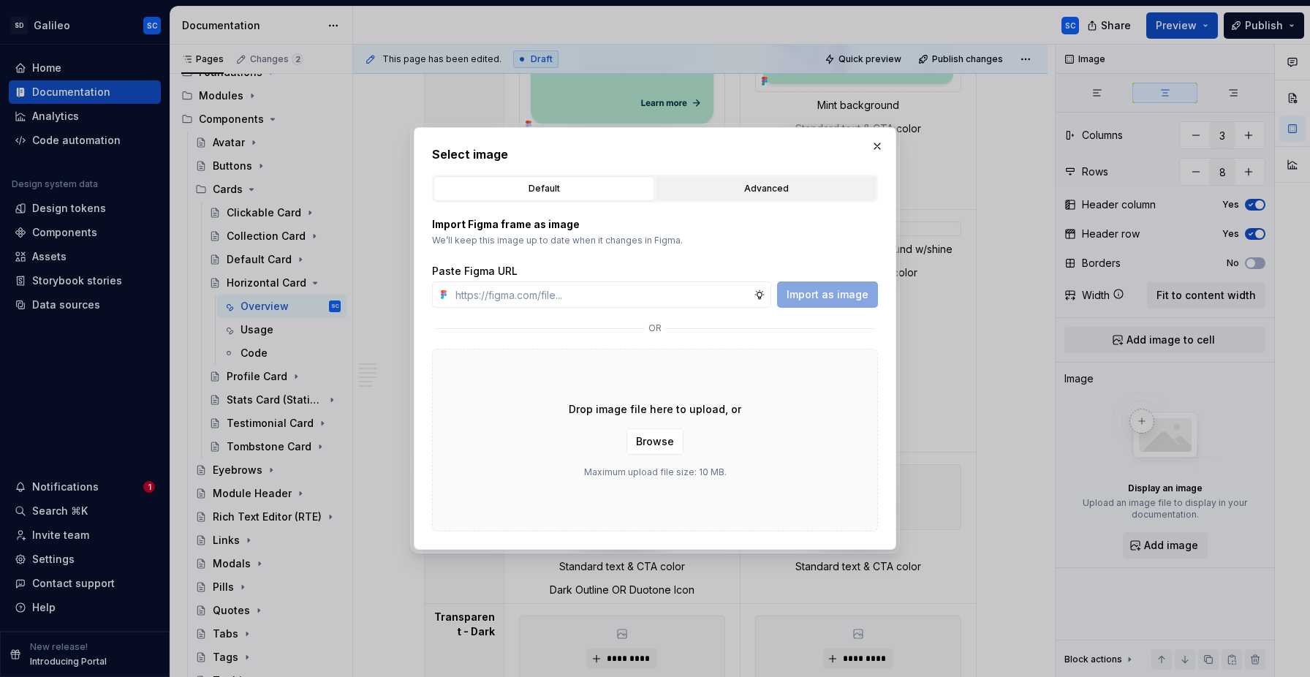
click at [765, 185] on div "Advanced" at bounding box center [766, 188] width 210 height 15
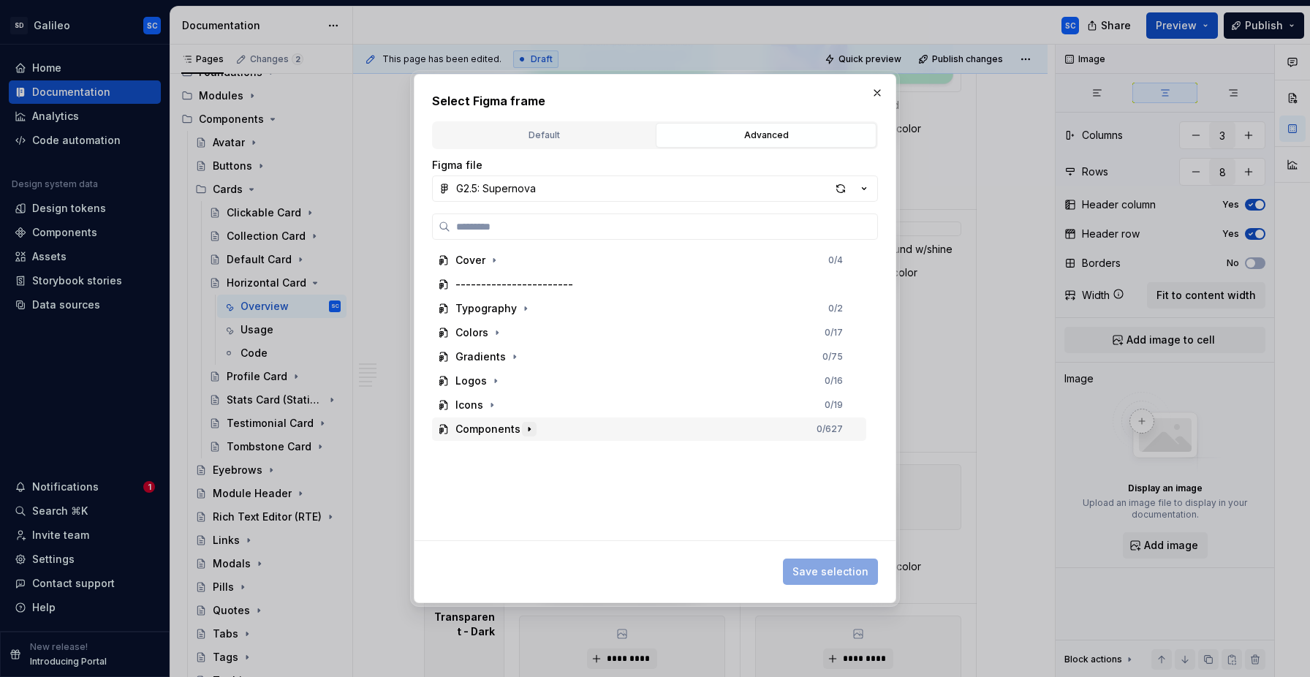
click at [528, 430] on icon "button" at bounding box center [529, 429] width 12 height 12
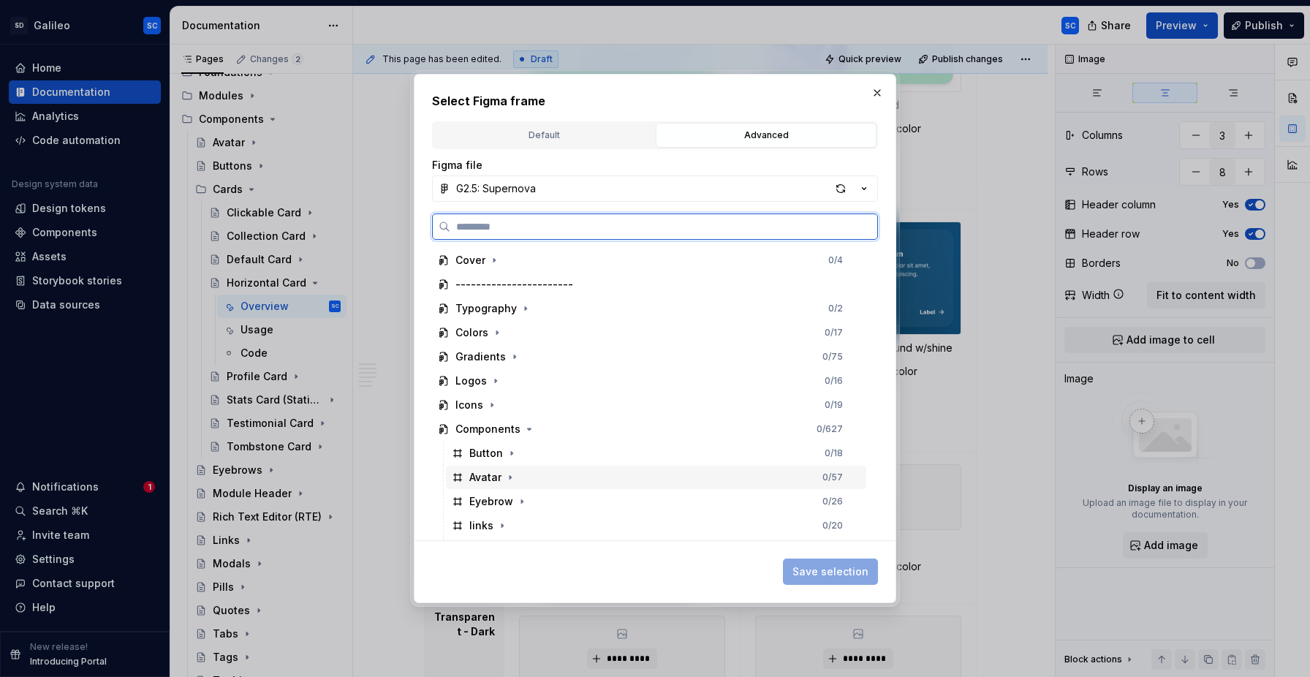
scroll to position [288, 0]
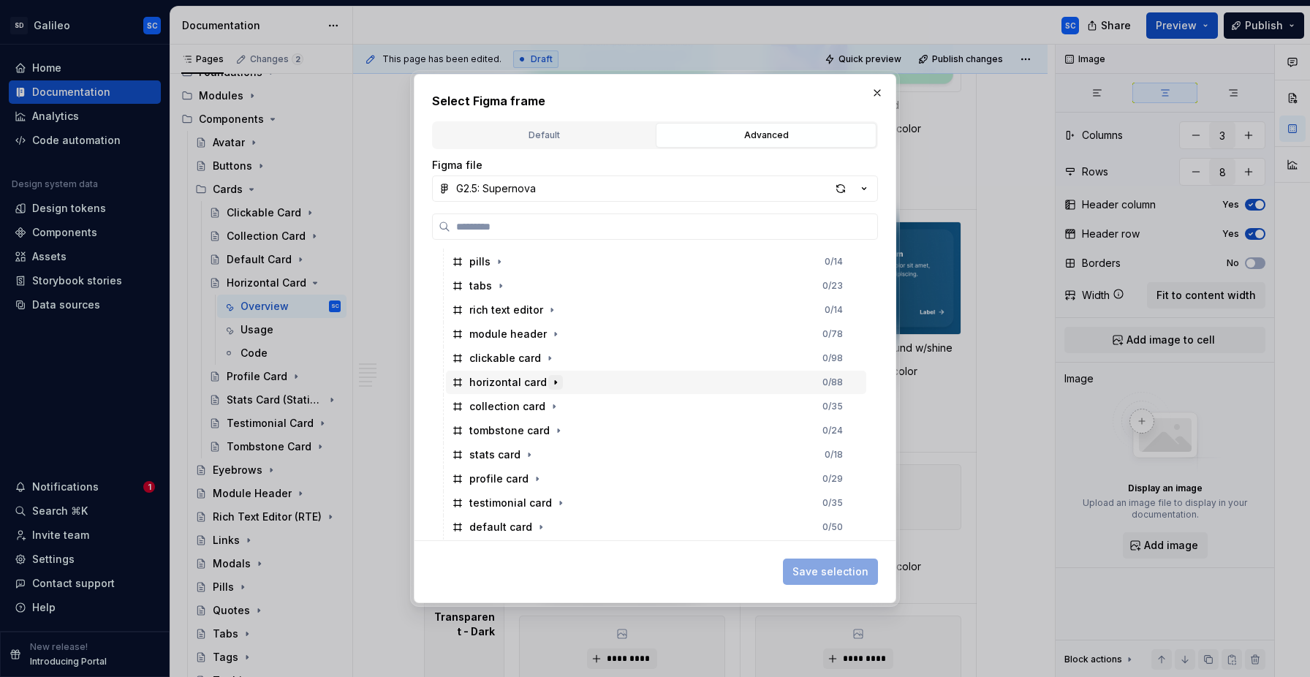
click at [553, 382] on icon "button" at bounding box center [556, 382] width 12 height 12
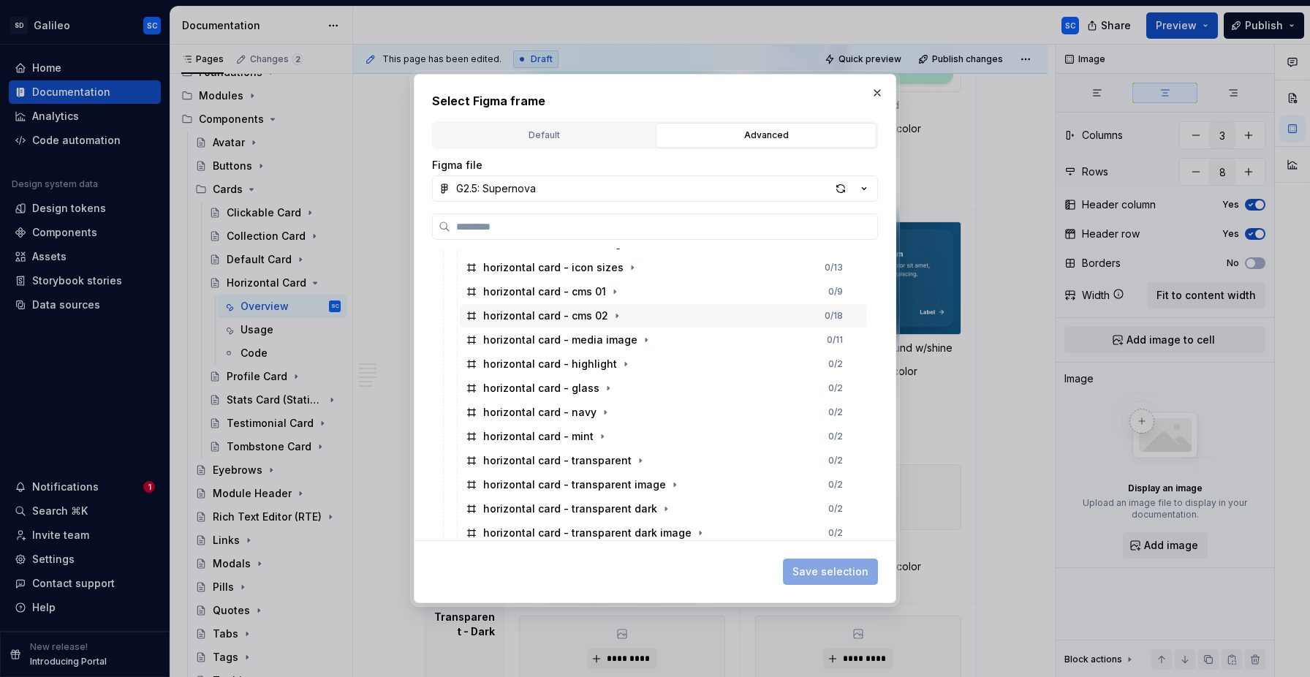
scroll to position [574, 0]
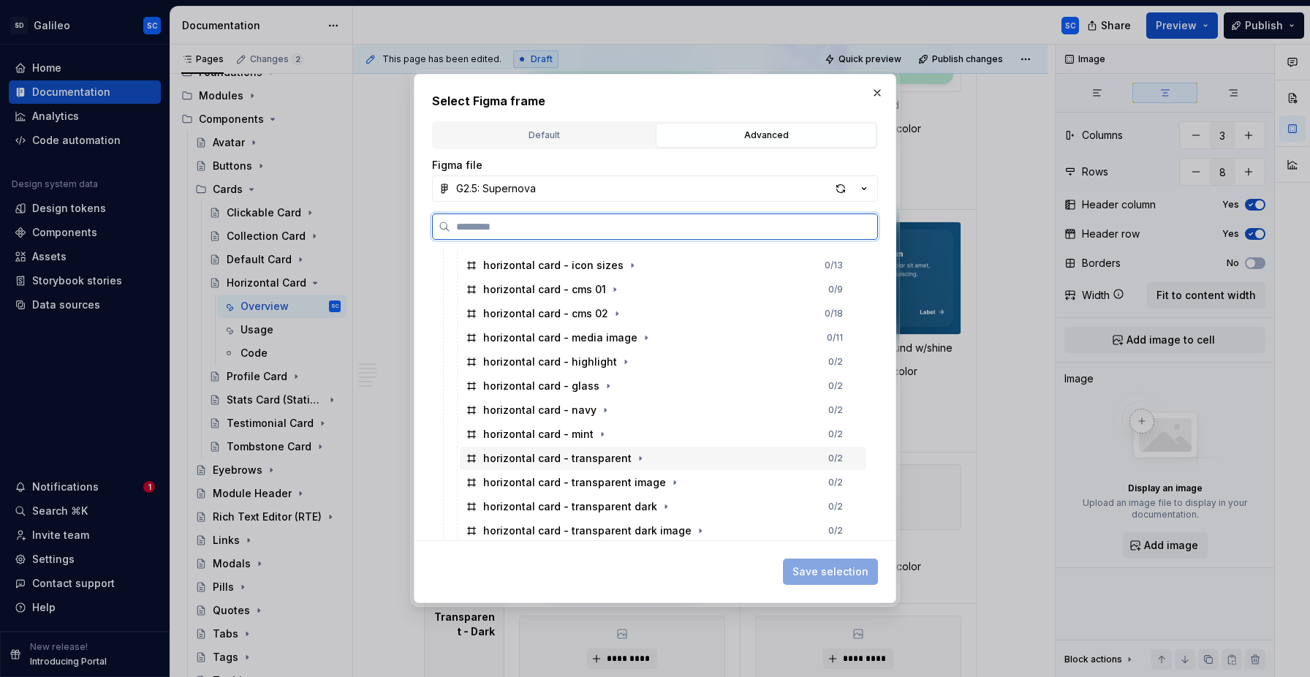
click at [712, 459] on div "horizontal card - transparent 0 / 2" at bounding box center [663, 458] width 406 height 23
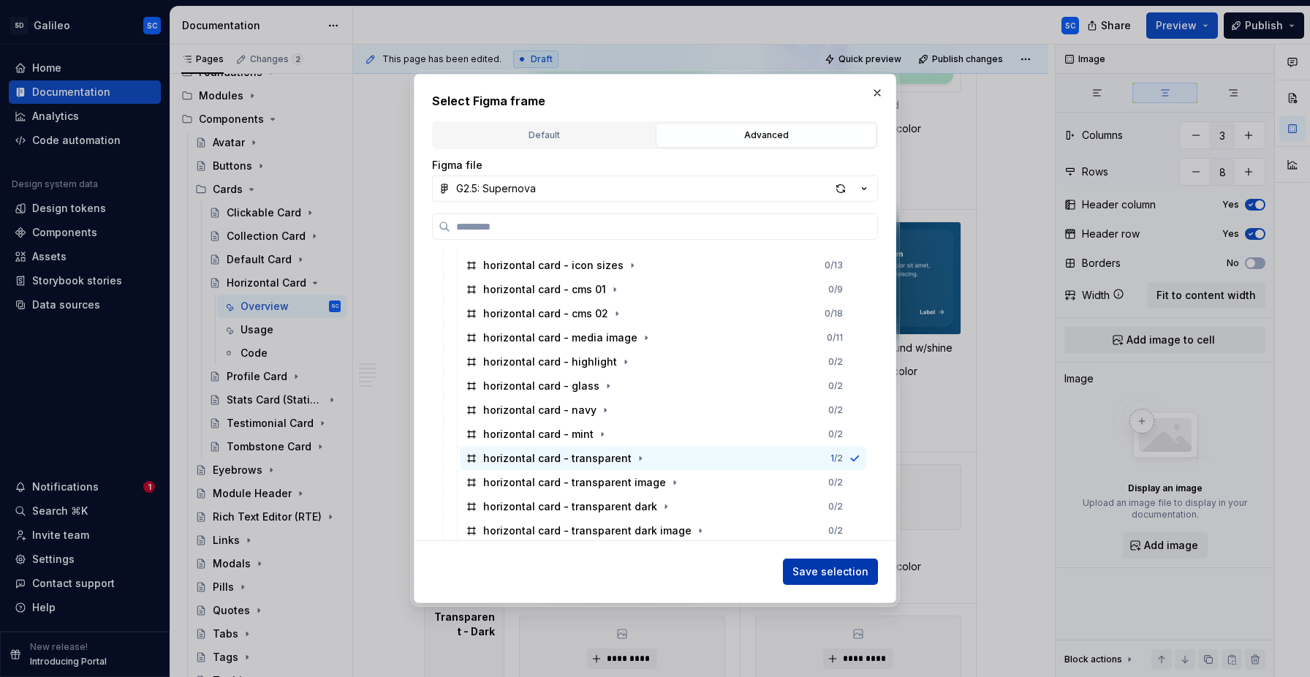
click at [848, 572] on span "Save selection" at bounding box center [830, 571] width 76 height 15
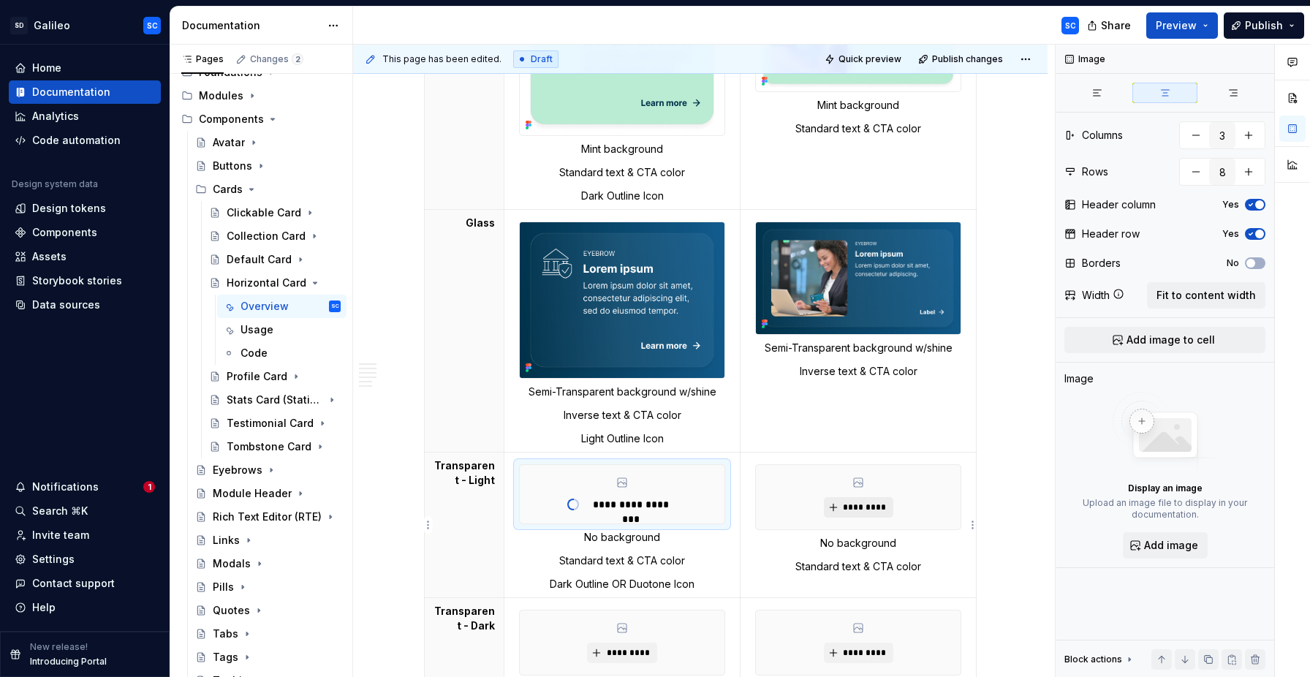
click at [853, 507] on span "*********" at bounding box center [864, 507] width 45 height 12
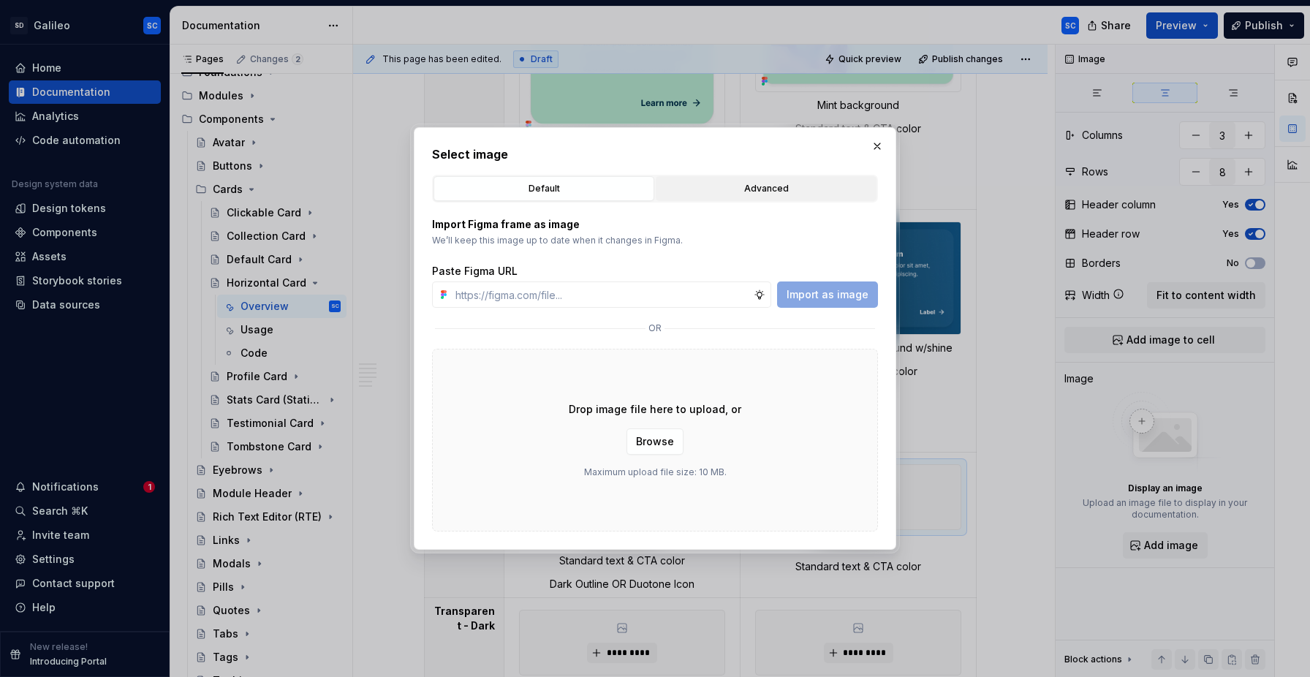
click at [765, 186] on div "Advanced" at bounding box center [766, 188] width 210 height 15
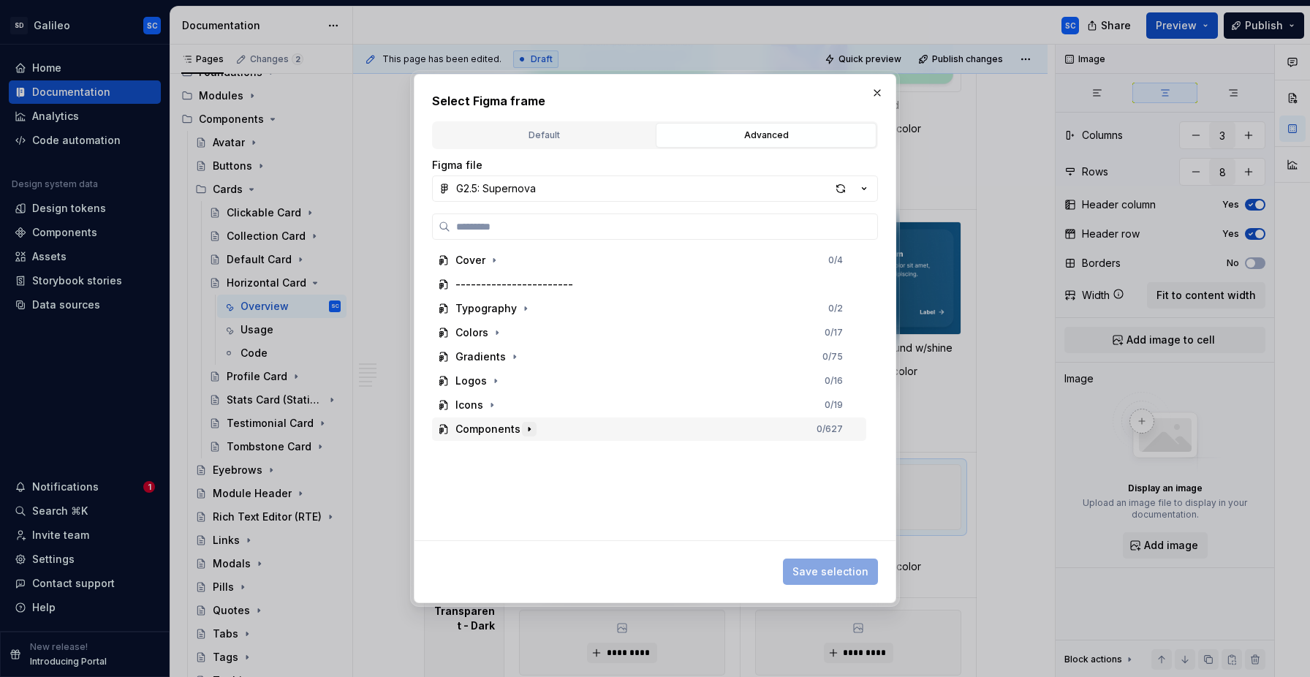
click at [528, 430] on icon "button" at bounding box center [529, 429] width 12 height 12
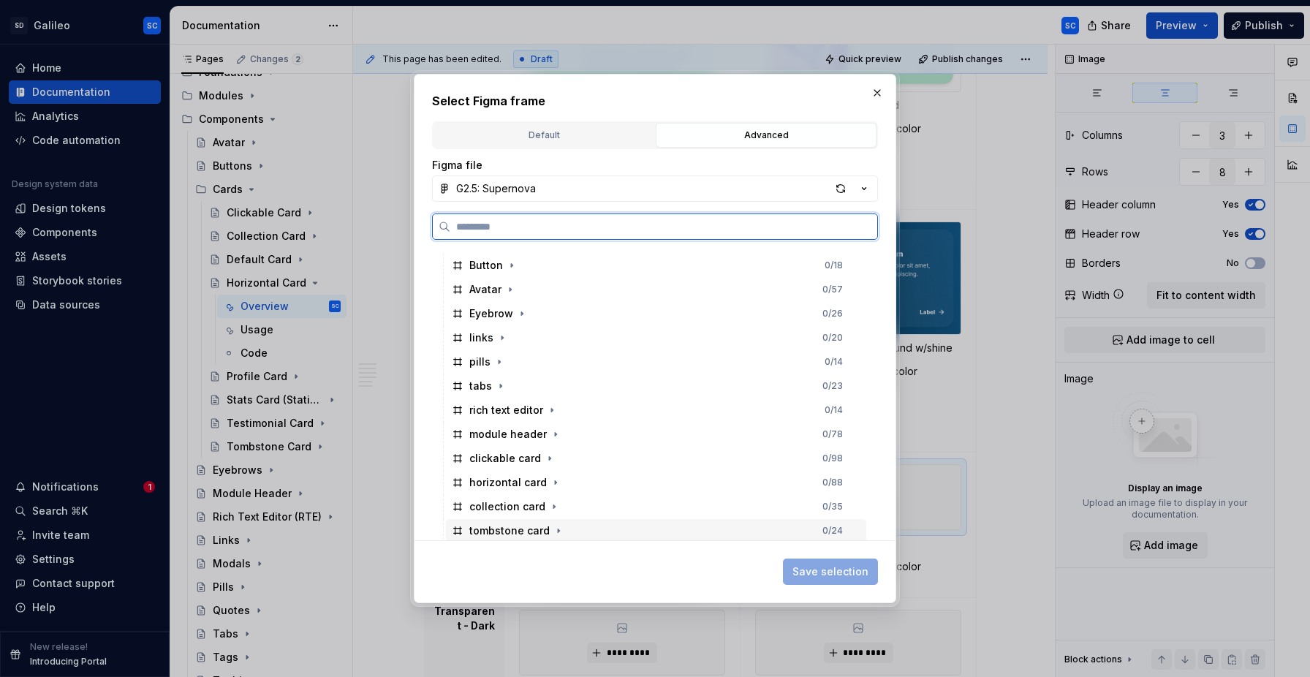
scroll to position [288, 0]
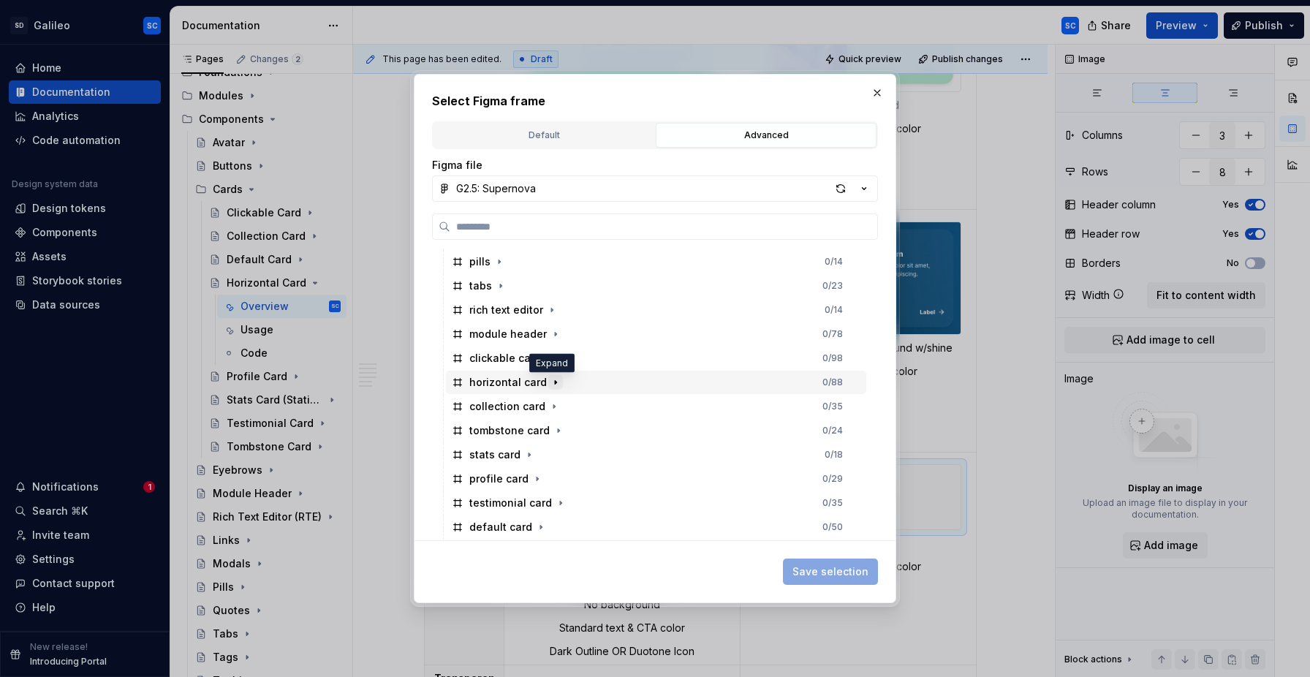
click at [554, 384] on icon "button" at bounding box center [556, 382] width 12 height 12
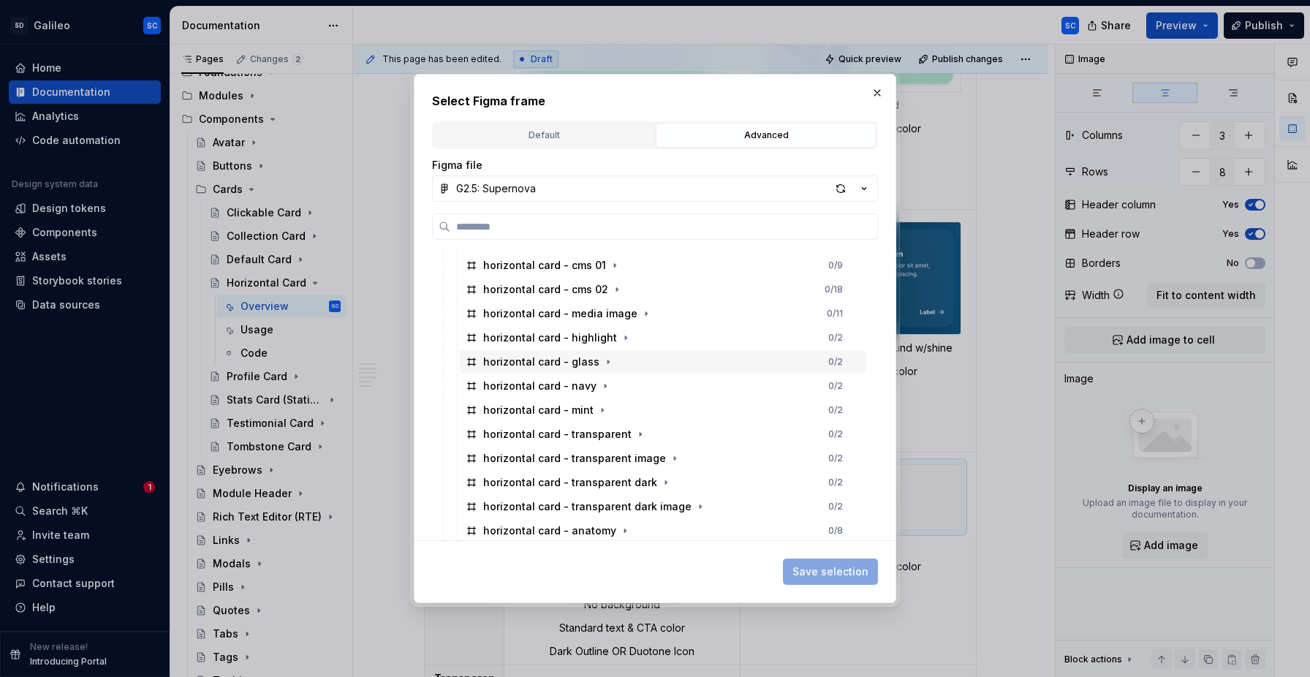
scroll to position [603, 0]
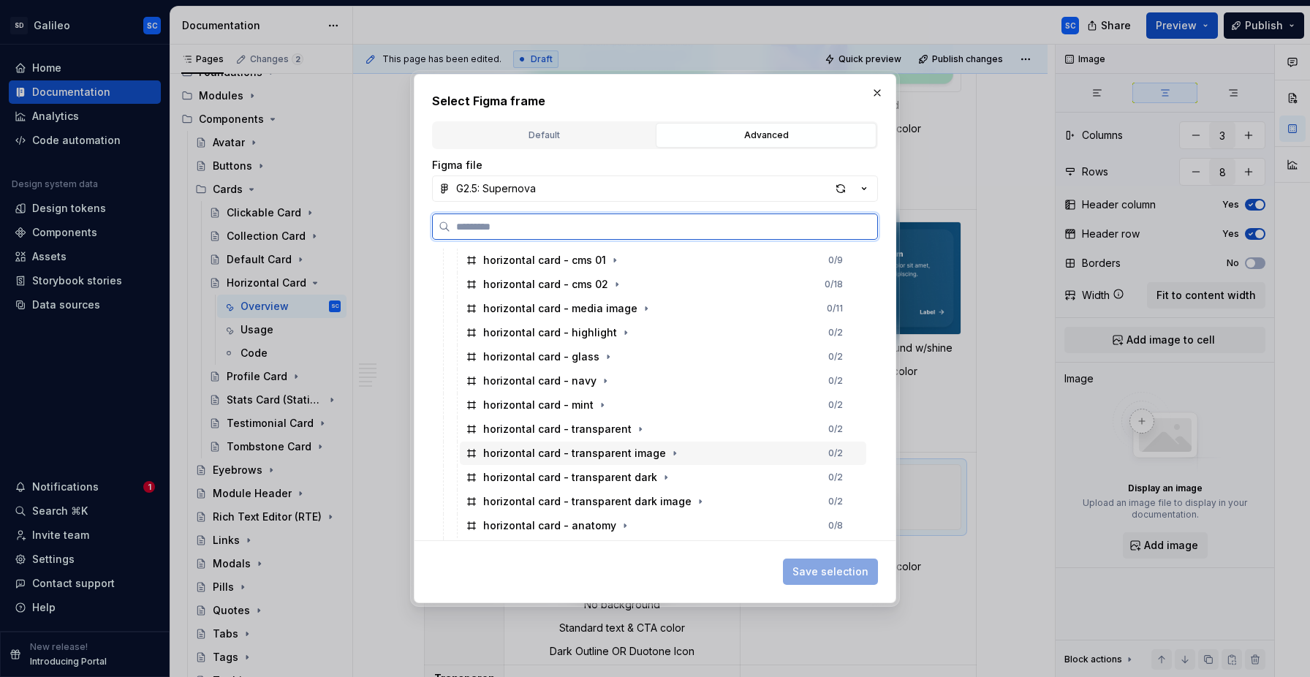
click at [714, 453] on div "horizontal card - transparent image 0 / 2" at bounding box center [663, 452] width 406 height 23
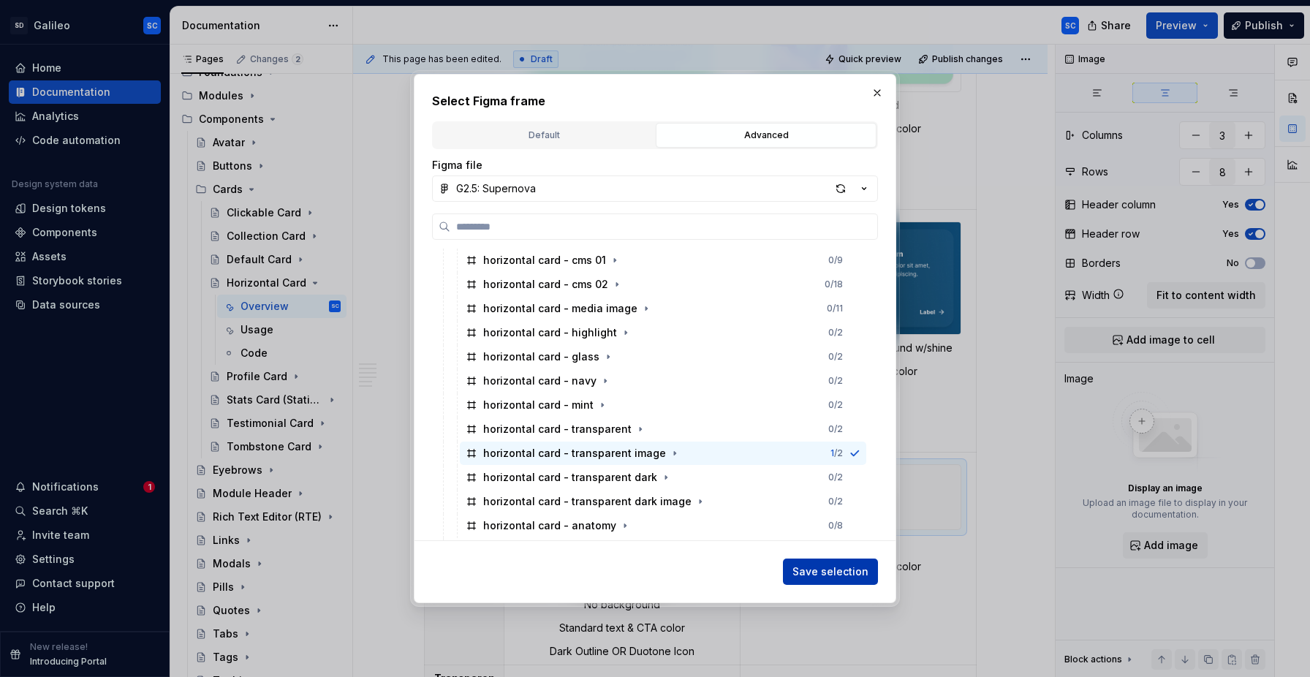
click at [827, 570] on span "Save selection" at bounding box center [830, 571] width 76 height 15
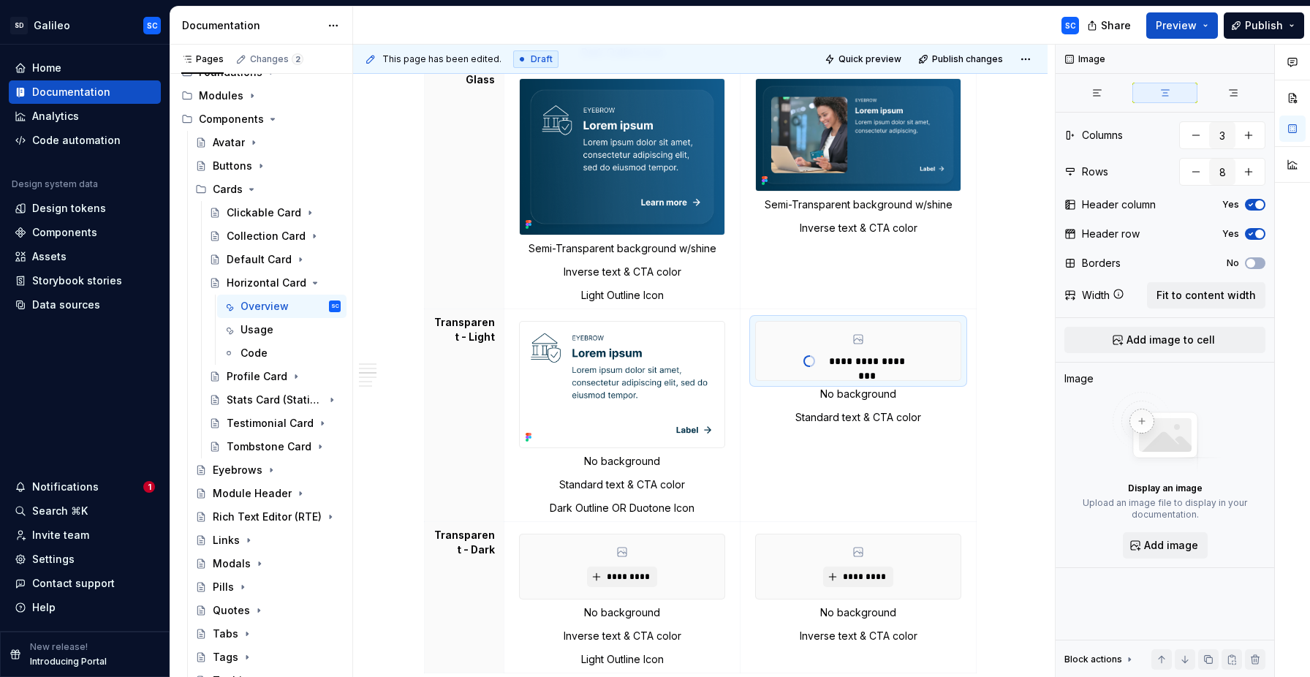
scroll to position [2123, 0]
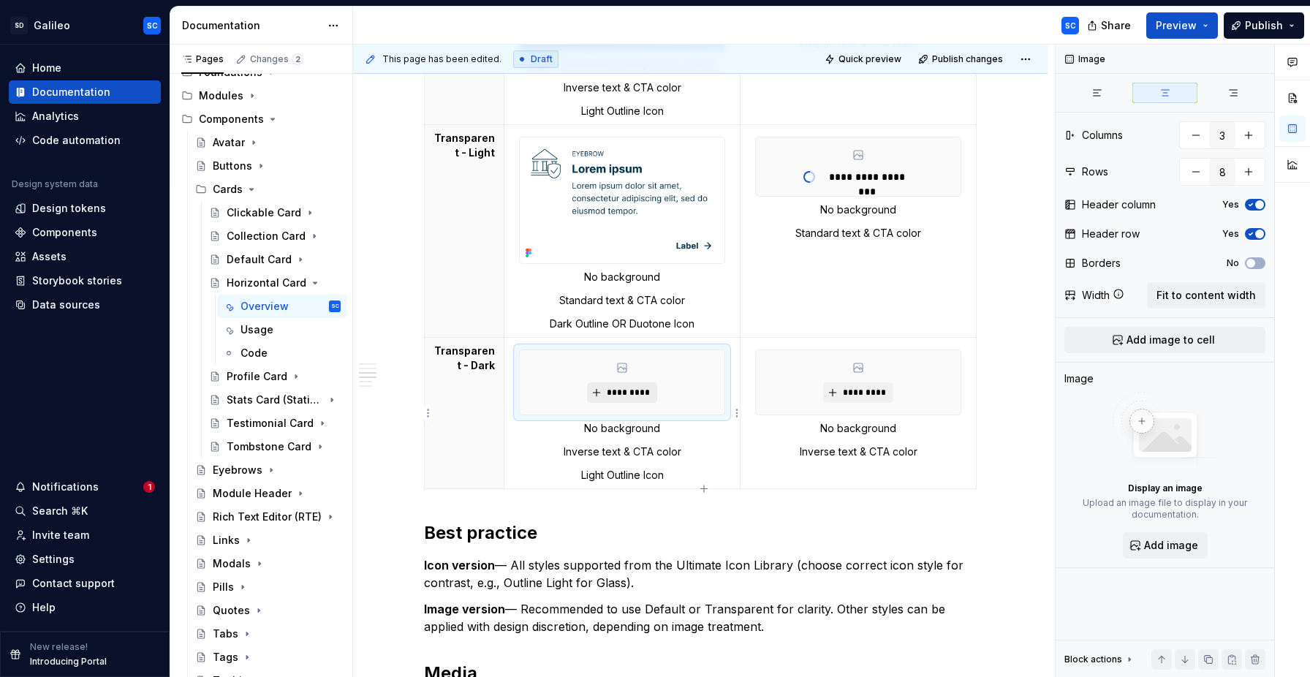
click at [634, 393] on span "*********" at bounding box center [627, 393] width 45 height 12
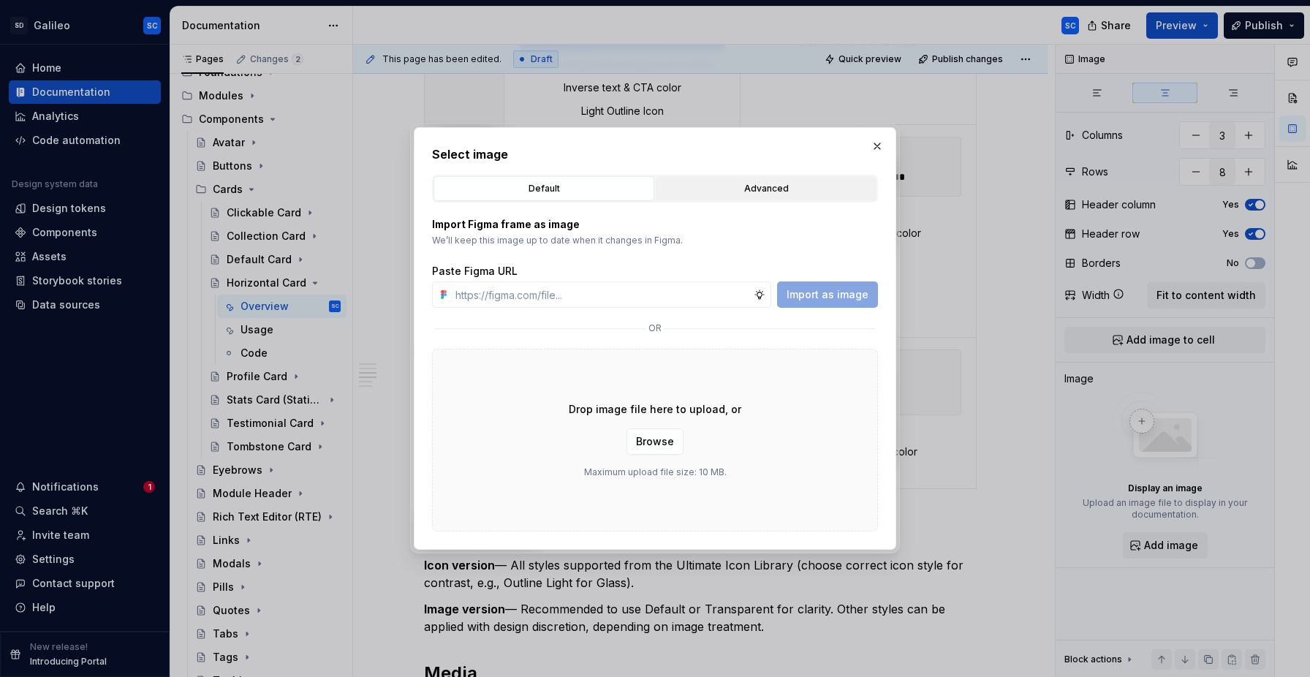
click at [760, 188] on div "Advanced" at bounding box center [766, 188] width 210 height 15
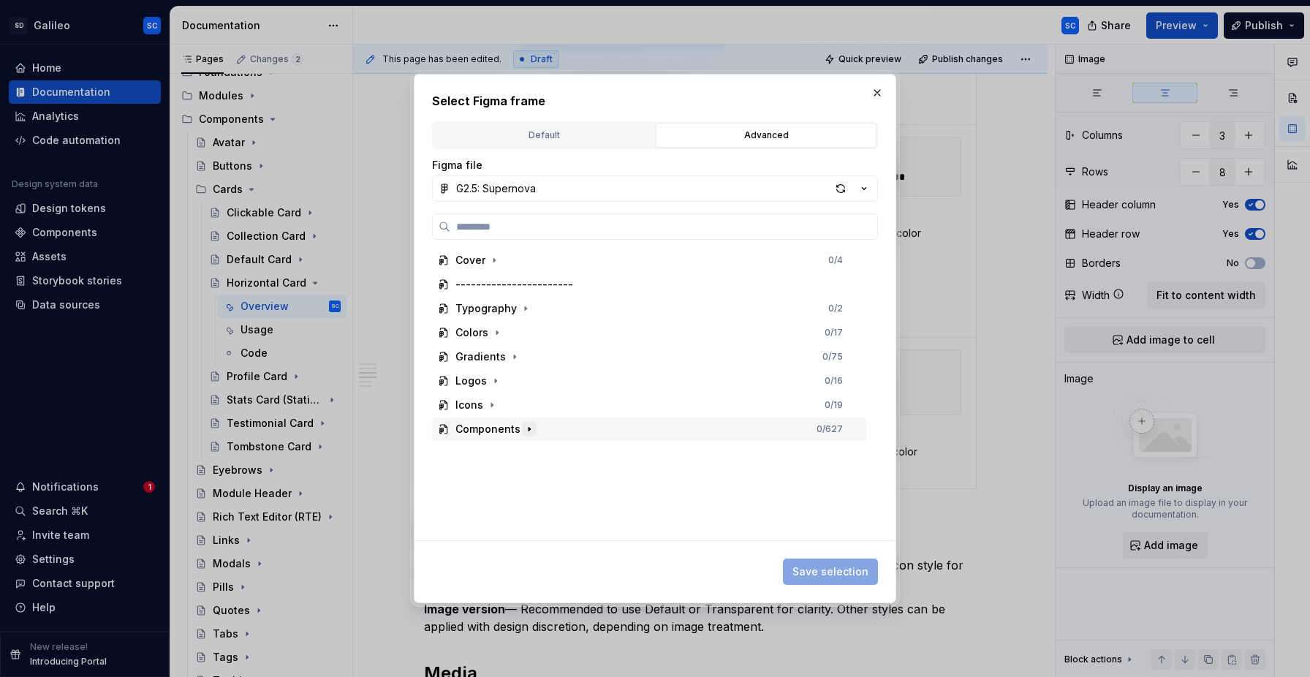
click at [528, 432] on icon "button" at bounding box center [529, 429] width 12 height 12
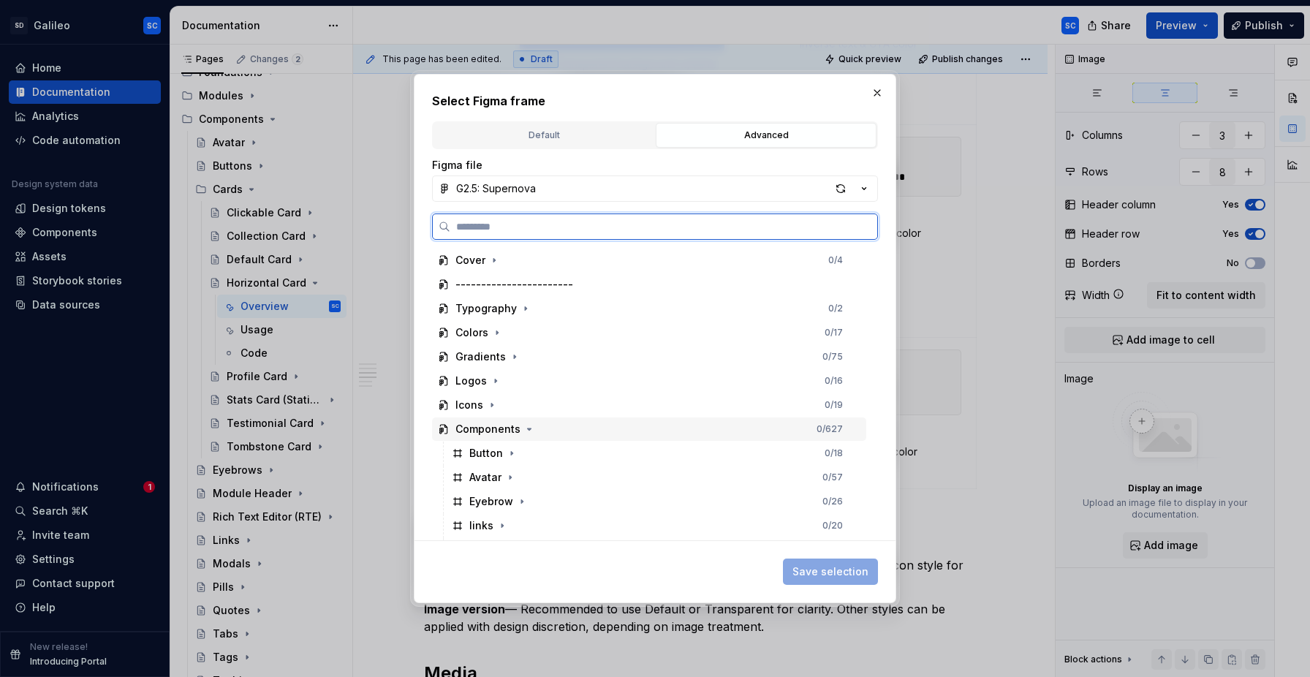
scroll to position [288, 0]
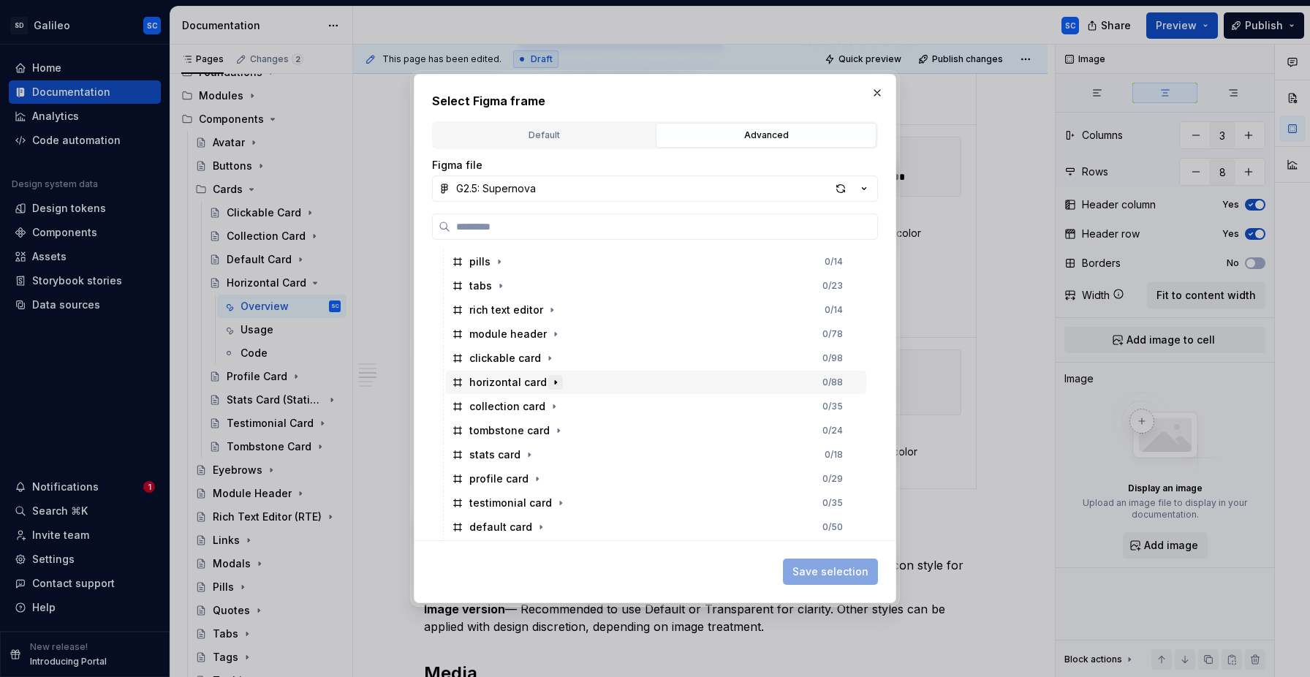
click at [553, 386] on icon "button" at bounding box center [556, 382] width 12 height 12
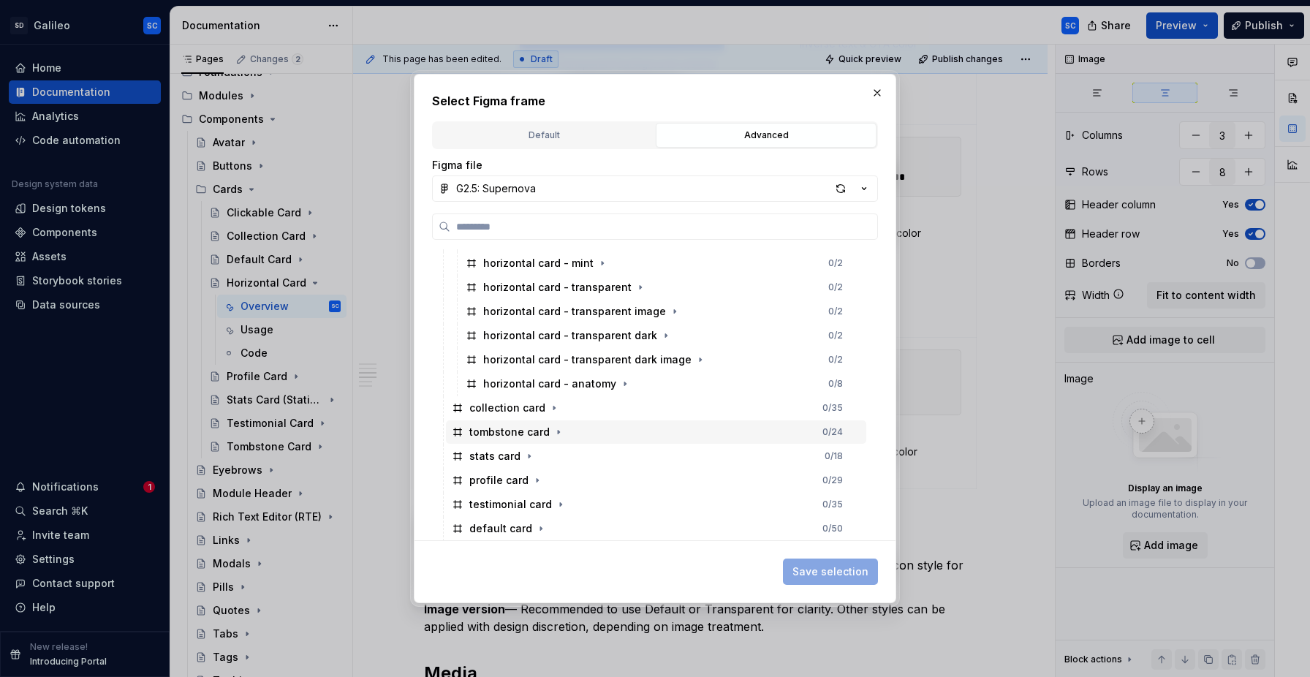
scroll to position [746, 0]
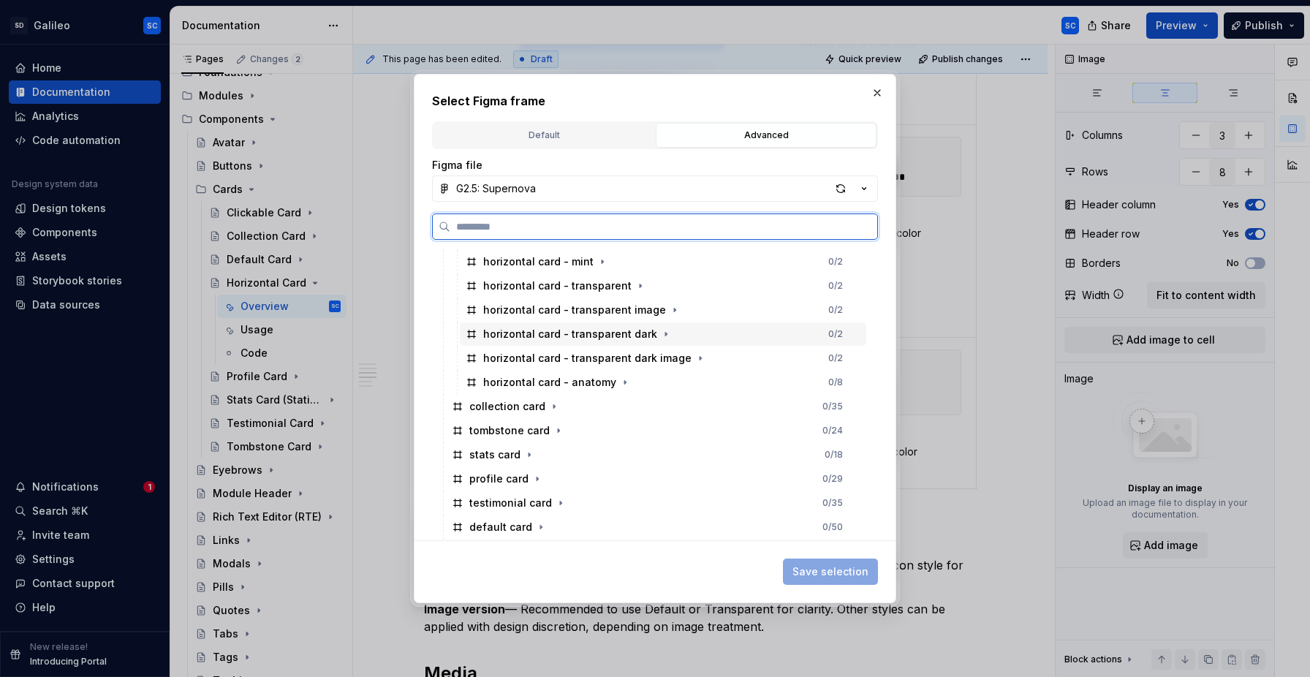
click at [715, 335] on div "horizontal card - transparent dark 0 / 2" at bounding box center [663, 333] width 406 height 23
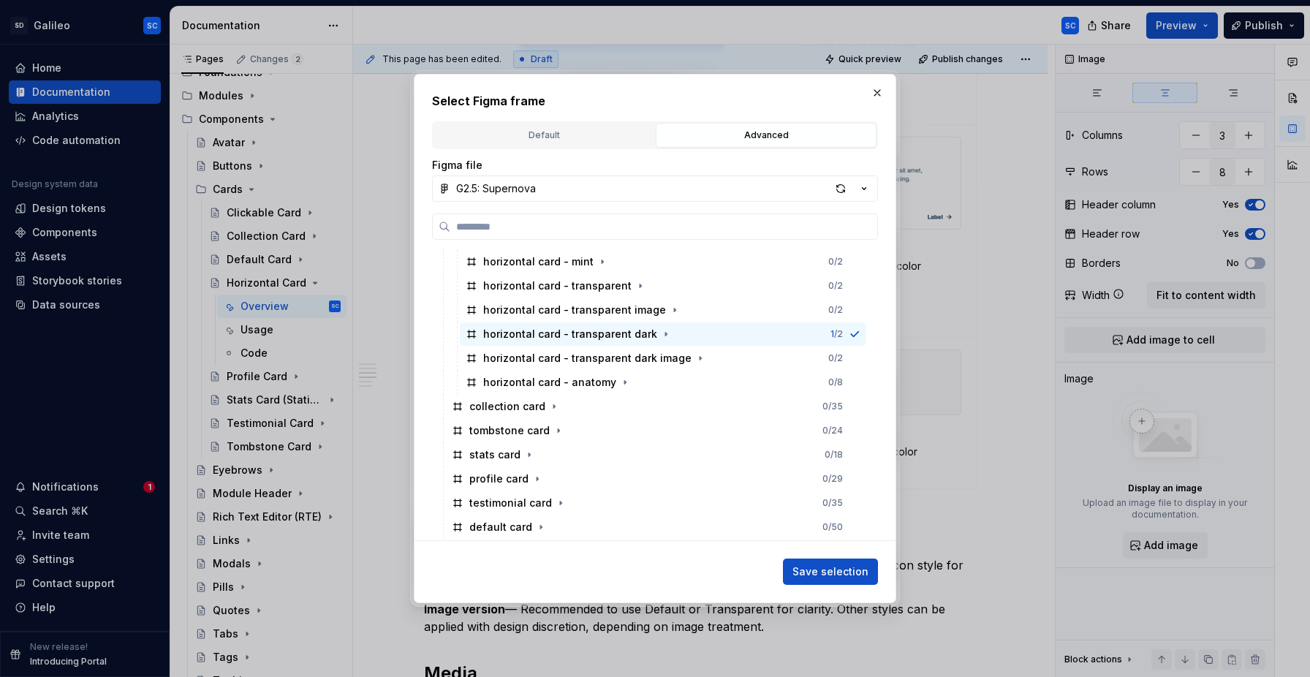
click at [843, 572] on span "Save selection" at bounding box center [830, 571] width 76 height 15
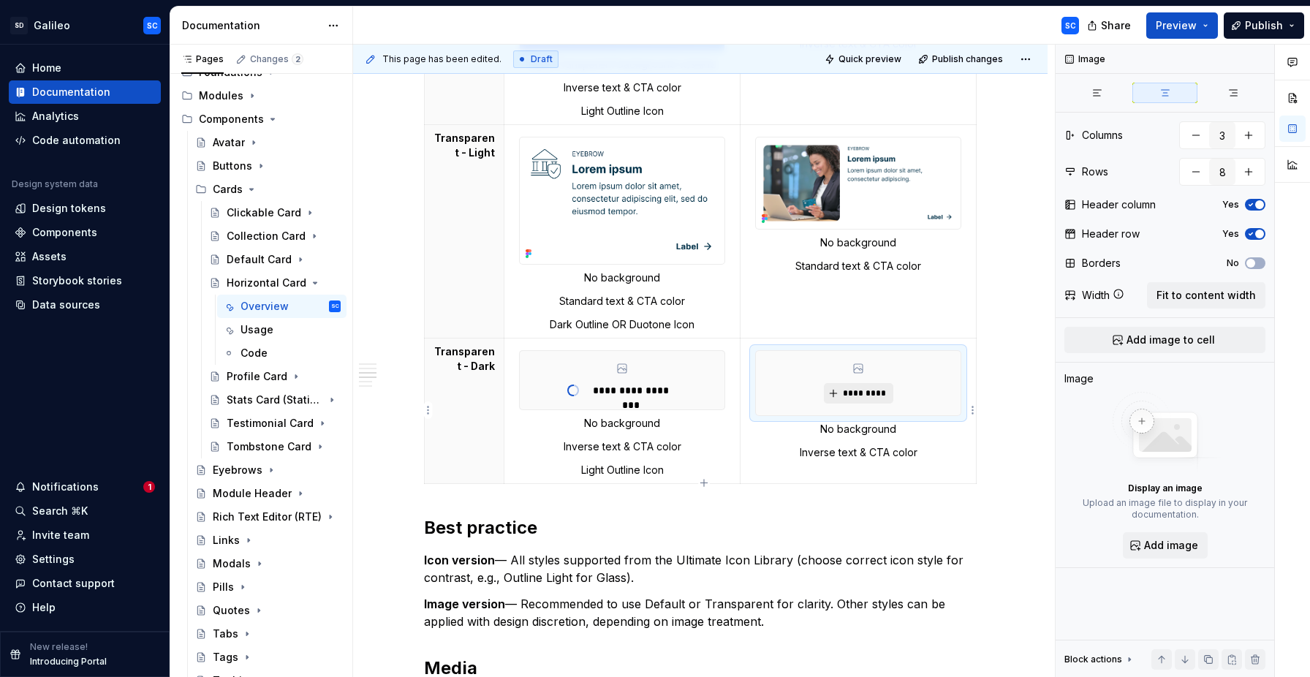
click at [875, 395] on span "*********" at bounding box center [864, 393] width 45 height 12
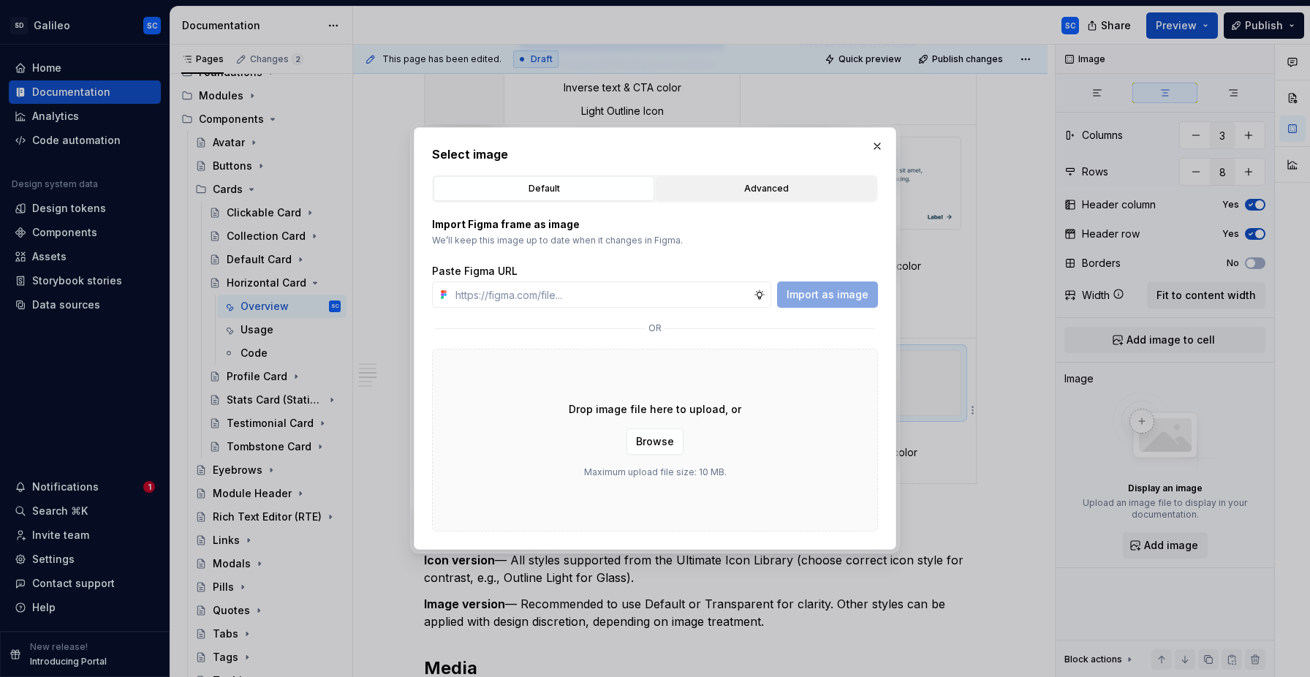
click at [787, 197] on button "Advanced" at bounding box center [766, 188] width 221 height 25
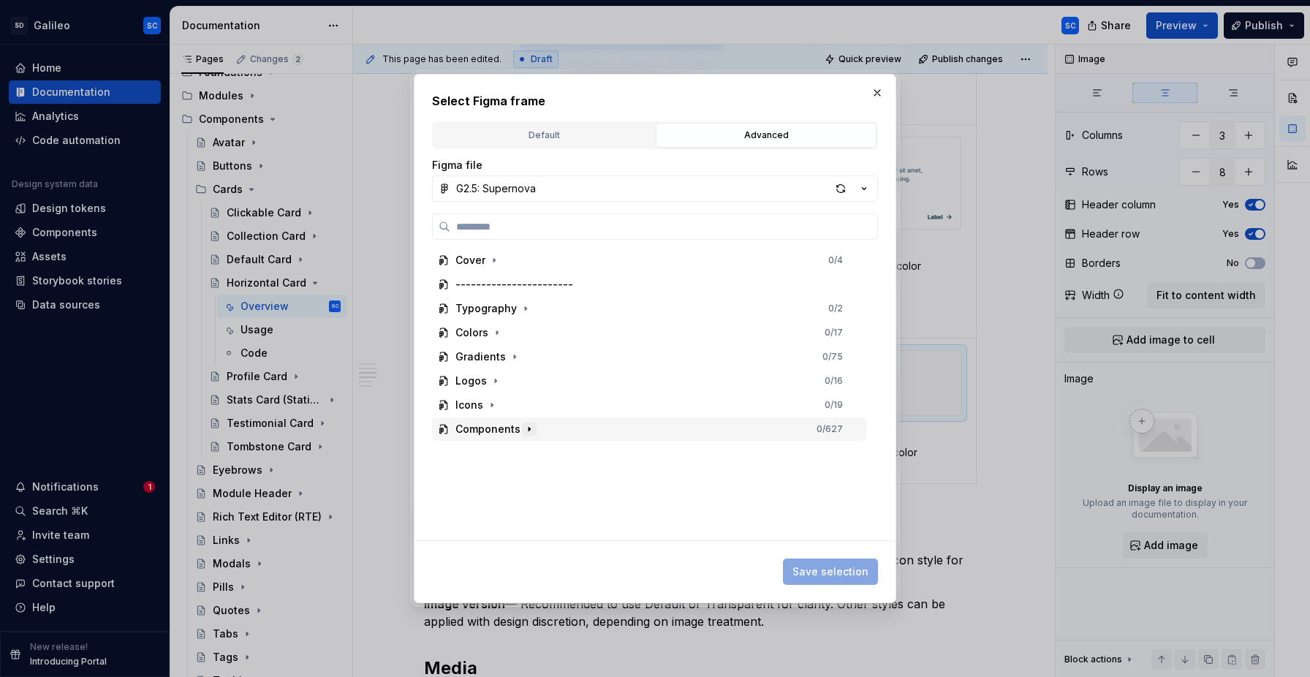
click at [528, 430] on icon "button" at bounding box center [528, 430] width 1 height 4
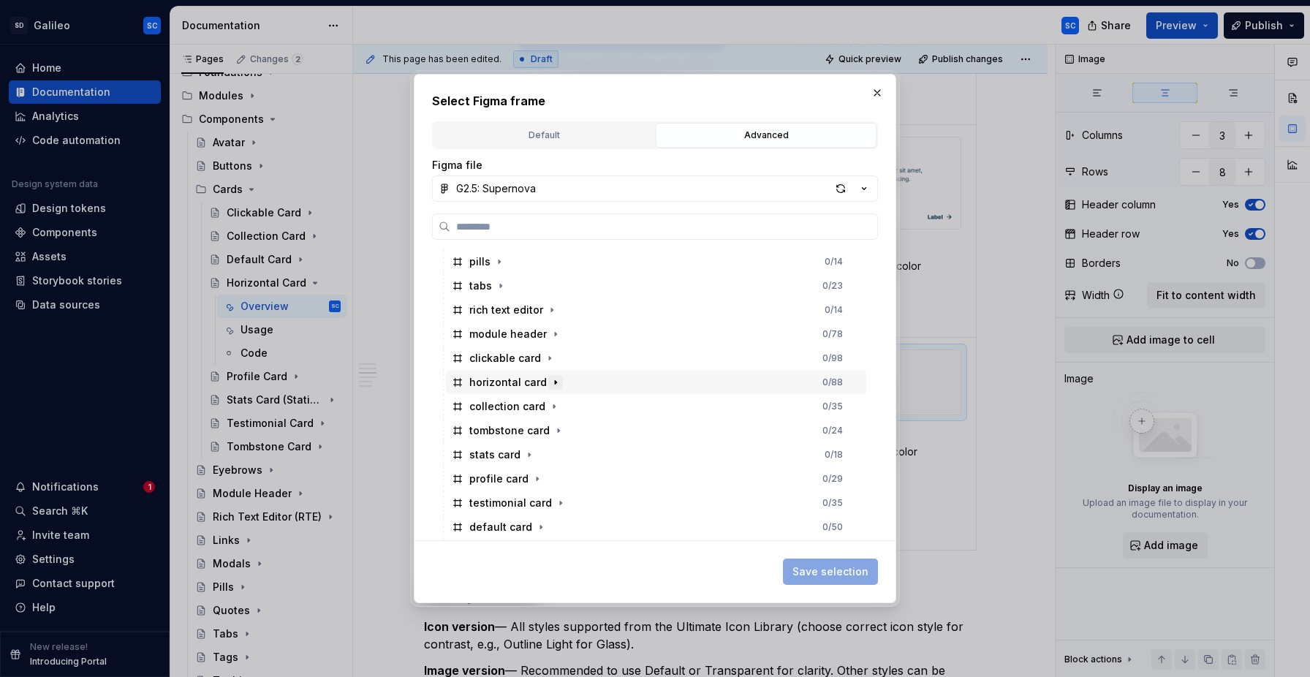
click at [553, 382] on icon "button" at bounding box center [556, 382] width 12 height 12
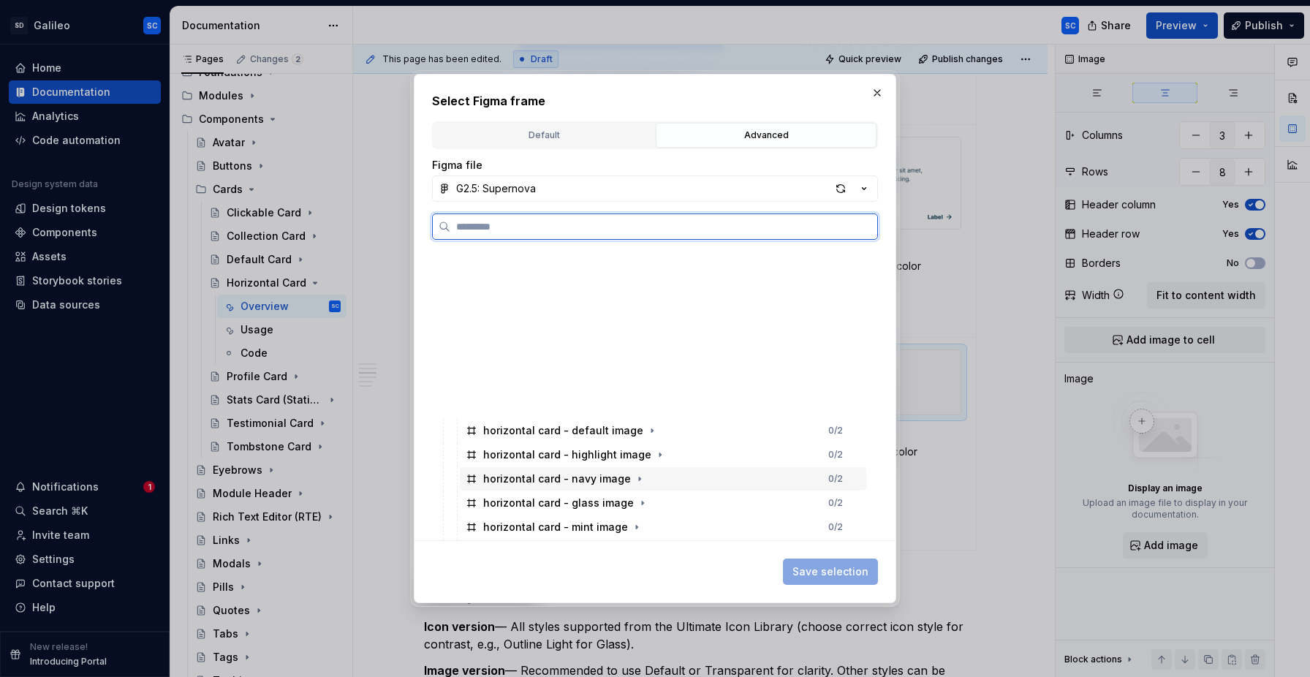
scroll to position [746, 0]
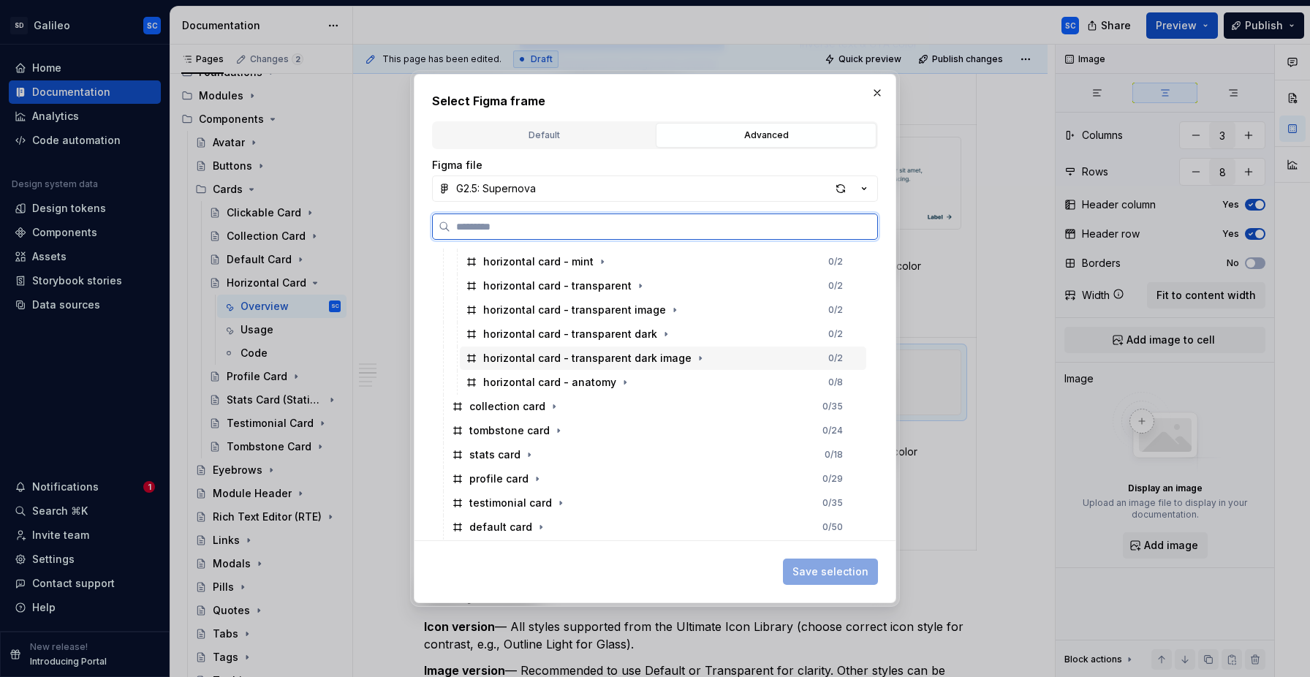
click at [725, 357] on div "horizontal card - transparent dark image 0 / 2" at bounding box center [663, 357] width 406 height 23
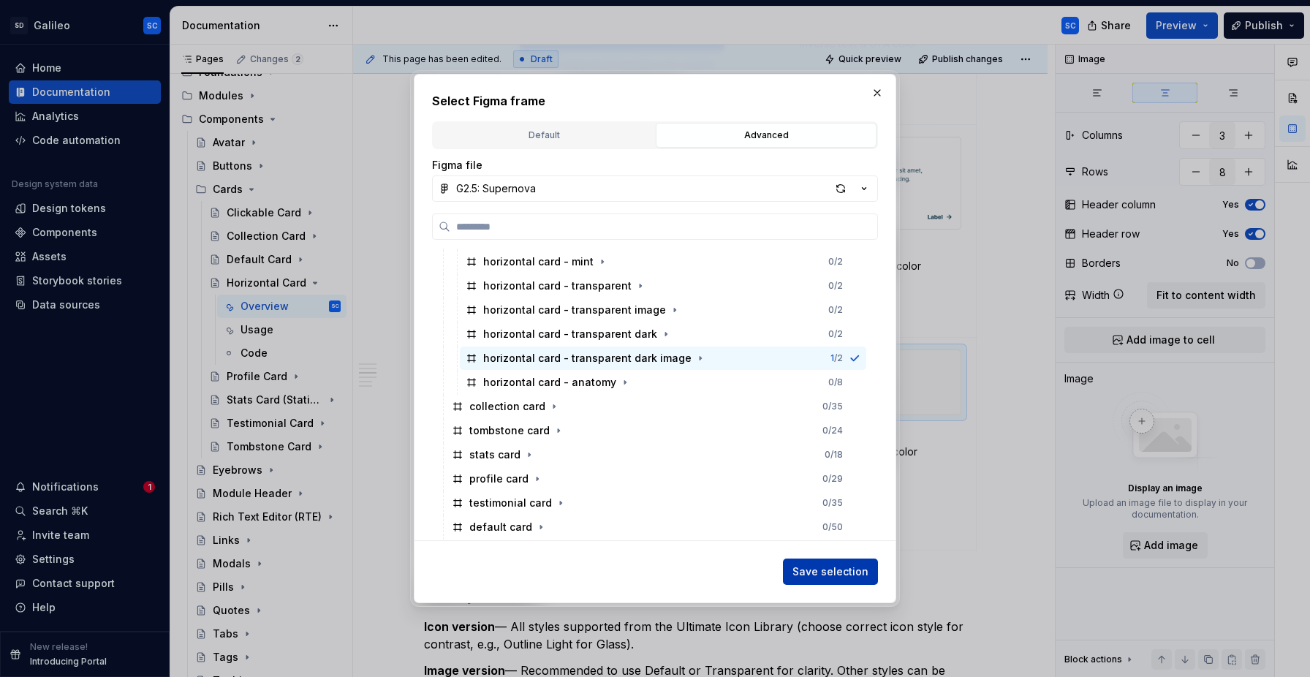
click at [857, 572] on span "Save selection" at bounding box center [830, 571] width 76 height 15
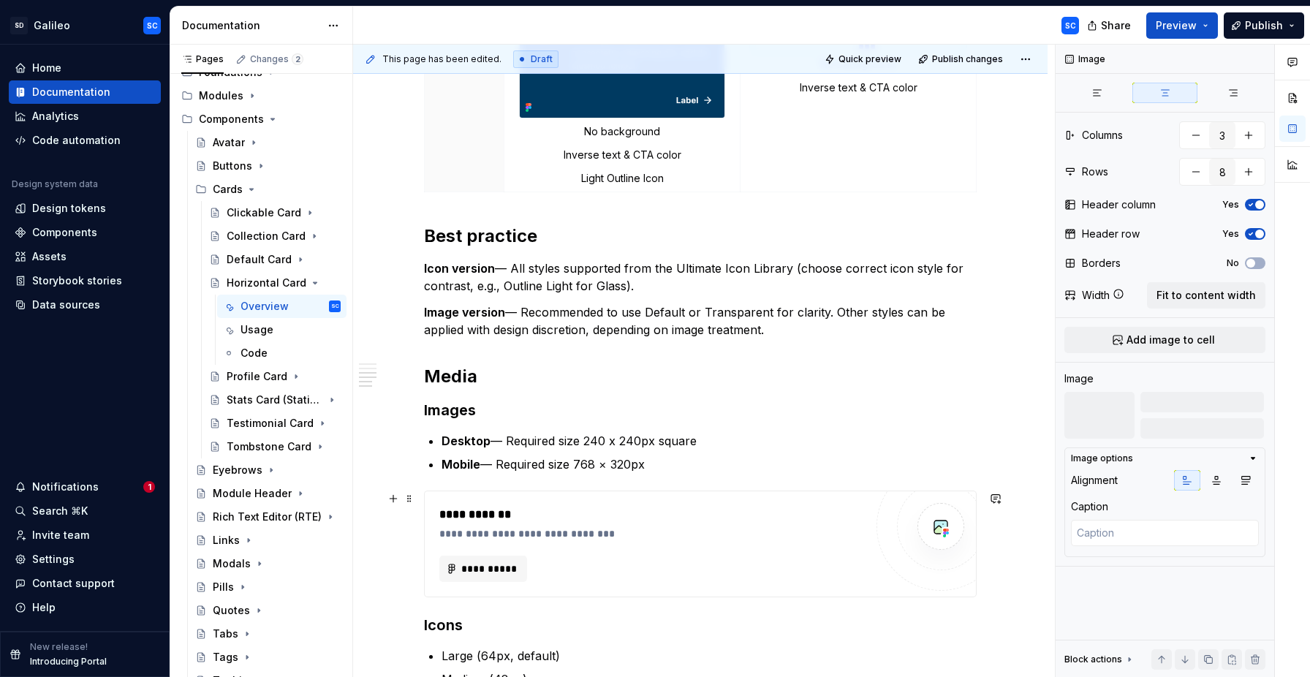
scroll to position [2556, 0]
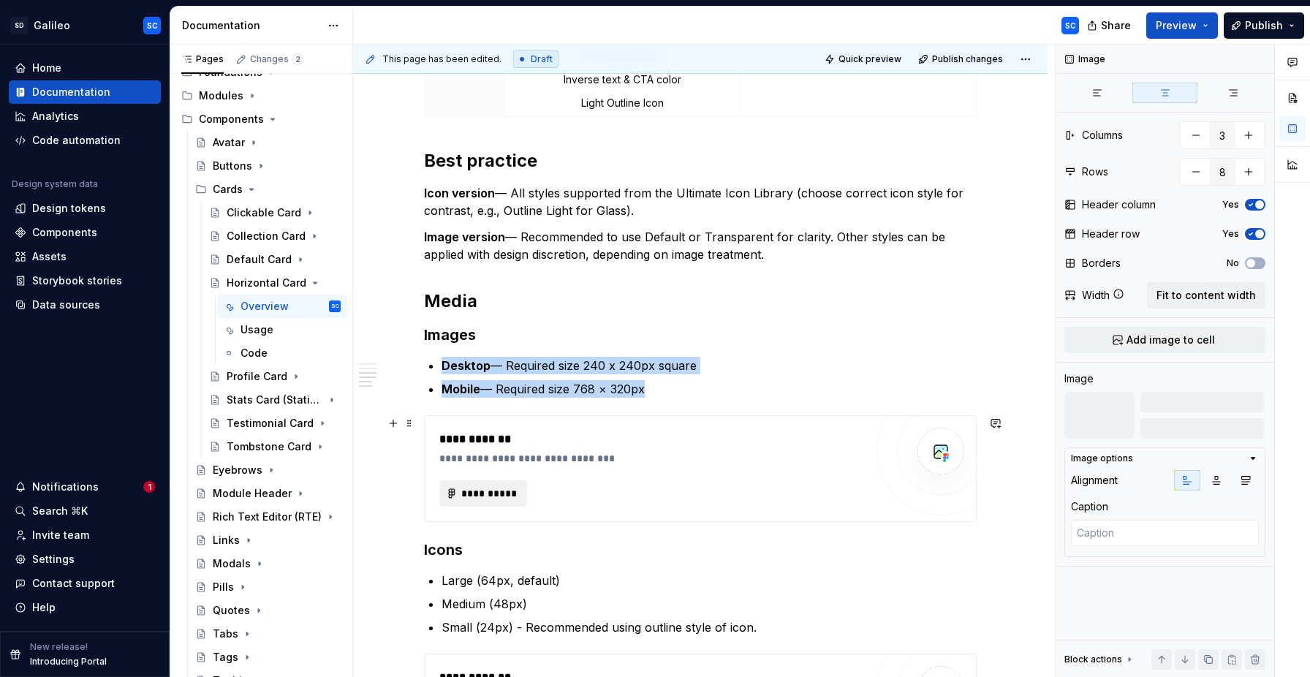
click at [495, 496] on span "**********" at bounding box center [488, 493] width 57 height 15
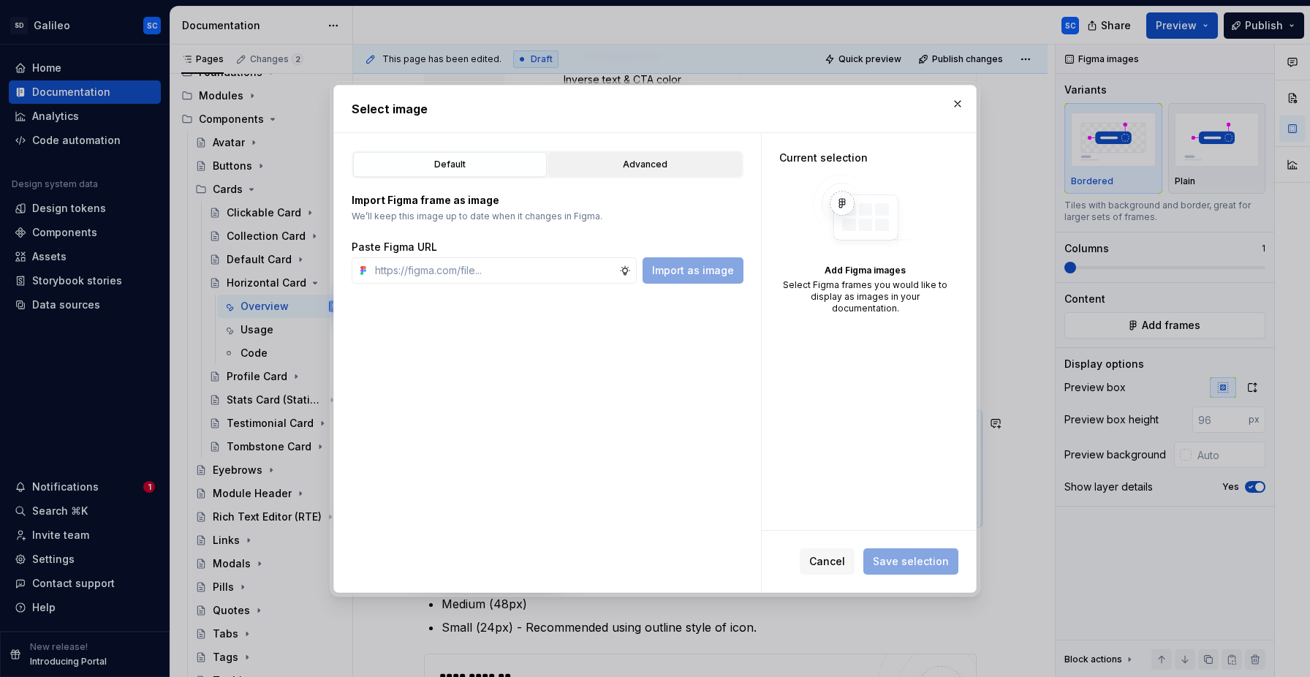
click at [650, 165] on div "Advanced" at bounding box center [644, 164] width 183 height 15
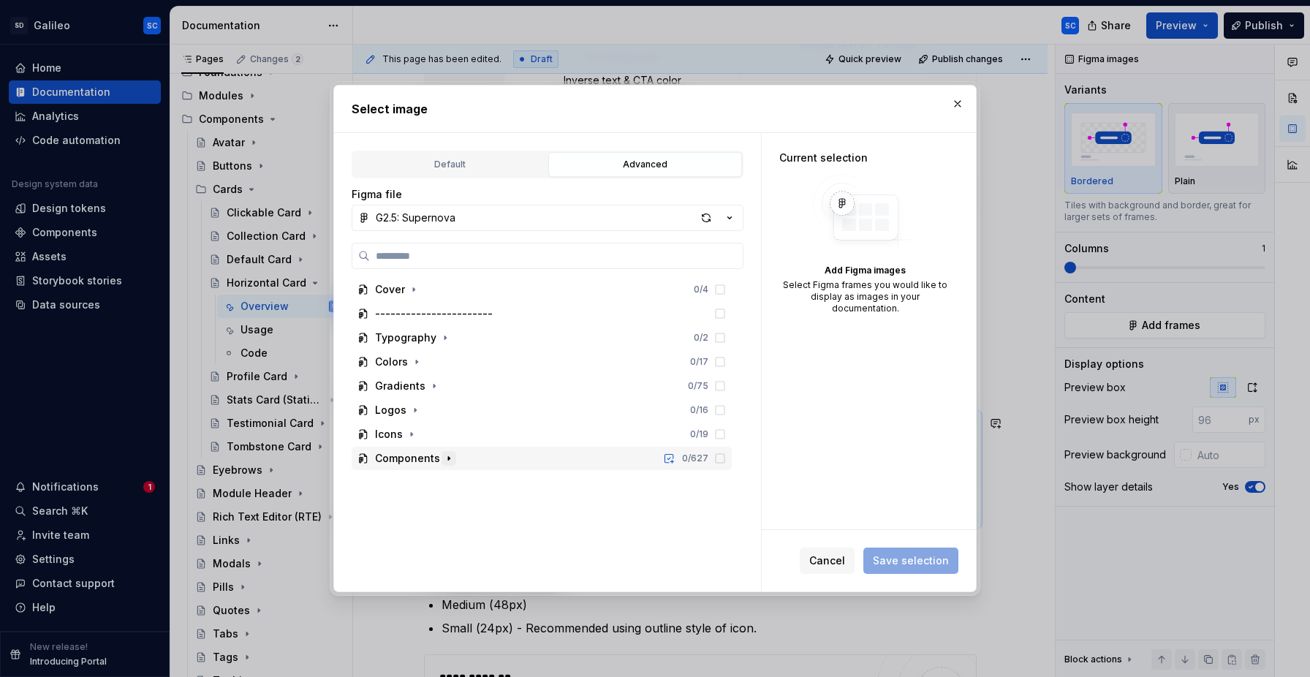
click at [447, 459] on icon "button" at bounding box center [449, 458] width 12 height 12
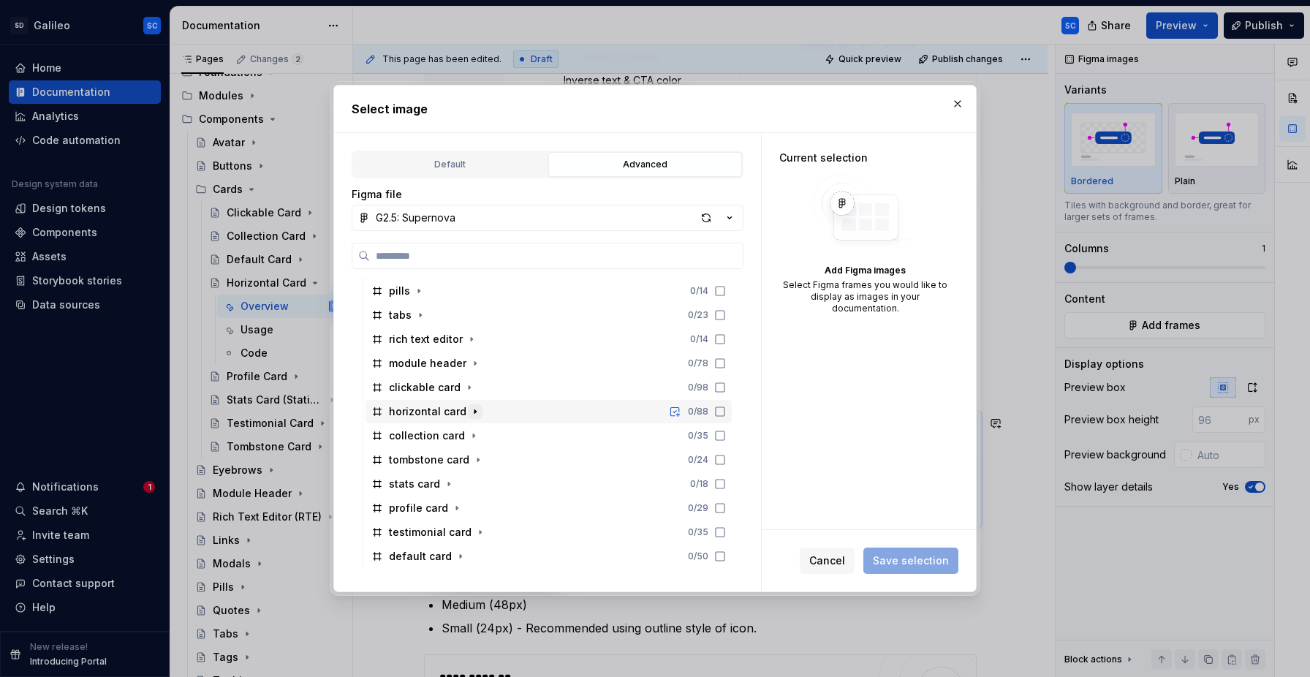
click at [473, 412] on icon "button" at bounding box center [475, 412] width 12 height 12
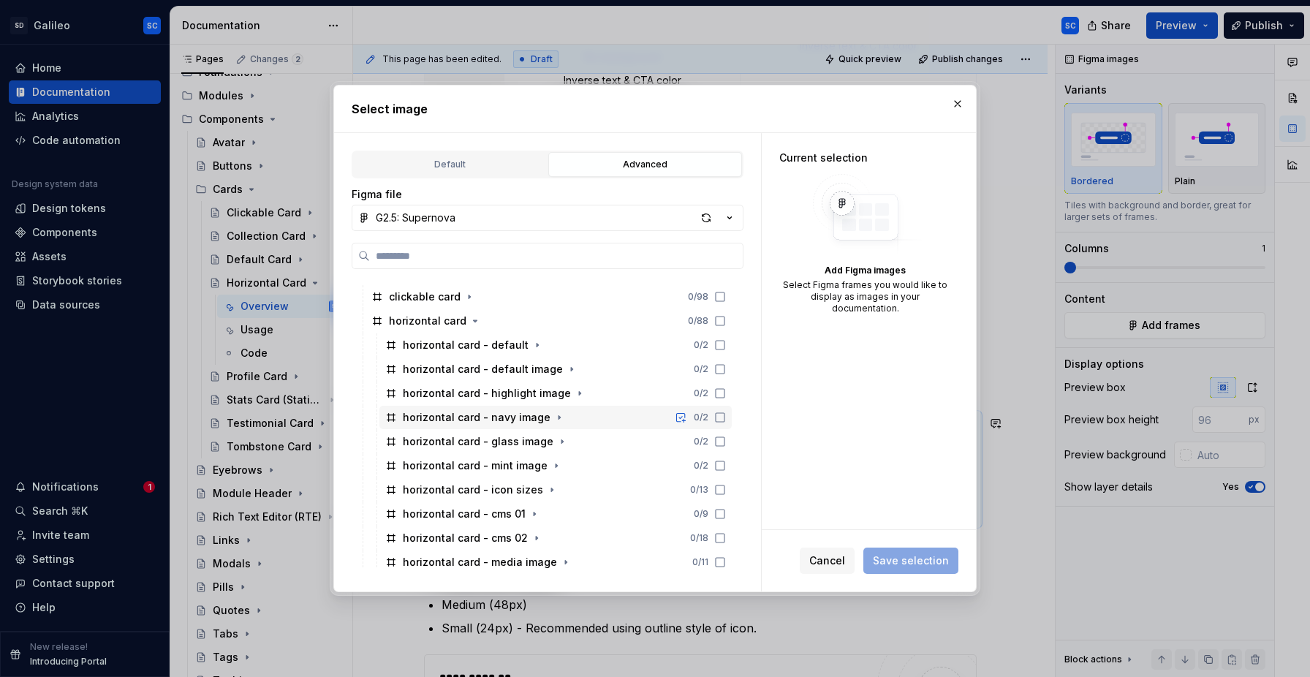
scroll to position [395, 0]
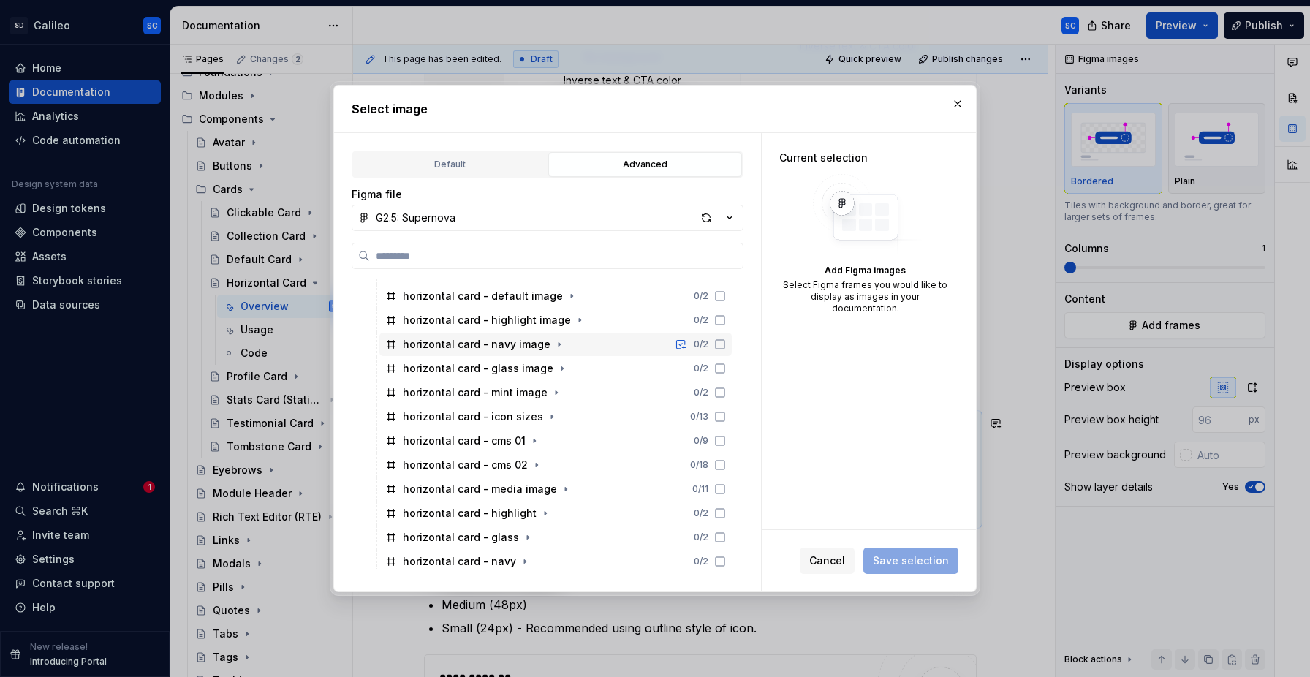
type textarea "*"
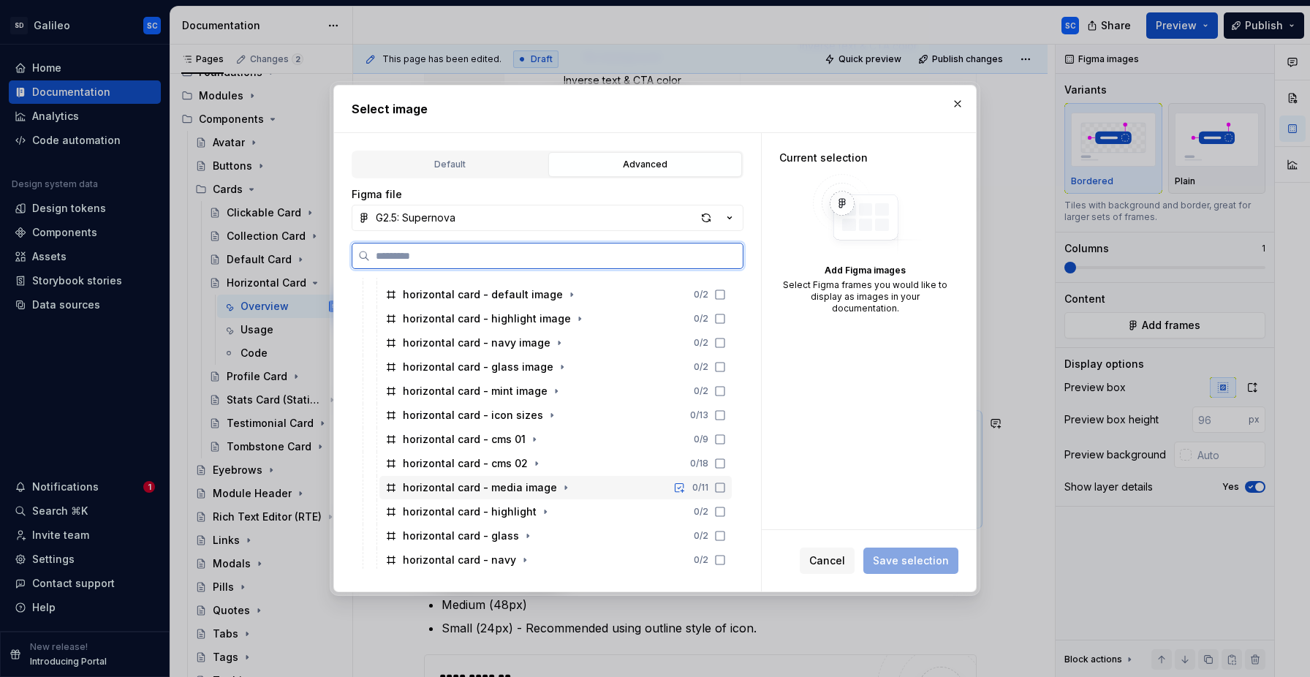
click at [585, 482] on div "horizontal card - media image 0 / 11" at bounding box center [555, 487] width 352 height 23
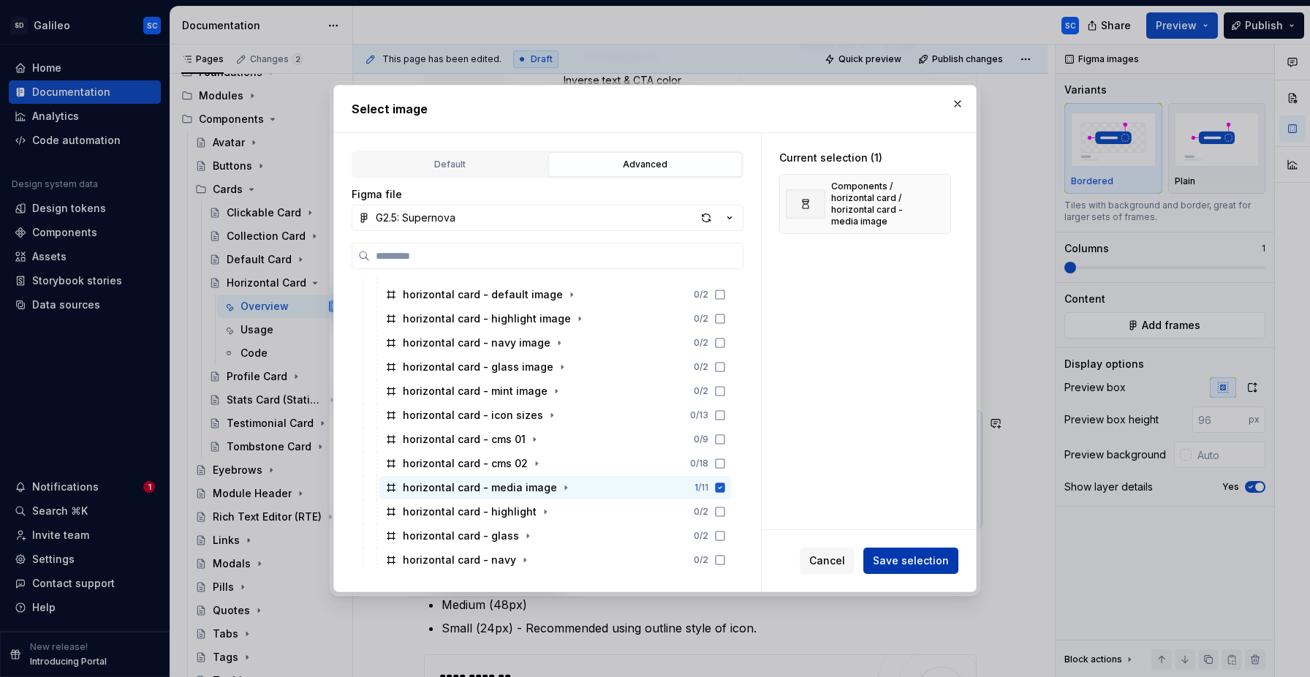
click at [938, 562] on span "Save selection" at bounding box center [911, 560] width 76 height 15
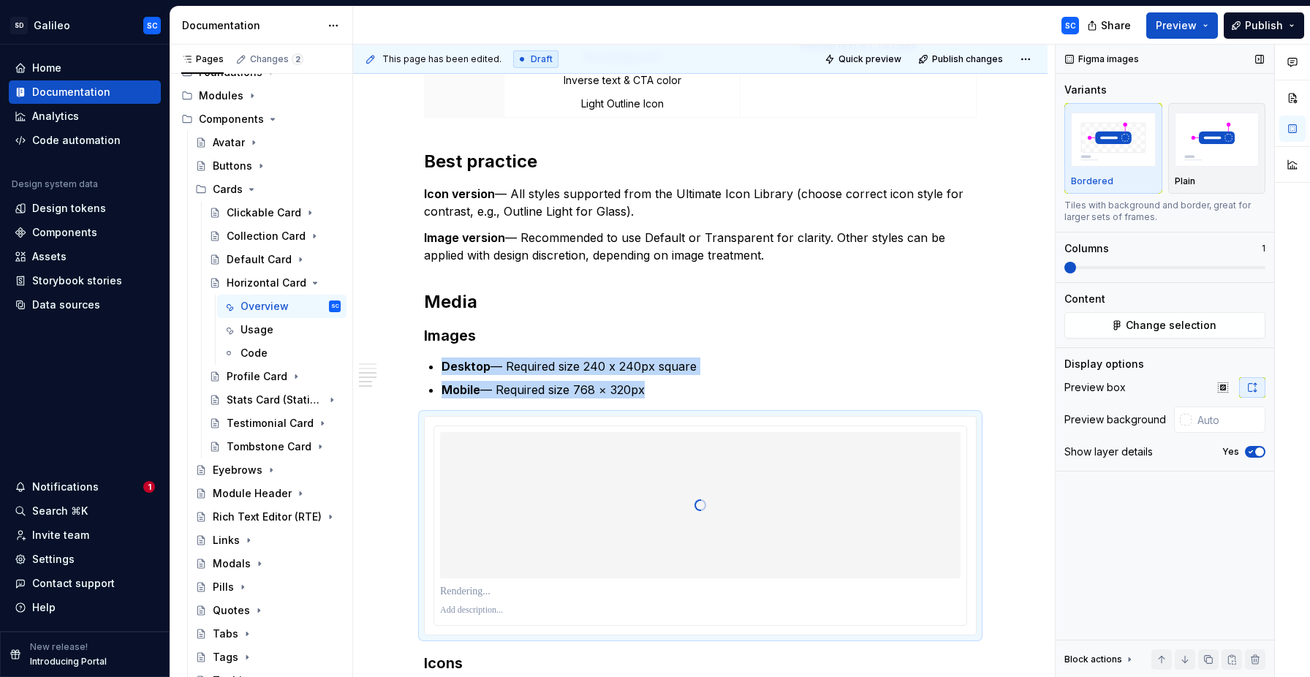
click at [1256, 450] on span "button" at bounding box center [1259, 451] width 9 height 9
click at [1221, 164] on img "button" at bounding box center [1217, 139] width 85 height 53
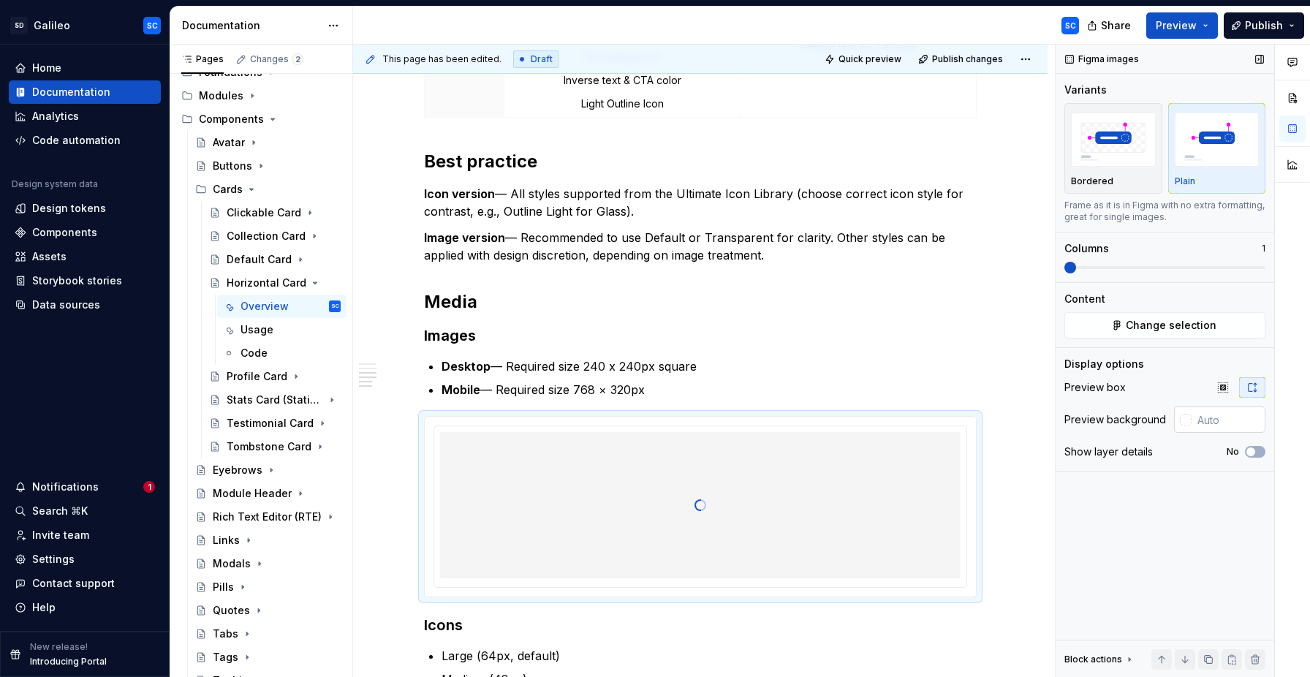
click at [1214, 417] on input "text" at bounding box center [1228, 419] width 74 height 26
paste input "ffffff"
type input "#FFFFFF"
click at [1006, 363] on button "button" at bounding box center [995, 366] width 20 height 20
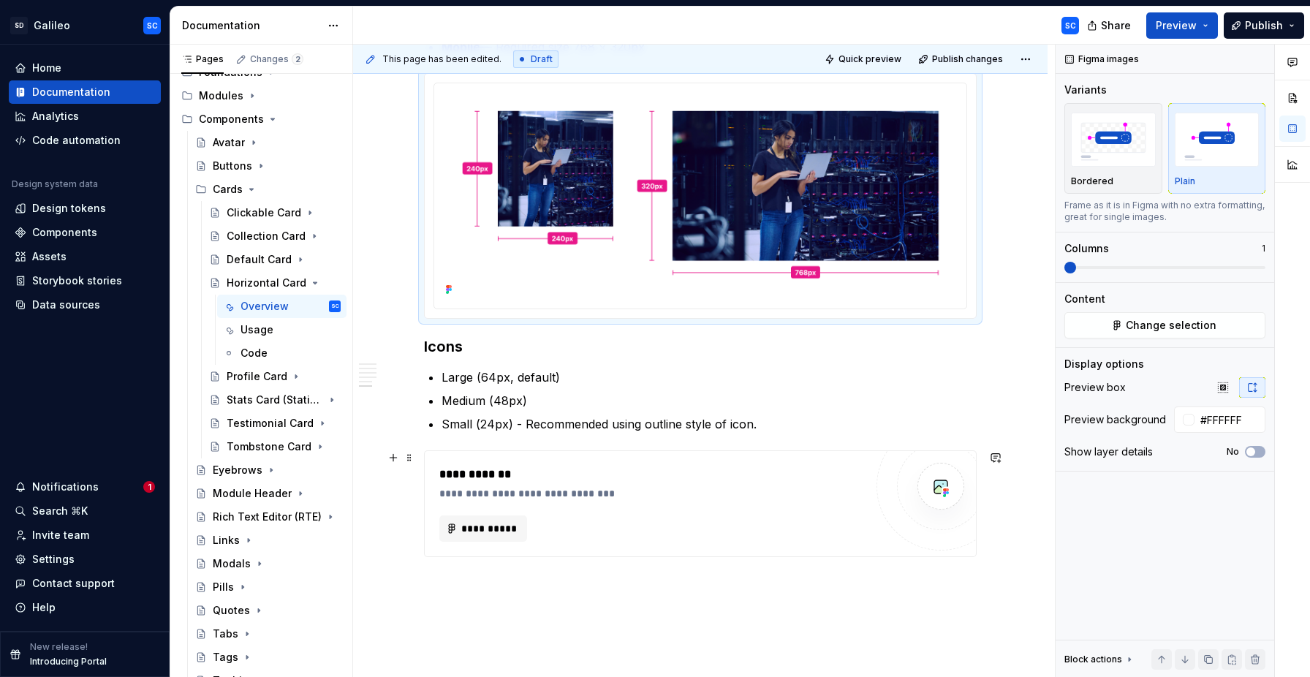
scroll to position [2924, 0]
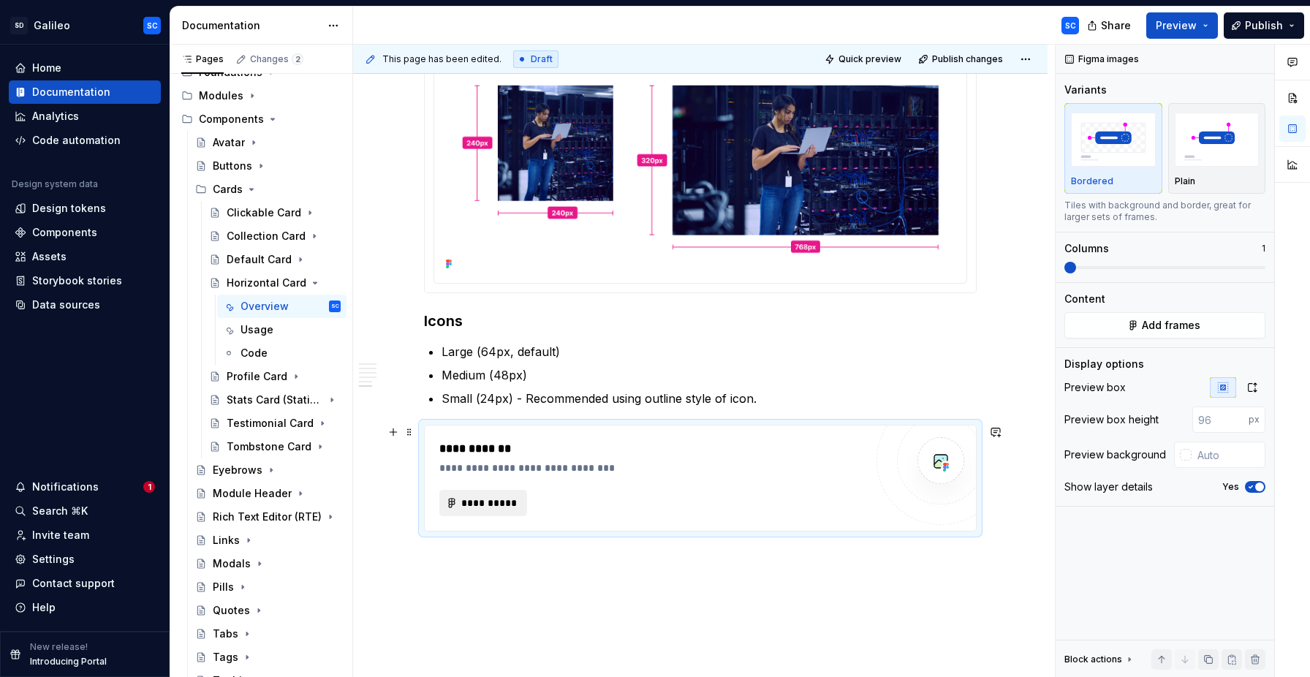
click at [489, 505] on span "**********" at bounding box center [488, 503] width 57 height 15
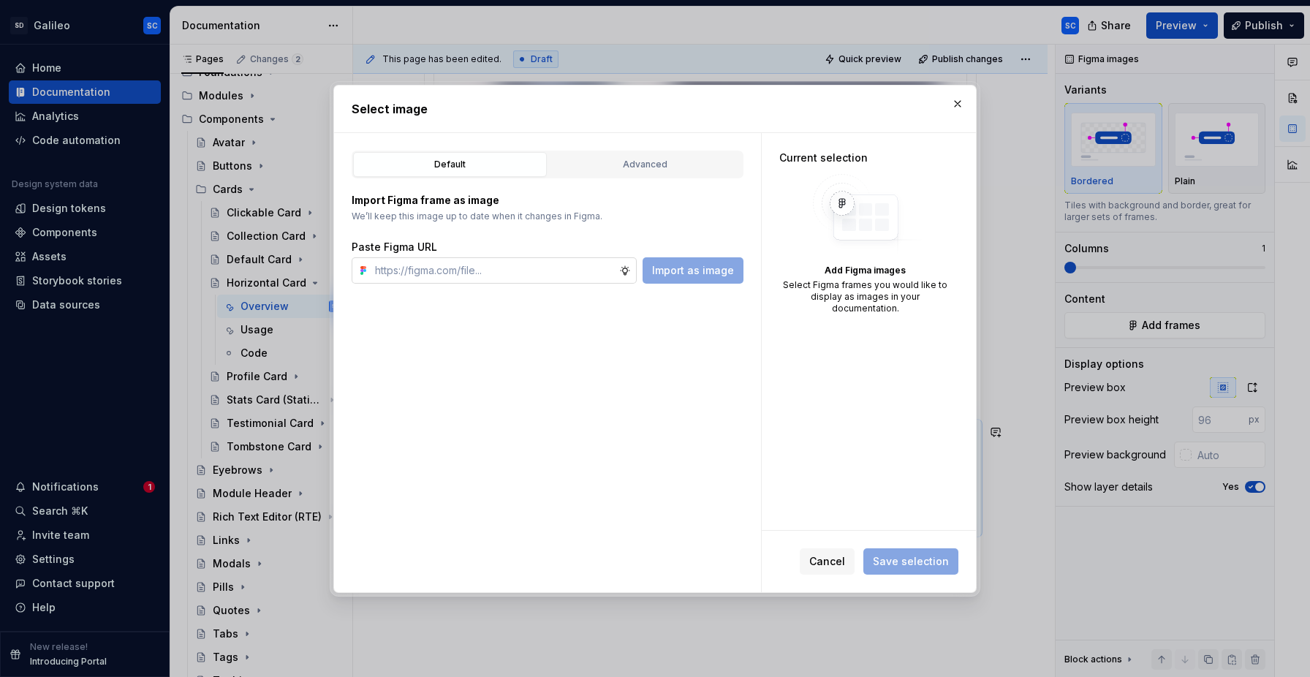
type textarea "*"
click at [632, 152] on button "Advanced" at bounding box center [645, 164] width 194 height 25
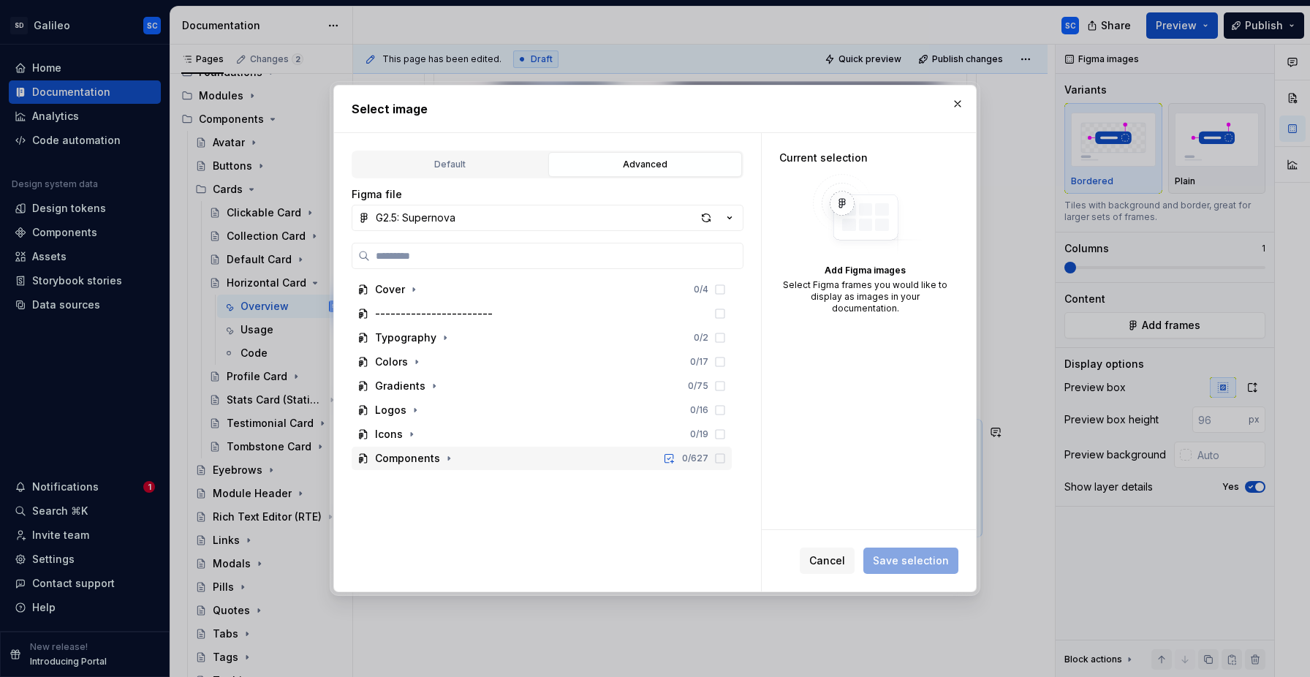
drag, startPoint x: 447, startPoint y: 461, endPoint x: 533, endPoint y: 466, distance: 86.4
click at [447, 461] on icon "button" at bounding box center [449, 458] width 12 height 12
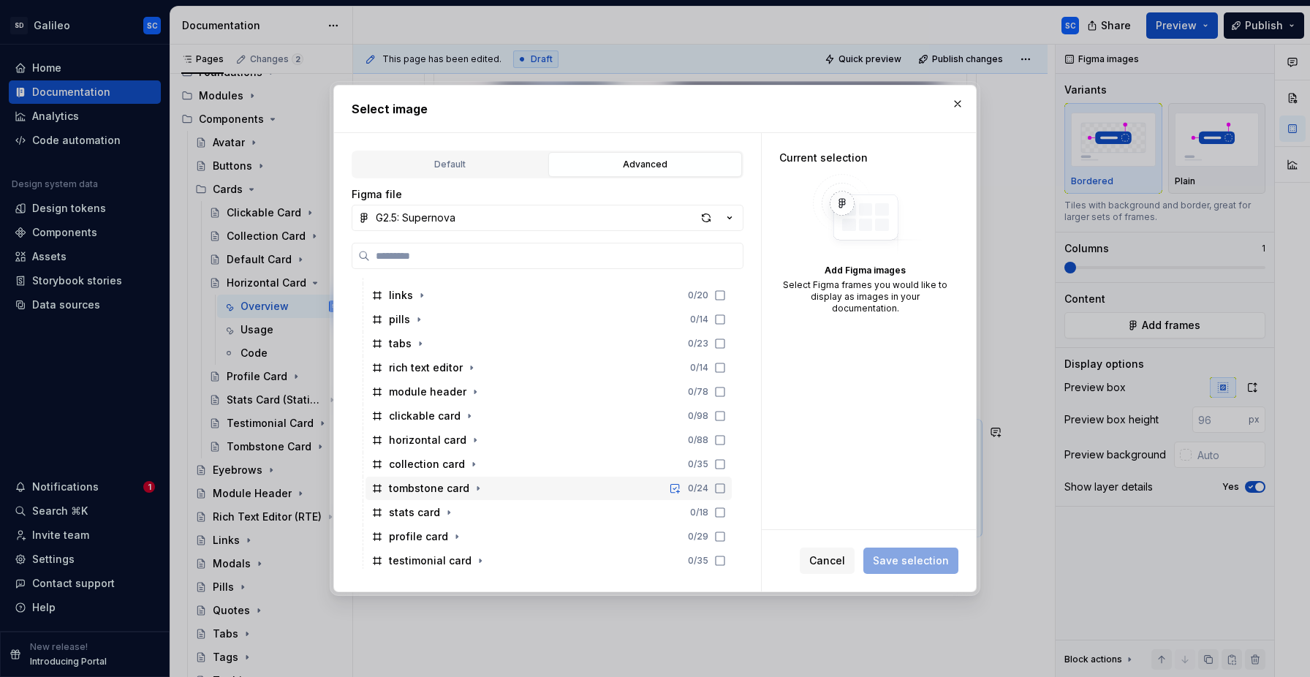
scroll to position [288, 0]
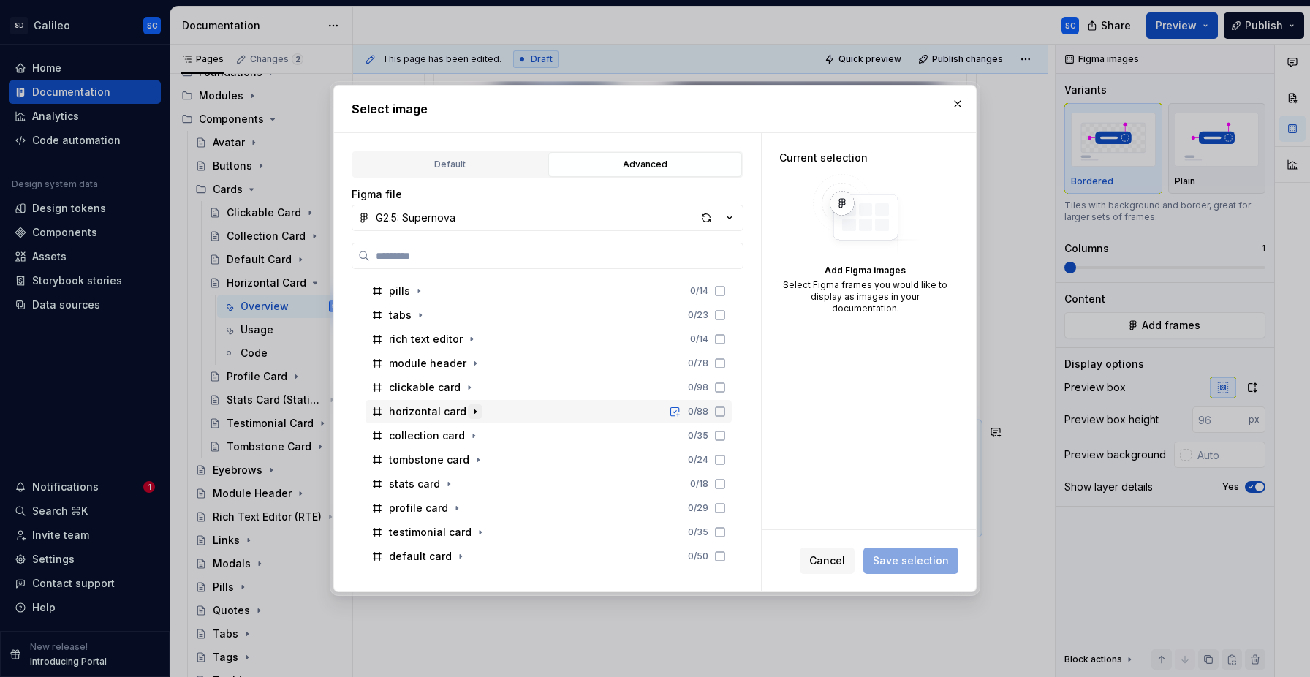
click at [473, 411] on icon "button" at bounding box center [475, 412] width 12 height 12
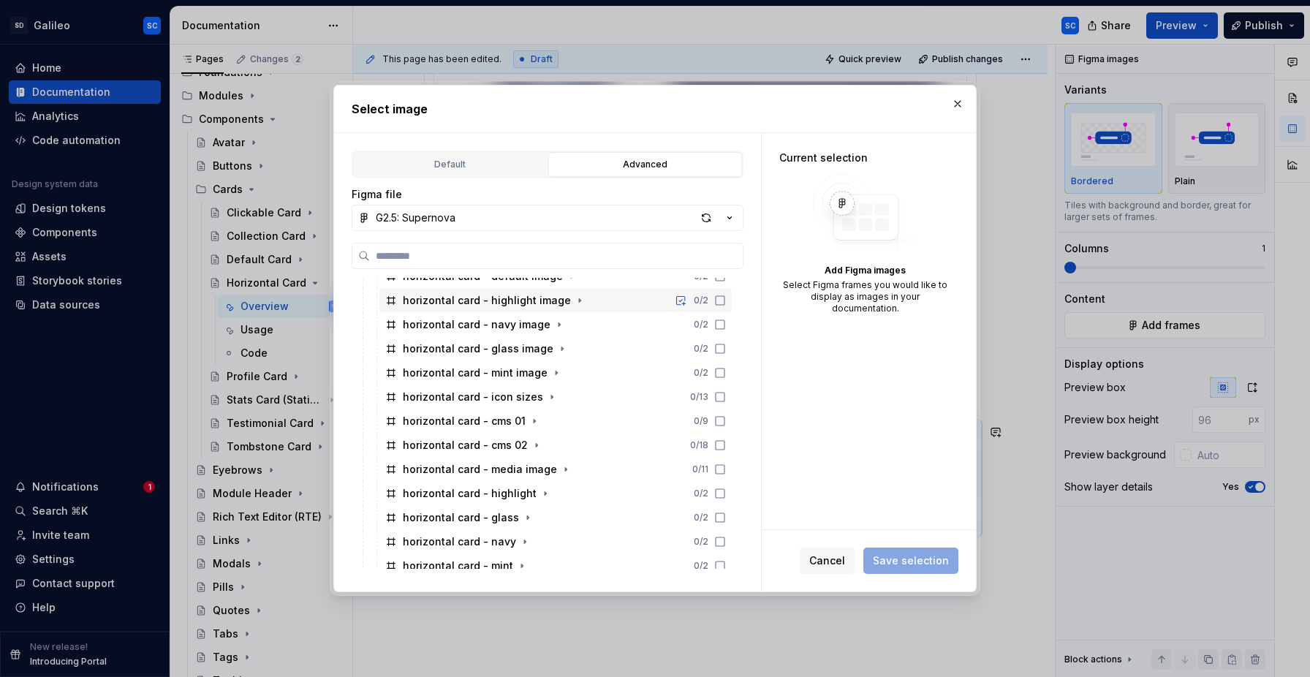
scroll to position [498, 0]
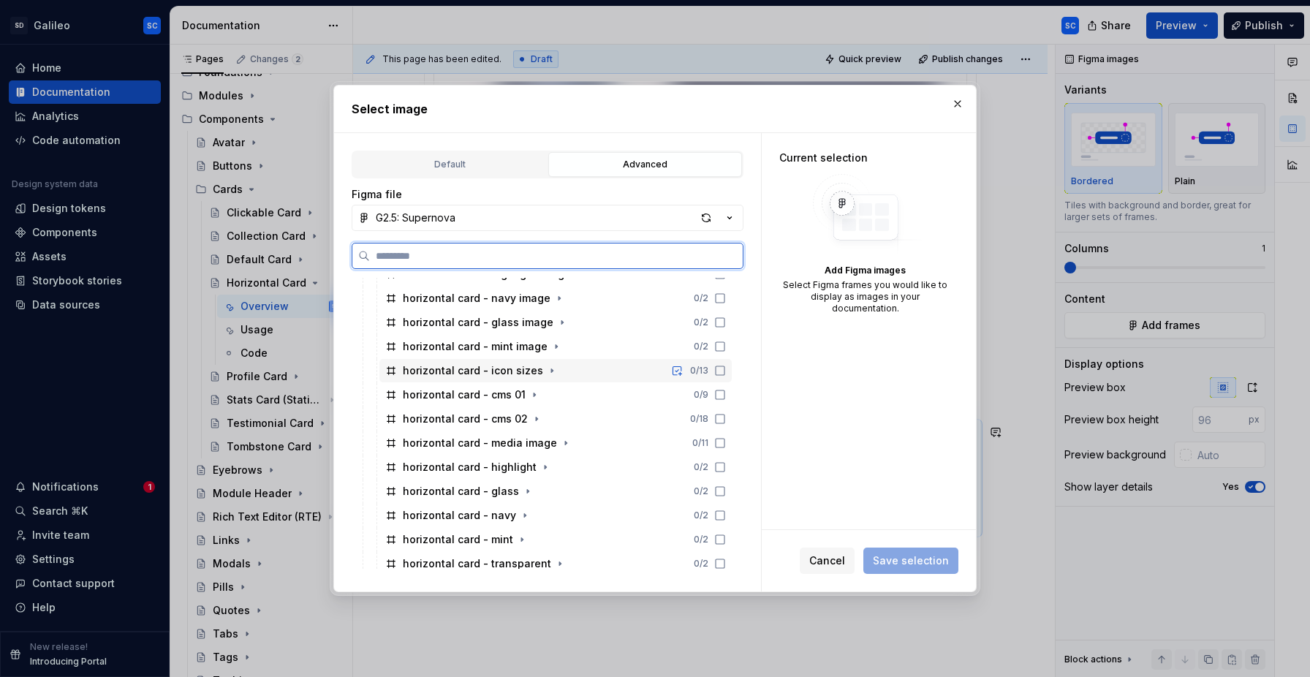
click at [595, 366] on div "horizontal card - icon sizes 0 / 13" at bounding box center [555, 370] width 352 height 23
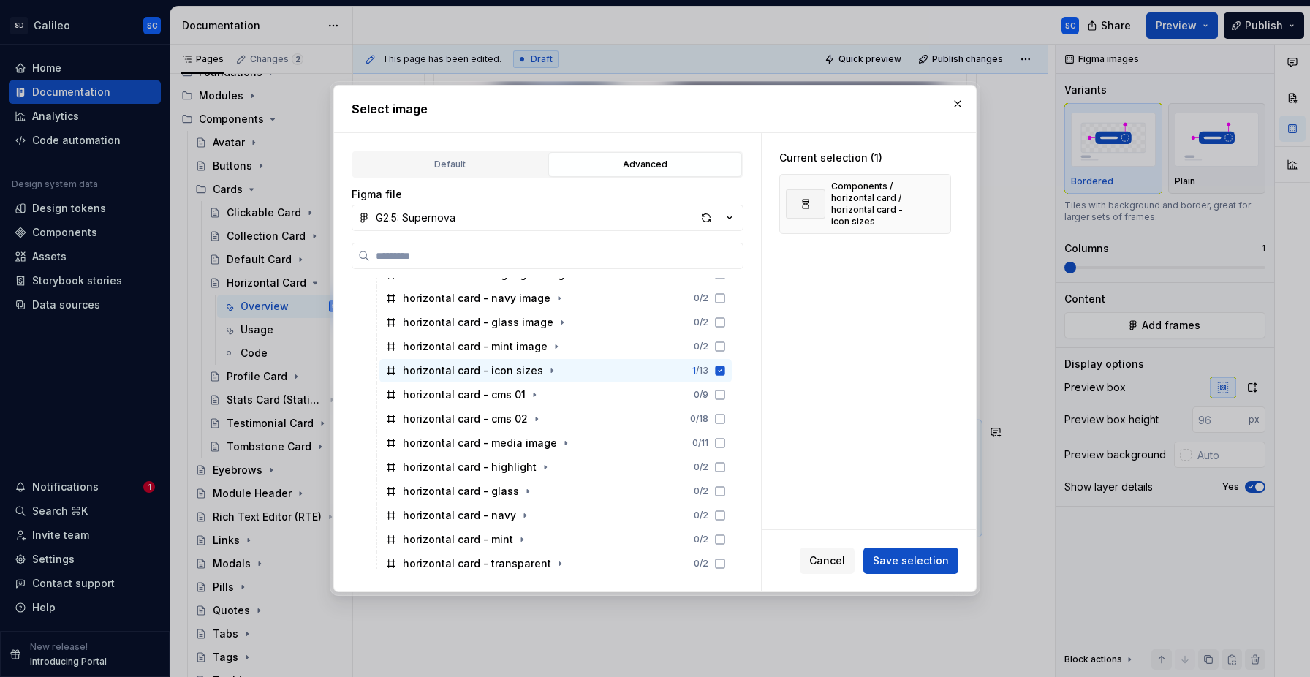
click at [895, 565] on span "Save selection" at bounding box center [911, 560] width 76 height 15
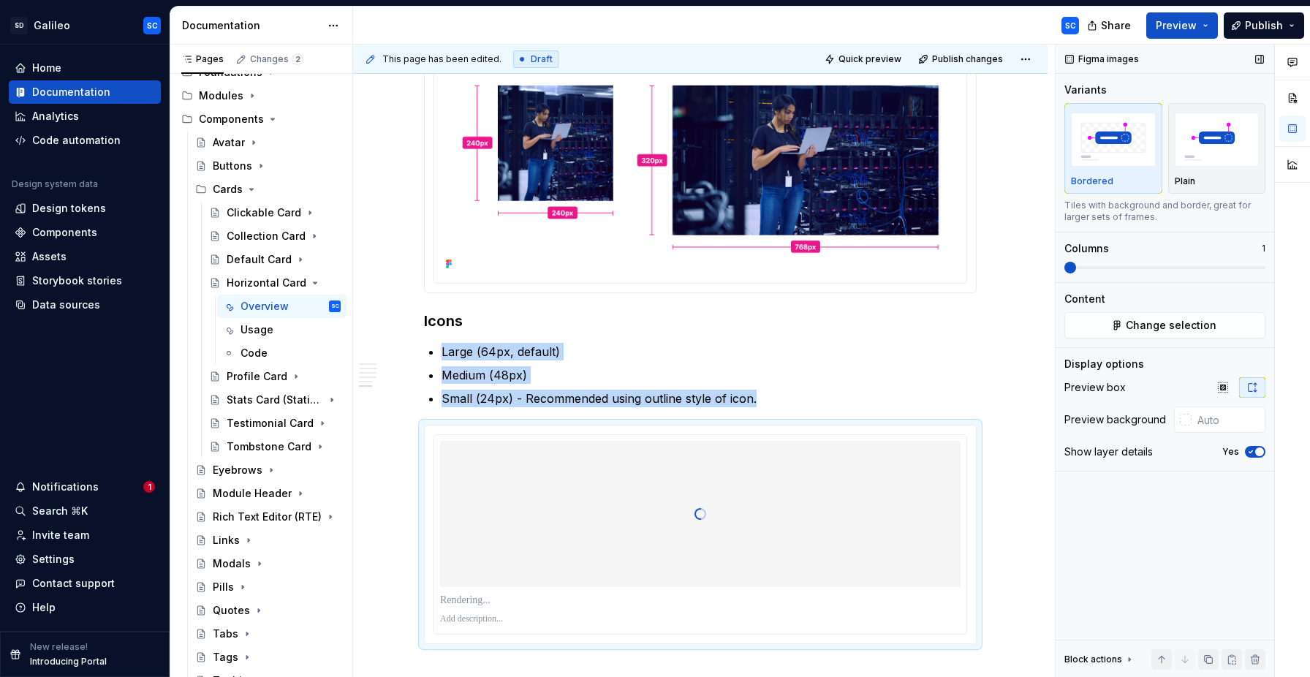
click at [1252, 455] on icon "button" at bounding box center [1251, 451] width 12 height 9
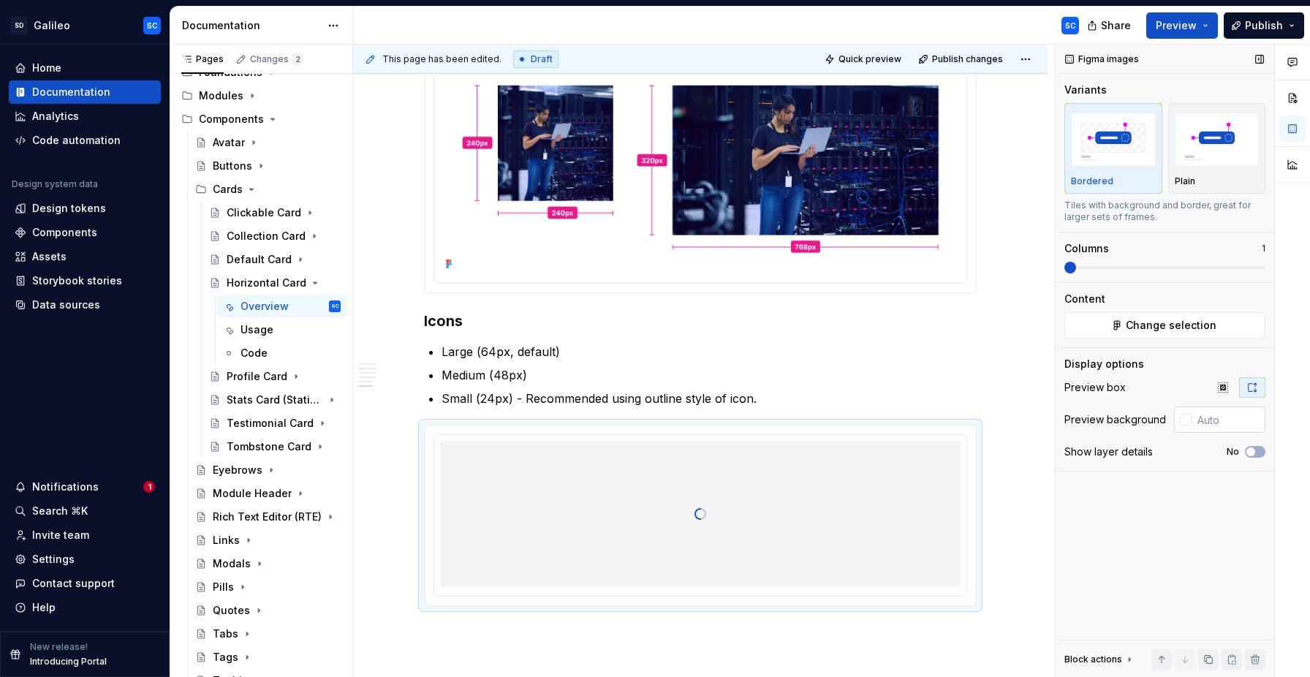
click at [1234, 420] on input "text" at bounding box center [1228, 419] width 74 height 26
paste input "ffffff"
type input "#FFFFFF"
click at [1228, 148] on img "button" at bounding box center [1217, 139] width 85 height 53
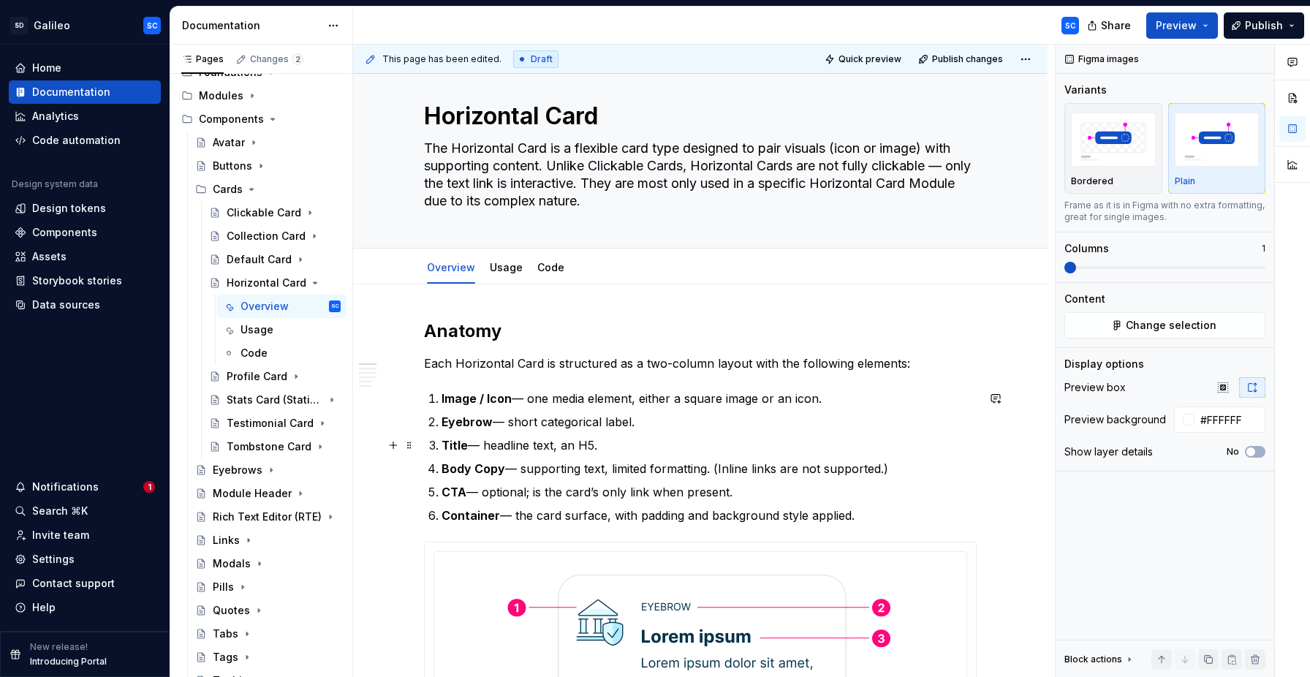
scroll to position [0, 0]
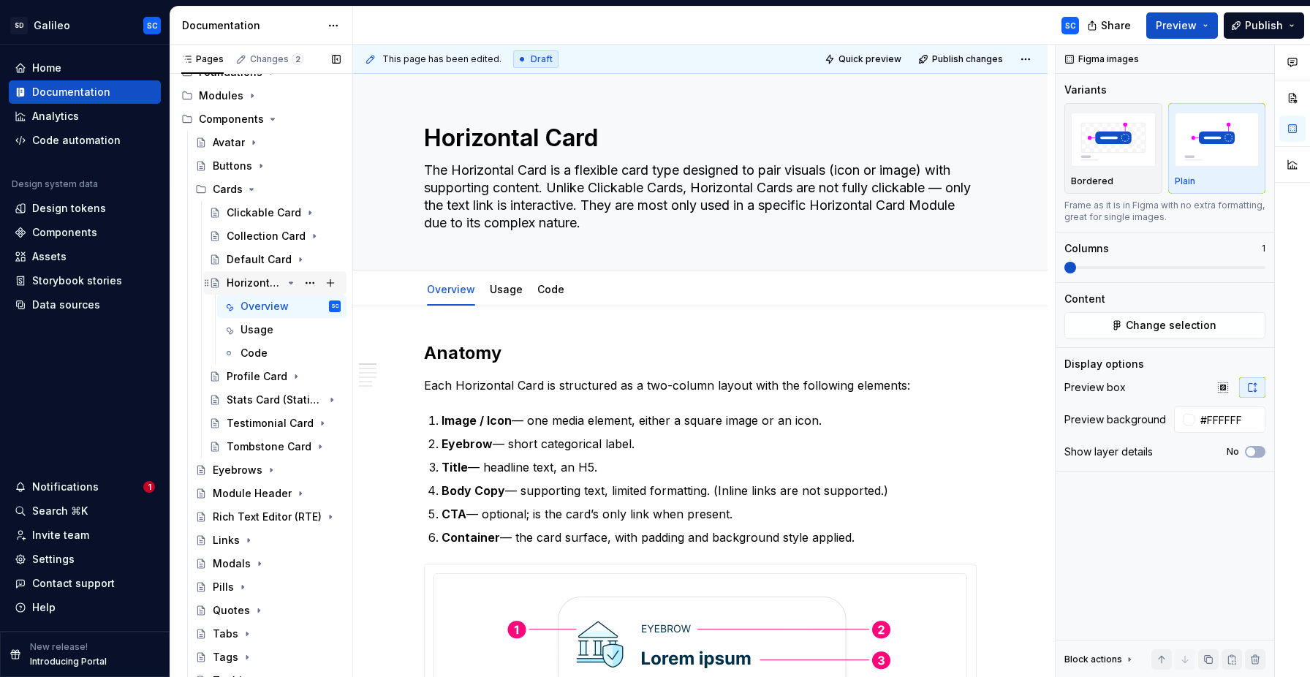
click at [293, 283] on icon "Page tree" at bounding box center [291, 283] width 12 height 12
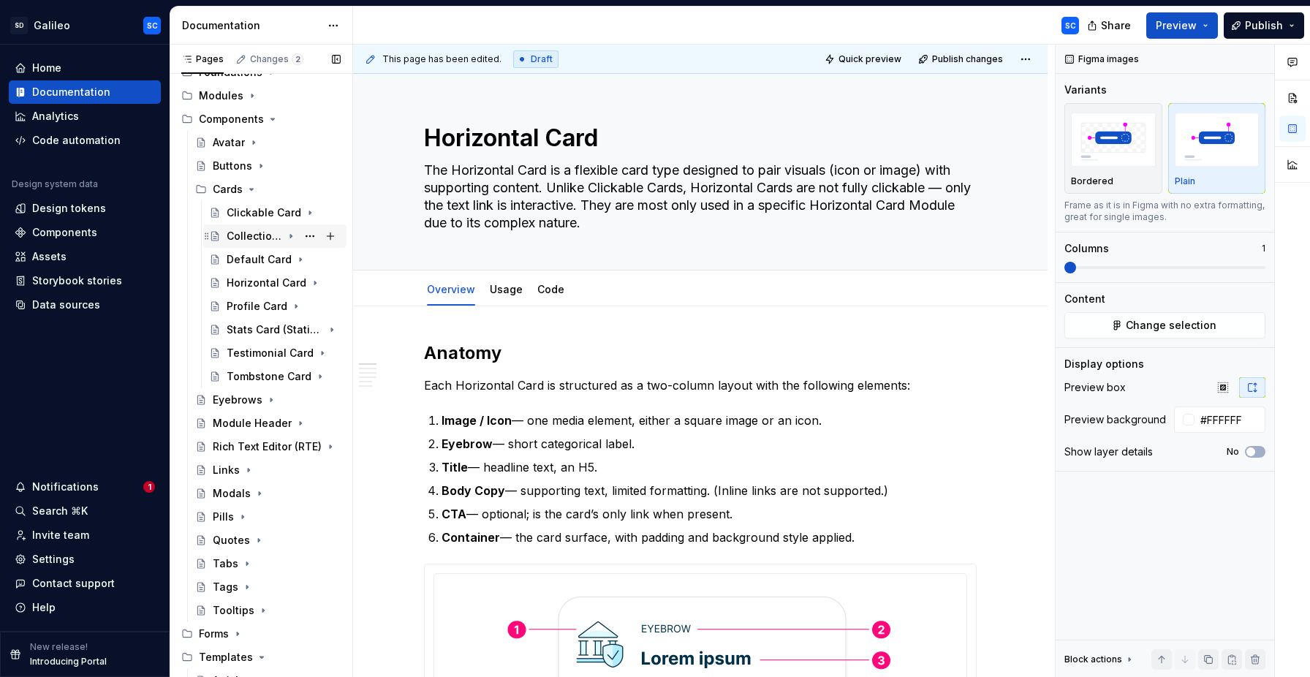
scroll to position [32, 0]
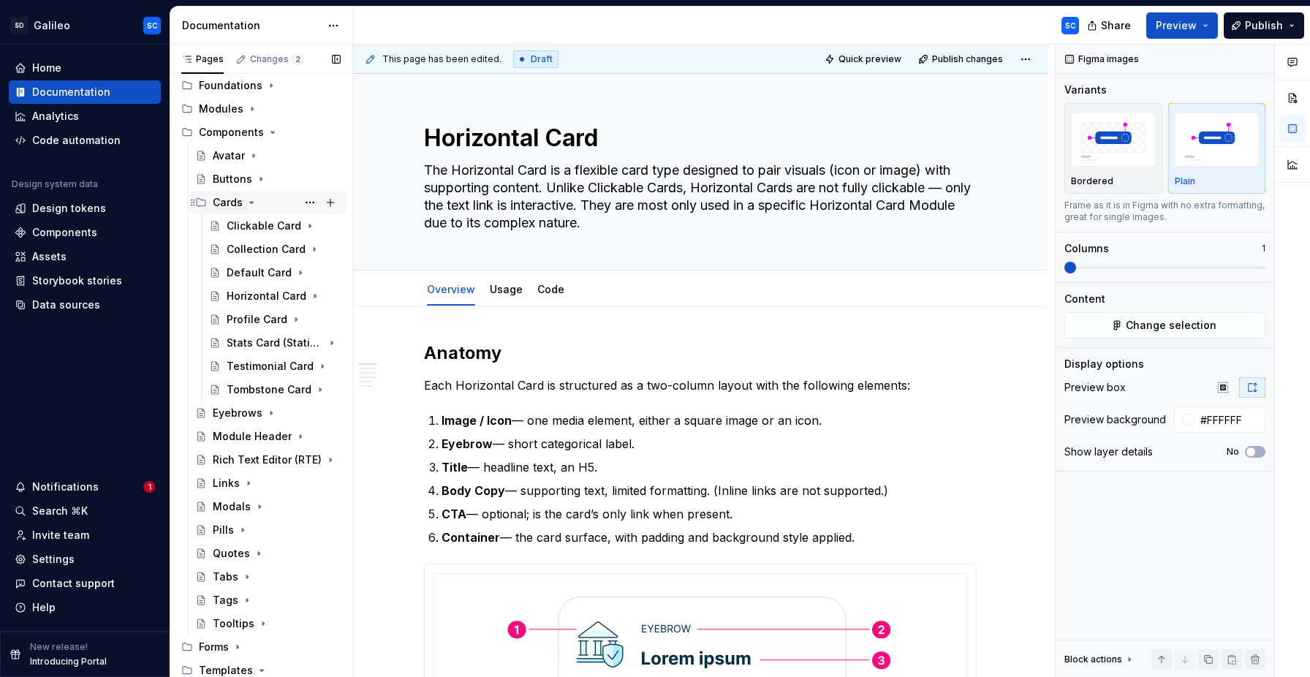
click at [250, 204] on icon "Page tree" at bounding box center [252, 203] width 12 height 12
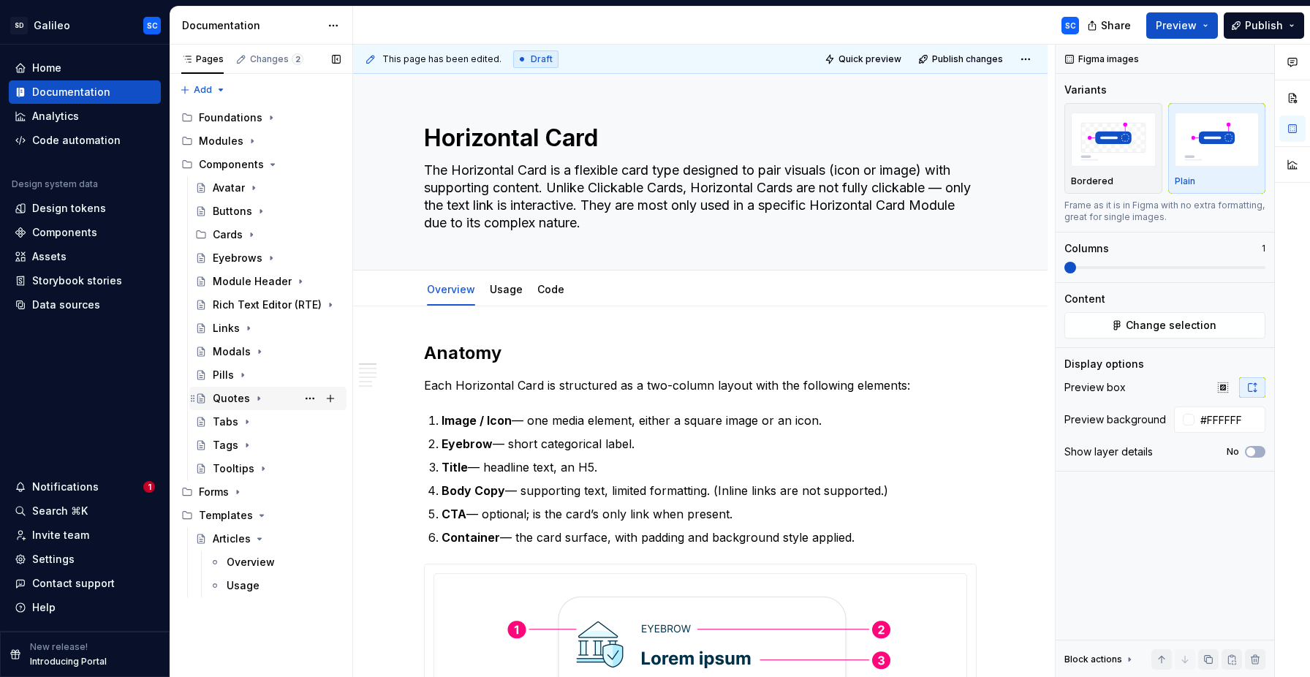
click at [227, 398] on div "Quotes" at bounding box center [231, 398] width 37 height 15
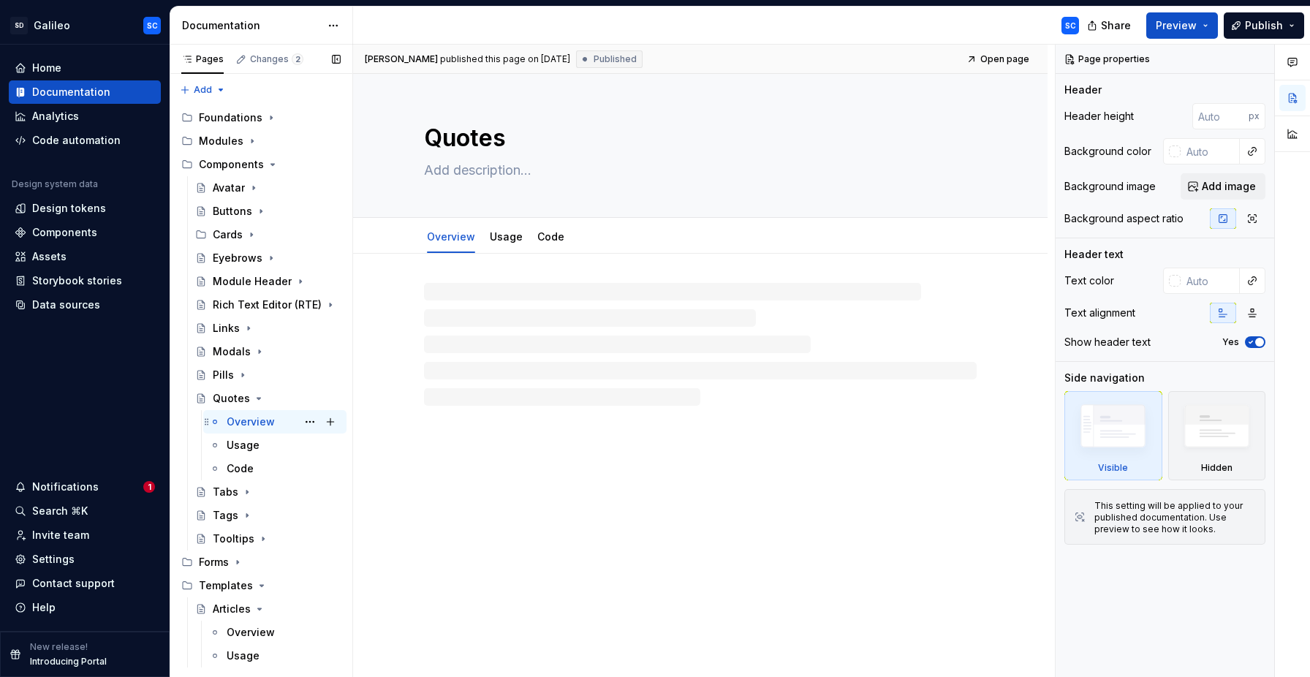
click at [249, 425] on div "Overview" at bounding box center [251, 421] width 48 height 15
click at [257, 588] on icon "Page tree" at bounding box center [262, 586] width 12 height 12
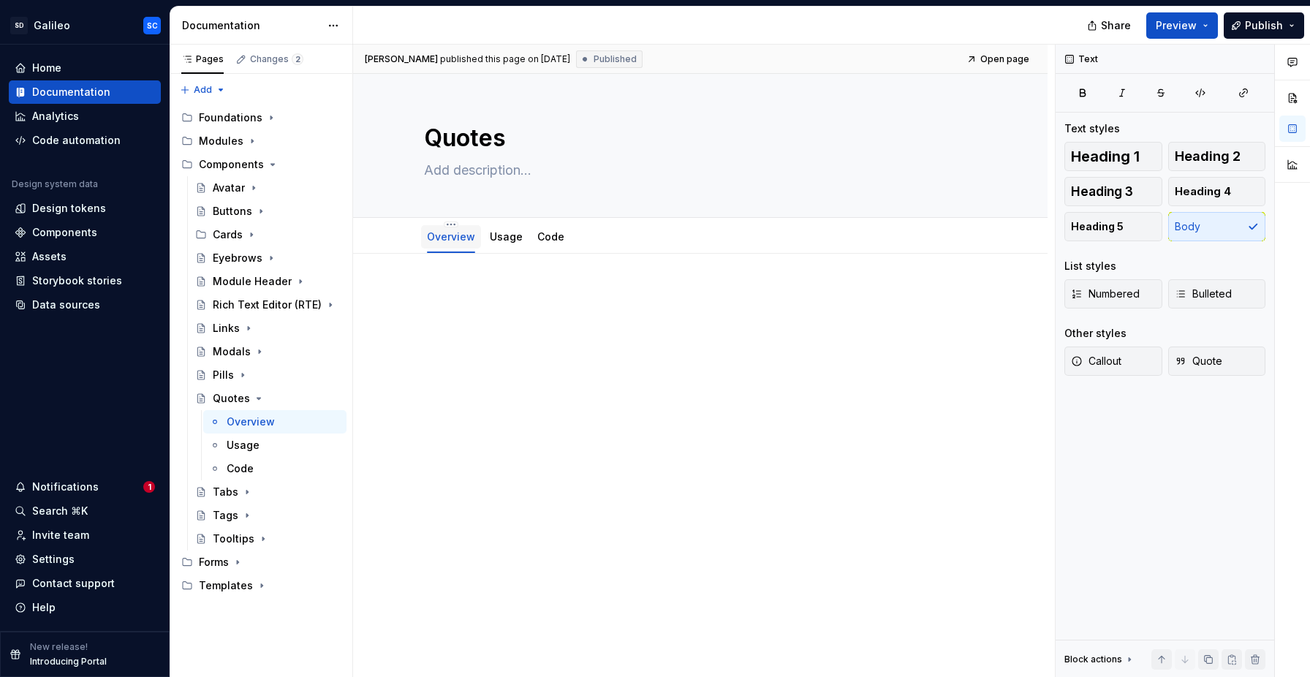
type textarea "*"
